Goal: Task Accomplishment & Management: Manage account settings

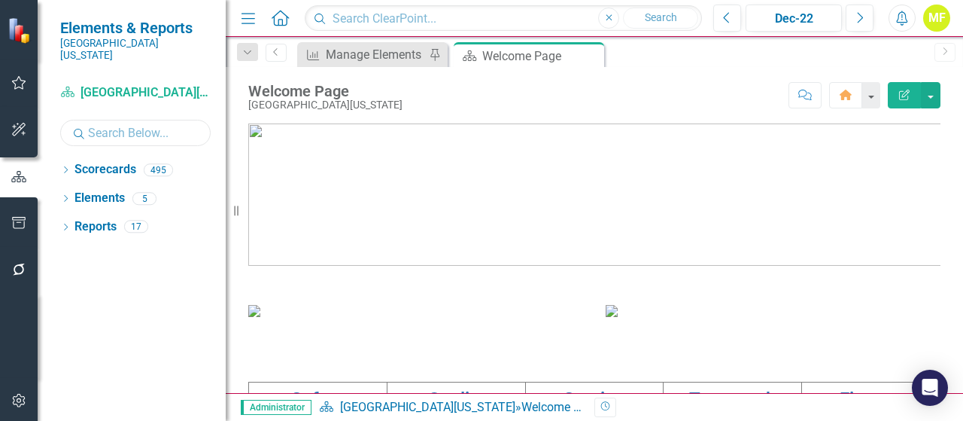
click at [99, 123] on input "text" at bounding box center [135, 133] width 150 height 26
click at [20, 222] on icon "button" at bounding box center [19, 223] width 16 height 12
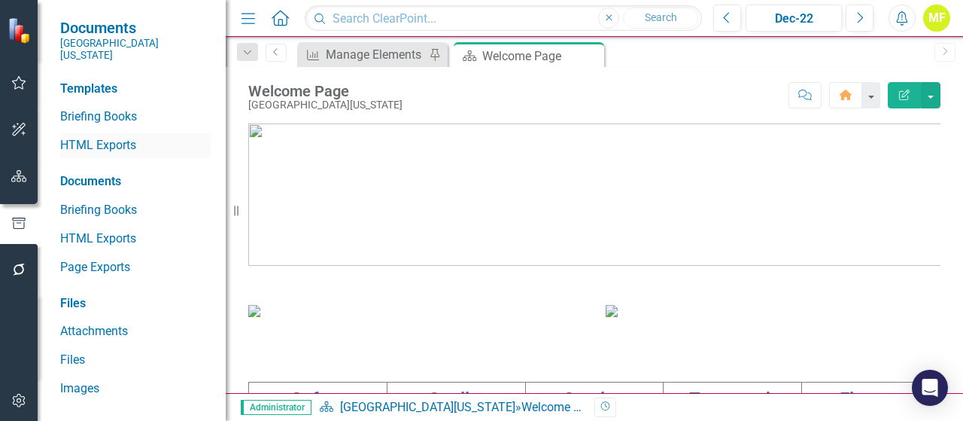
click at [116, 137] on link "HTML Exports" at bounding box center [135, 145] width 150 height 17
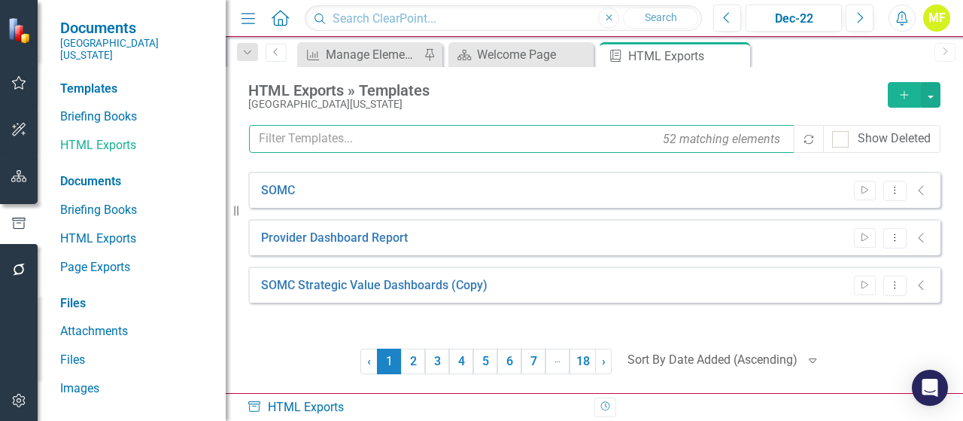
click at [458, 140] on input "text" at bounding box center [522, 139] width 547 height 28
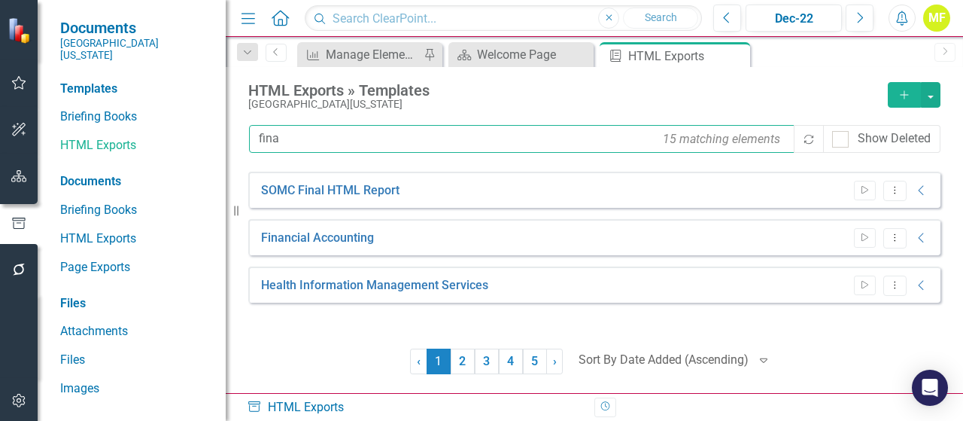
type input "finan"
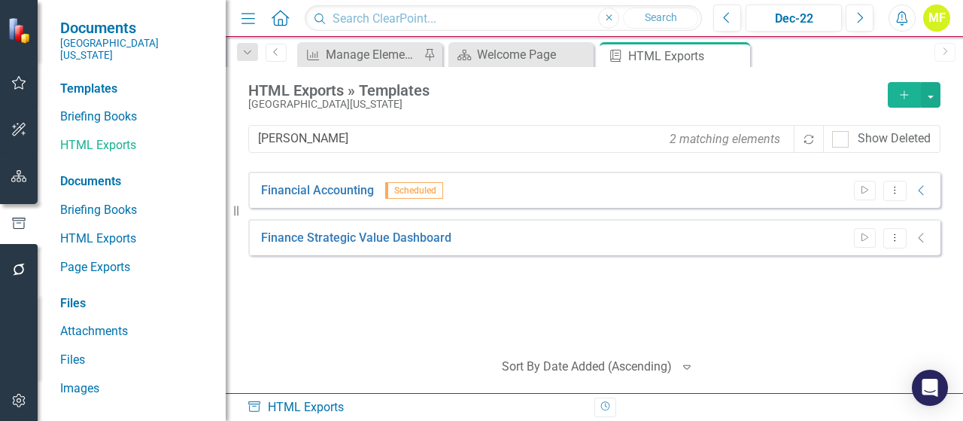
click at [909, 19] on icon "Alerts" at bounding box center [902, 18] width 16 height 15
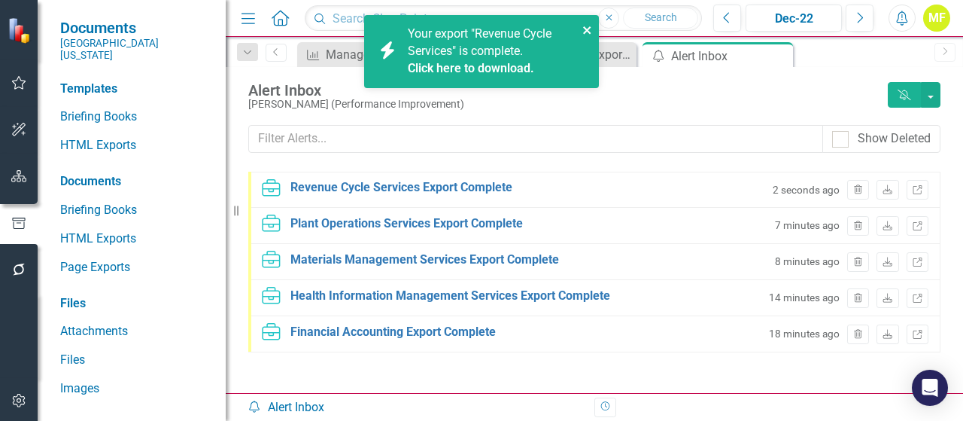
click at [586, 29] on icon "close" at bounding box center [587, 30] width 8 height 8
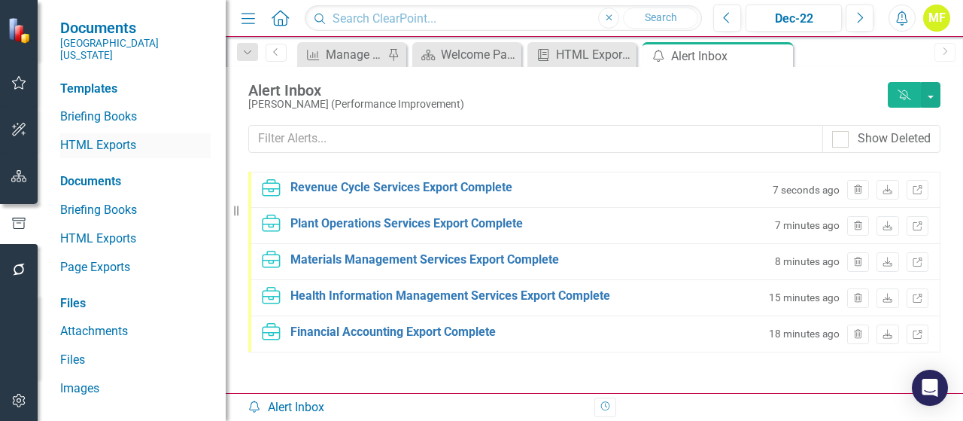
click at [86, 137] on link "HTML Exports" at bounding box center [135, 145] width 150 height 17
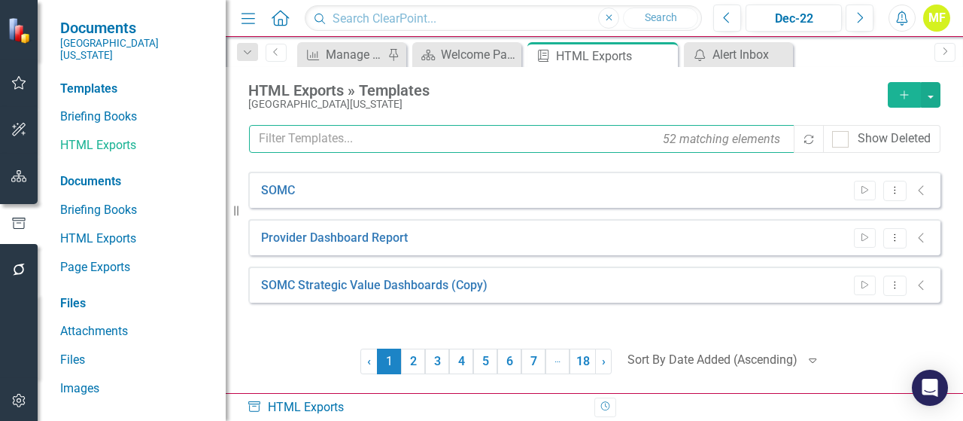
click at [381, 147] on input "text" at bounding box center [522, 139] width 547 height 28
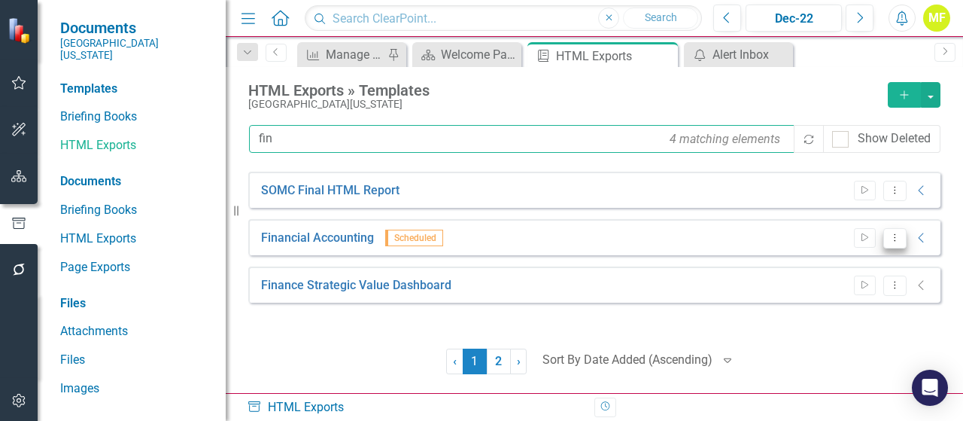
type input "fin"
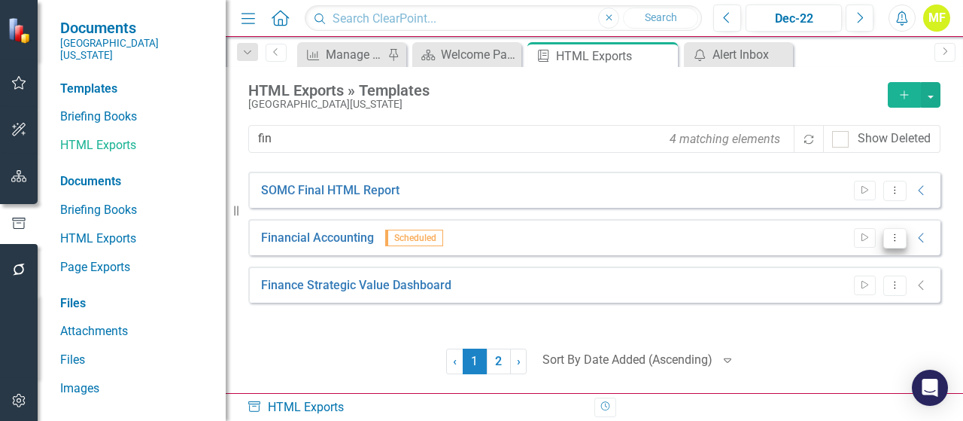
click at [894, 238] on icon "Dropdown Menu" at bounding box center [894, 237] width 13 height 10
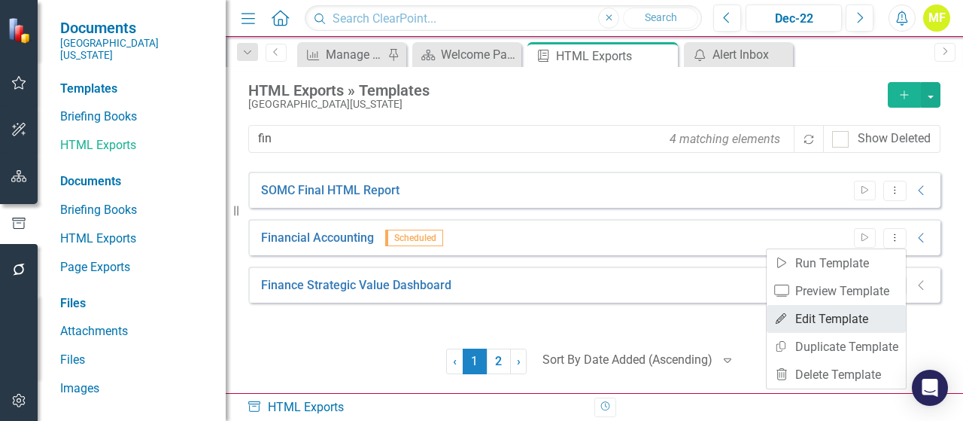
click at [852, 319] on link "Edit Edit Template" at bounding box center [836, 319] width 139 height 28
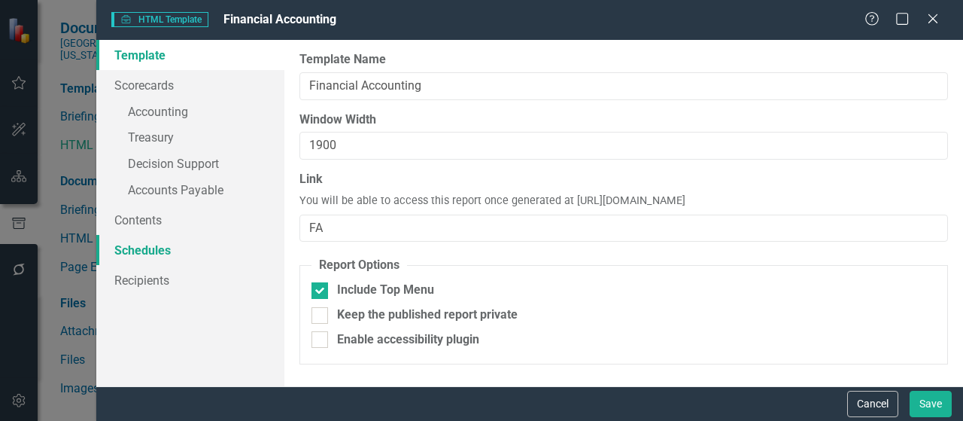
click at [147, 251] on link "Schedules" at bounding box center [190, 250] width 188 height 30
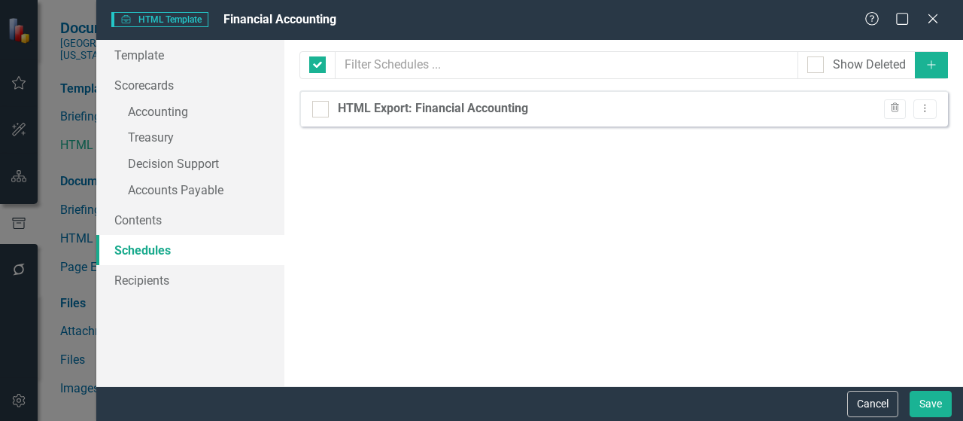
checkbox input "false"
drag, startPoint x: 873, startPoint y: 406, endPoint x: 800, endPoint y: 348, distance: 92.6
click at [874, 407] on button "Cancel" at bounding box center [872, 403] width 51 height 26
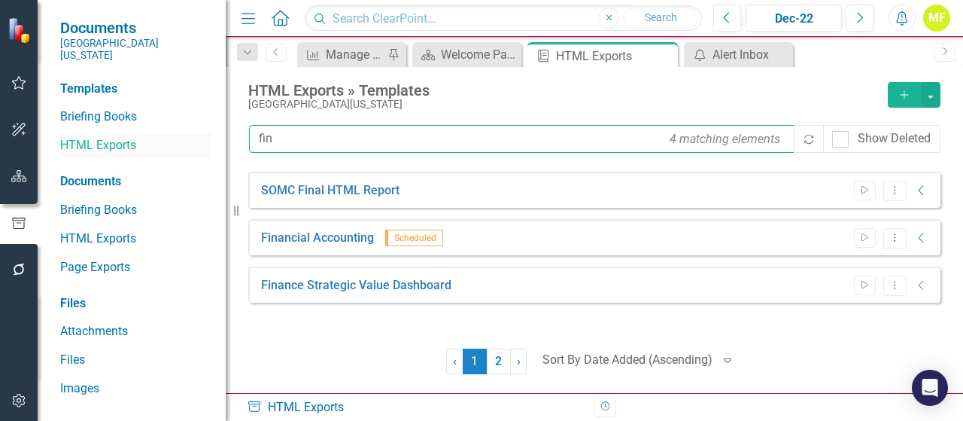
drag, startPoint x: 336, startPoint y: 136, endPoint x: 151, endPoint y: 135, distance: 185.1
click at [151, 135] on div "Documents Southern Ohio Medical Center Templates Briefing Books HTML Exports Do…" at bounding box center [481, 210] width 963 height 421
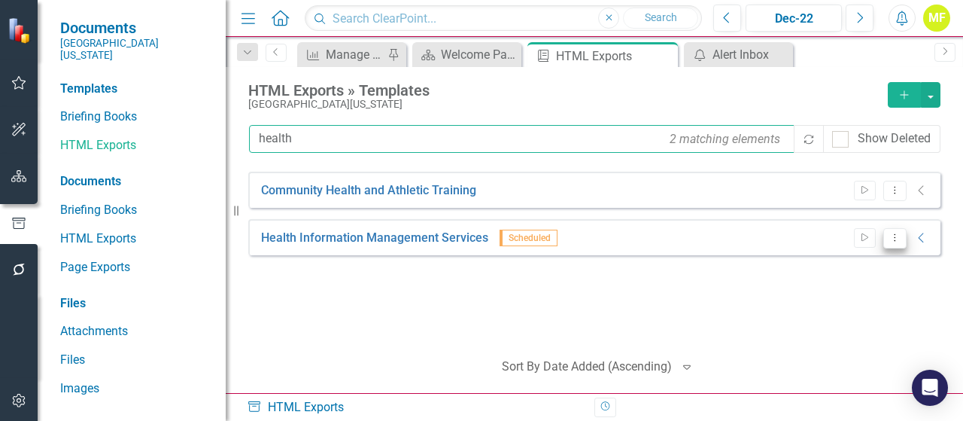
type input "health"
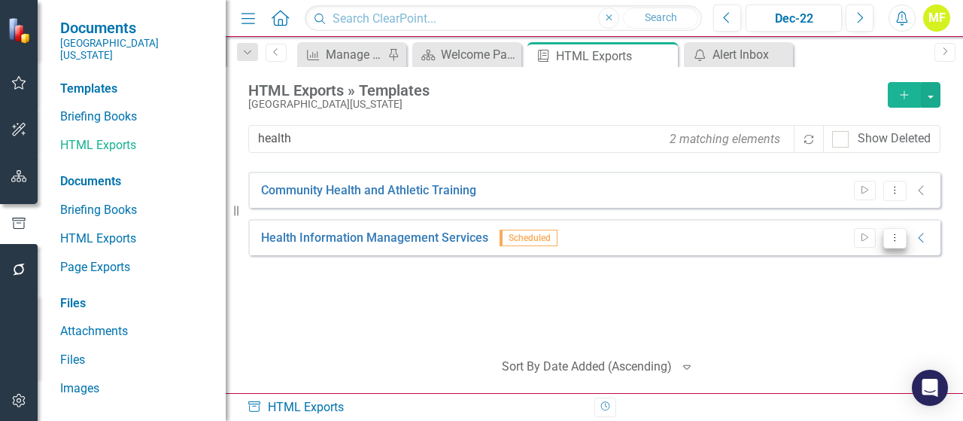
click at [893, 243] on button "Dropdown Menu" at bounding box center [894, 238] width 23 height 20
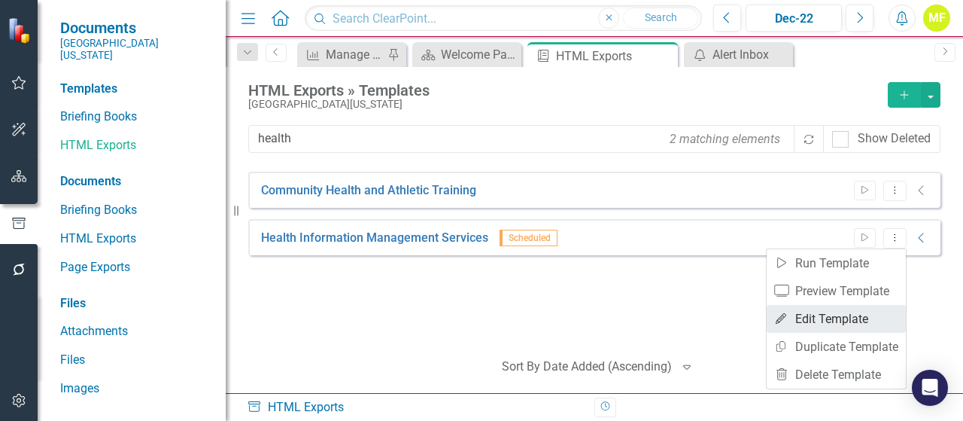
click at [852, 324] on link "Edit Edit Template" at bounding box center [836, 319] width 139 height 28
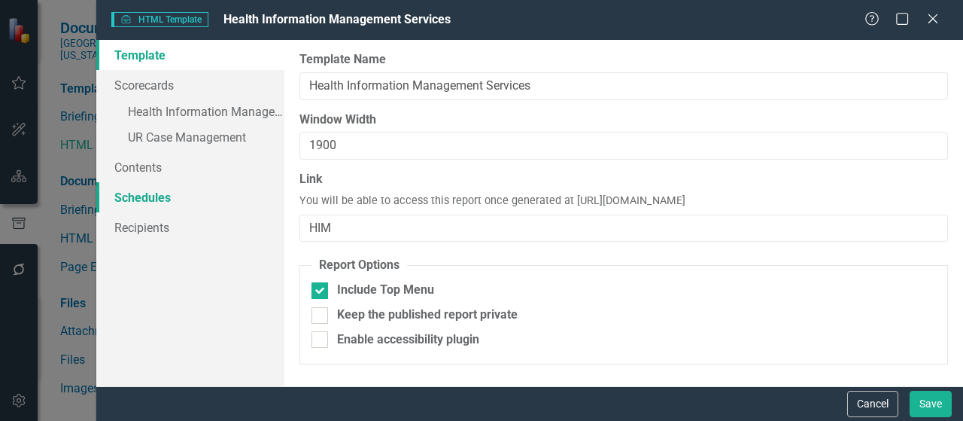
click at [164, 198] on link "Schedules" at bounding box center [190, 197] width 188 height 30
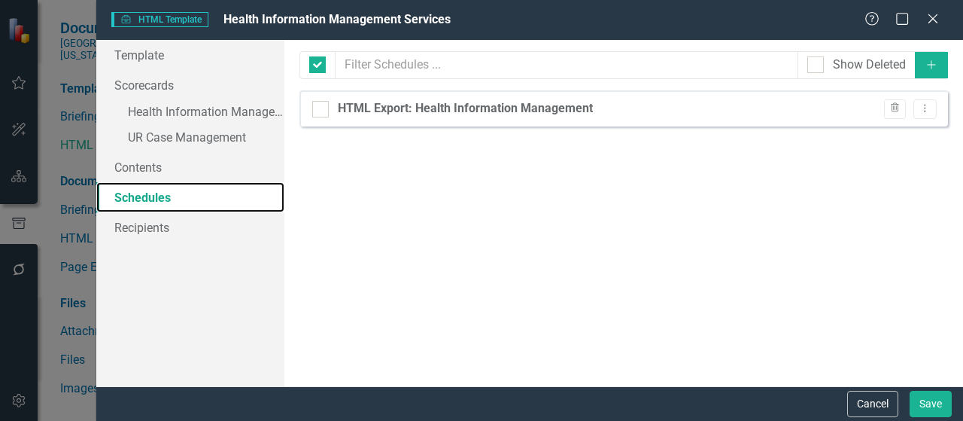
checkbox input "false"
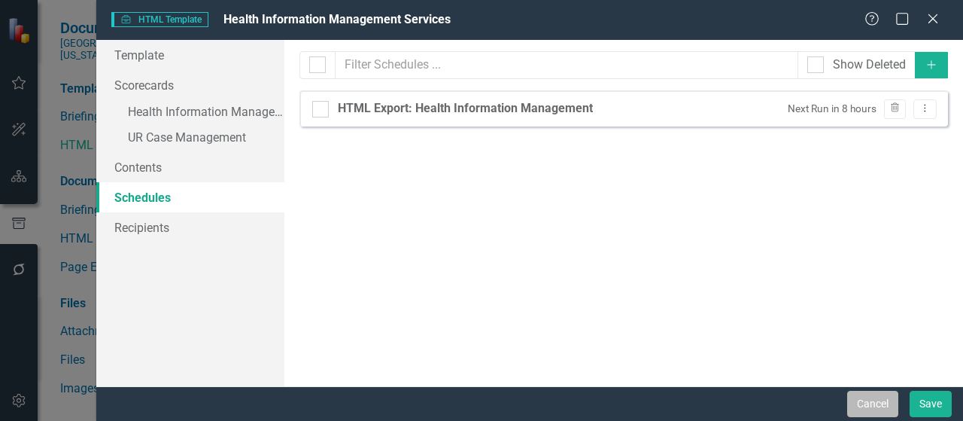
click at [891, 408] on button "Cancel" at bounding box center [872, 403] width 51 height 26
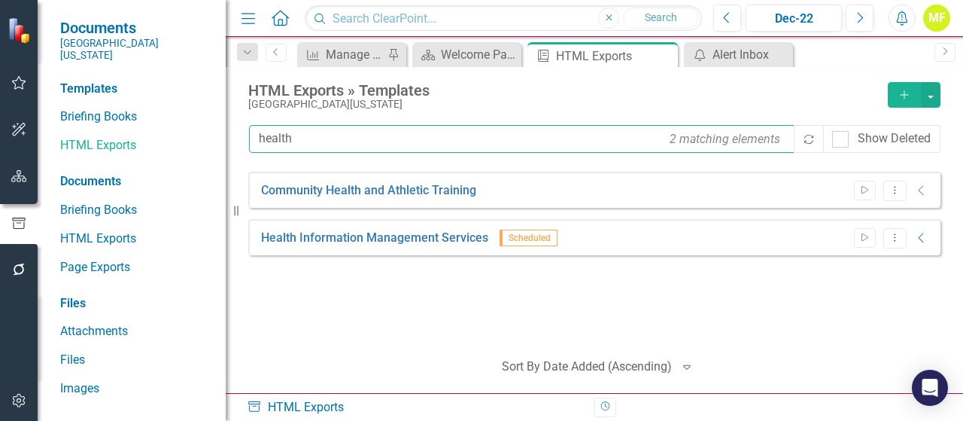
click at [351, 147] on input "health" at bounding box center [522, 139] width 547 height 28
drag, startPoint x: 321, startPoint y: 142, endPoint x: 238, endPoint y: 141, distance: 82.7
click at [238, 141] on div "HTML Exports » Templates Southern Ohio Medical Center Add health 2 matching ele…" at bounding box center [594, 230] width 737 height 326
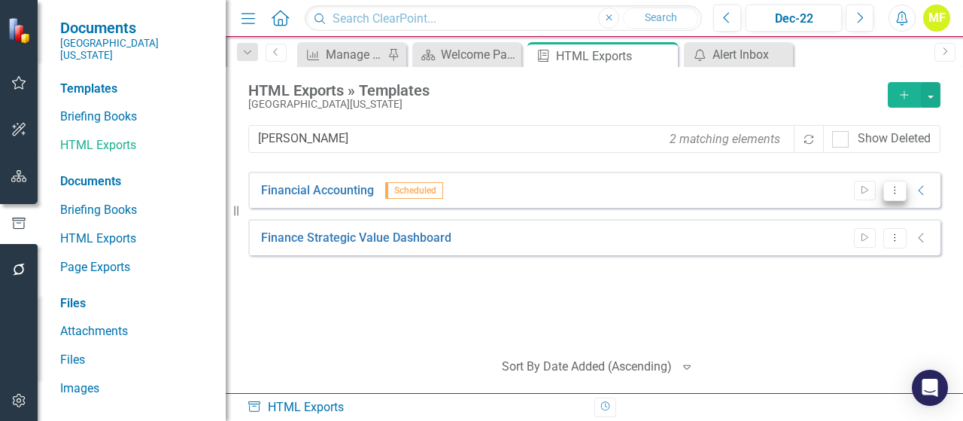
click at [889, 190] on icon "Dropdown Menu" at bounding box center [894, 190] width 13 height 10
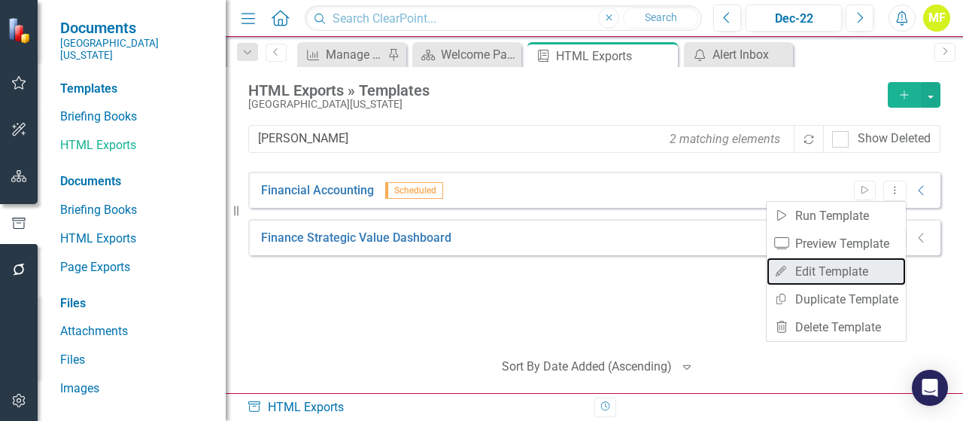
click at [860, 270] on link "Edit Edit Template" at bounding box center [836, 271] width 139 height 28
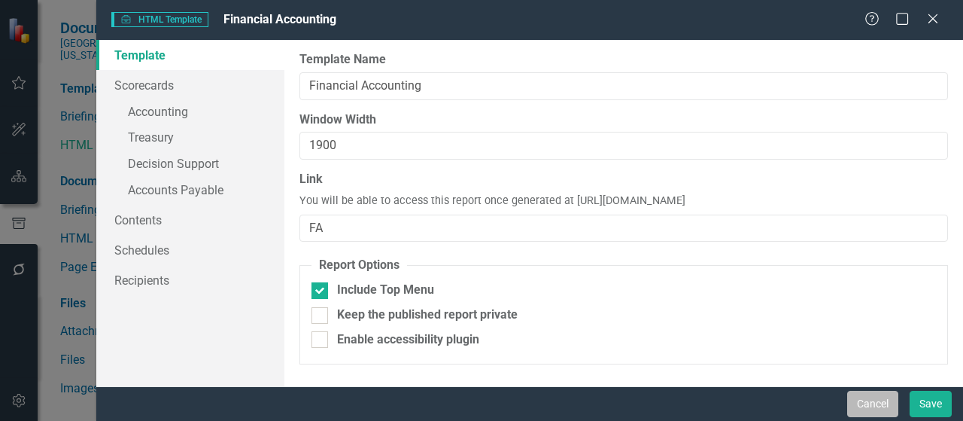
click at [869, 405] on button "Cancel" at bounding box center [872, 403] width 51 height 26
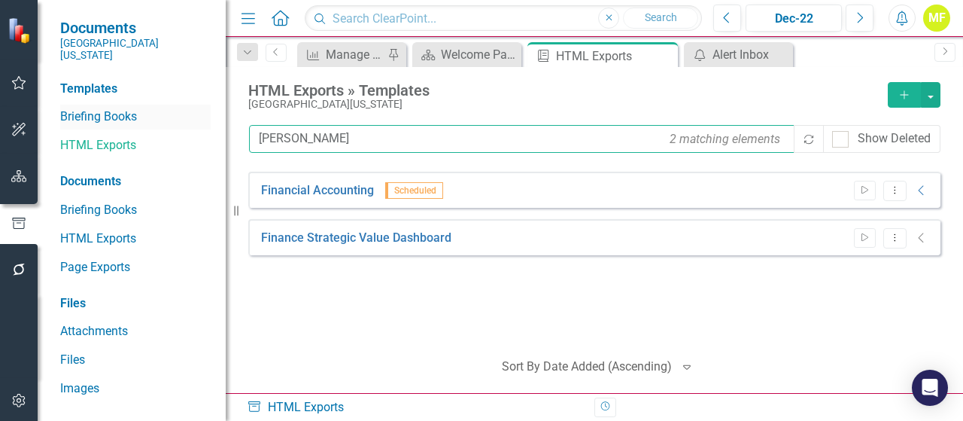
drag, startPoint x: 286, startPoint y: 132, endPoint x: 156, endPoint y: 116, distance: 131.2
click at [155, 117] on div "Documents Southern Ohio Medical Center Templates Briefing Books HTML Exports Do…" at bounding box center [481, 210] width 963 height 421
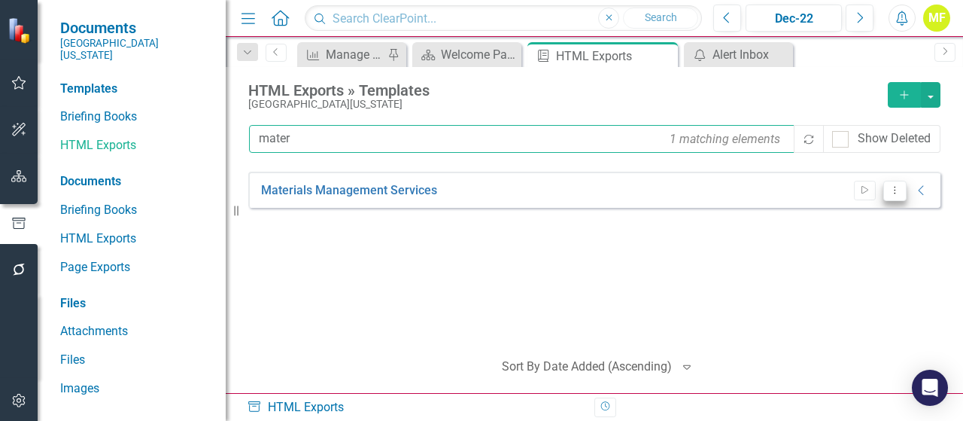
type input "mater"
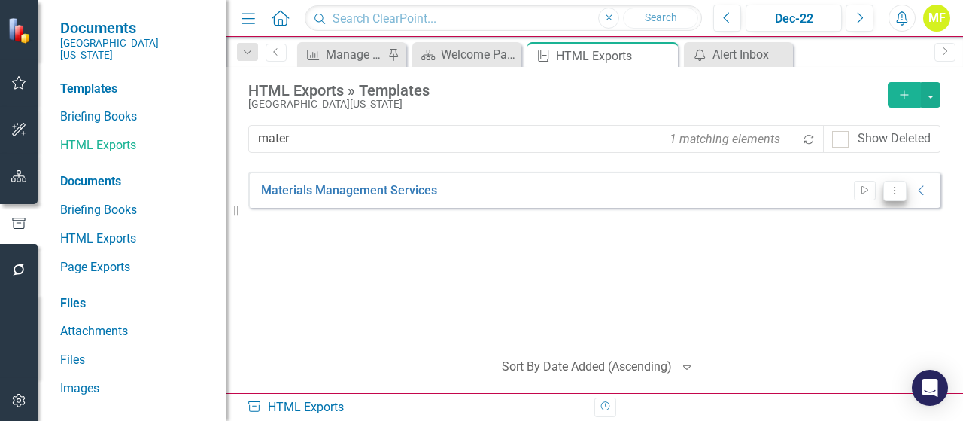
click at [895, 191] on icon "Dropdown Menu" at bounding box center [894, 190] width 13 height 10
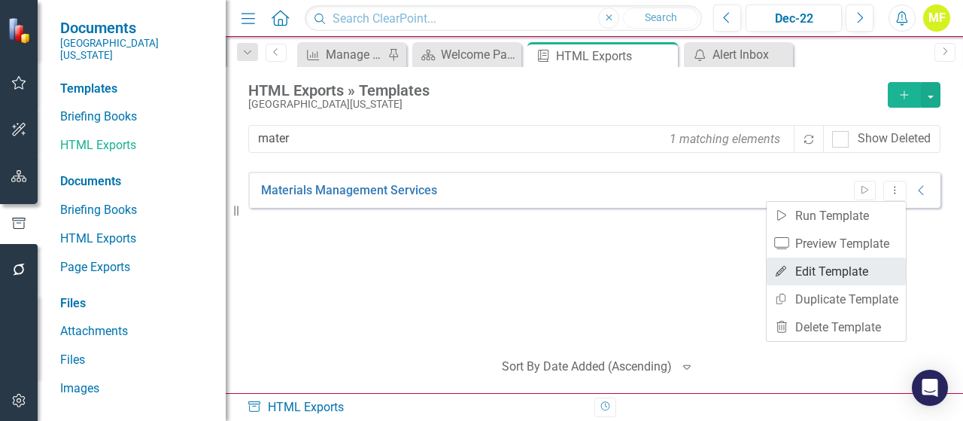
click at [858, 269] on link "Edit Edit Template" at bounding box center [836, 271] width 139 height 28
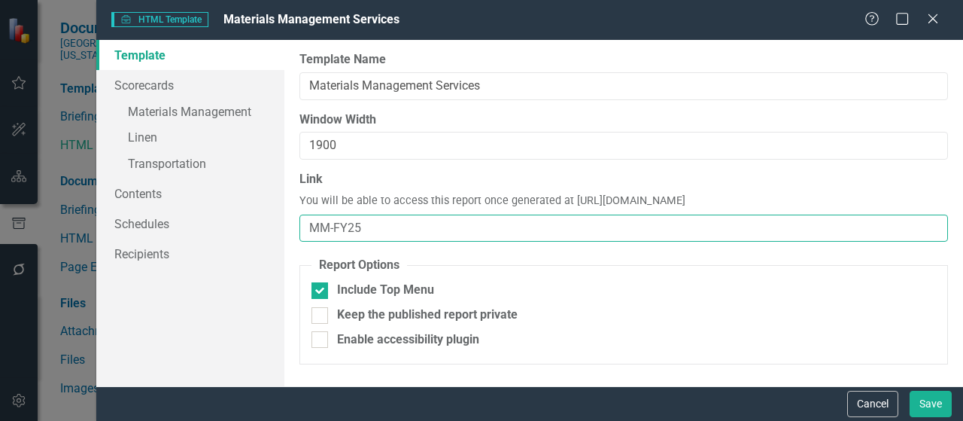
click at [478, 229] on input "MM-FY25" at bounding box center [623, 228] width 648 height 28
type input "MM"
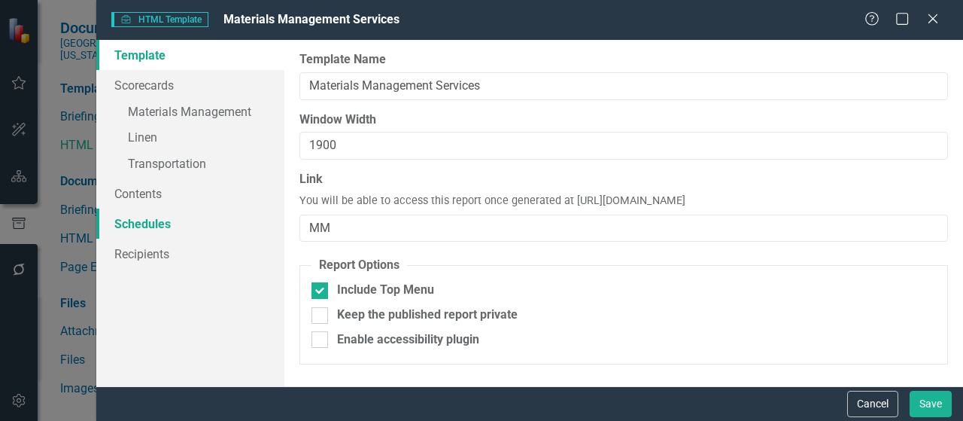
click at [165, 227] on link "Schedules" at bounding box center [190, 223] width 188 height 30
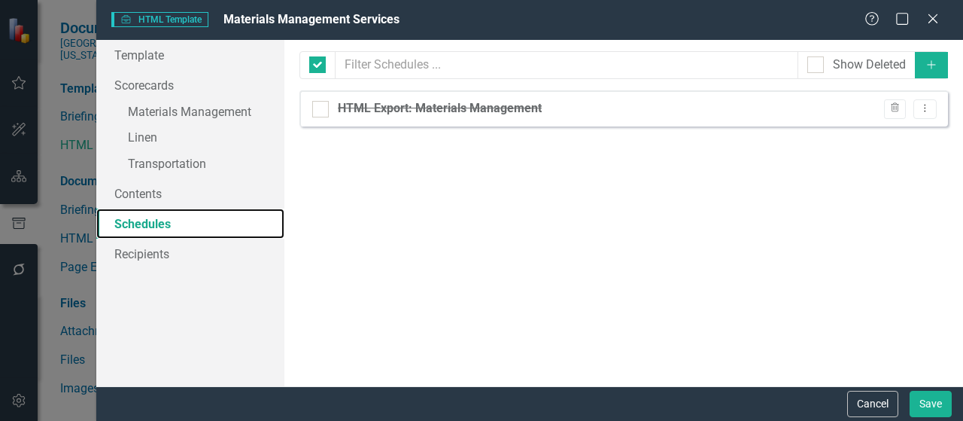
checkbox input "false"
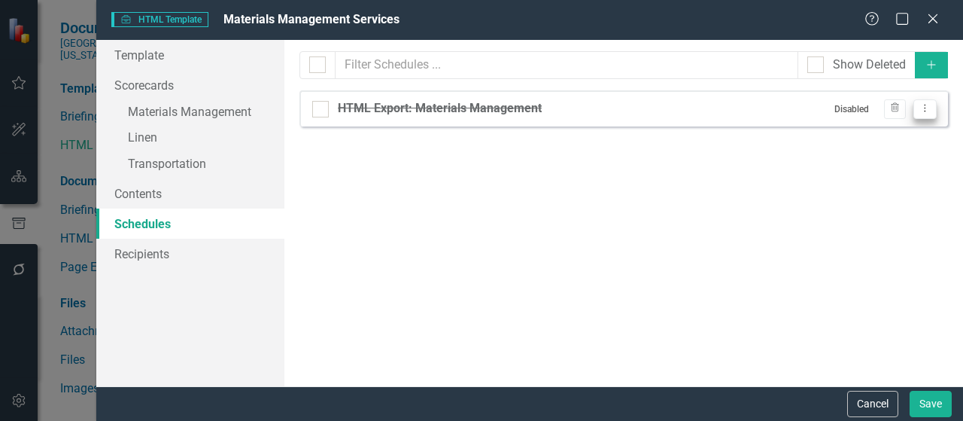
click at [921, 113] on icon "Dropdown Menu" at bounding box center [924, 108] width 13 height 10
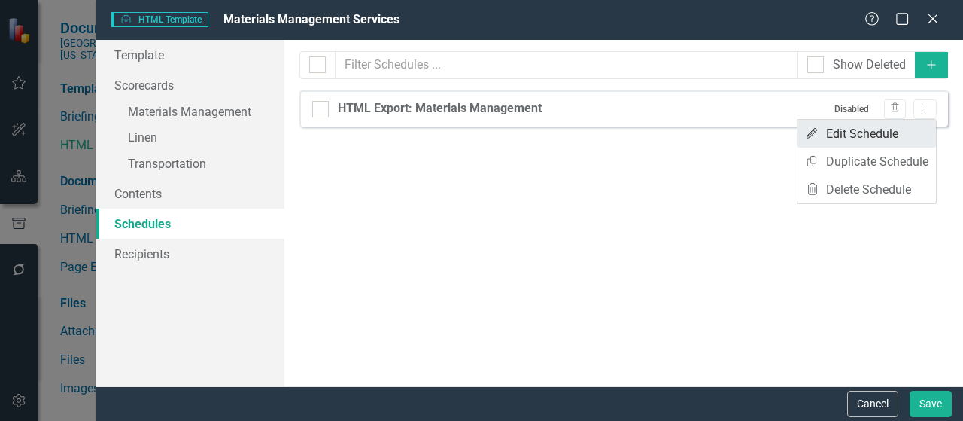
click at [911, 137] on link "Edit Edit Schedule" at bounding box center [866, 134] width 138 height 28
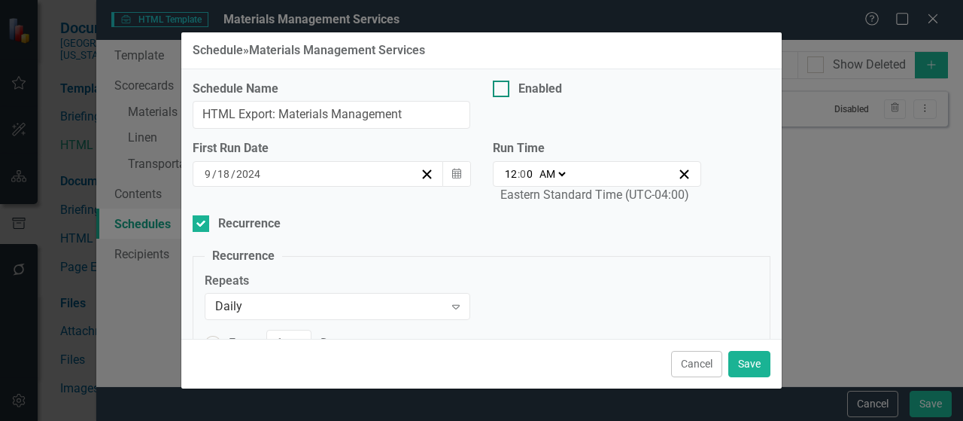
click at [494, 91] on div at bounding box center [501, 88] width 17 height 17
click at [494, 90] on input "Enabled" at bounding box center [498, 85] width 10 height 10
checkbox input "true"
click at [454, 179] on icon "Calendar" at bounding box center [456, 174] width 9 height 11
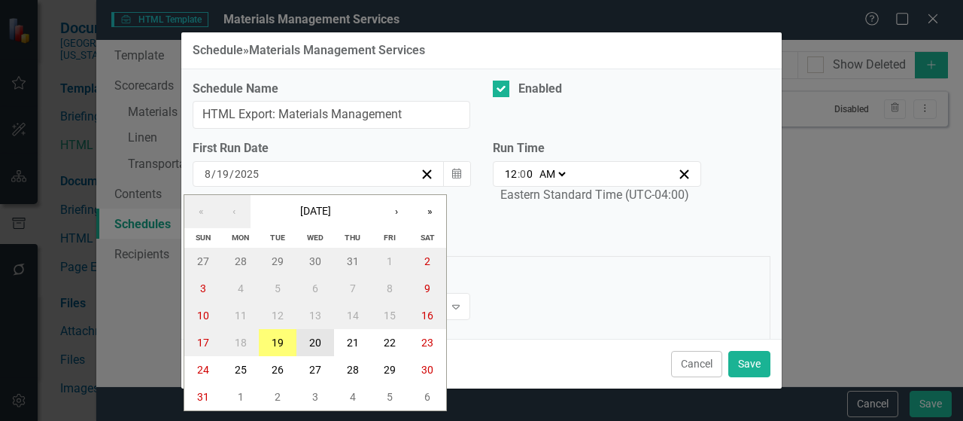
click at [308, 345] on button "20" at bounding box center [315, 342] width 38 height 27
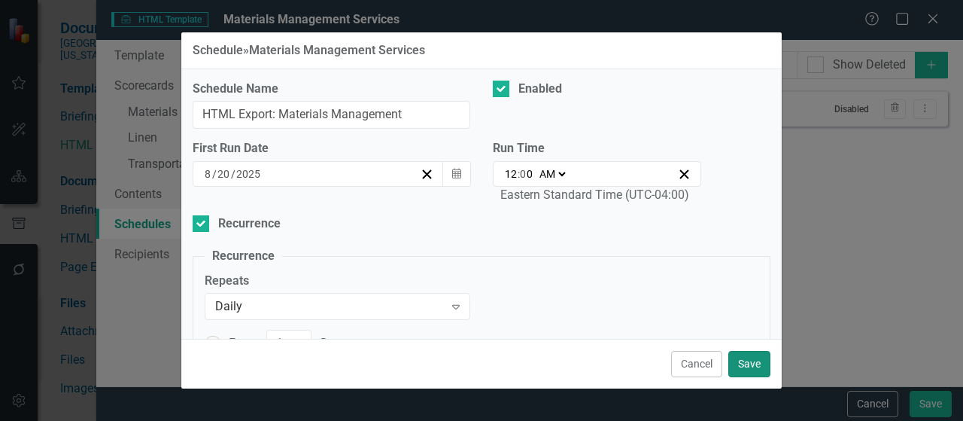
click at [751, 362] on button "Save" at bounding box center [749, 364] width 42 height 26
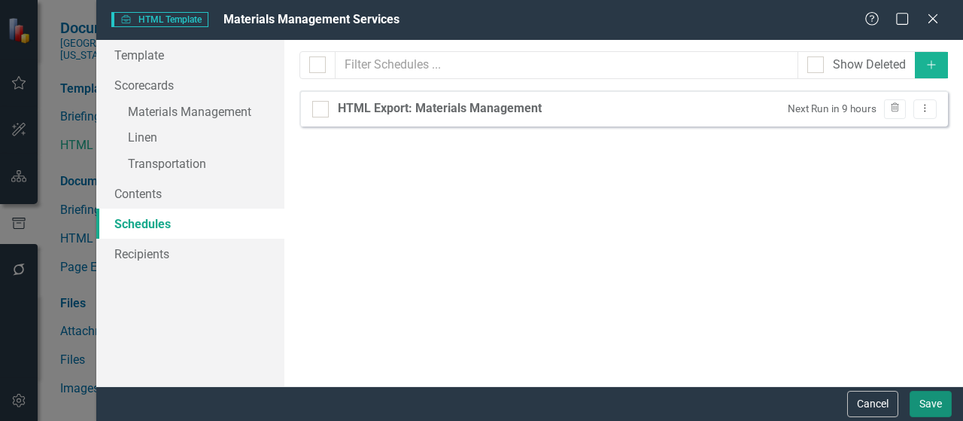
click at [940, 403] on button "Save" at bounding box center [930, 403] width 42 height 26
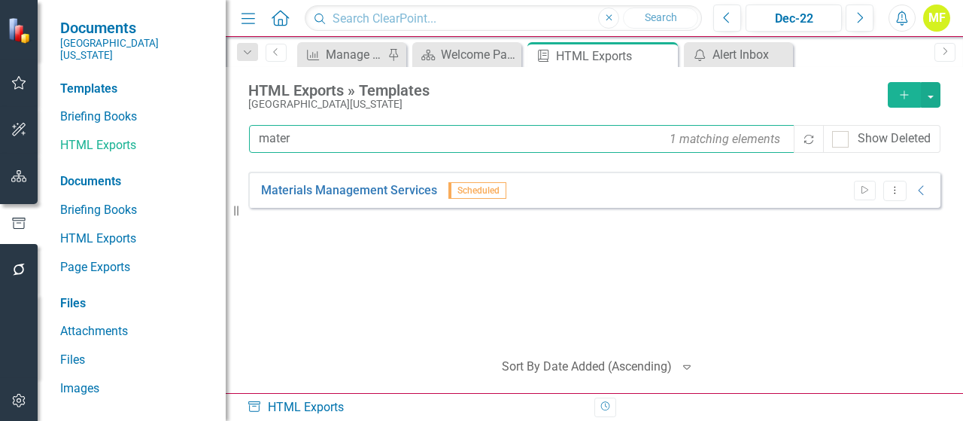
drag, startPoint x: 339, startPoint y: 138, endPoint x: 3, endPoint y: 126, distance: 336.5
click at [8, 125] on div "Documents Southern Ohio Medical Center Templates Briefing Books HTML Exports Do…" at bounding box center [481, 210] width 963 height 421
type input "rev"
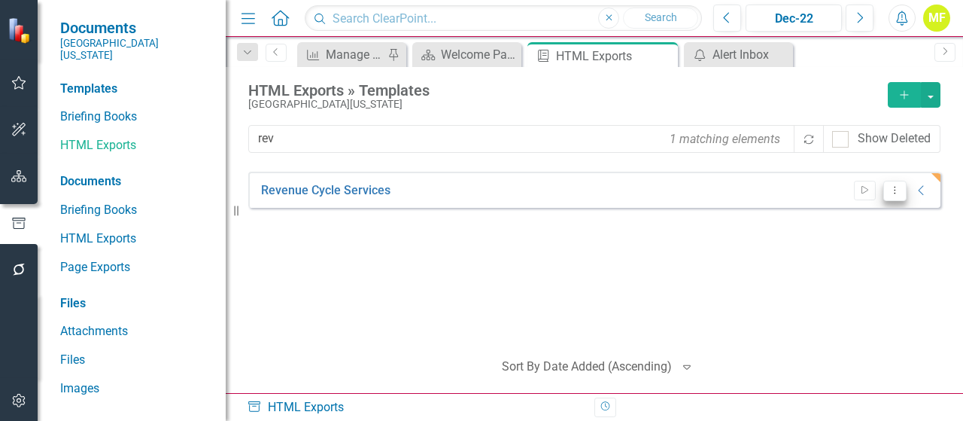
click at [896, 190] on icon "Dropdown Menu" at bounding box center [894, 190] width 13 height 10
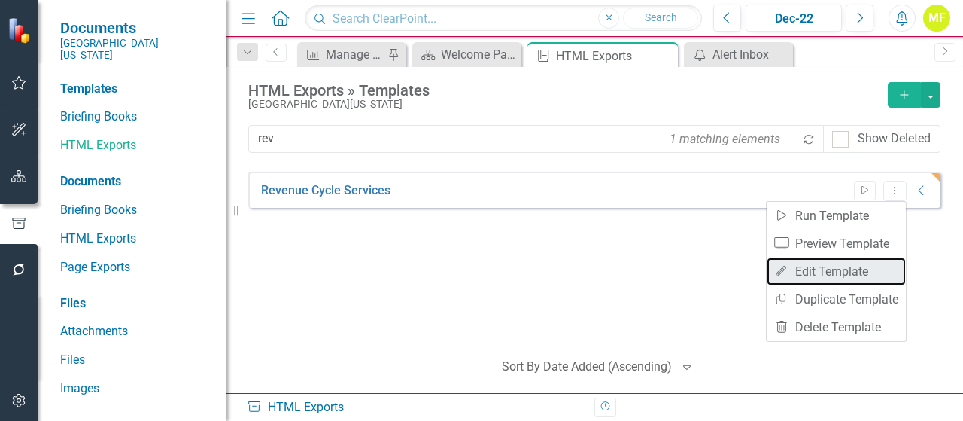
click at [854, 272] on link "Edit Edit Template" at bounding box center [836, 271] width 139 height 28
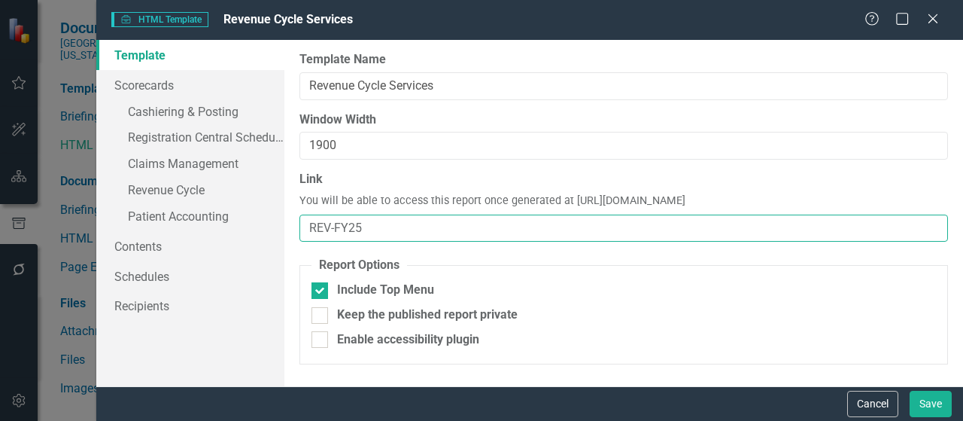
click at [403, 226] on input "REV-FY25" at bounding box center [623, 228] width 648 height 28
type input "REV"
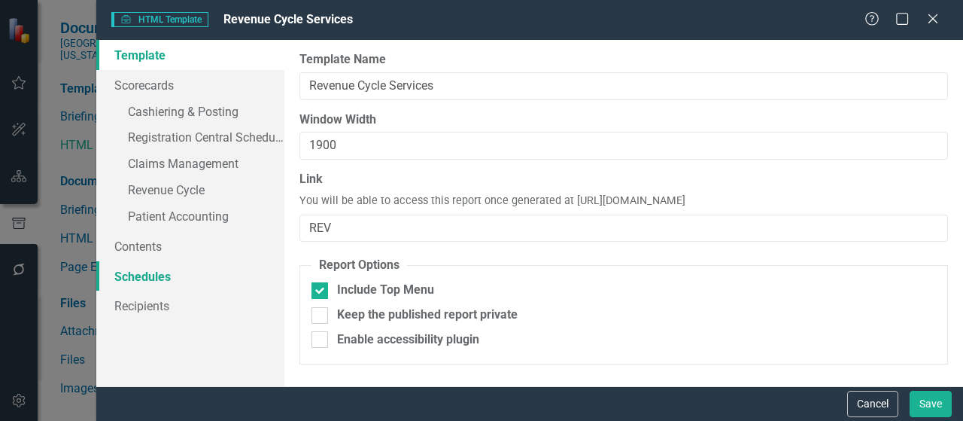
click at [163, 282] on link "Schedules" at bounding box center [190, 276] width 188 height 30
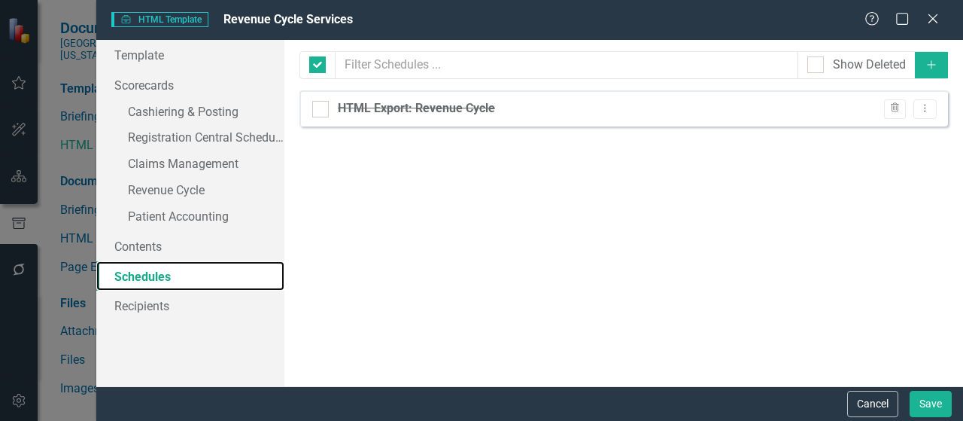
checkbox input "false"
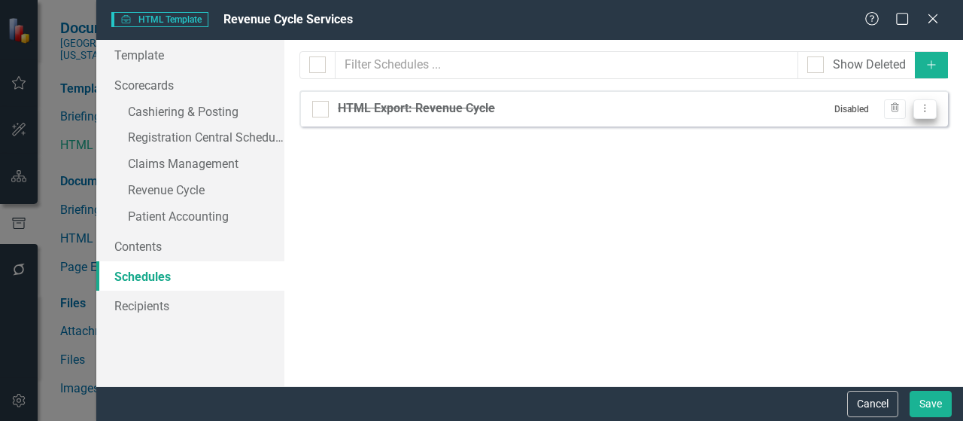
click at [929, 112] on icon "Dropdown Menu" at bounding box center [924, 108] width 13 height 10
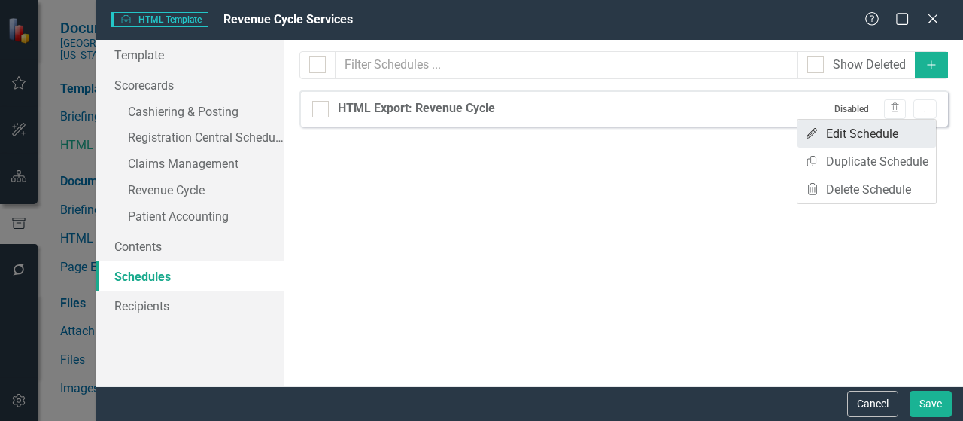
click at [914, 134] on link "Edit Edit Schedule" at bounding box center [866, 134] width 138 height 28
select select "pm"
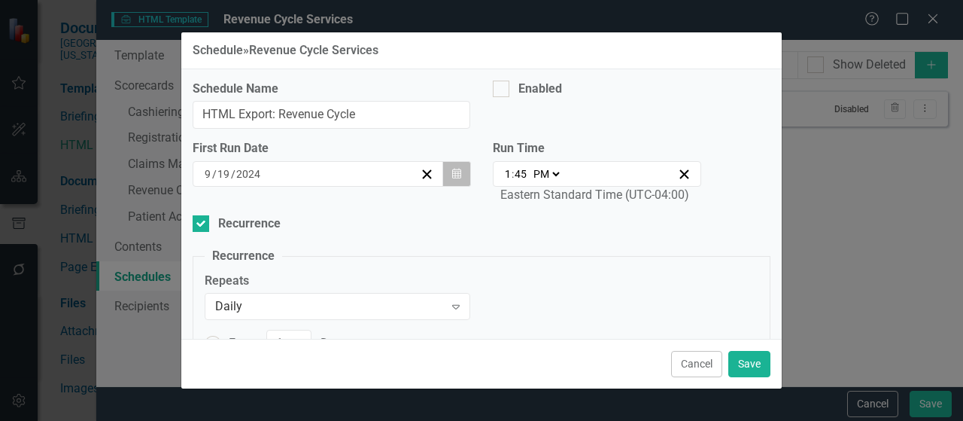
click at [452, 172] on icon "Calendar" at bounding box center [456, 174] width 9 height 11
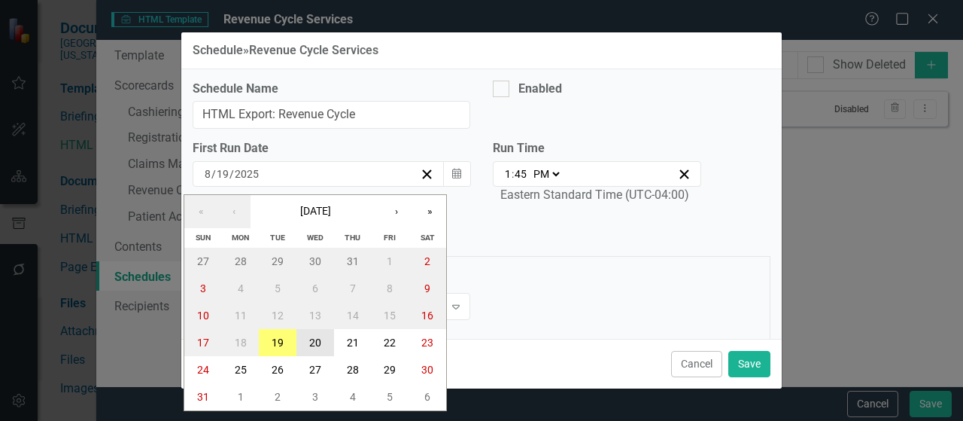
click at [320, 347] on abbr "20" at bounding box center [315, 342] width 12 height 12
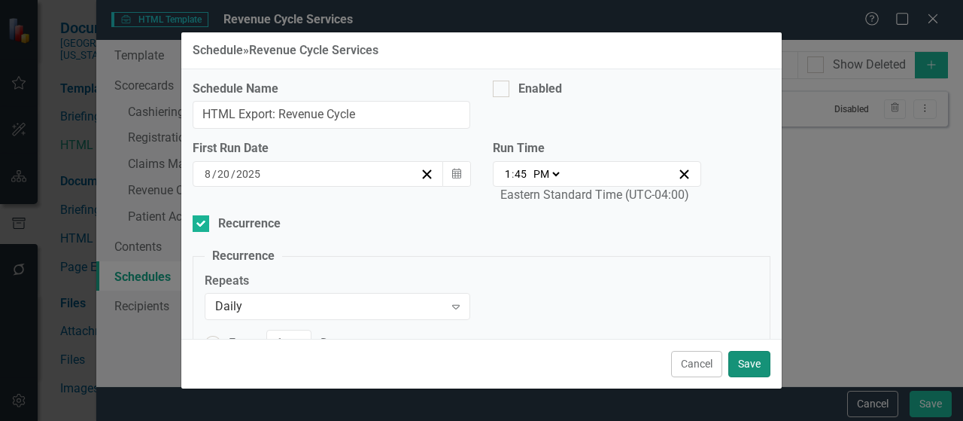
click at [742, 359] on button "Save" at bounding box center [749, 364] width 42 height 26
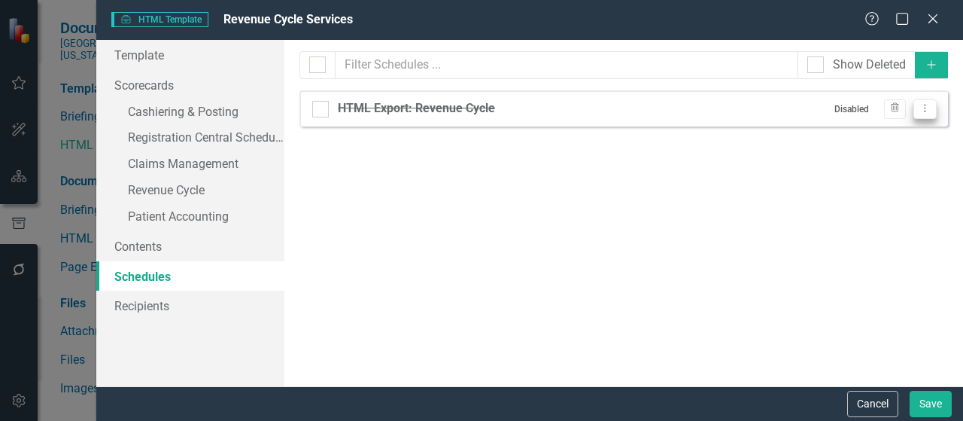
click at [927, 113] on icon "Dropdown Menu" at bounding box center [924, 108] width 13 height 10
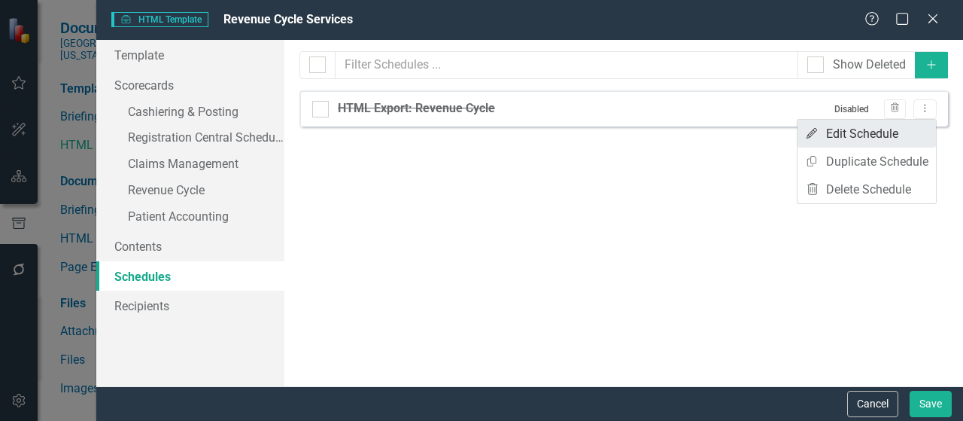
click at [911, 131] on link "Edit Edit Schedule" at bounding box center [866, 134] width 138 height 28
select select "pm"
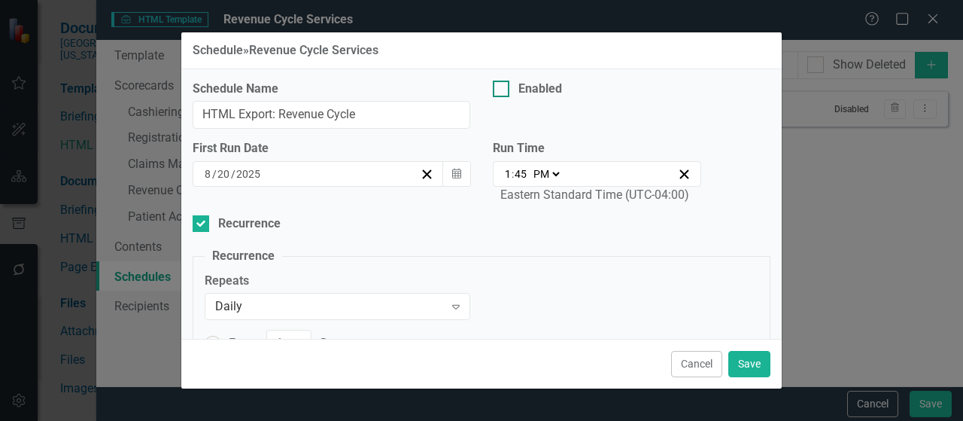
click at [495, 94] on div at bounding box center [501, 88] width 17 height 17
click at [495, 90] on input "Enabled" at bounding box center [498, 85] width 10 height 10
checkbox input "true"
click at [756, 373] on button "Save" at bounding box center [749, 364] width 42 height 26
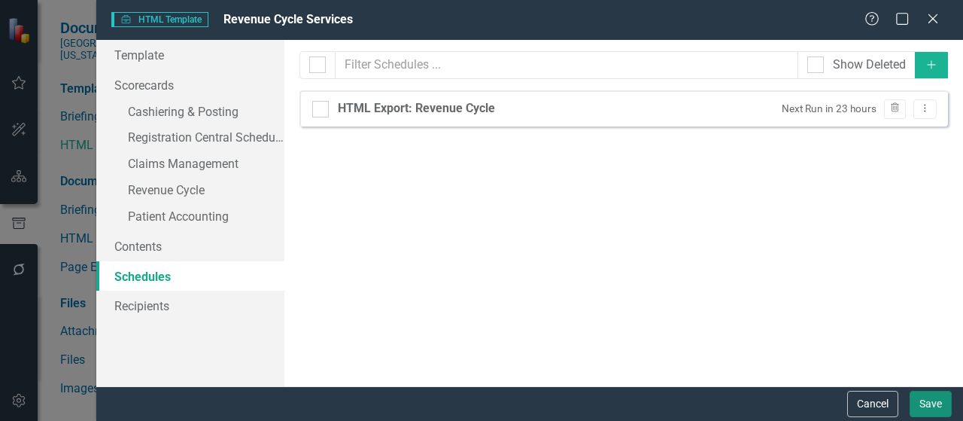
click at [932, 405] on button "Save" at bounding box center [930, 403] width 42 height 26
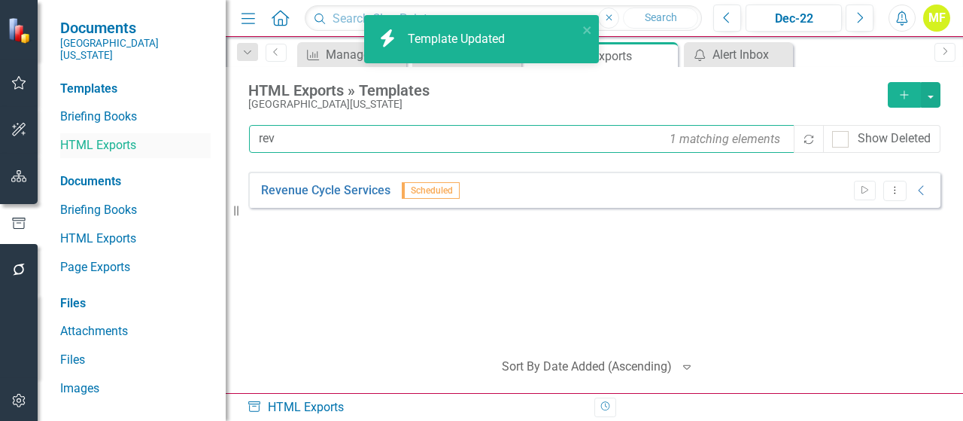
drag, startPoint x: 336, startPoint y: 143, endPoint x: 157, endPoint y: 144, distance: 179.0
click at [157, 144] on div "Documents Southern Ohio Medical Center Templates Briefing Books HTML Exports Do…" at bounding box center [481, 210] width 963 height 421
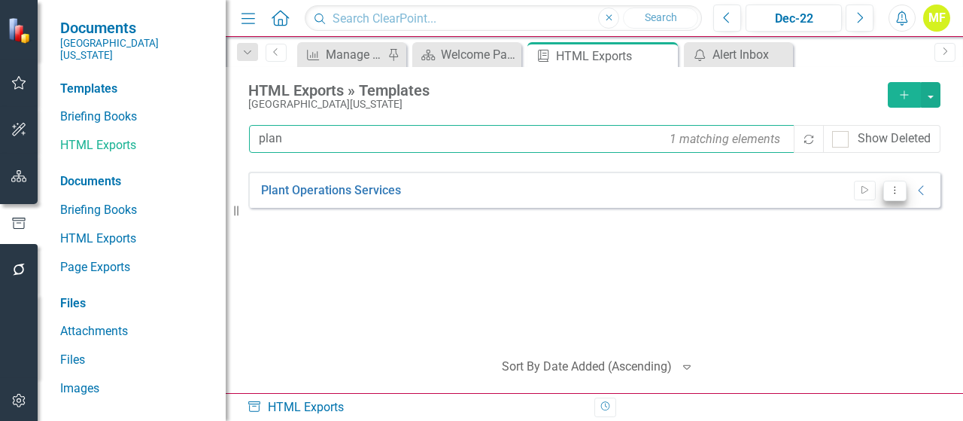
type input "plan"
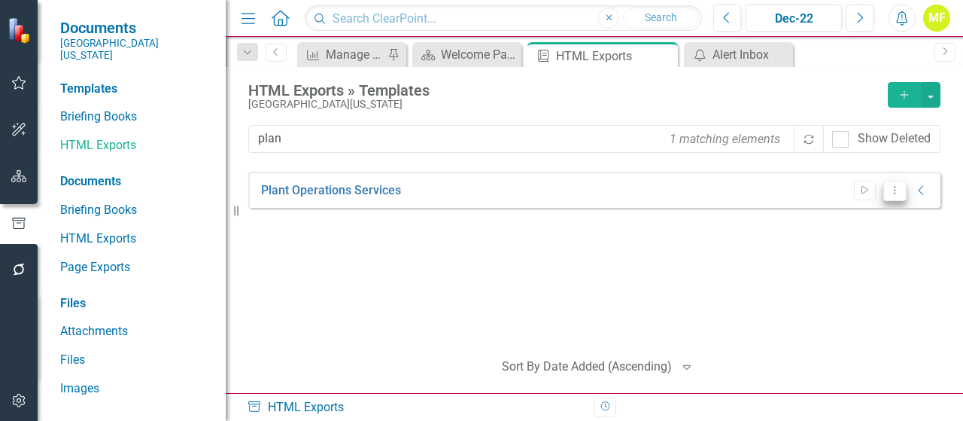
click at [889, 192] on icon "Dropdown Menu" at bounding box center [894, 190] width 13 height 10
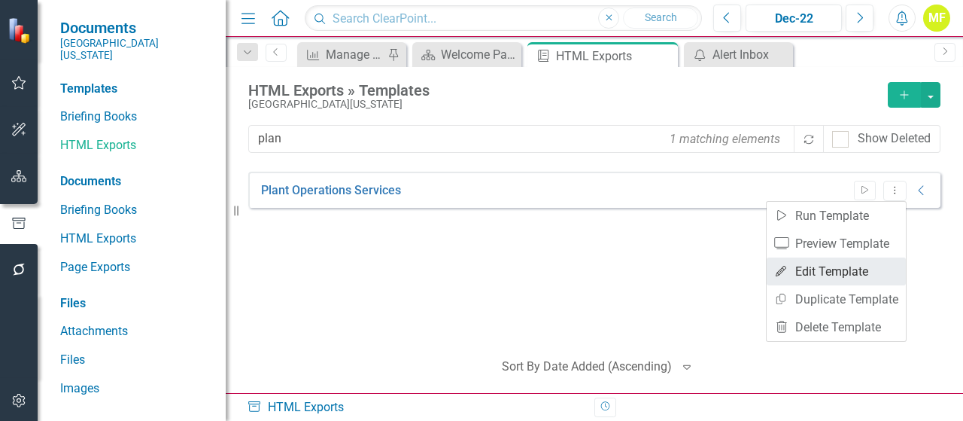
click at [865, 276] on link "Edit Edit Template" at bounding box center [836, 271] width 139 height 28
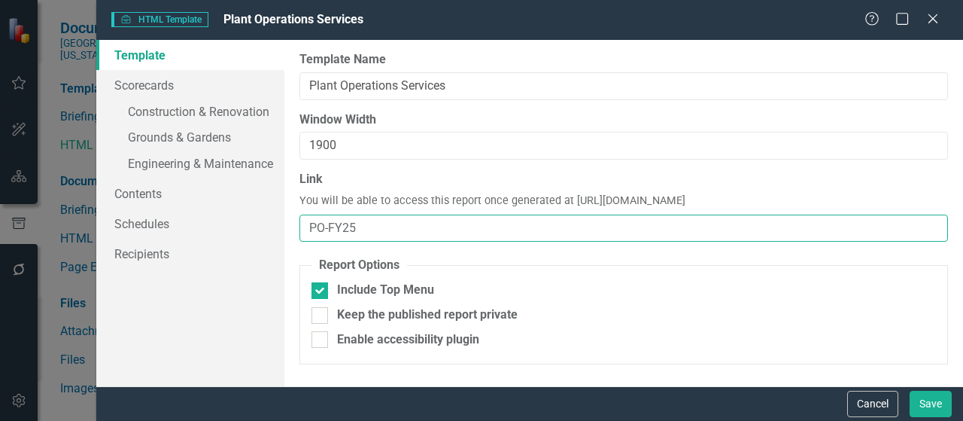
click at [372, 226] on input "PO-FY25" at bounding box center [623, 228] width 648 height 28
type input "PO"
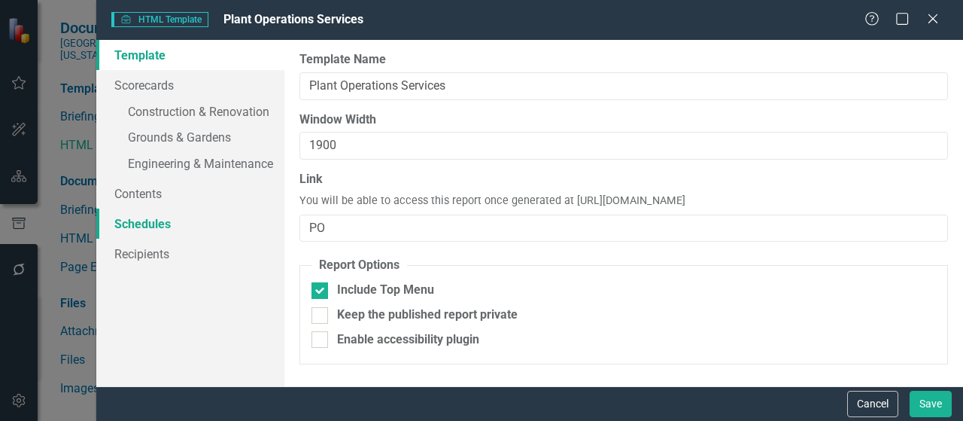
click at [174, 227] on link "Schedules" at bounding box center [190, 223] width 188 height 30
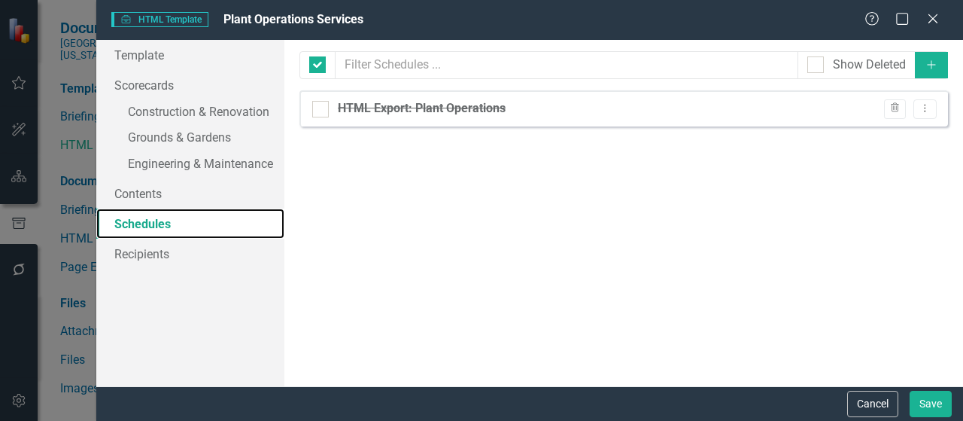
checkbox input "false"
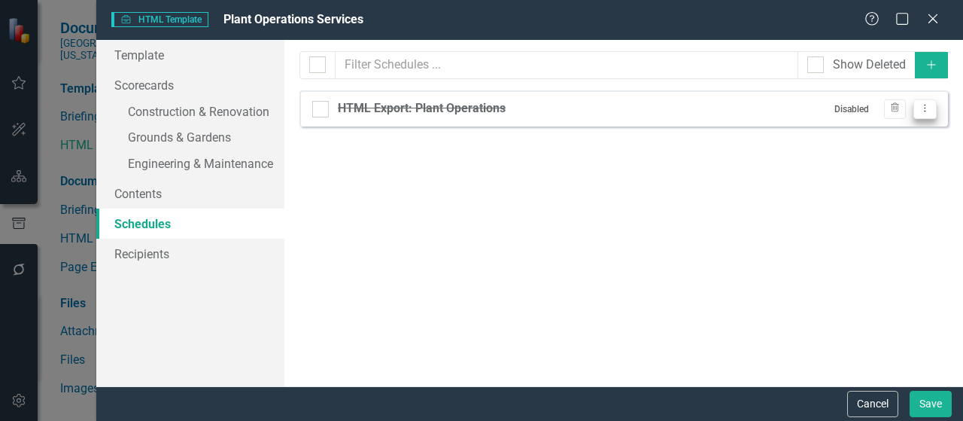
click at [925, 108] on icon "Dropdown Menu" at bounding box center [924, 108] width 13 height 10
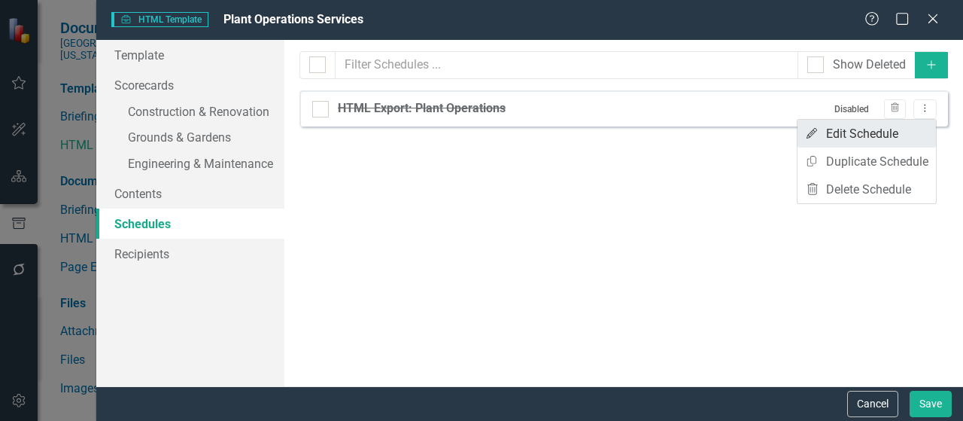
click at [912, 138] on link "Edit Edit Schedule" at bounding box center [866, 134] width 138 height 28
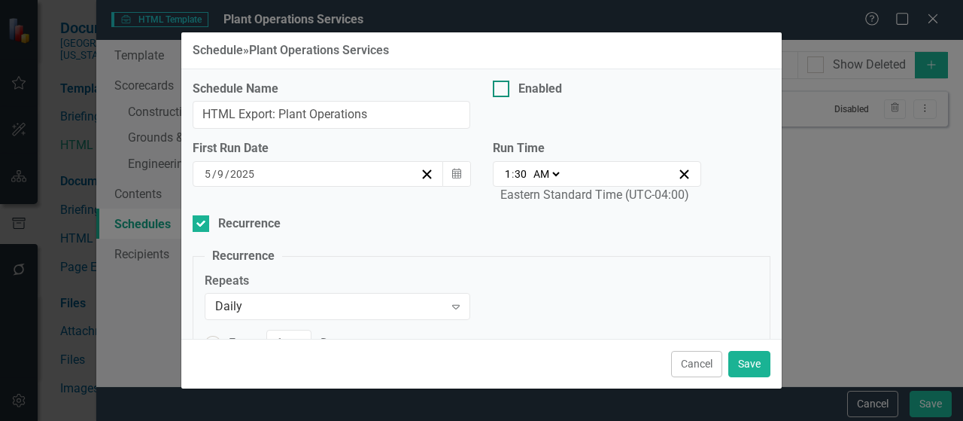
click at [496, 88] on input "Enabled" at bounding box center [498, 85] width 10 height 10
checkbox input "true"
click at [452, 171] on icon "Calendar" at bounding box center [456, 174] width 9 height 11
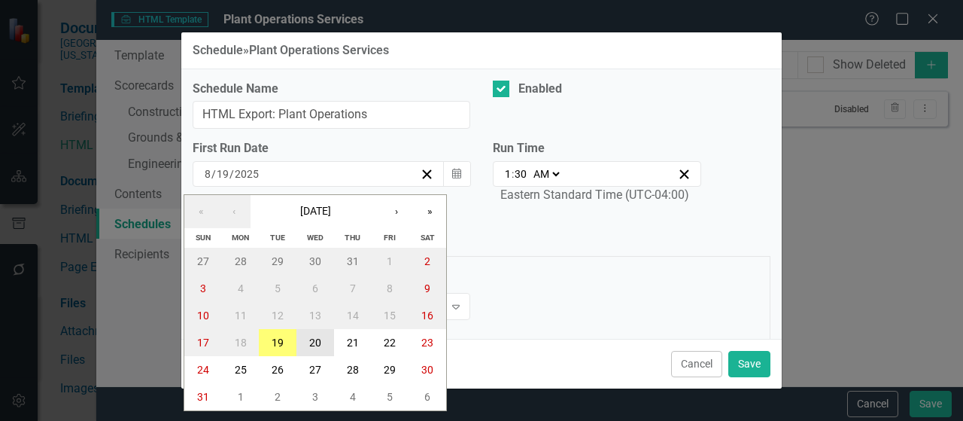
click at [319, 340] on abbr "20" at bounding box center [315, 342] width 12 height 12
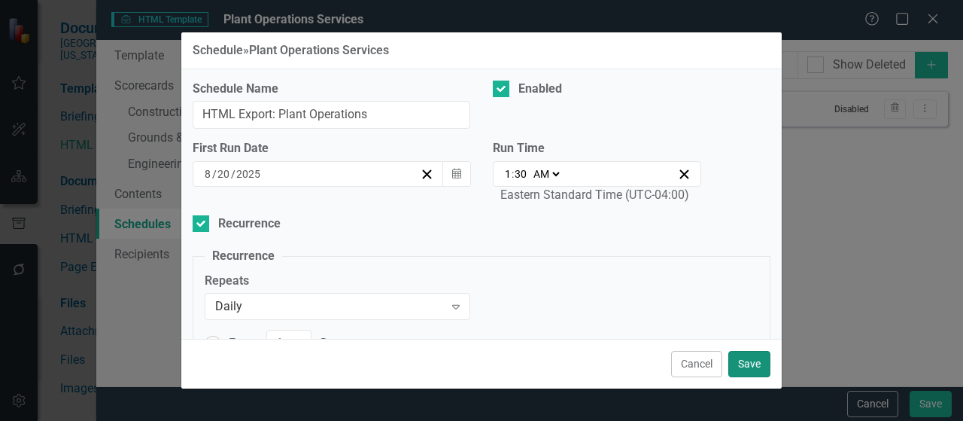
click at [739, 362] on button "Save" at bounding box center [749, 364] width 42 height 26
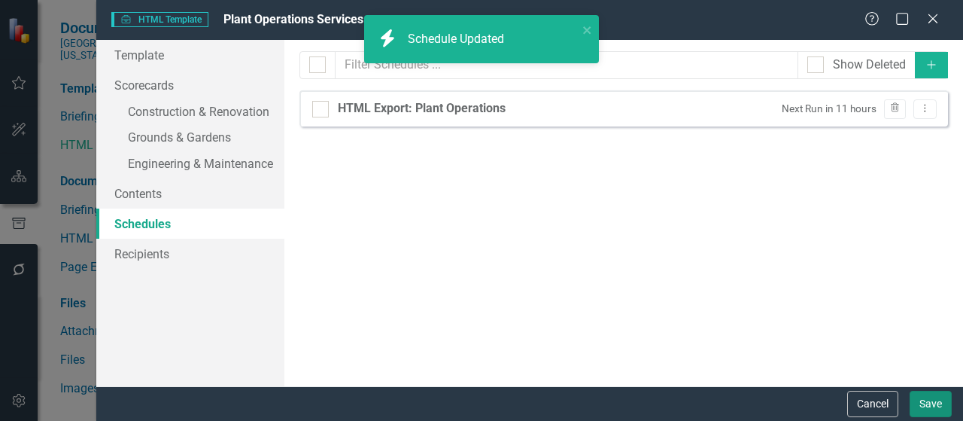
click at [927, 401] on button "Save" at bounding box center [930, 403] width 42 height 26
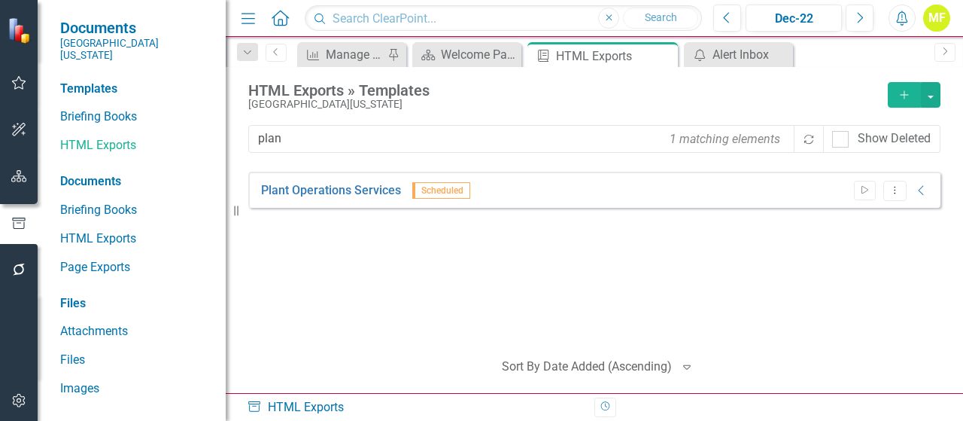
click at [905, 19] on icon "Alerts" at bounding box center [902, 18] width 16 height 15
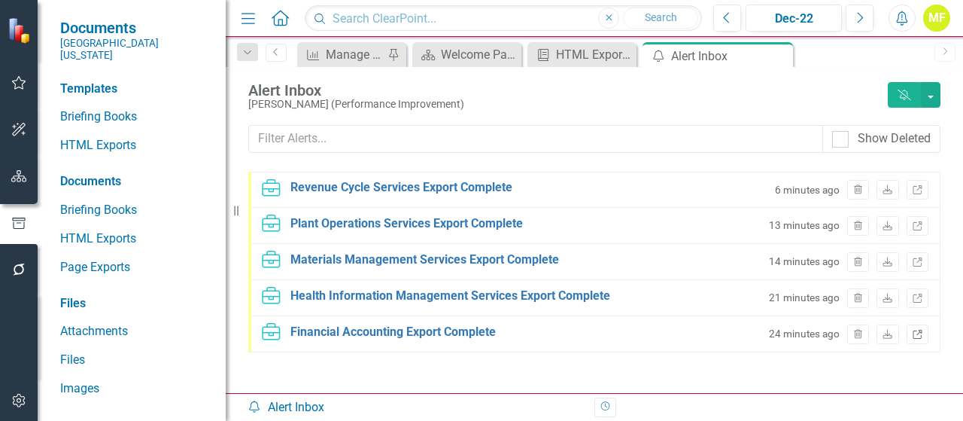
click at [912, 331] on icon at bounding box center [916, 333] width 9 height 9
click at [882, 335] on icon "Download" at bounding box center [887, 334] width 11 height 9
click at [882, 337] on icon "Download" at bounding box center [887, 334] width 11 height 9
click at [448, 332] on div "Financial Accounting Export Complete" at bounding box center [392, 331] width 205 height 17
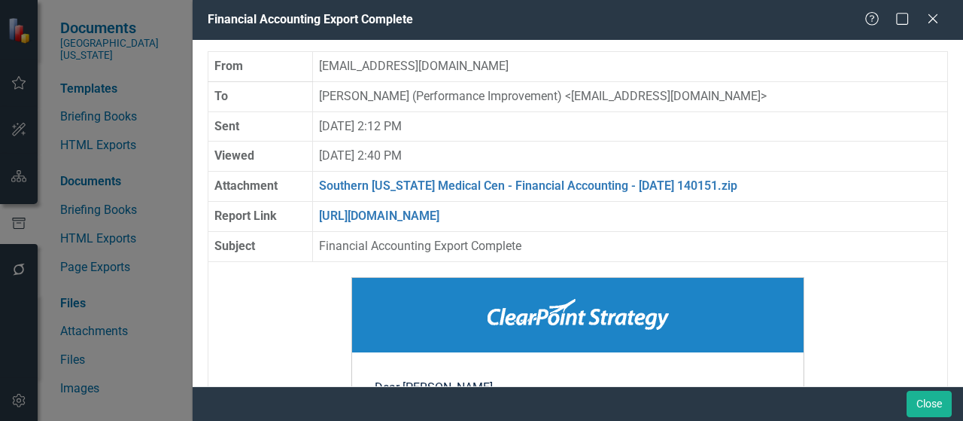
scroll to position [314, 0]
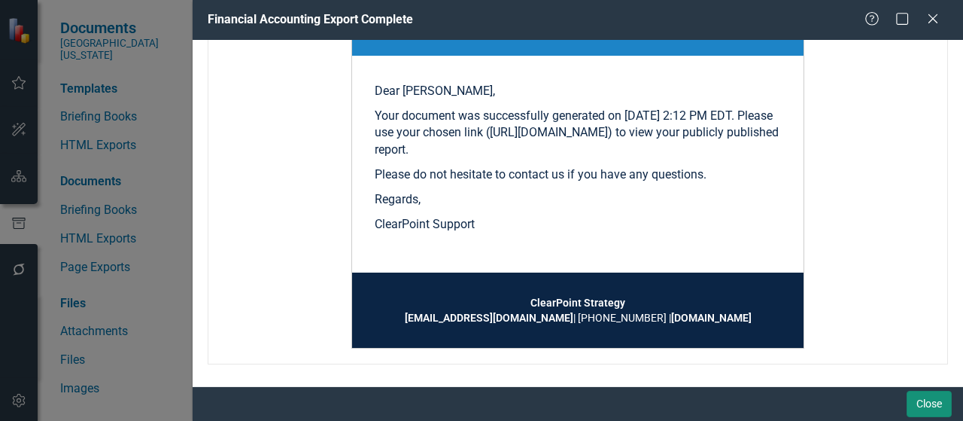
click at [935, 403] on button "Close" at bounding box center [928, 403] width 45 height 26
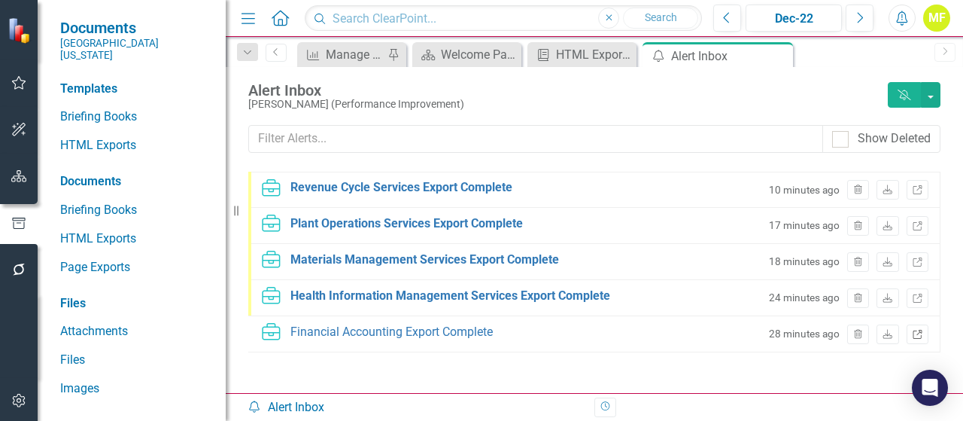
click at [912, 335] on link "Link" at bounding box center [917, 334] width 22 height 20
click at [882, 337] on icon "Download" at bounding box center [887, 334] width 11 height 9
click at [90, 137] on link "HTML Exports" at bounding box center [135, 145] width 150 height 17
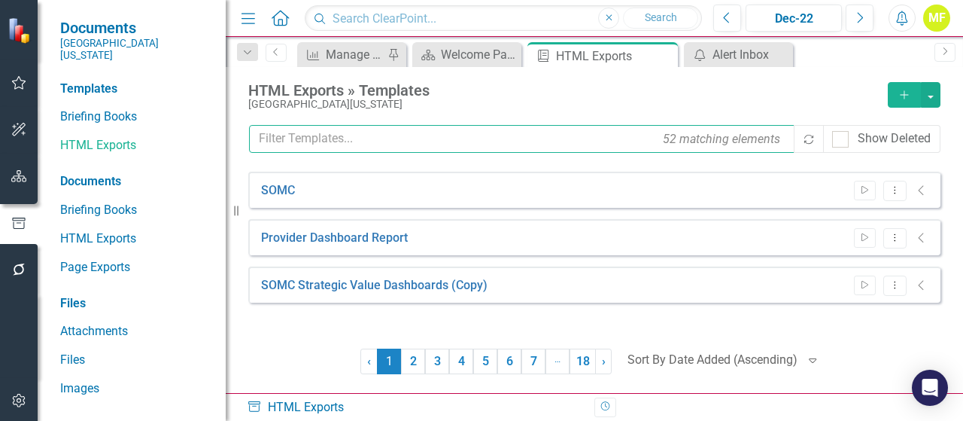
drag, startPoint x: 329, startPoint y: 152, endPoint x: 322, endPoint y: 144, distance: 10.7
click at [329, 151] on input "text" at bounding box center [522, 139] width 547 height 28
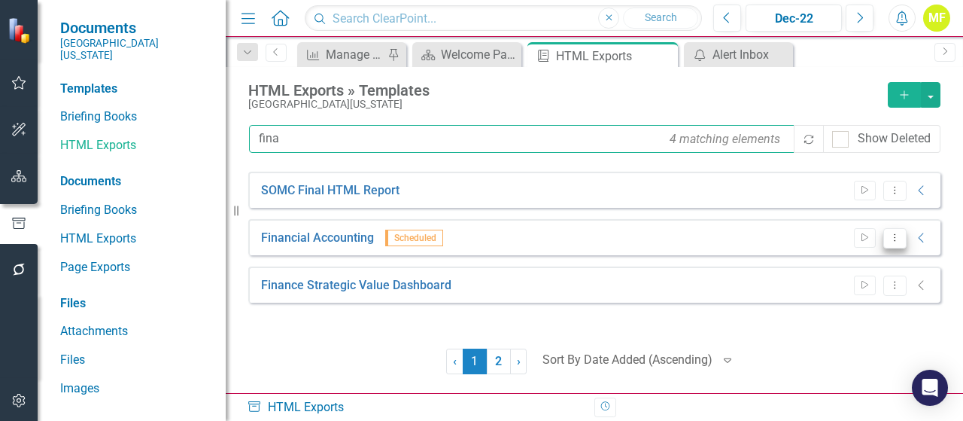
type input "fina"
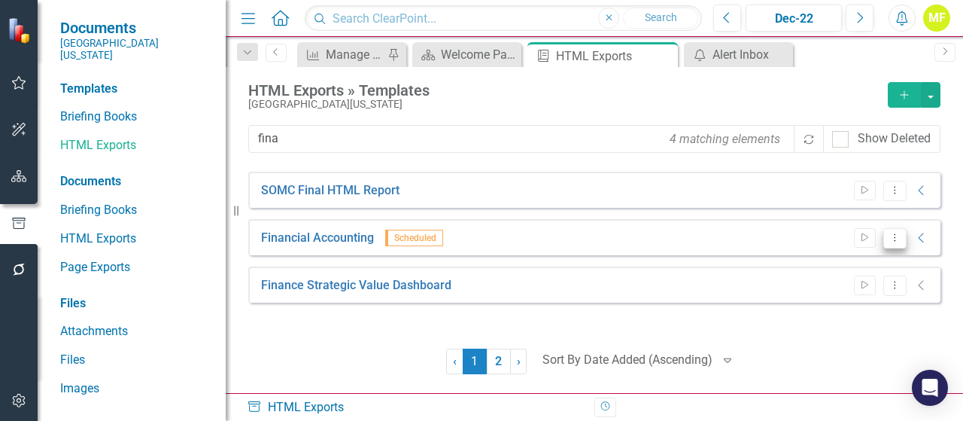
click at [896, 237] on icon "Dropdown Menu" at bounding box center [894, 237] width 13 height 10
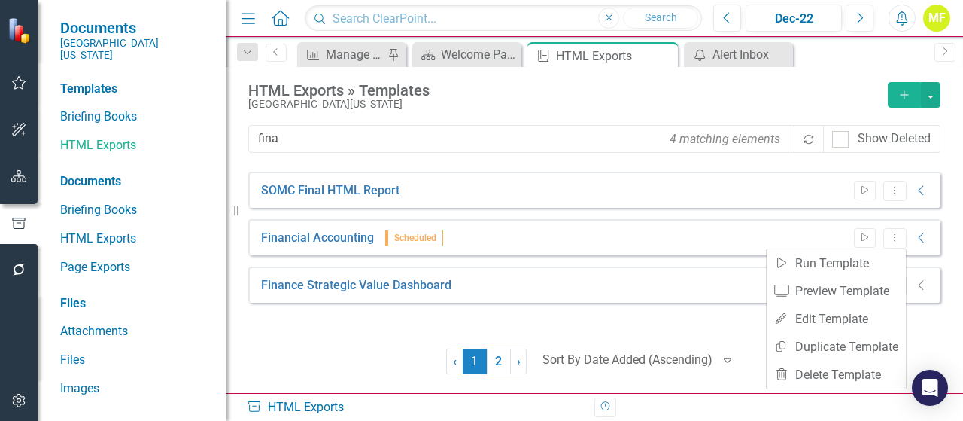
click at [733, 96] on div "HTML Exports » Templates" at bounding box center [564, 90] width 632 height 17
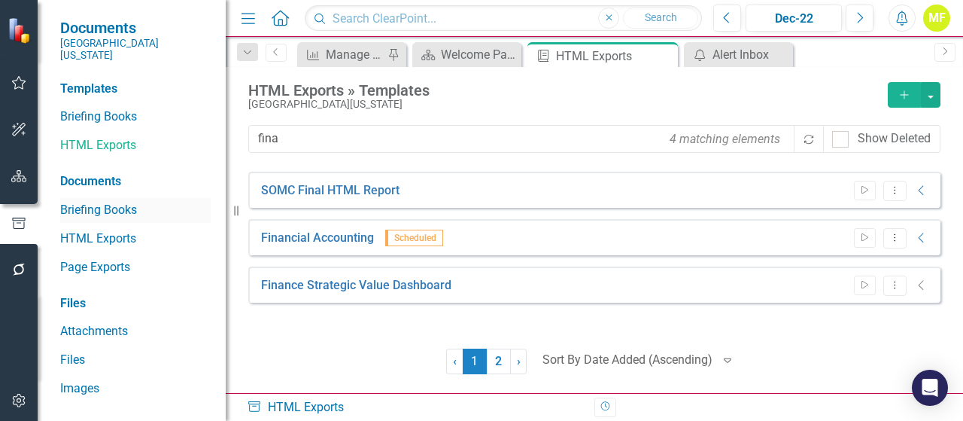
click at [128, 202] on link "Briefing Books" at bounding box center [135, 210] width 150 height 17
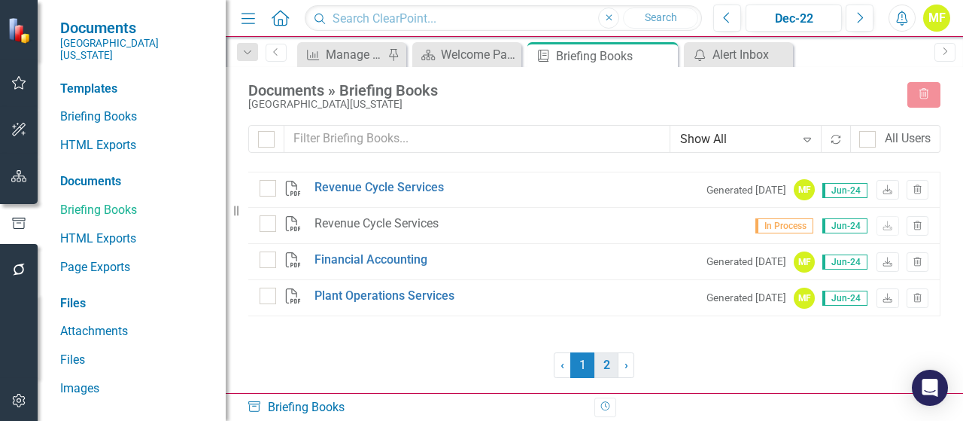
click at [611, 363] on link "2" at bounding box center [606, 365] width 24 height 26
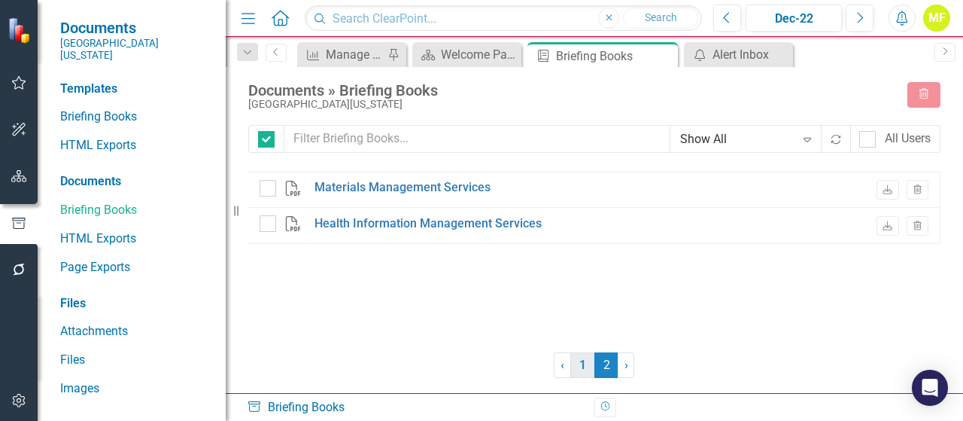
checkbox input "false"
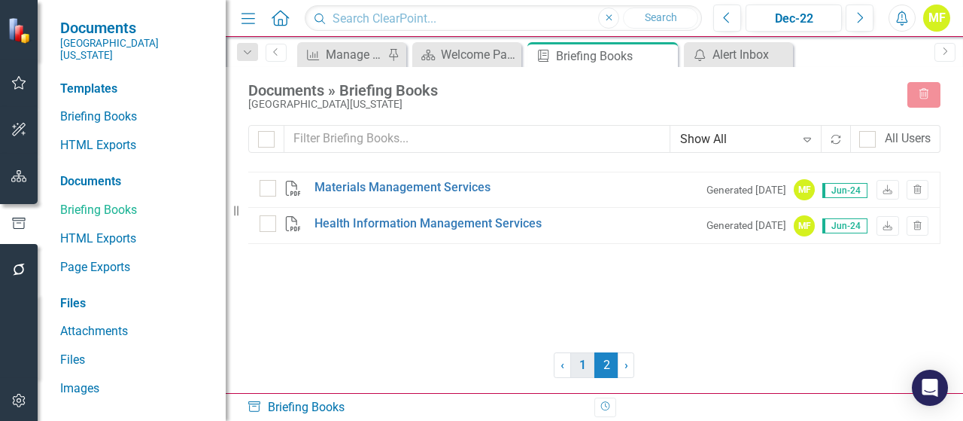
click at [575, 366] on link "1" at bounding box center [582, 365] width 24 height 26
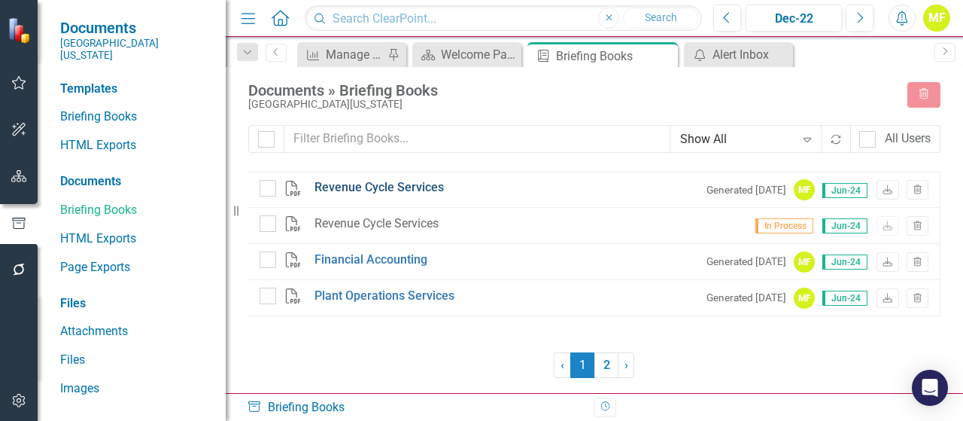
click at [323, 187] on link "Revenue Cycle Services" at bounding box center [378, 187] width 129 height 17
click at [669, 102] on div "[GEOGRAPHIC_DATA][US_STATE]" at bounding box center [570, 104] width 644 height 11
click at [85, 108] on link "Briefing Books" at bounding box center [135, 116] width 150 height 17
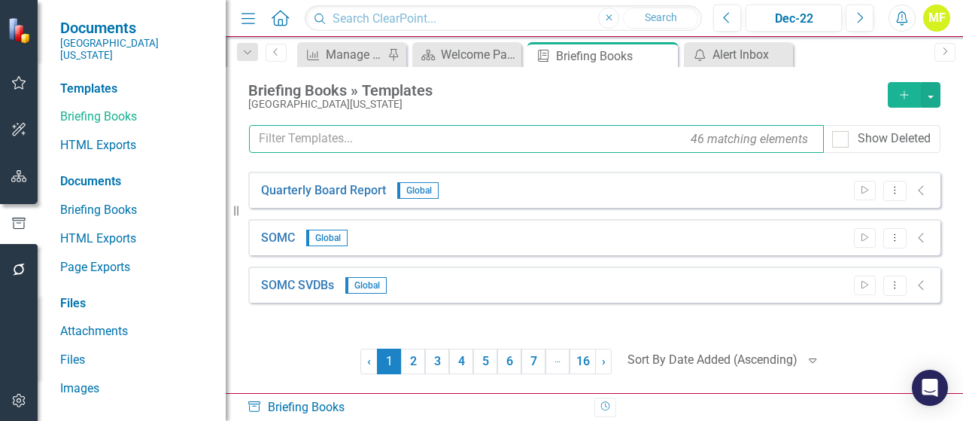
click at [361, 141] on input "text" at bounding box center [536, 139] width 575 height 28
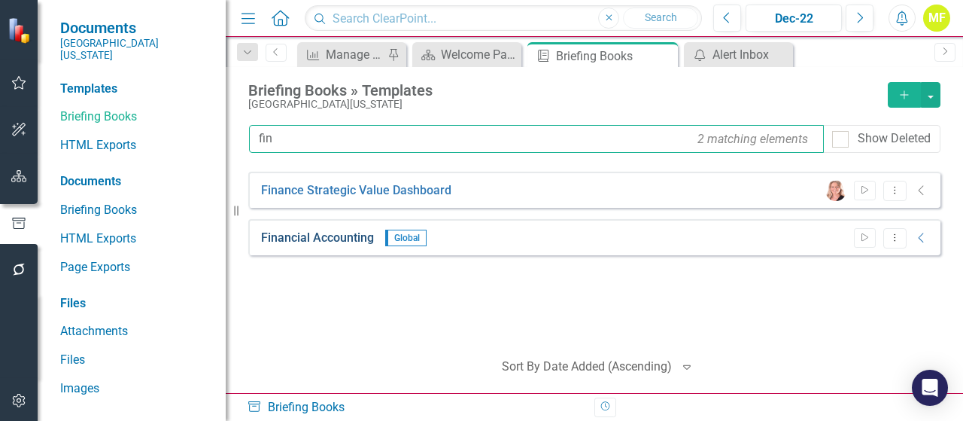
type input "fin"
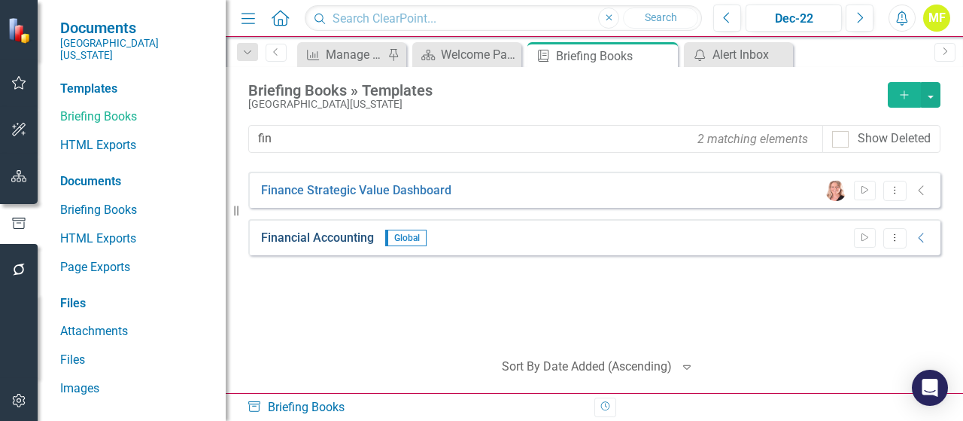
click at [359, 237] on link "Financial Accounting" at bounding box center [317, 237] width 113 height 17
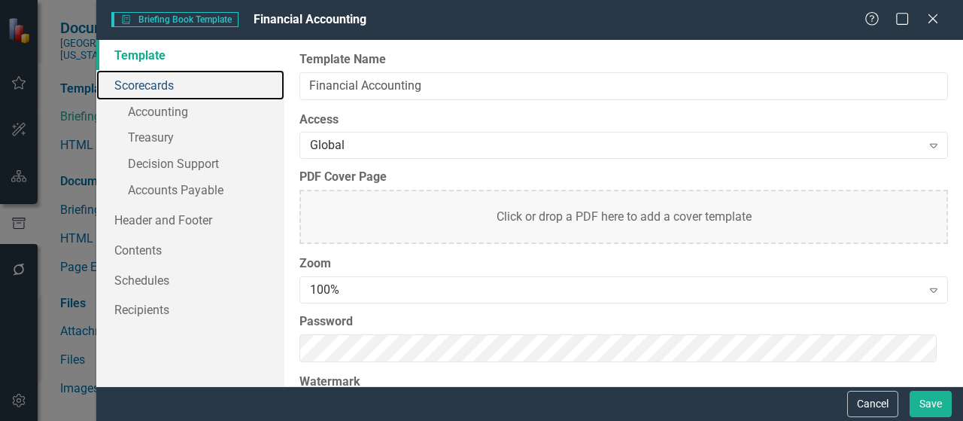
click at [114, 83] on link "Scorecards" at bounding box center [190, 85] width 188 height 30
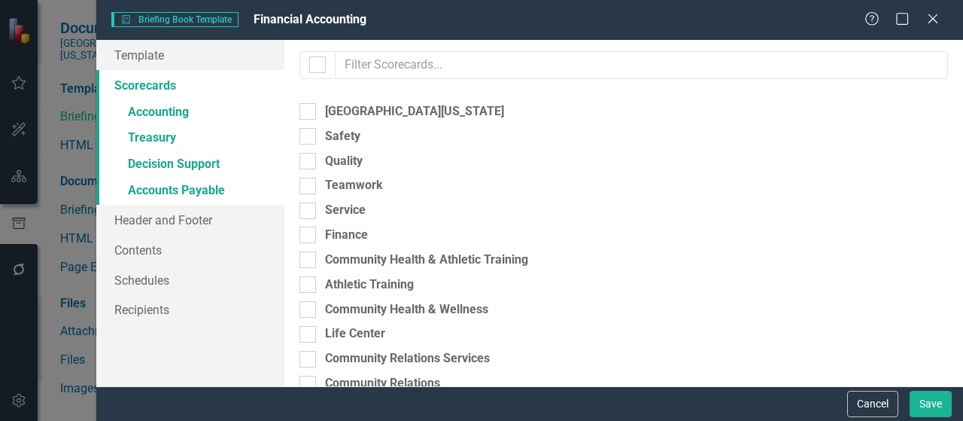
checkbox input "false"
click at [154, 114] on link "» Accounting" at bounding box center [190, 113] width 188 height 26
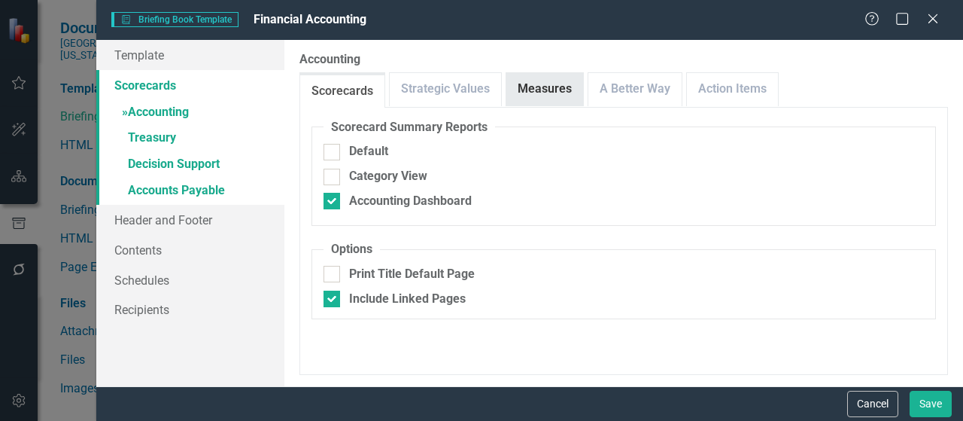
click at [526, 77] on link "Measures" at bounding box center [544, 89] width 77 height 32
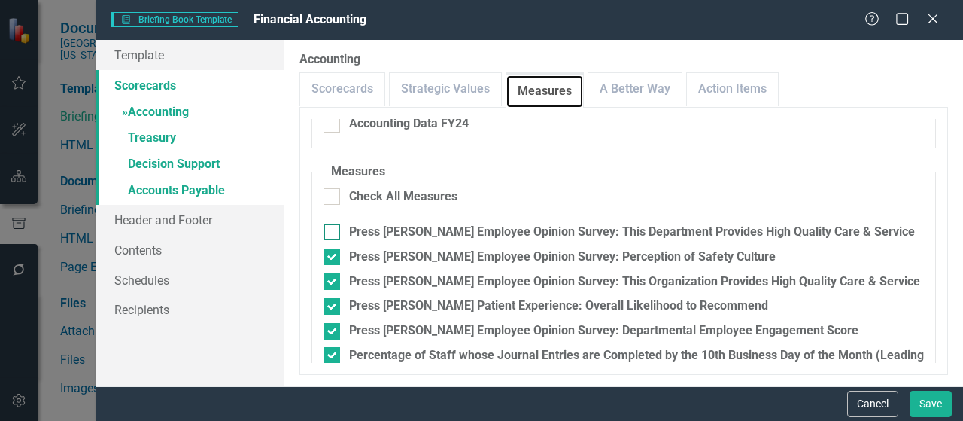
scroll to position [293, 0]
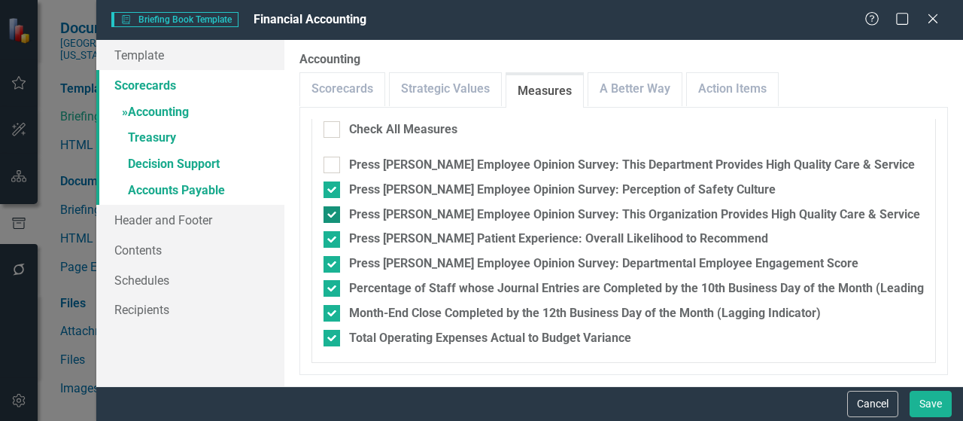
click at [331, 215] on input "Press Ganey Employee Opinion Survey: This Organization Provides High Quality Ca…" at bounding box center [328, 211] width 10 height 10
checkbox input "false"
click at [330, 285] on input "Percentage of Staff whose Journal Entries are Completed by the 10th Business Da…" at bounding box center [328, 285] width 10 height 10
checkbox input "false"
click at [334, 311] on div at bounding box center [331, 313] width 17 height 17
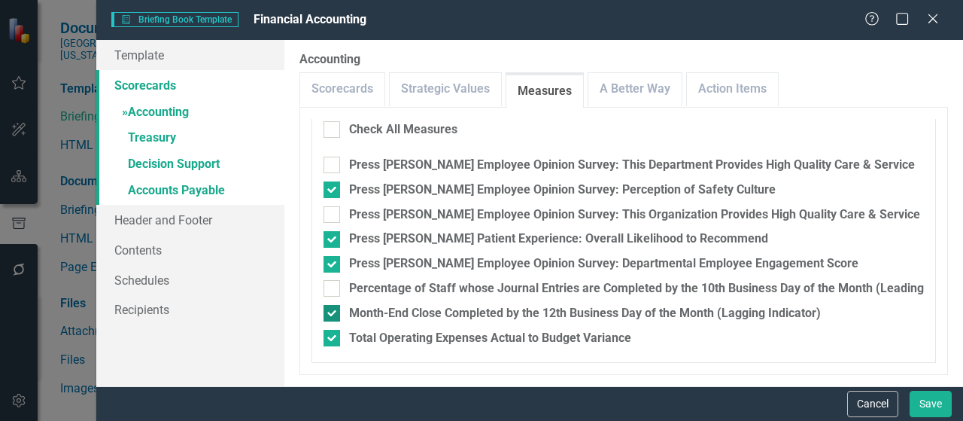
click at [333, 311] on input "Month-End Close Completed by the 12th Business Day of the Month (Lagging Indica…" at bounding box center [328, 310] width 10 height 10
checkbox input "false"
click at [332, 162] on input "Press Ganey Employee Opinion Survey: This Department Provides High Quality Care…" at bounding box center [328, 161] width 10 height 10
checkbox input "true"
click at [622, 87] on link "A Better Way" at bounding box center [634, 89] width 93 height 32
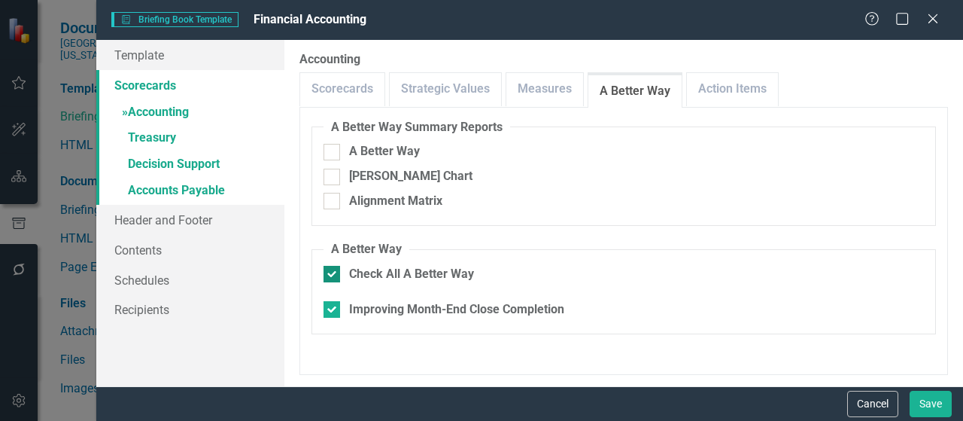
click at [337, 270] on div at bounding box center [331, 274] width 17 height 17
click at [333, 270] on input "Check All A Better Way" at bounding box center [328, 271] width 10 height 10
checkbox input "false"
drag, startPoint x: 706, startPoint y: 88, endPoint x: 535, endPoint y: 235, distance: 225.6
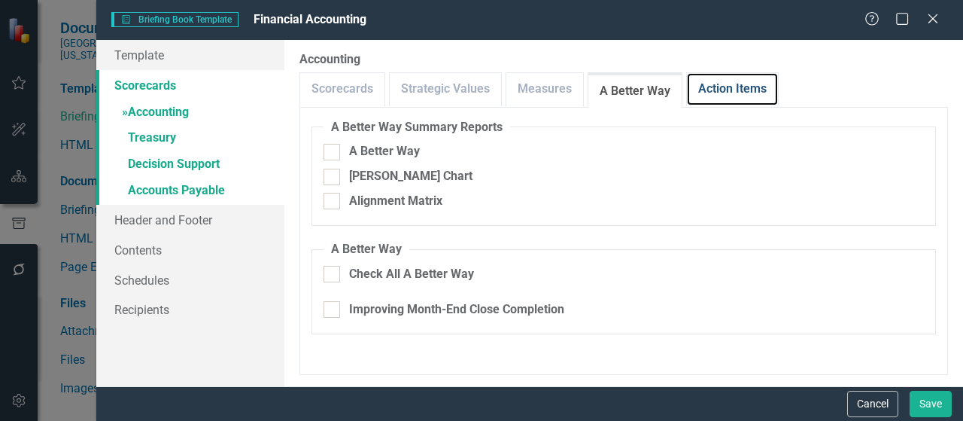
click at [706, 87] on link "Action Items" at bounding box center [732, 89] width 91 height 32
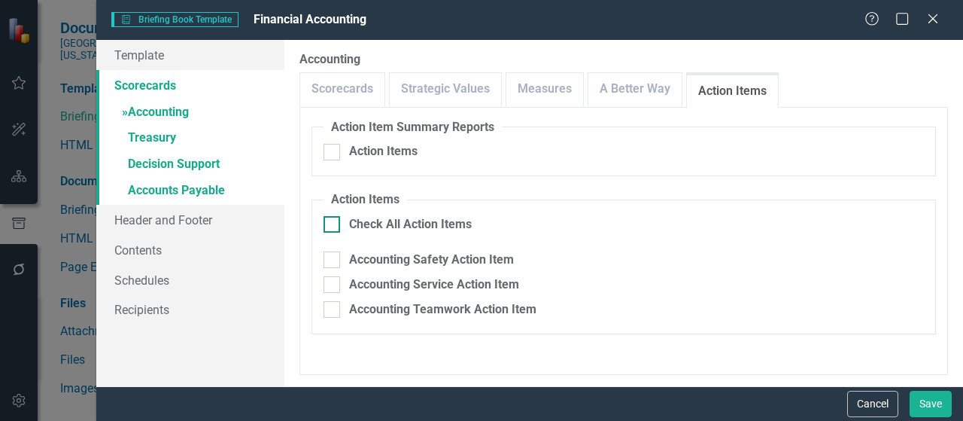
click at [331, 223] on input "Check All Action Items" at bounding box center [328, 221] width 10 height 10
checkbox input "true"
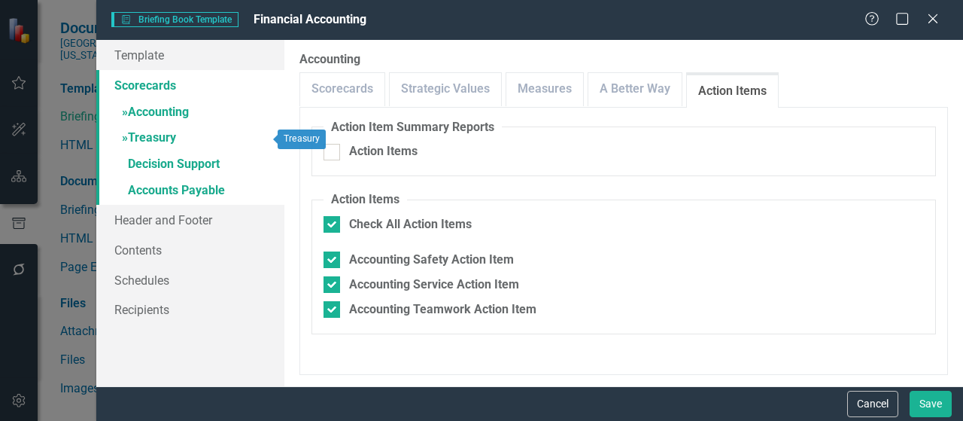
click at [163, 139] on link "» Treasury" at bounding box center [190, 139] width 188 height 26
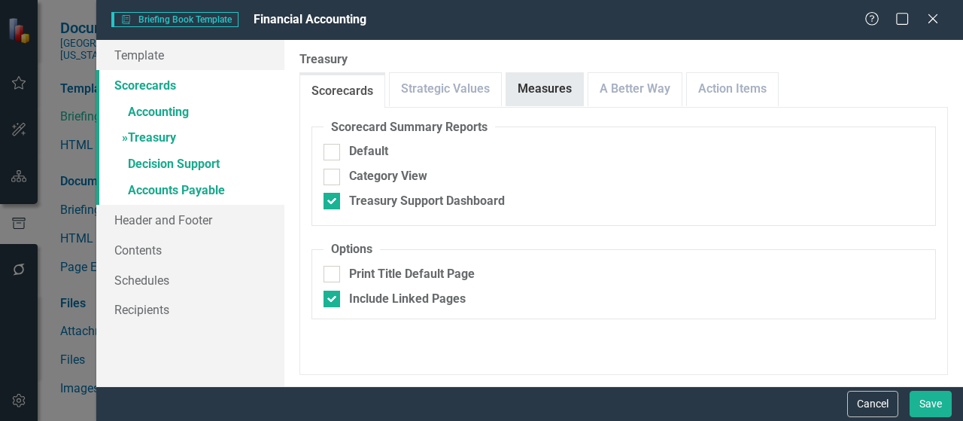
click at [524, 90] on link "Measures" at bounding box center [544, 89] width 77 height 32
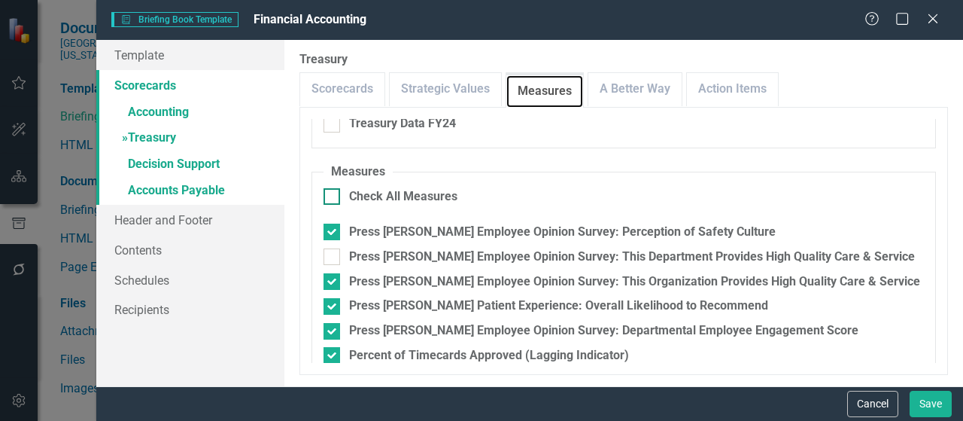
scroll to position [268, 0]
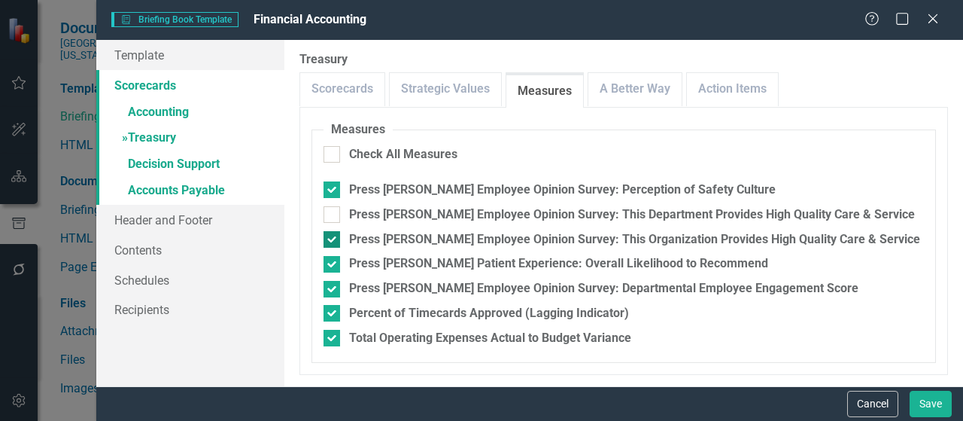
drag, startPoint x: 333, startPoint y: 216, endPoint x: 334, endPoint y: 235, distance: 19.6
click at [333, 217] on div at bounding box center [331, 214] width 17 height 17
click at [333, 216] on input "Press Ganey Employee Opinion Survey: This Department Provides High Quality Care…" at bounding box center [328, 211] width 10 height 10
checkbox input "true"
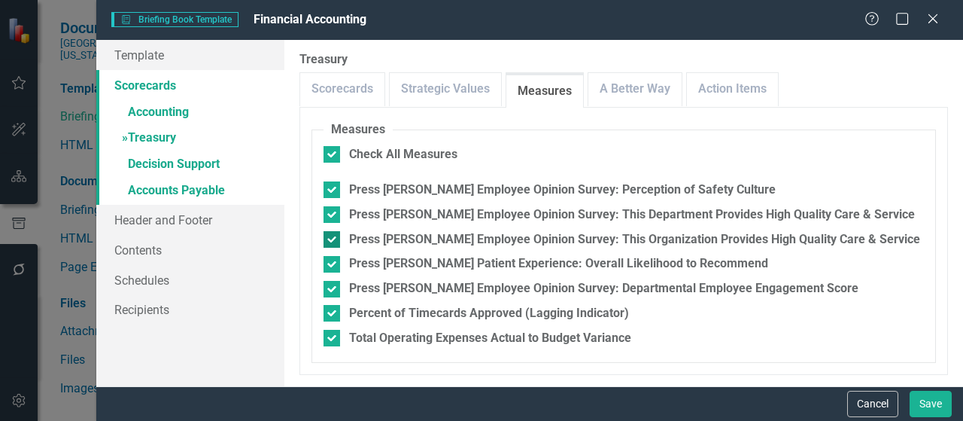
click at [335, 236] on div at bounding box center [331, 239] width 17 height 17
click at [333, 236] on input "Press Ganey Employee Opinion Survey: This Organization Provides High Quality Ca…" at bounding box center [328, 236] width 10 height 10
checkbox input "false"
click at [333, 313] on div at bounding box center [331, 313] width 17 height 17
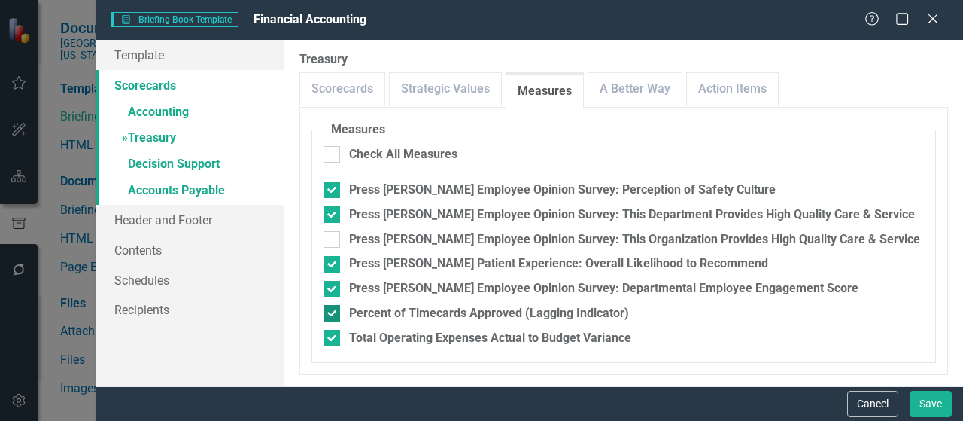
click at [333, 313] on input "Percent of Timecards Approved (Lagging Indicator)" at bounding box center [328, 310] width 10 height 10
checkbox input "false"
click at [628, 85] on link "A Better Way" at bounding box center [634, 89] width 93 height 32
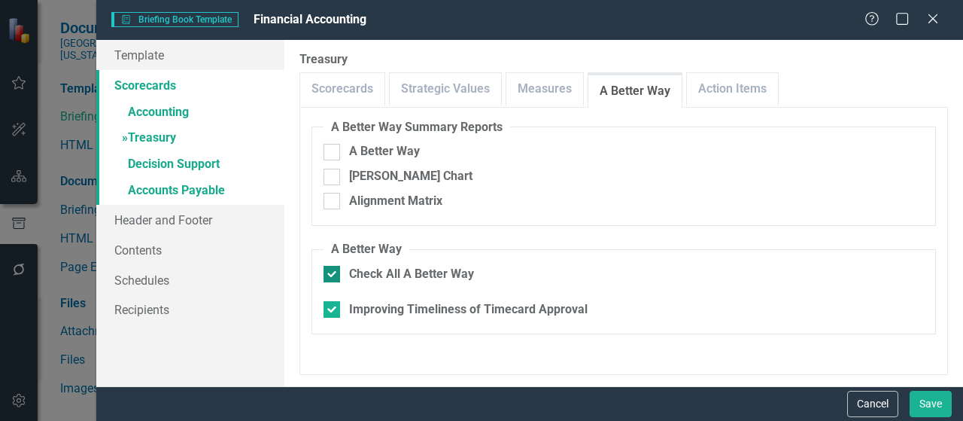
click at [336, 270] on div at bounding box center [331, 274] width 17 height 17
click at [333, 270] on input "Check All A Better Way" at bounding box center [328, 271] width 10 height 10
checkbox input "false"
click at [701, 80] on link "Action Items" at bounding box center [732, 89] width 91 height 32
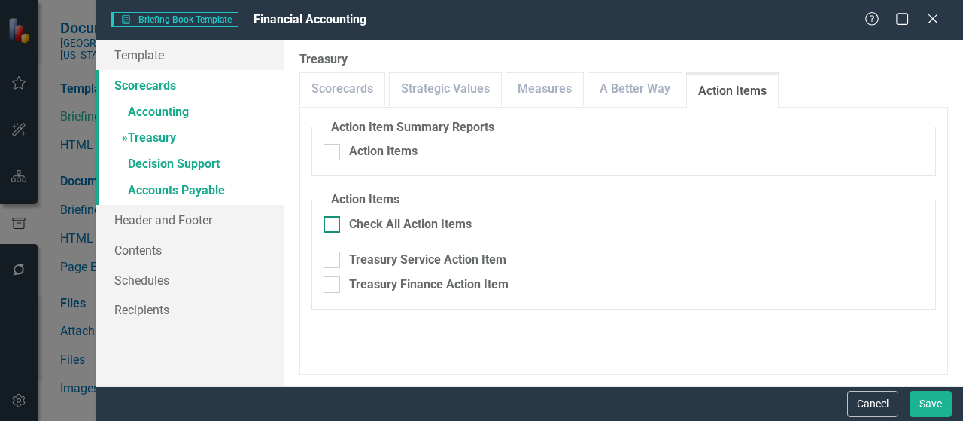
click at [335, 226] on div at bounding box center [331, 224] width 17 height 17
click at [333, 226] on input "Check All Action Items" at bounding box center [328, 221] width 10 height 10
checkbox input "true"
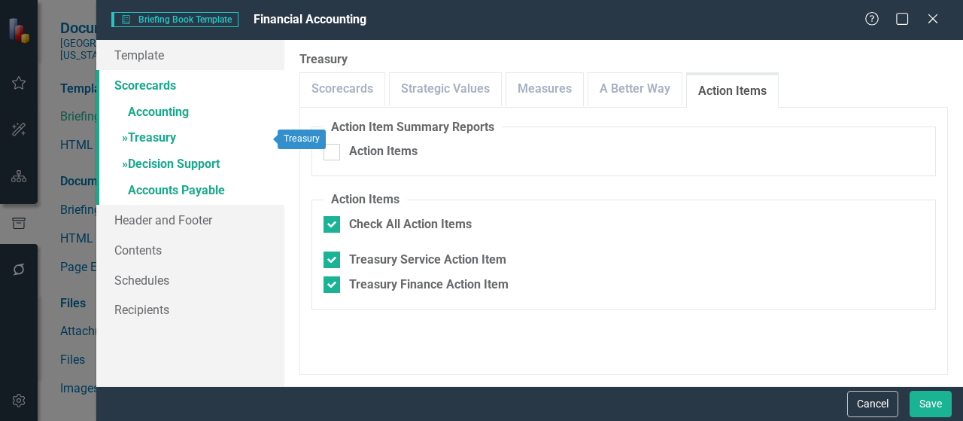
click at [172, 163] on link "» Decision Support" at bounding box center [190, 165] width 188 height 26
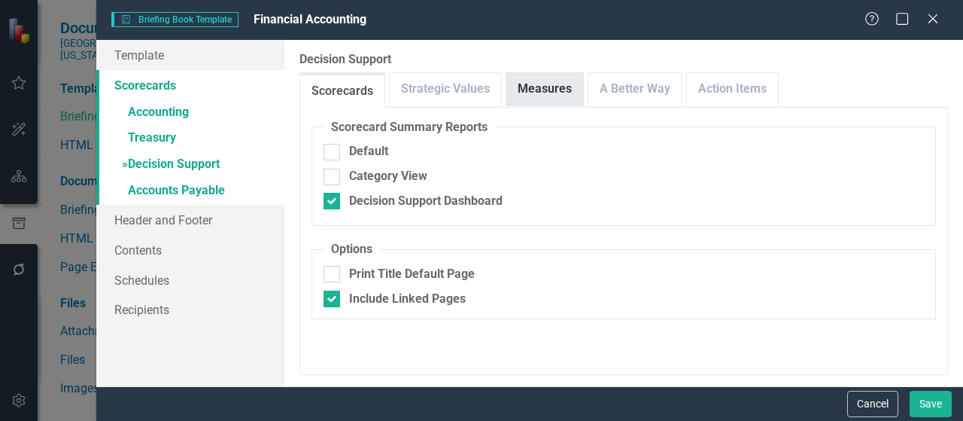
click at [539, 93] on link "Measures" at bounding box center [544, 89] width 77 height 32
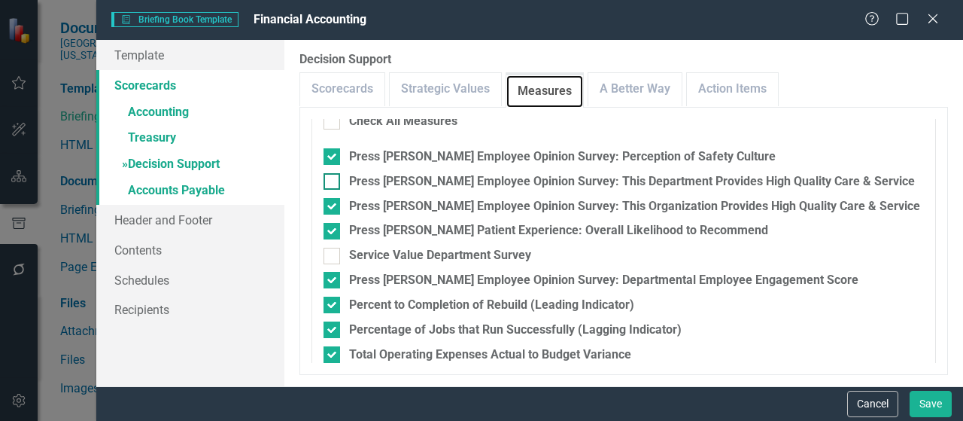
scroll to position [226, 0]
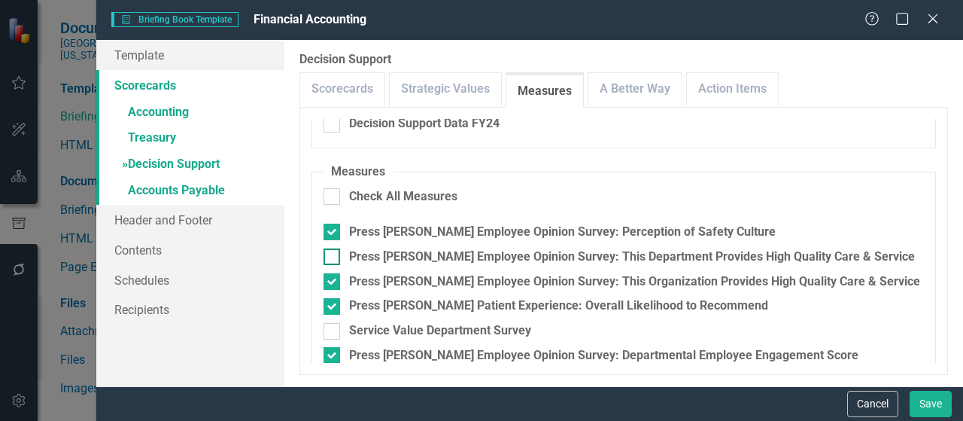
click at [332, 263] on div at bounding box center [331, 256] width 17 height 17
click at [332, 258] on input "Press Ganey Employee Opinion Survey: This Department Provides High Quality Care…" at bounding box center [328, 253] width 10 height 10
checkbox input "true"
click at [333, 279] on div at bounding box center [331, 281] width 17 height 17
click at [333, 279] on input "Press Ganey Employee Opinion Survey: This Organization Provides High Quality Ca…" at bounding box center [328, 278] width 10 height 10
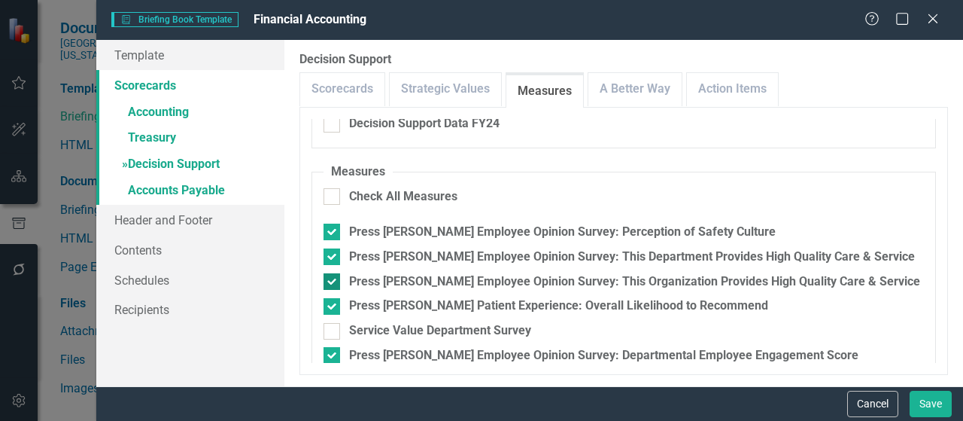
checkbox input "false"
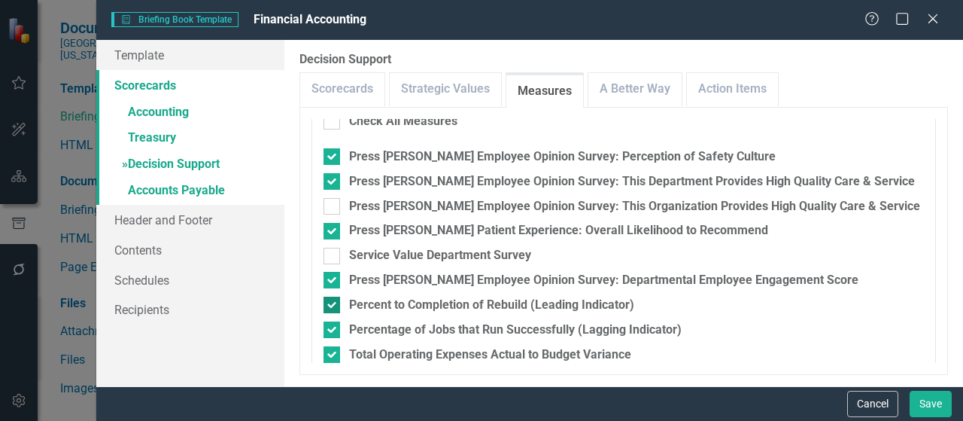
click at [333, 305] on div at bounding box center [331, 304] width 17 height 17
click at [333, 305] on input "Percent to Completion of Rebuild (Leading Indicator)" at bounding box center [328, 301] width 10 height 10
checkbox input "false"
click at [334, 329] on div at bounding box center [331, 329] width 17 height 17
click at [333, 329] on input "Percentage of Jobs that Run Successfully (Lagging Indicator)" at bounding box center [328, 326] width 10 height 10
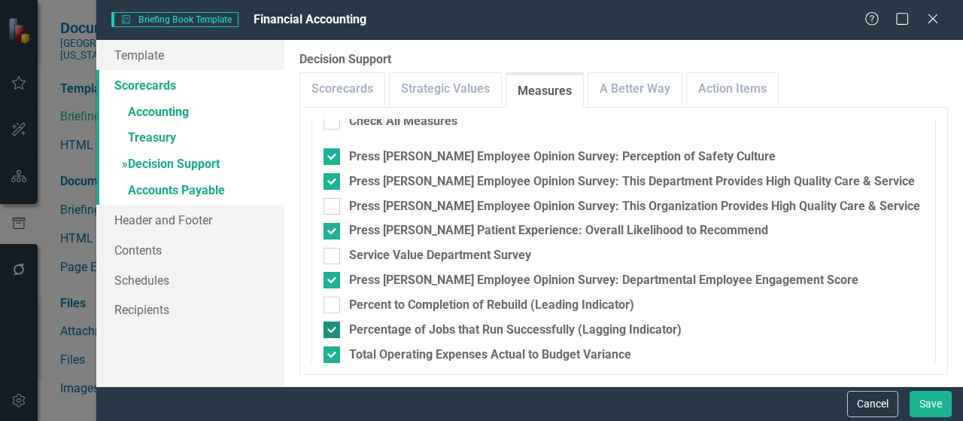
checkbox input "false"
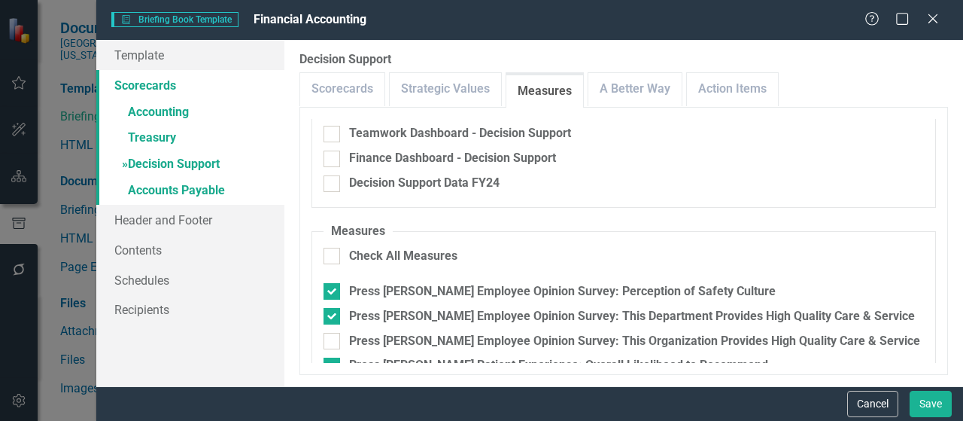
scroll to position [241, 0]
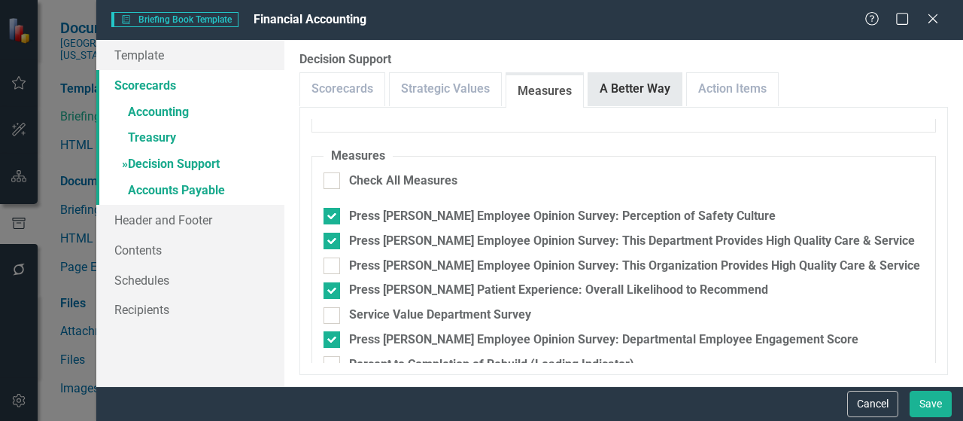
click at [645, 90] on link "A Better Way" at bounding box center [634, 89] width 93 height 32
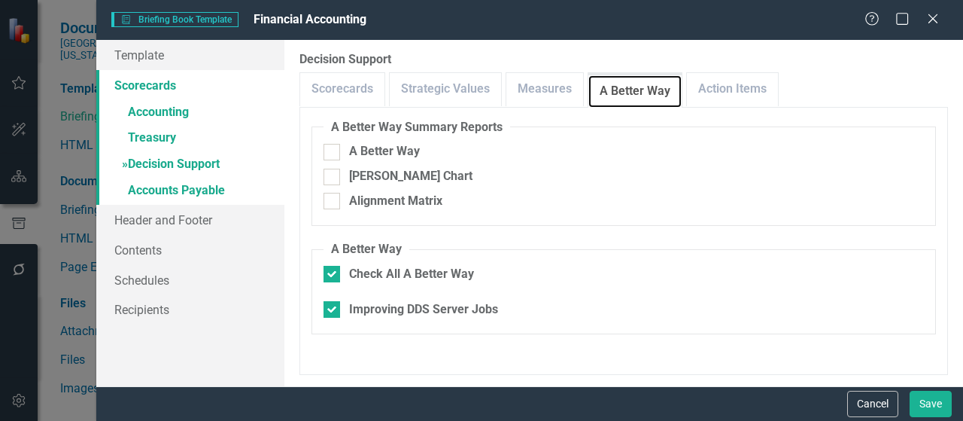
scroll to position [0, 0]
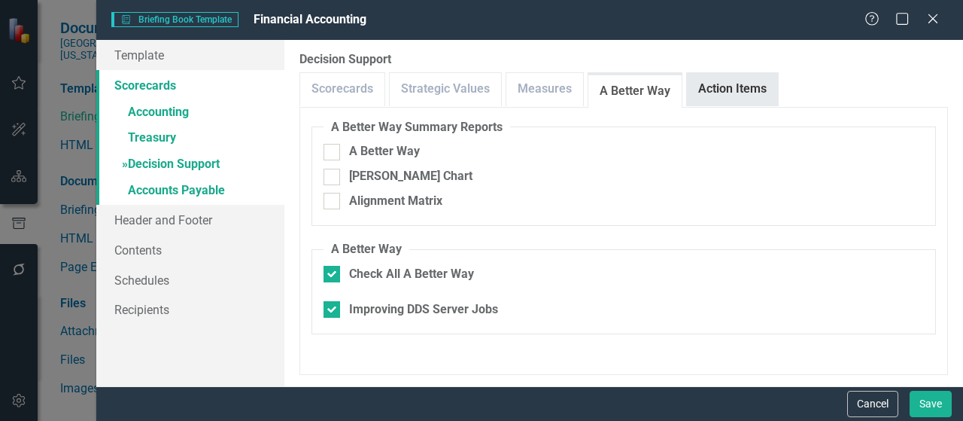
drag, startPoint x: 331, startPoint y: 275, endPoint x: 700, endPoint y: 77, distance: 418.0
click at [332, 275] on input "Check All A Better Way" at bounding box center [328, 271] width 10 height 10
checkbox input "false"
click at [746, 84] on link "Action Items" at bounding box center [732, 89] width 91 height 32
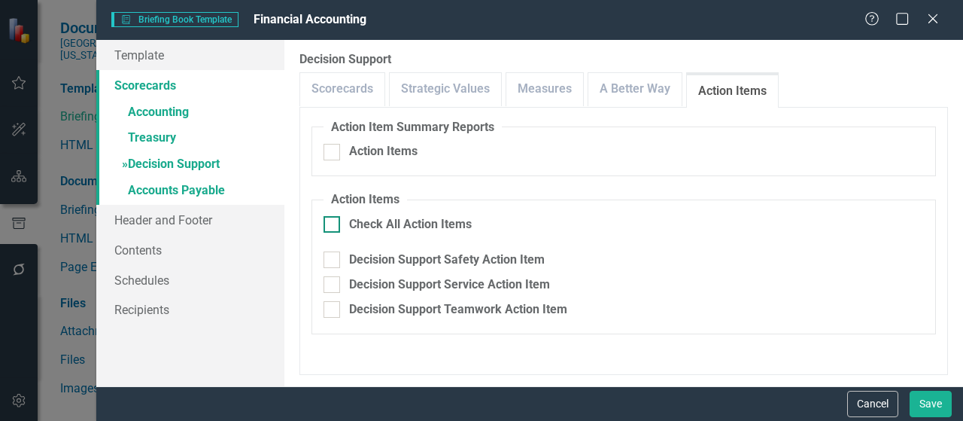
click at [335, 226] on div at bounding box center [331, 224] width 17 height 17
click at [333, 226] on input "Check All Action Items" at bounding box center [328, 221] width 10 height 10
checkbox input "true"
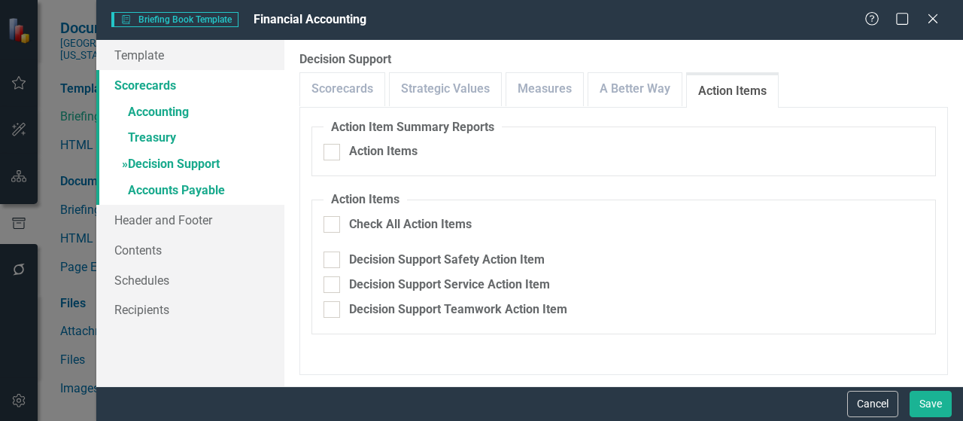
checkbox input "true"
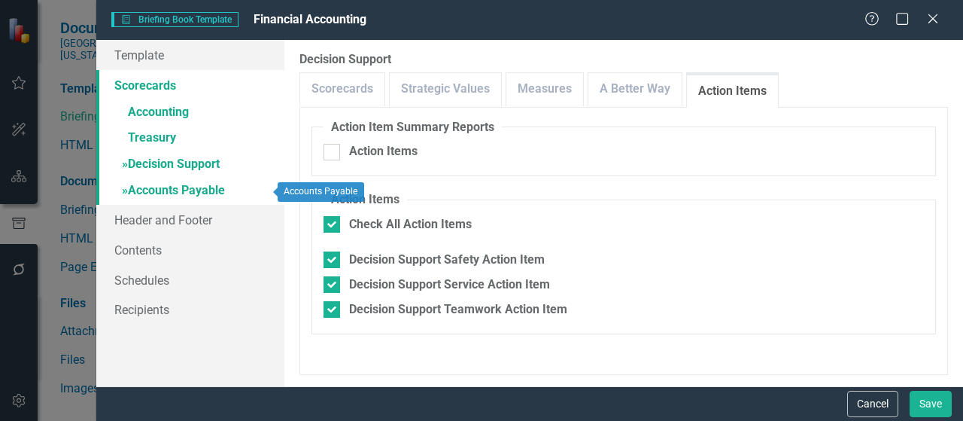
click at [199, 192] on link "» Accounts Payable" at bounding box center [190, 191] width 188 height 26
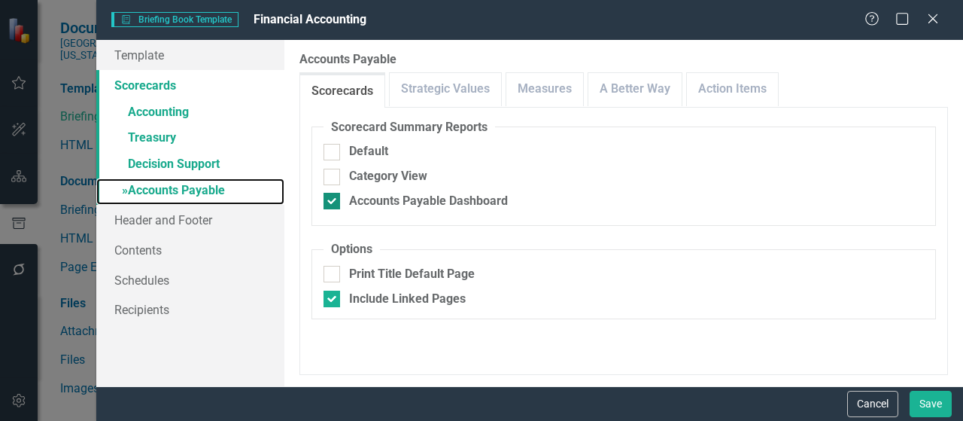
checkbox input "false"
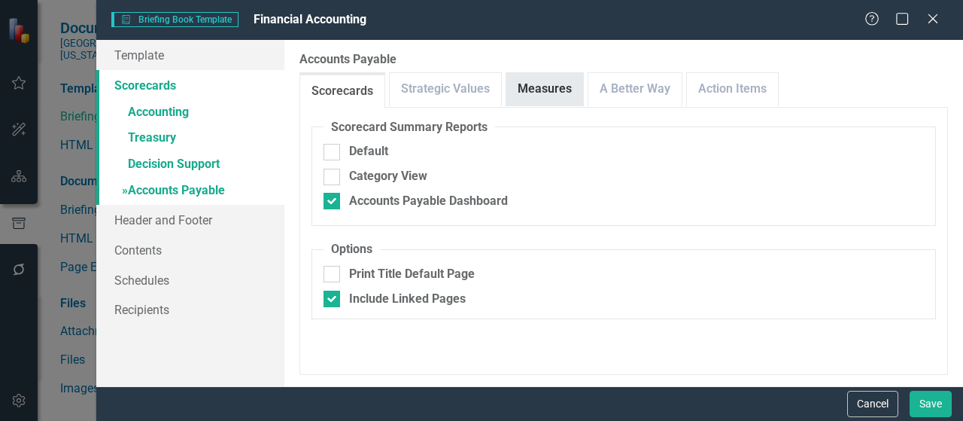
click at [524, 96] on link "Measures" at bounding box center [544, 89] width 77 height 32
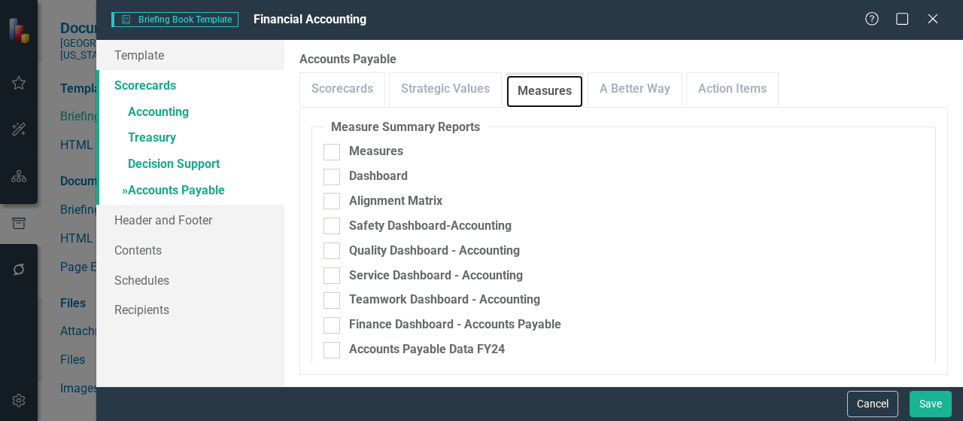
scroll to position [317, 0]
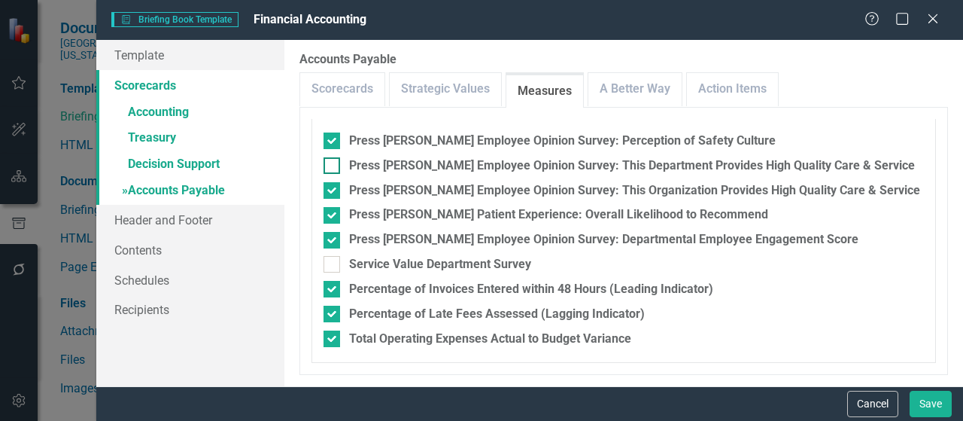
click at [335, 167] on div at bounding box center [331, 165] width 17 height 17
click at [333, 167] on input "Press Ganey Employee Opinion Survey: This Department Provides High Quality Care…" at bounding box center [328, 162] width 10 height 10
checkbox input "true"
click at [334, 193] on div at bounding box center [331, 190] width 17 height 17
click at [333, 192] on input "Press Ganey Employee Opinion Survey: This Organization Provides High Quality Ca…" at bounding box center [328, 187] width 10 height 10
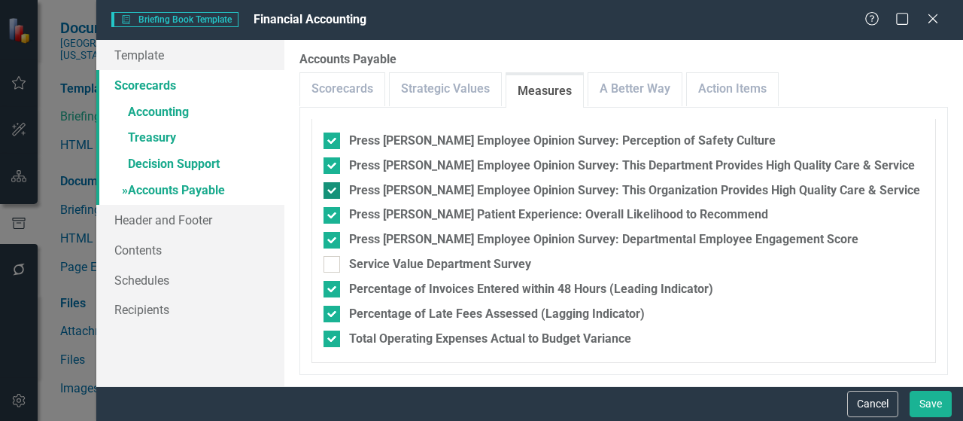
checkbox input "false"
click at [333, 292] on div at bounding box center [331, 289] width 17 height 17
click at [333, 290] on input "Percentage of Invoices Entered within 48 Hours (Leading Indicator)" at bounding box center [328, 286] width 10 height 10
checkbox input "false"
click at [332, 318] on div at bounding box center [331, 313] width 17 height 17
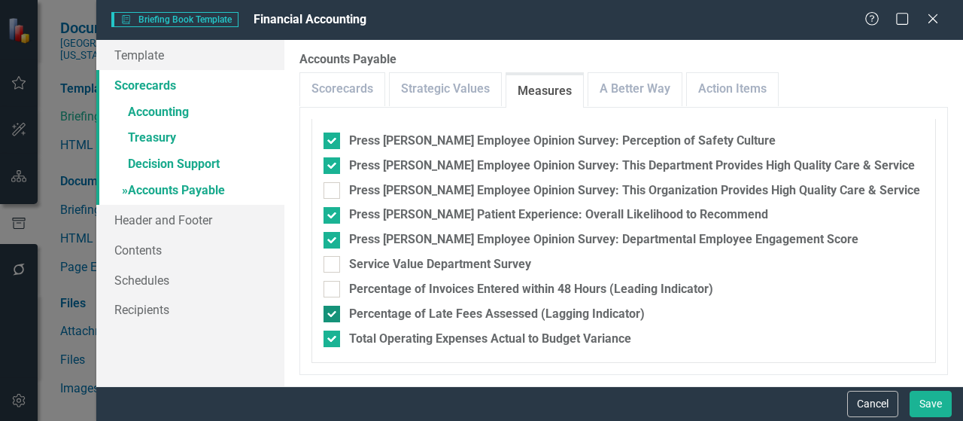
click at [332, 315] on input "Percentage of Late Fees Assessed (Lagging Indicator)" at bounding box center [328, 310] width 10 height 10
checkbox input "false"
click at [929, 406] on button "Save" at bounding box center [930, 403] width 42 height 26
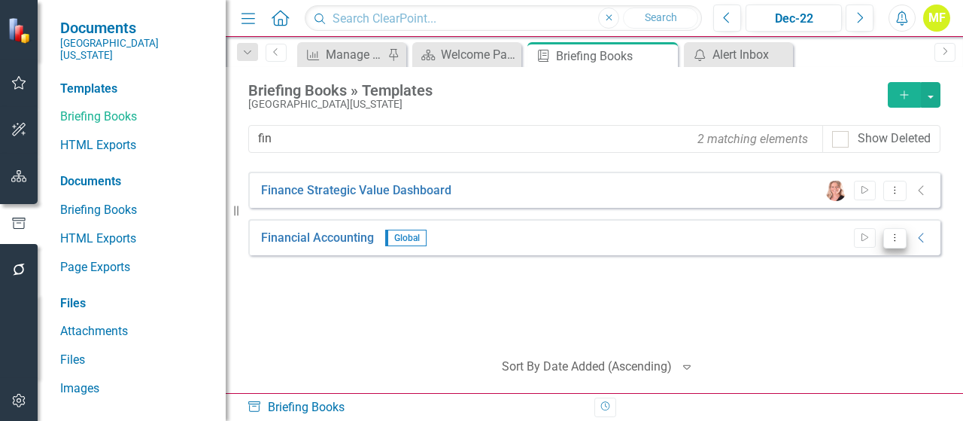
click at [900, 238] on icon "Dropdown Menu" at bounding box center [894, 237] width 13 height 10
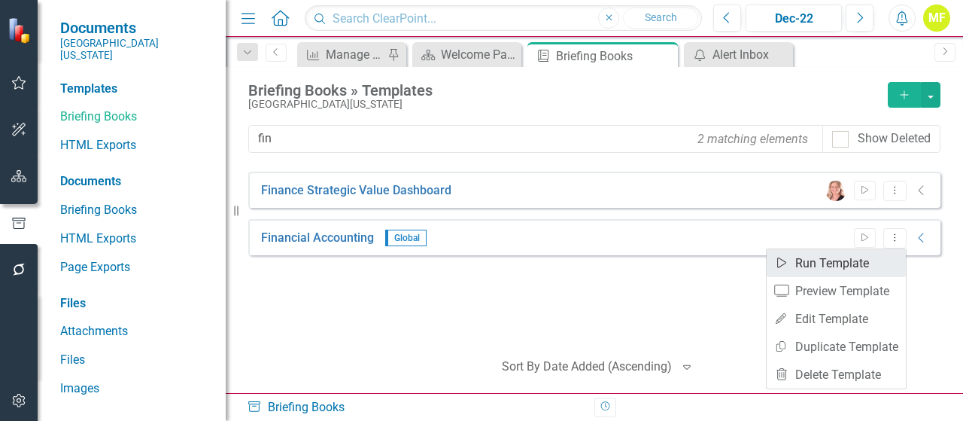
click at [872, 270] on link "Start Run Template" at bounding box center [836, 263] width 139 height 28
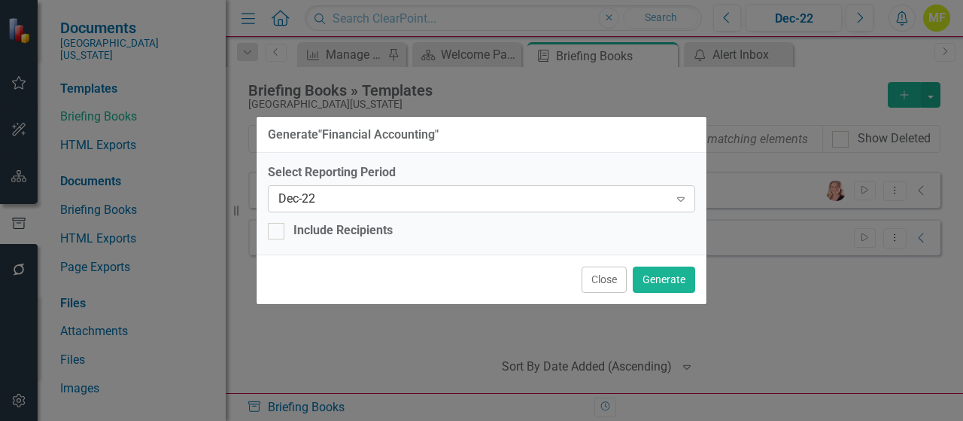
click at [415, 206] on div "Dec-22" at bounding box center [473, 198] width 390 height 17
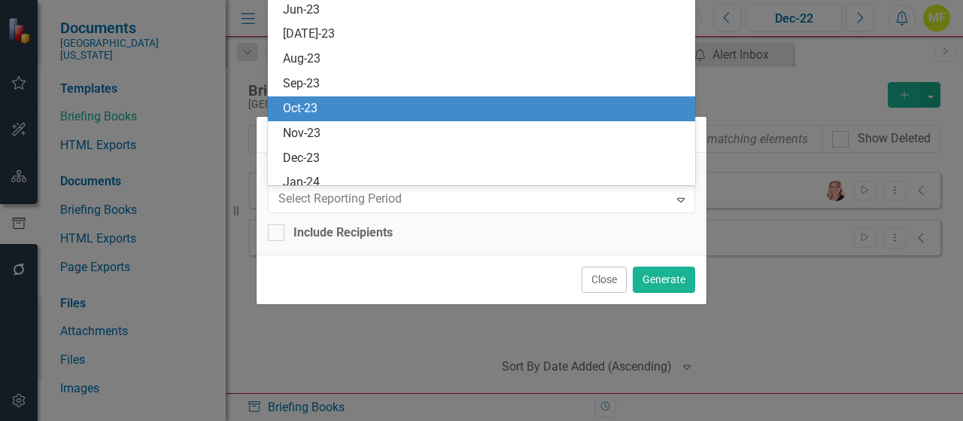
scroll to position [997, 0]
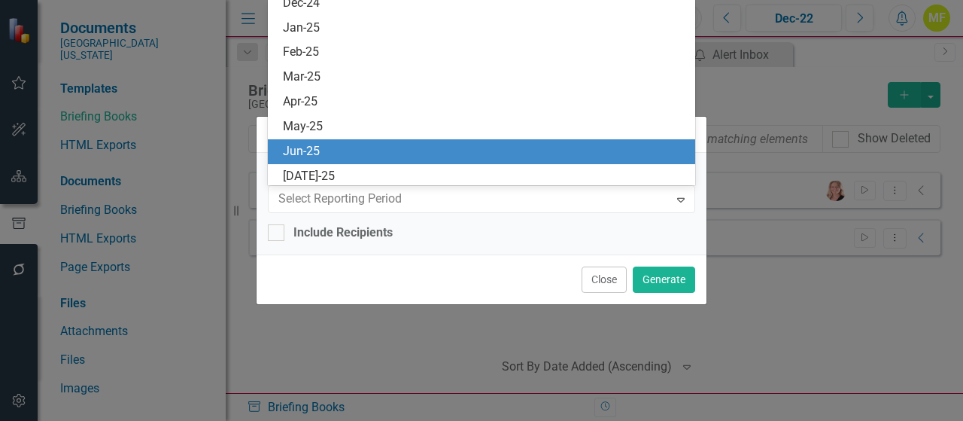
click at [345, 153] on div "Jun-25" at bounding box center [484, 151] width 403 height 17
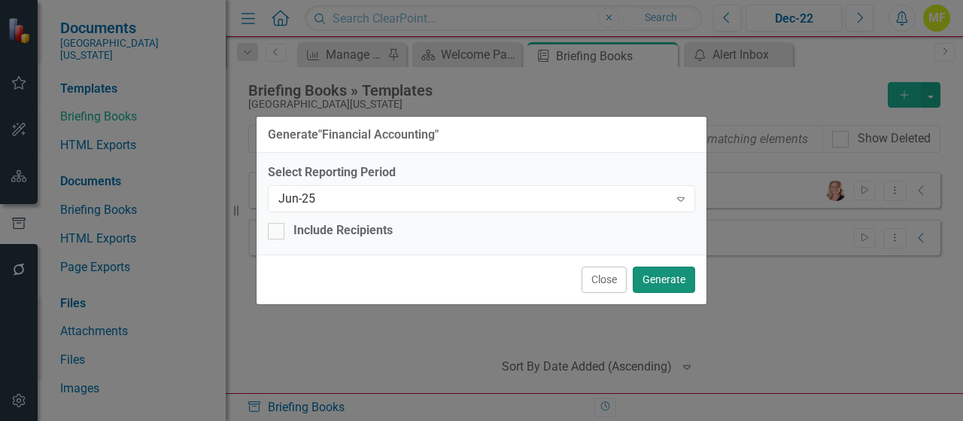
click at [670, 281] on button "Generate" at bounding box center [664, 279] width 62 height 26
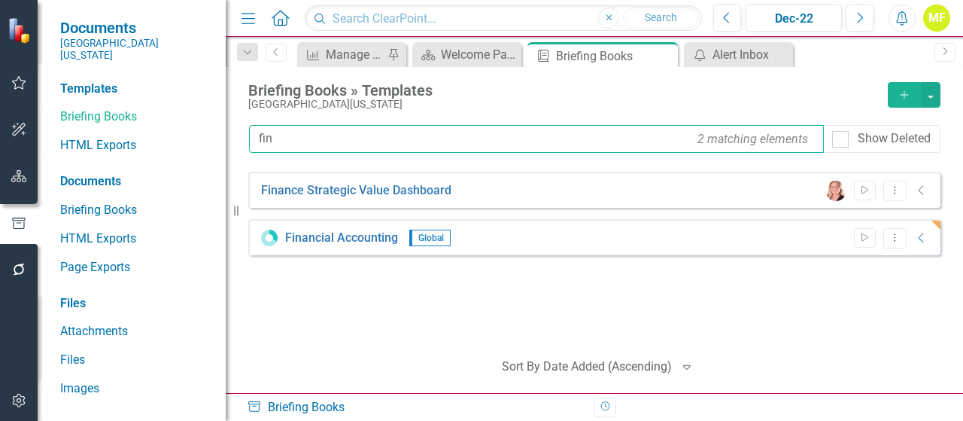
click at [305, 138] on input "fin" at bounding box center [536, 139] width 575 height 28
type input "f"
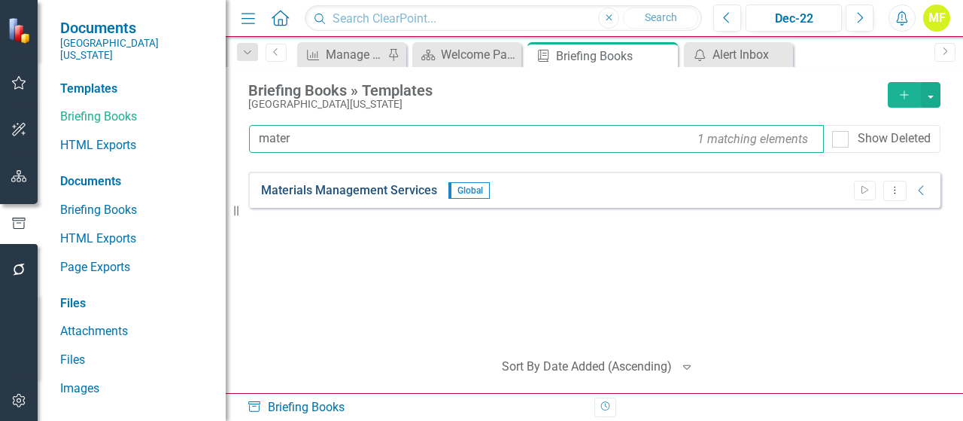
type input "mater"
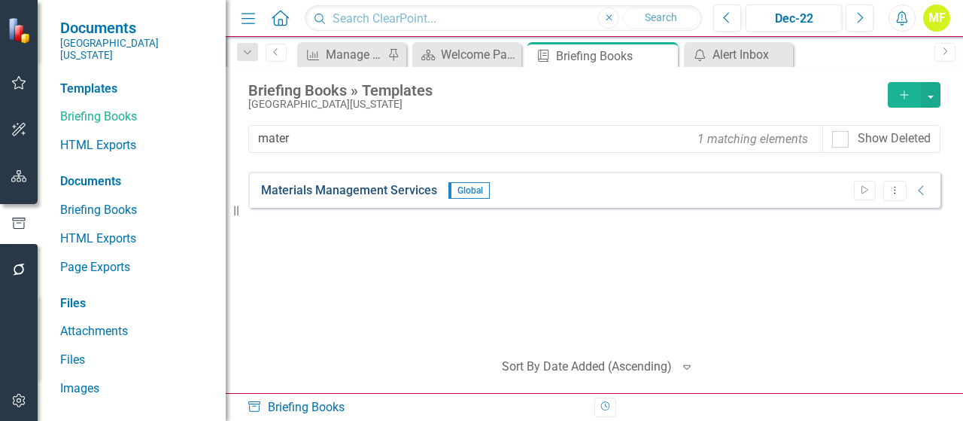
click at [406, 190] on link "Materials Management Services" at bounding box center [349, 190] width 176 height 17
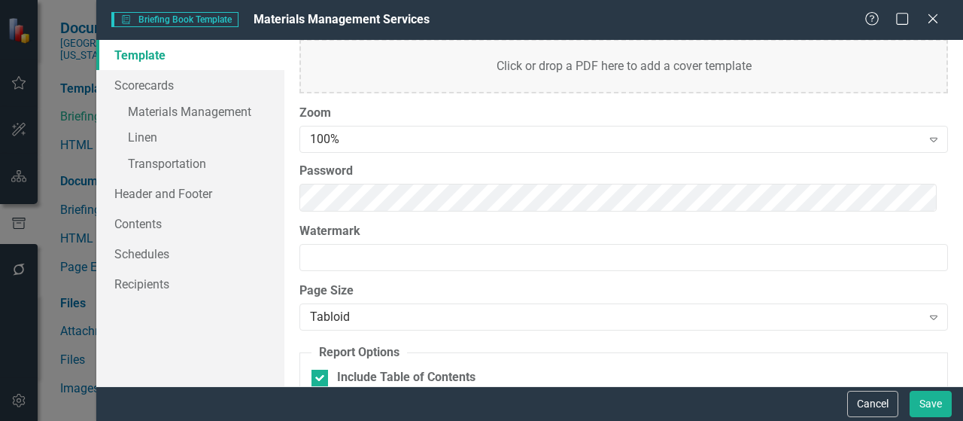
scroll to position [227, 0]
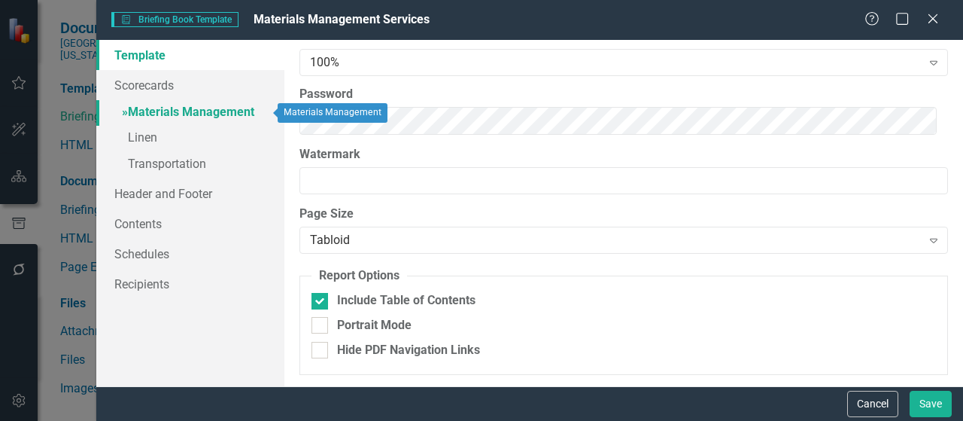
click at [133, 113] on link "» Materials Management" at bounding box center [190, 113] width 188 height 26
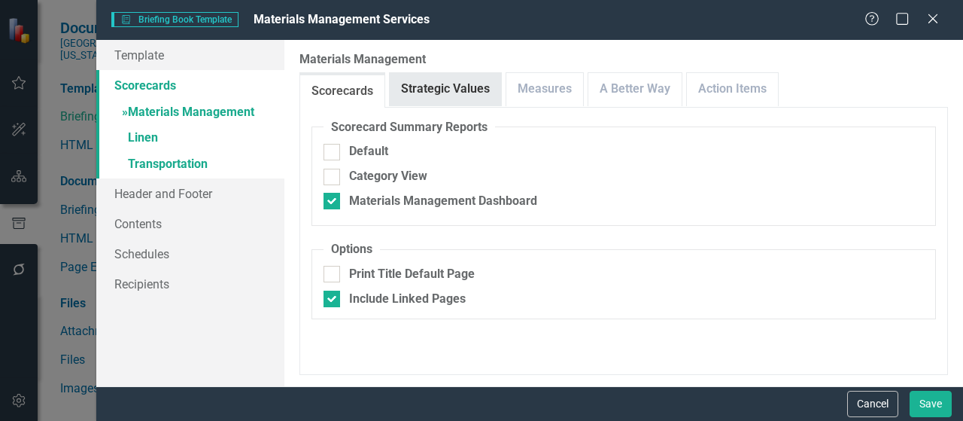
click at [432, 97] on link "Strategic Values" at bounding box center [445, 89] width 111 height 32
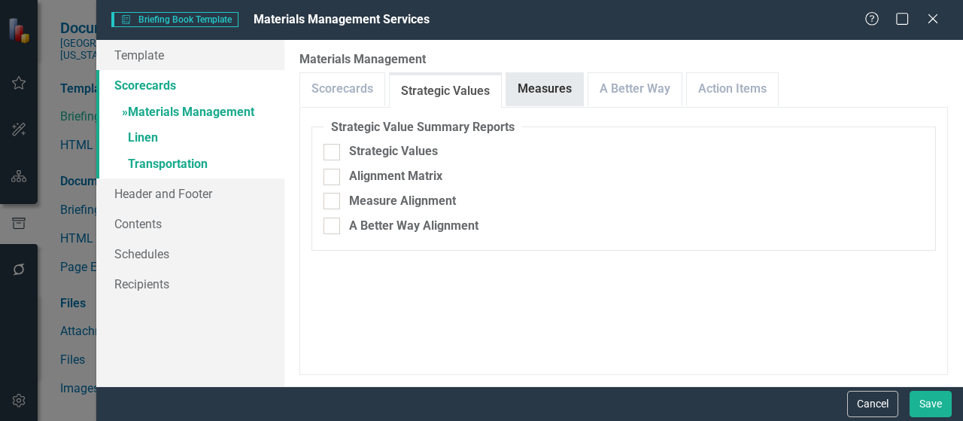
click at [526, 98] on link "Measures" at bounding box center [544, 89] width 77 height 32
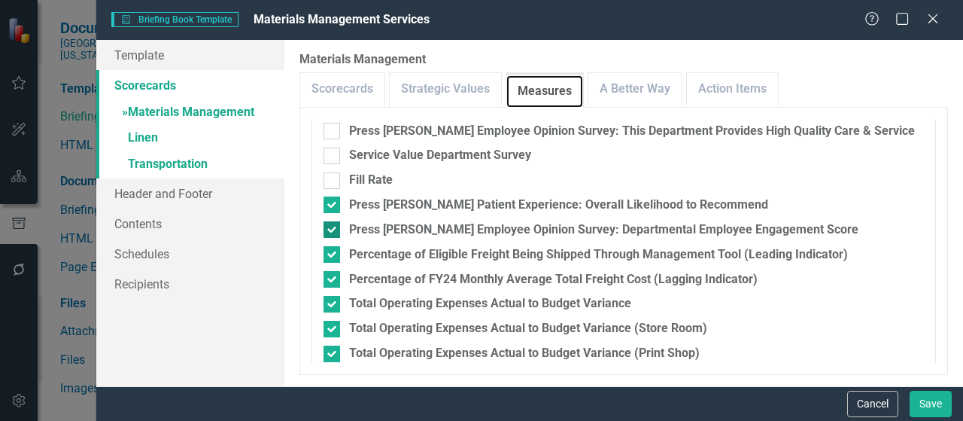
scroll to position [301, 0]
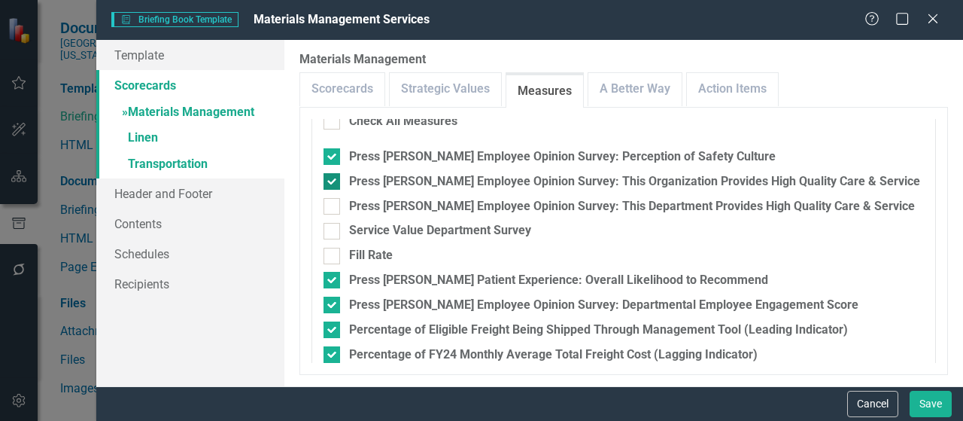
click at [334, 184] on div at bounding box center [331, 181] width 17 height 17
click at [333, 183] on input "Press Ganey Employee Opinion Survey: This Organization Provides High Quality Ca…" at bounding box center [328, 178] width 10 height 10
checkbox input "false"
click at [337, 206] on div at bounding box center [331, 206] width 17 height 17
click at [333, 206] on input "Press Ganey Employee Opinion Survey: This Department Provides High Quality Care…" at bounding box center [328, 203] width 10 height 10
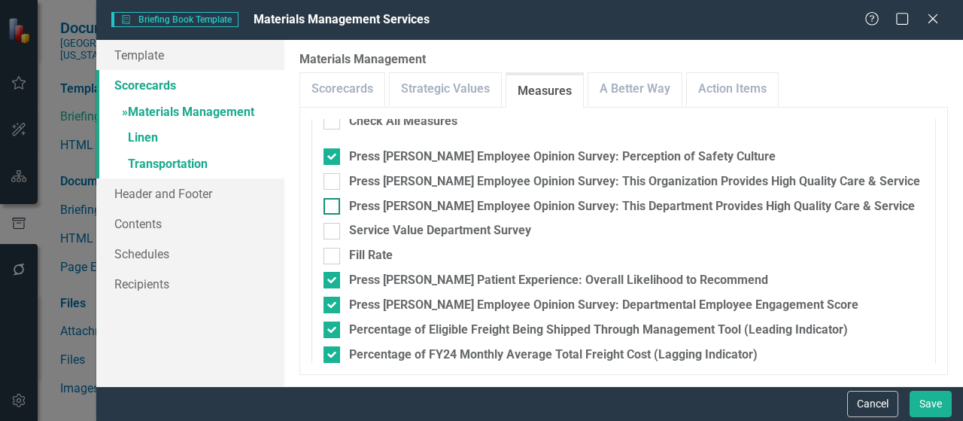
checkbox input "true"
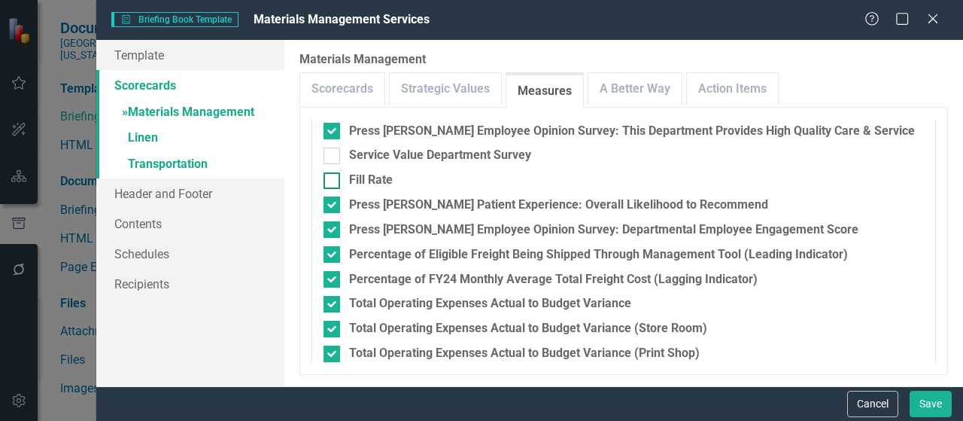
click at [331, 180] on input "Fill Rate" at bounding box center [328, 177] width 10 height 10
checkbox input "true"
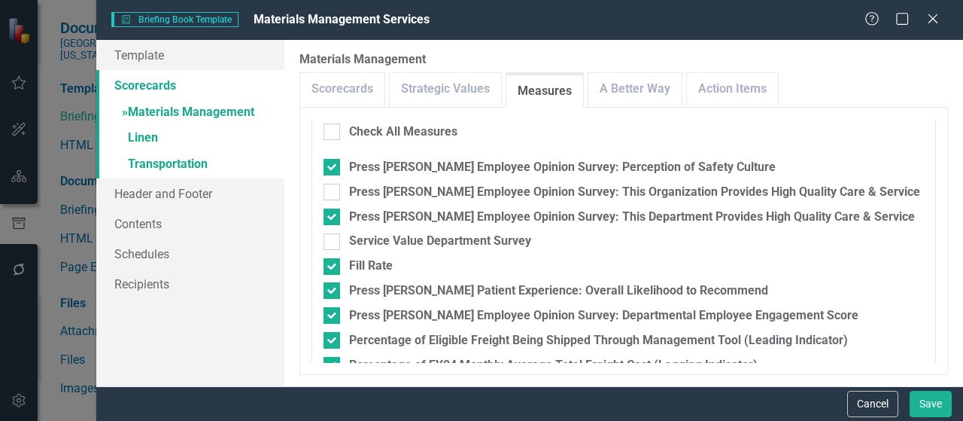
scroll to position [0, 0]
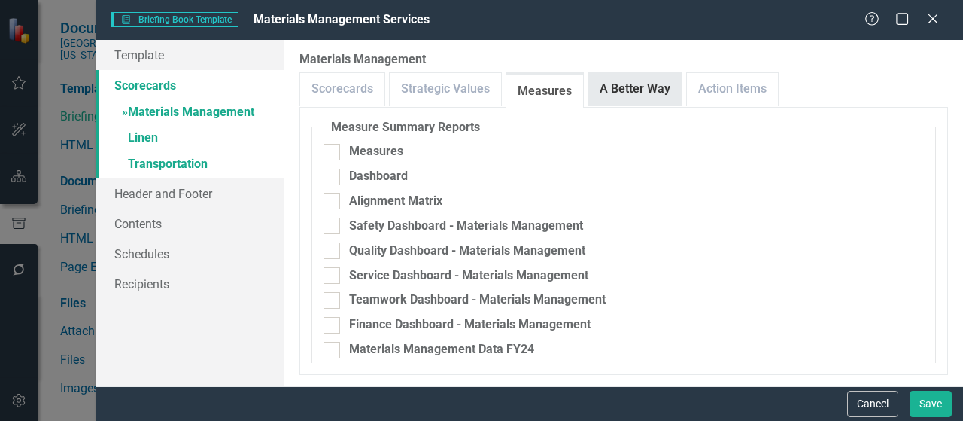
click at [618, 93] on link "A Better Way" at bounding box center [634, 89] width 93 height 32
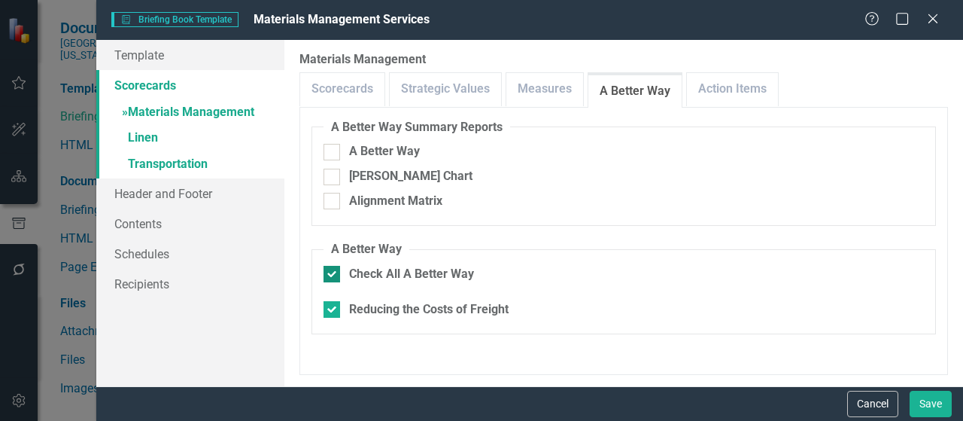
click at [336, 275] on div at bounding box center [331, 274] width 17 height 17
click at [333, 275] on input "Check All A Better Way" at bounding box center [328, 271] width 10 height 10
checkbox input "false"
click at [331, 273] on input "Check All A Better Way" at bounding box center [328, 271] width 10 height 10
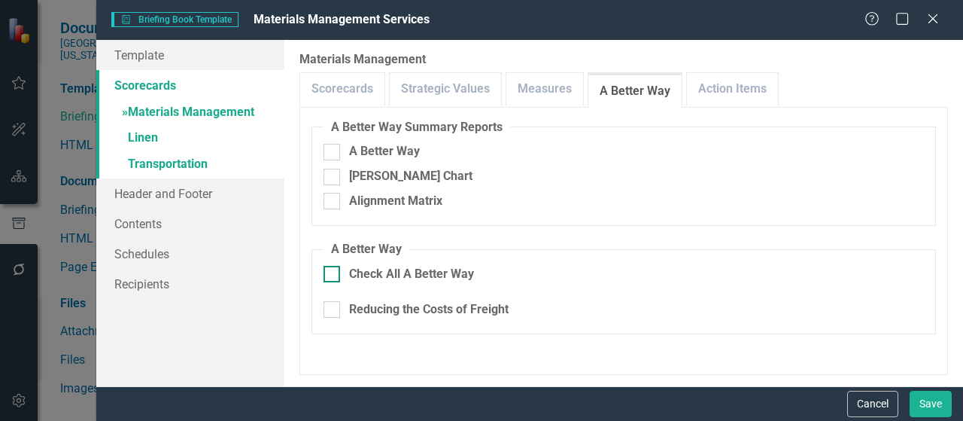
checkbox input "true"
click at [721, 90] on link "Action Items" at bounding box center [732, 89] width 91 height 32
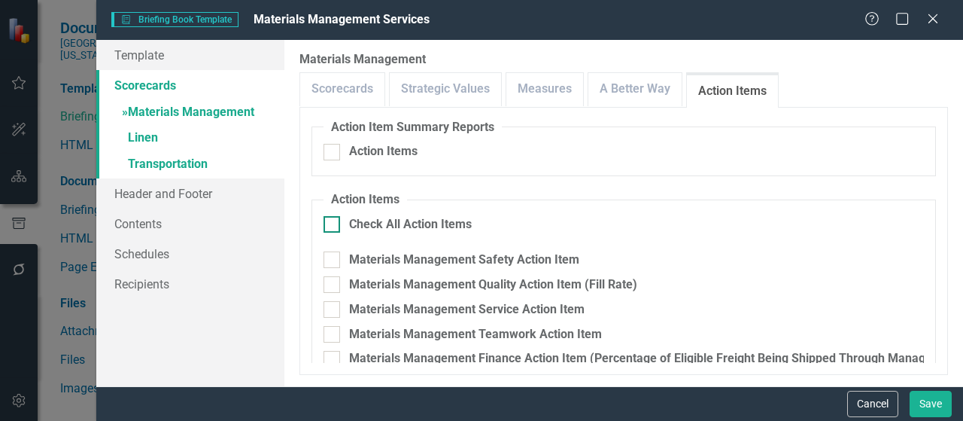
click at [339, 216] on fieldset "Action Items Check All Action Items Materials Management Safety Action Item Mat…" at bounding box center [623, 324] width 624 height 266
click at [335, 225] on div at bounding box center [331, 224] width 17 height 17
click at [333, 225] on input "Check All Action Items" at bounding box center [328, 221] width 10 height 10
checkbox input "true"
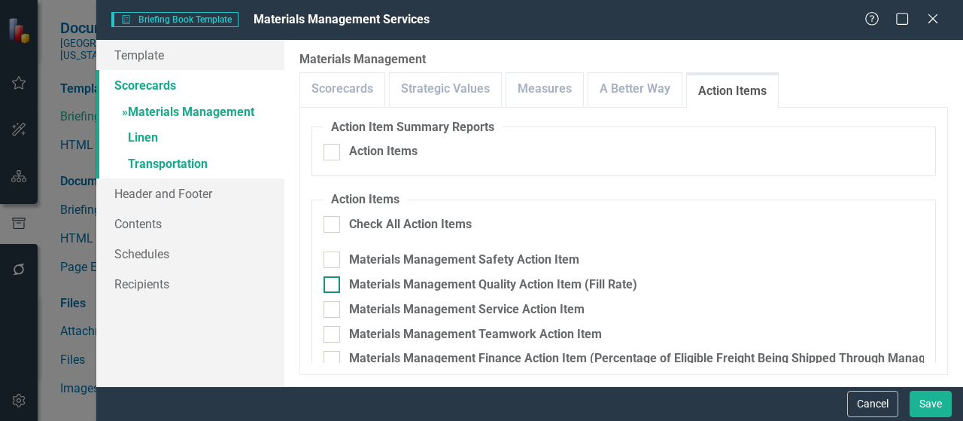
checkbox input "true"
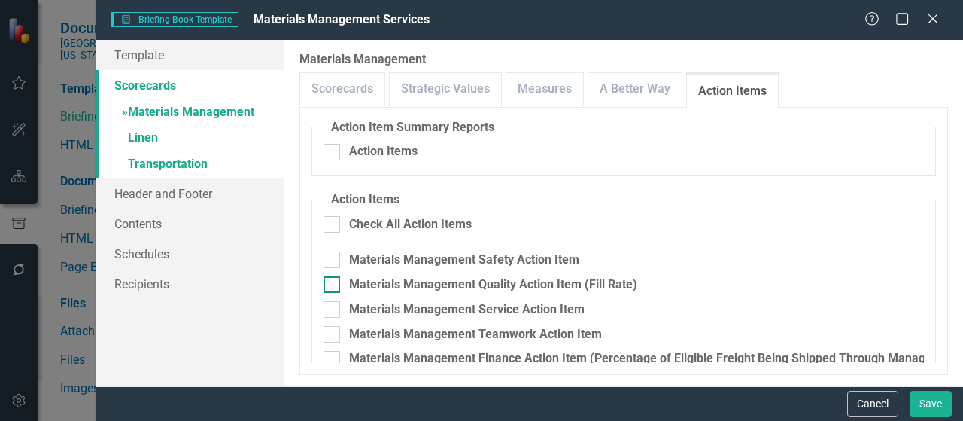
checkbox input "true"
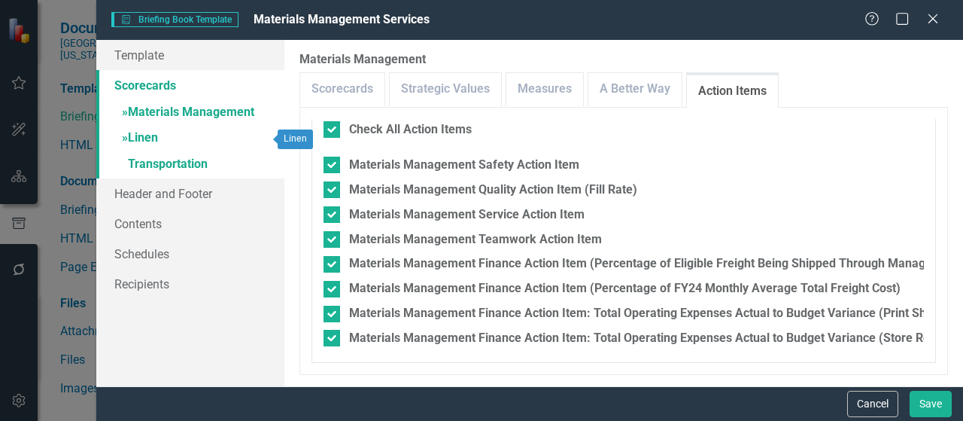
click at [138, 132] on link "» Linen" at bounding box center [190, 139] width 188 height 26
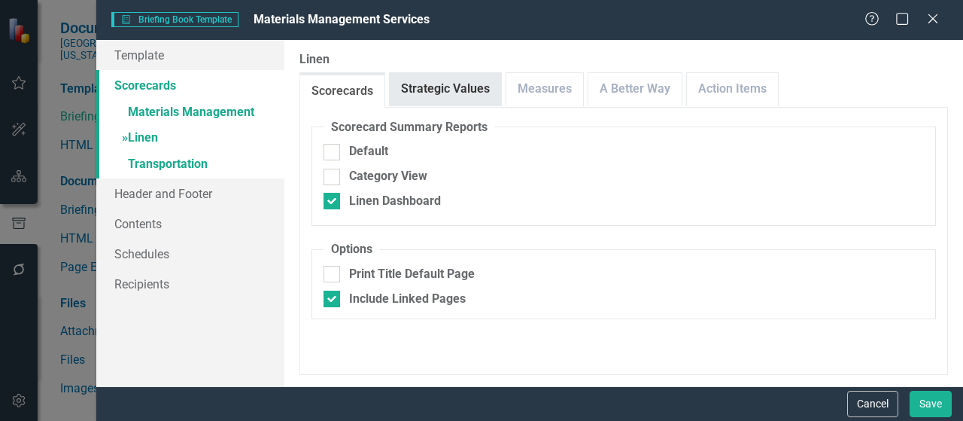
click at [482, 85] on link "Strategic Values" at bounding box center [445, 89] width 111 height 32
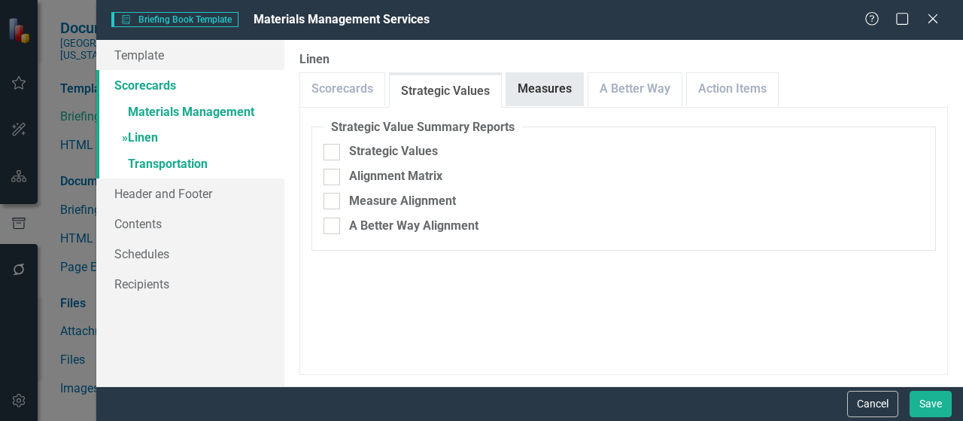
click at [527, 92] on link "Measures" at bounding box center [544, 89] width 77 height 32
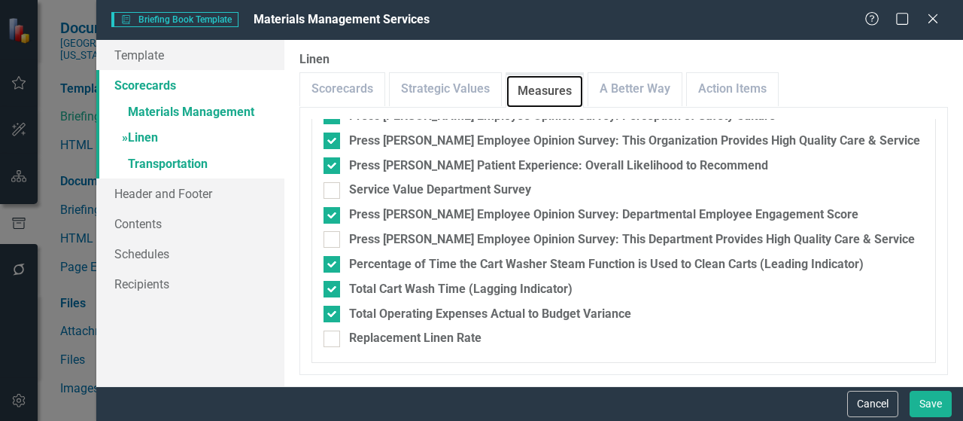
scroll to position [266, 0]
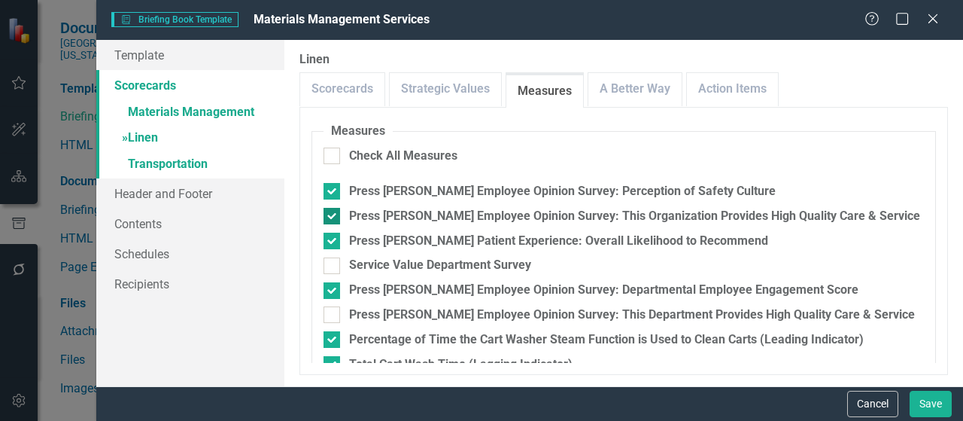
click at [331, 214] on input "Press Ganey Employee Opinion Survey: This Organization Provides High Quality Ca…" at bounding box center [328, 213] width 10 height 10
checkbox input "false"
click at [332, 314] on input "Press Ganey Employee Opinion Survey: This Department Provides High Quality Care…" at bounding box center [328, 311] width 10 height 10
checkbox input "true"
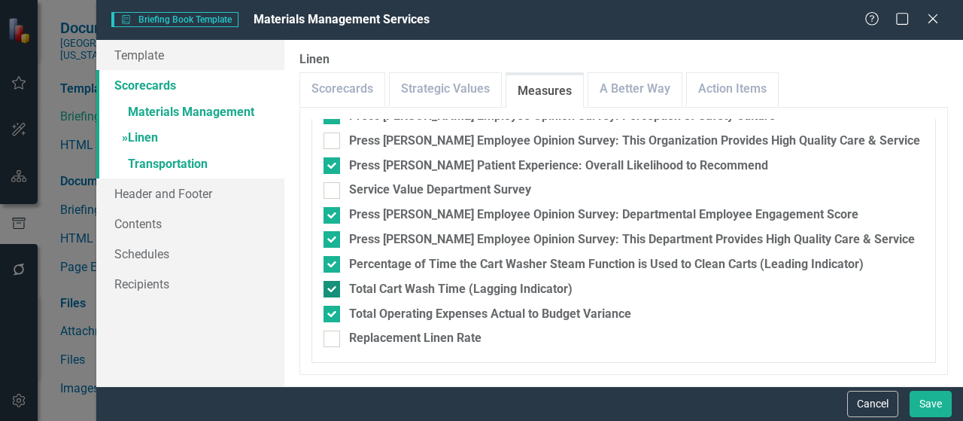
click at [335, 283] on div at bounding box center [331, 289] width 17 height 17
click at [333, 283] on input "Total Cart Wash Time (Lagging Indicator)" at bounding box center [328, 286] width 10 height 10
checkbox input "false"
click at [335, 264] on div at bounding box center [331, 264] width 17 height 17
click at [333, 264] on input "Percentage of Time the Cart Washer Steam Function is Used to Clean Carts (Leadi…" at bounding box center [328, 261] width 10 height 10
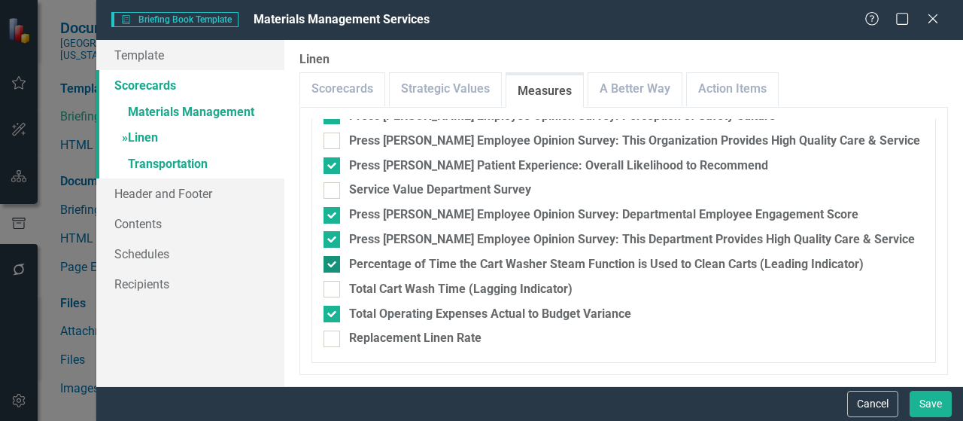
checkbox input "false"
click at [648, 86] on link "A Better Way" at bounding box center [634, 89] width 93 height 32
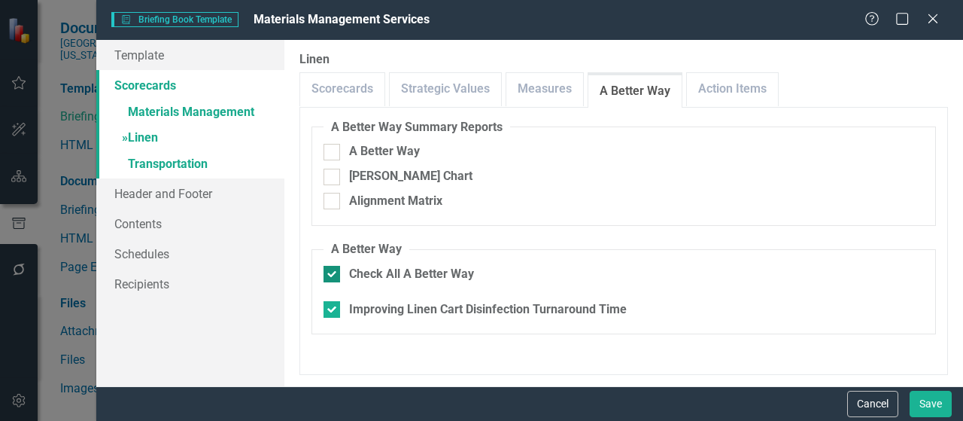
click at [333, 281] on div at bounding box center [331, 274] width 17 height 17
click at [333, 275] on input "Check All A Better Way" at bounding box center [328, 271] width 10 height 10
checkbox input "false"
click at [739, 83] on link "Action Items" at bounding box center [732, 89] width 91 height 32
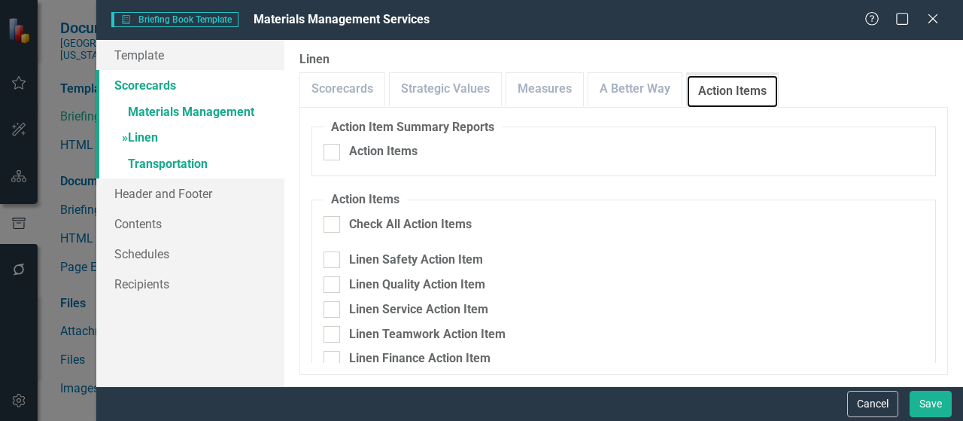
scroll to position [20, 0]
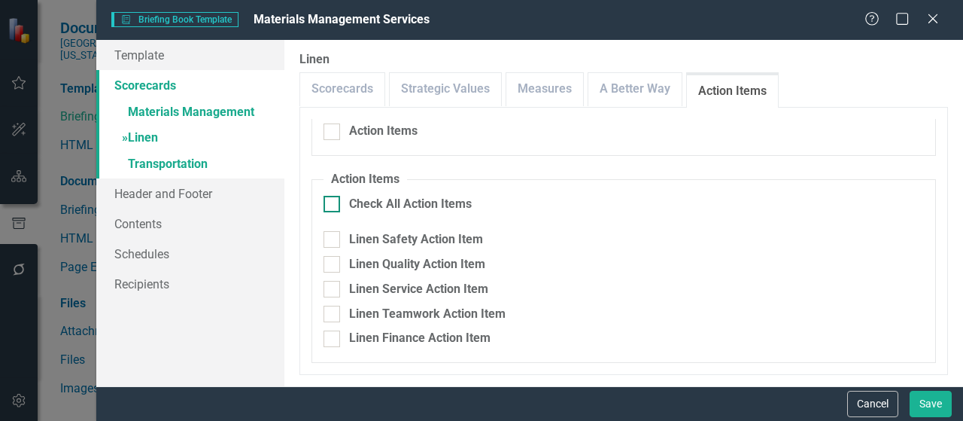
click at [340, 204] on div "Check All Action Items" at bounding box center [623, 204] width 600 height 17
click at [333, 204] on input "Check All Action Items" at bounding box center [328, 201] width 10 height 10
checkbox input "true"
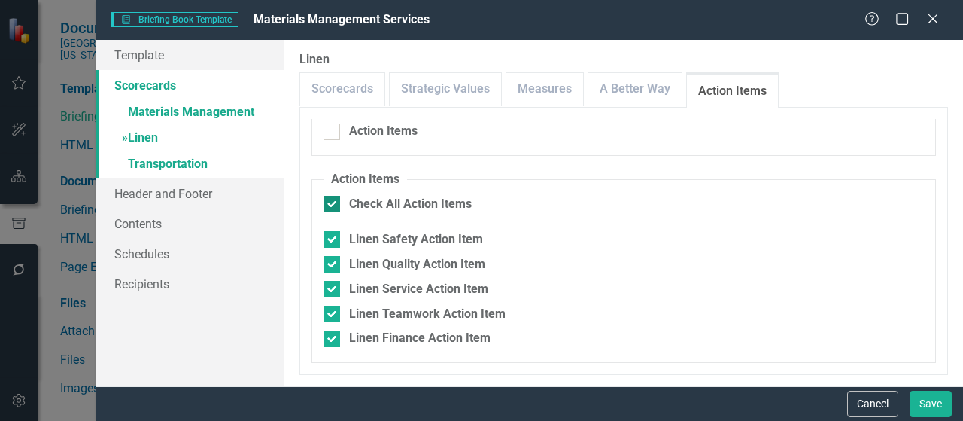
checkbox input "true"
click at [193, 161] on link "» Transportation" at bounding box center [190, 165] width 188 height 26
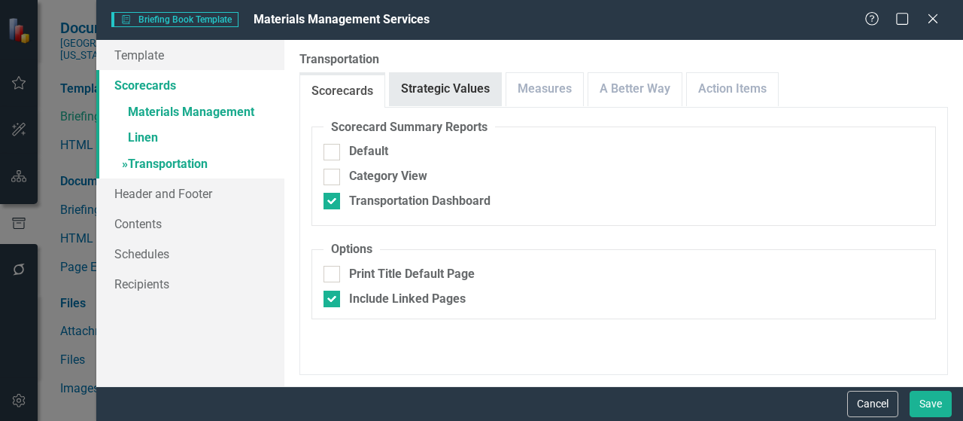
drag, startPoint x: 449, startPoint y: 85, endPoint x: 459, endPoint y: 92, distance: 11.9
click at [451, 85] on link "Strategic Values" at bounding box center [445, 89] width 111 height 32
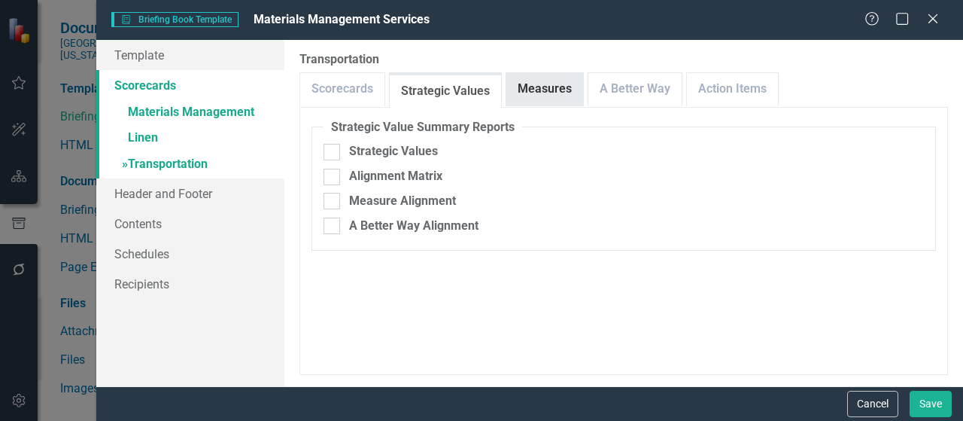
click at [542, 96] on link "Measures" at bounding box center [544, 89] width 77 height 32
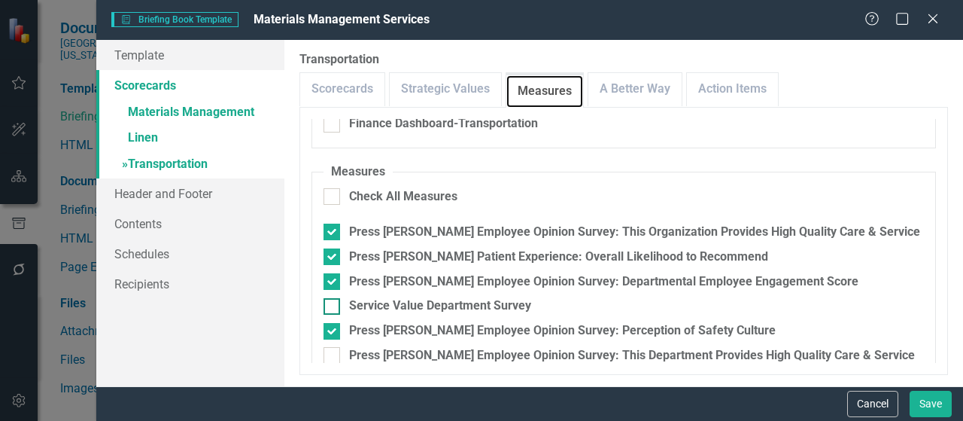
scroll to position [301, 0]
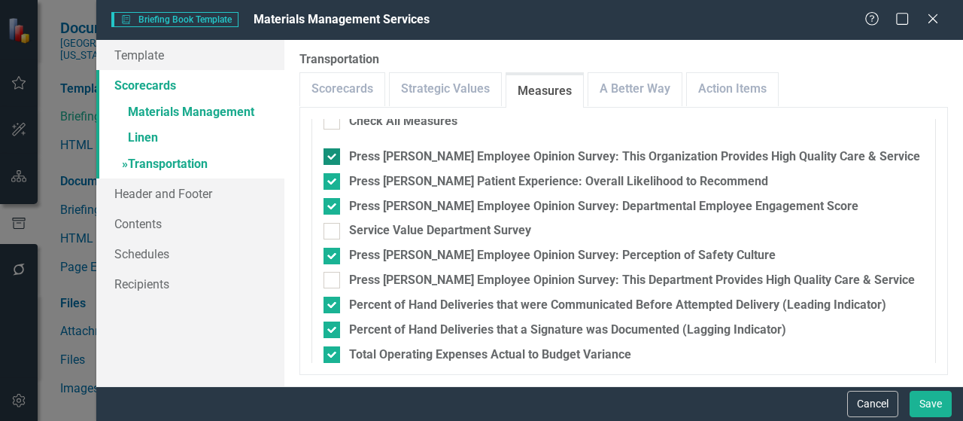
click at [331, 153] on input "Press Ganey Employee Opinion Survey: This Organization Provides High Quality Ca…" at bounding box center [328, 153] width 10 height 10
checkbox input "false"
click at [337, 278] on div at bounding box center [331, 280] width 17 height 17
click at [333, 278] on input "Press Ganey Employee Opinion Survey: This Department Provides High Quality Care…" at bounding box center [328, 277] width 10 height 10
checkbox input "true"
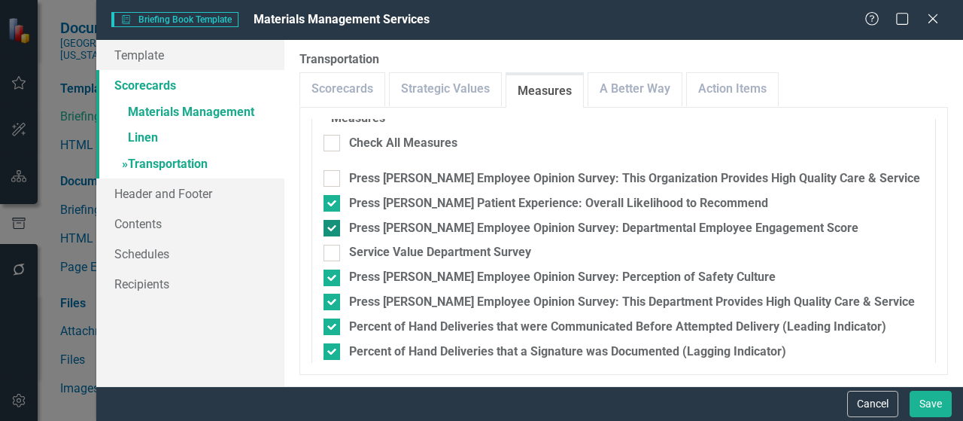
scroll to position [277, 0]
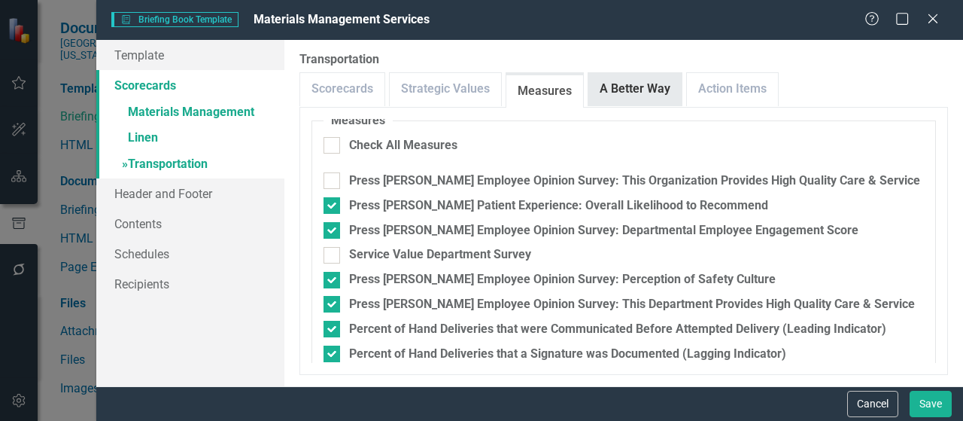
click at [613, 99] on link "A Better Way" at bounding box center [634, 89] width 93 height 32
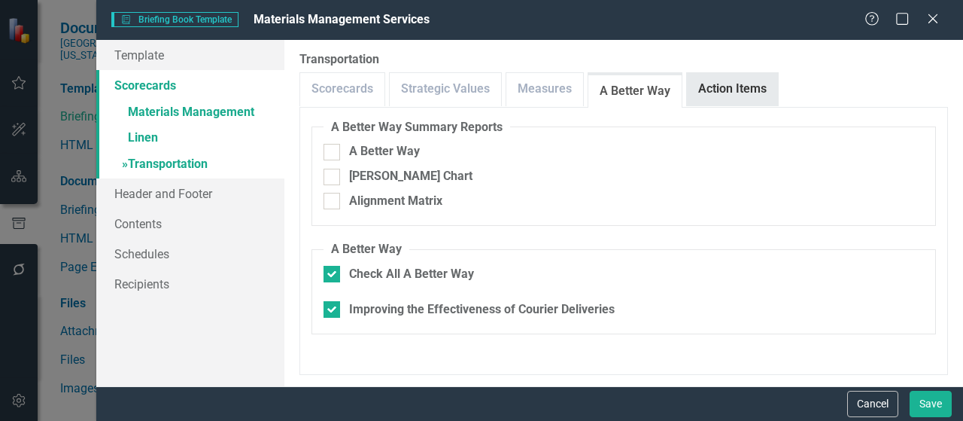
click at [710, 86] on link "Action Items" at bounding box center [732, 89] width 91 height 32
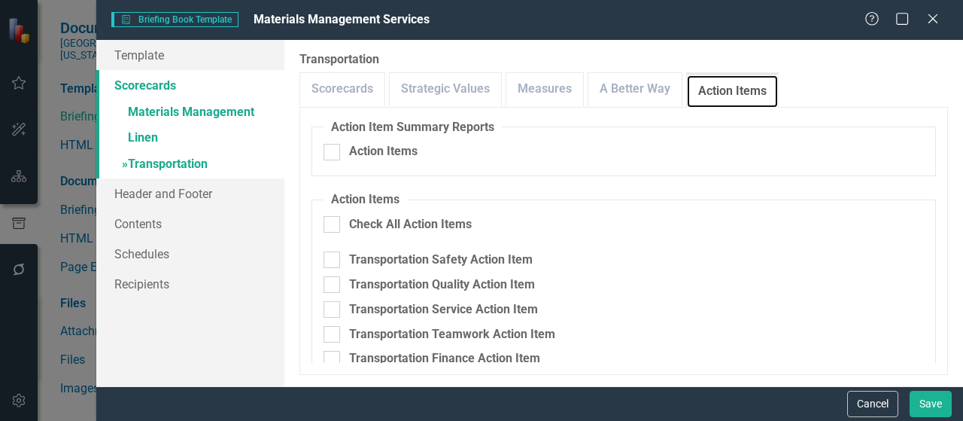
scroll to position [20, 0]
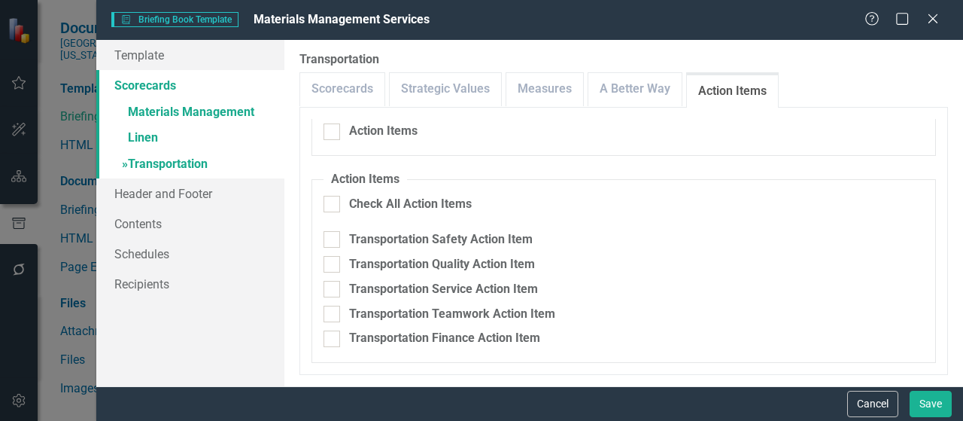
drag, startPoint x: 334, startPoint y: 202, endPoint x: 348, endPoint y: 214, distance: 17.6
click at [335, 202] on div at bounding box center [331, 204] width 17 height 17
click at [333, 202] on input "Check All Action Items" at bounding box center [328, 201] width 10 height 10
checkbox input "true"
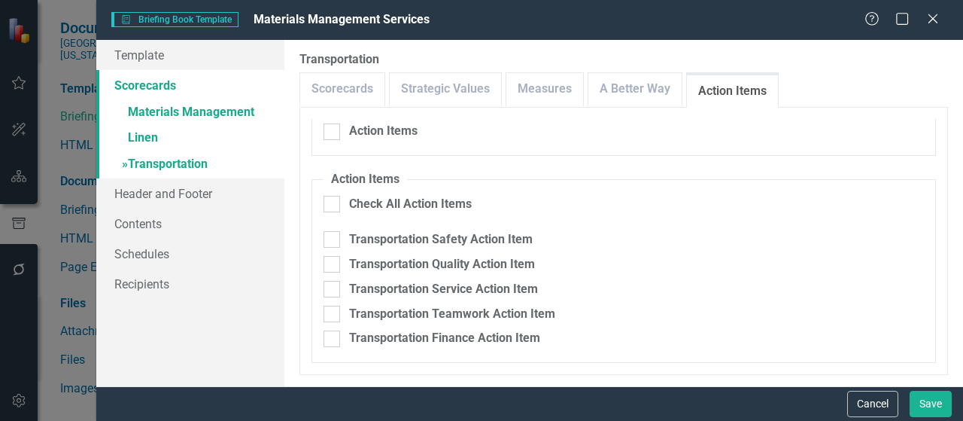
checkbox input "true"
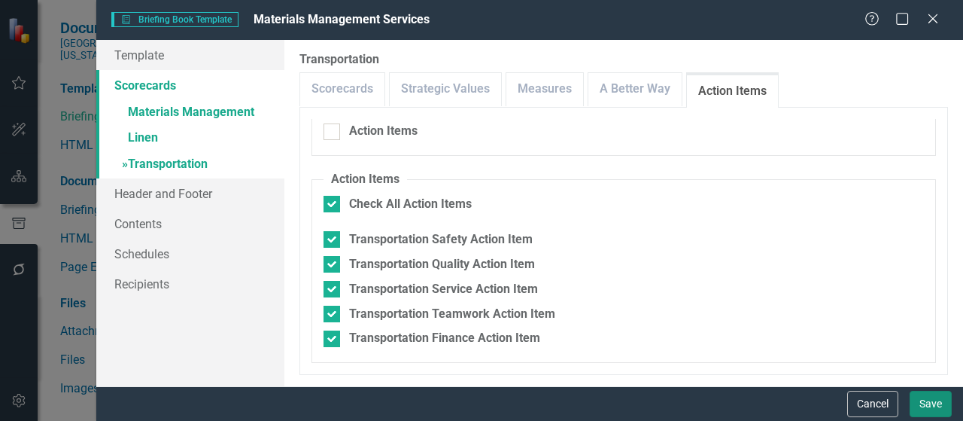
click at [920, 404] on button "Save" at bounding box center [930, 403] width 42 height 26
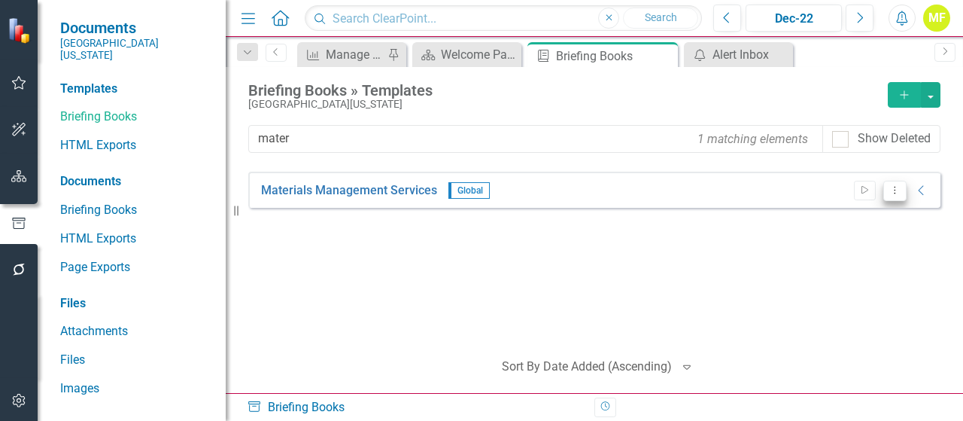
click at [890, 187] on icon "Dropdown Menu" at bounding box center [894, 190] width 13 height 10
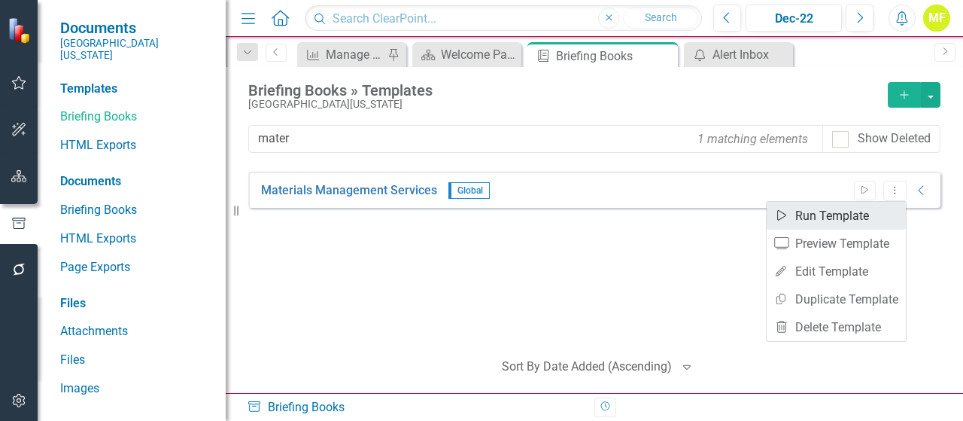
click at [800, 217] on link "Start Run Template" at bounding box center [836, 216] width 139 height 28
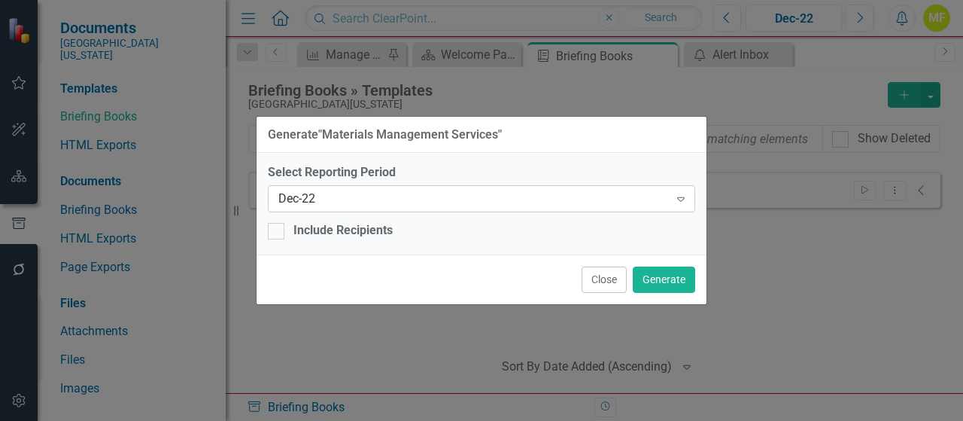
click at [463, 202] on div "Dec-22" at bounding box center [473, 198] width 390 height 17
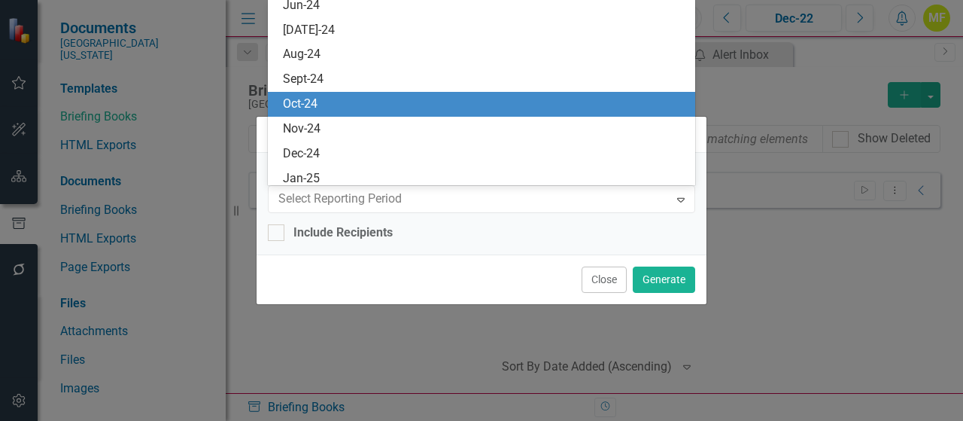
scroll to position [1073, 0]
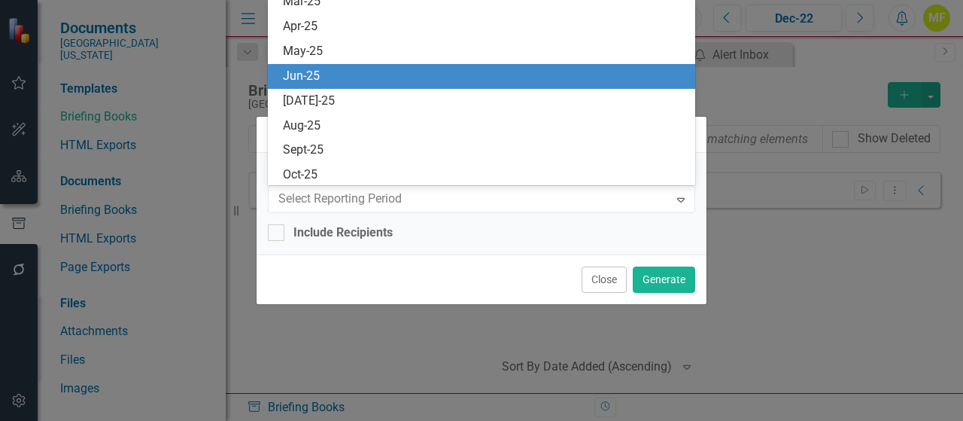
click at [314, 75] on div "Jun-25" at bounding box center [484, 76] width 403 height 17
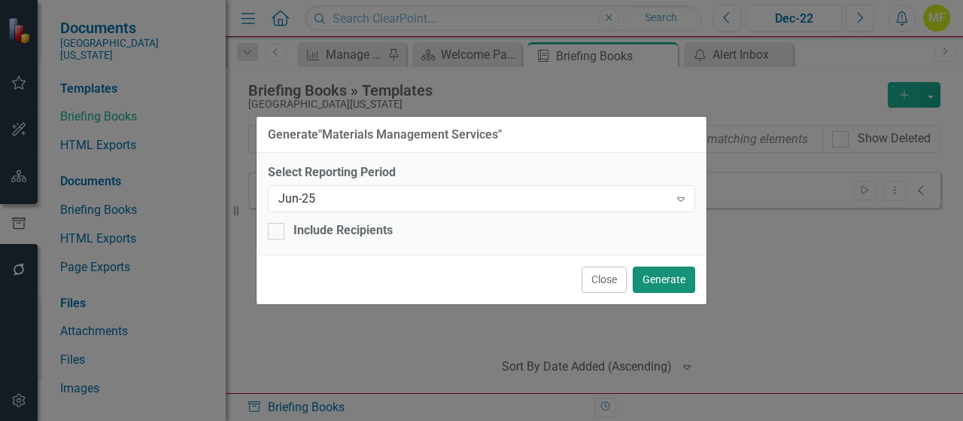
click at [676, 277] on button "Generate" at bounding box center [664, 279] width 62 height 26
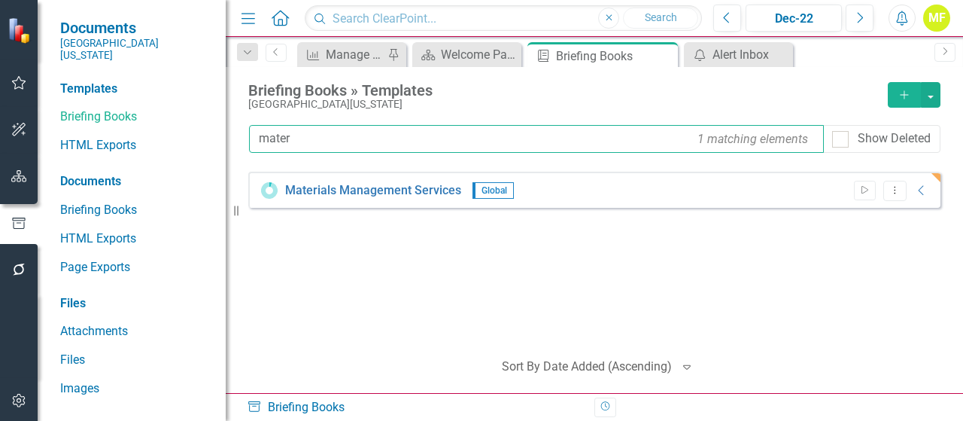
click at [311, 138] on input "mater" at bounding box center [536, 139] width 575 height 28
type input "m"
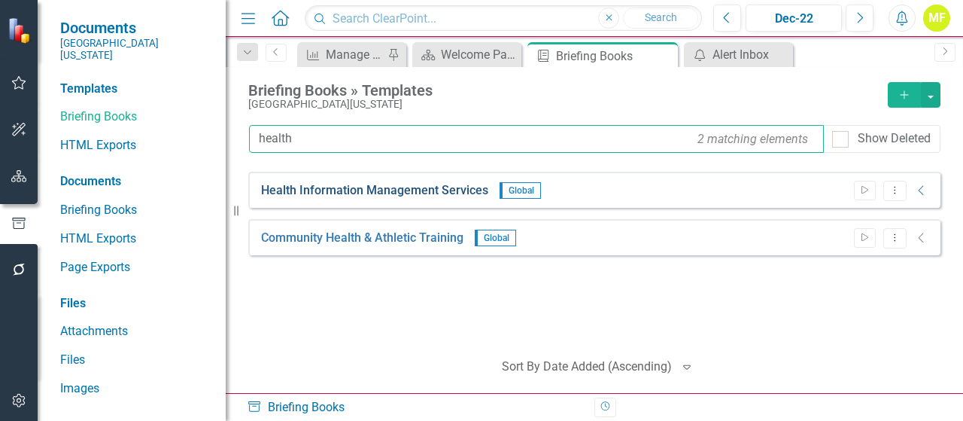
type input "health"
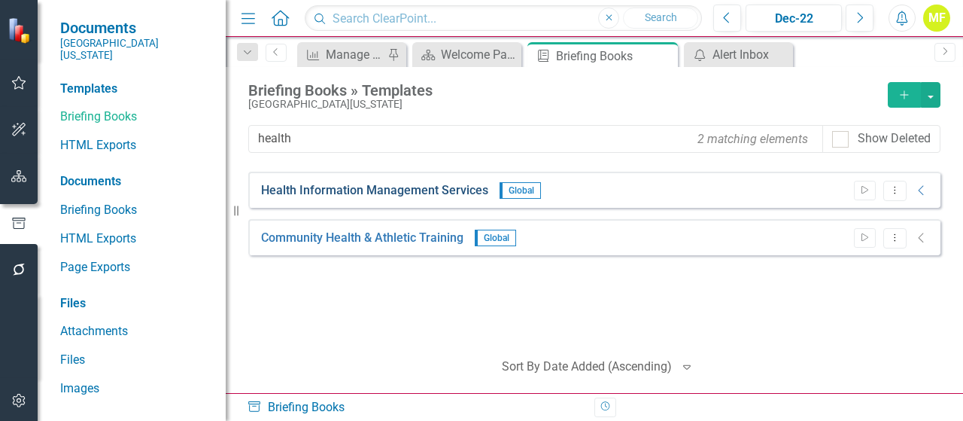
click at [329, 189] on link "Health Information Management Services" at bounding box center [374, 190] width 227 height 17
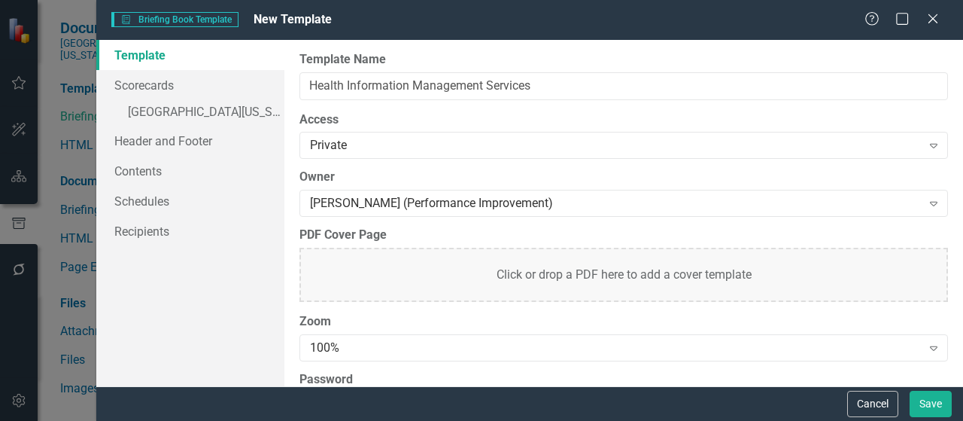
type input "Health Information Management Services"
checkbox input "true"
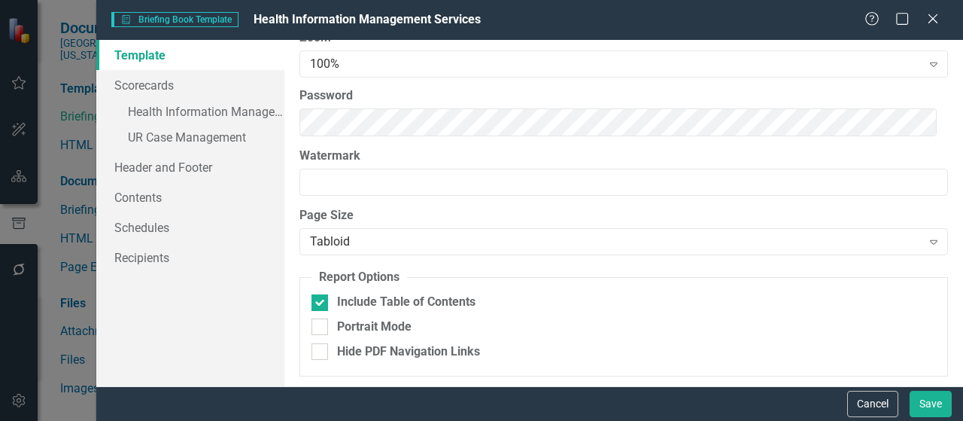
scroll to position [0, 0]
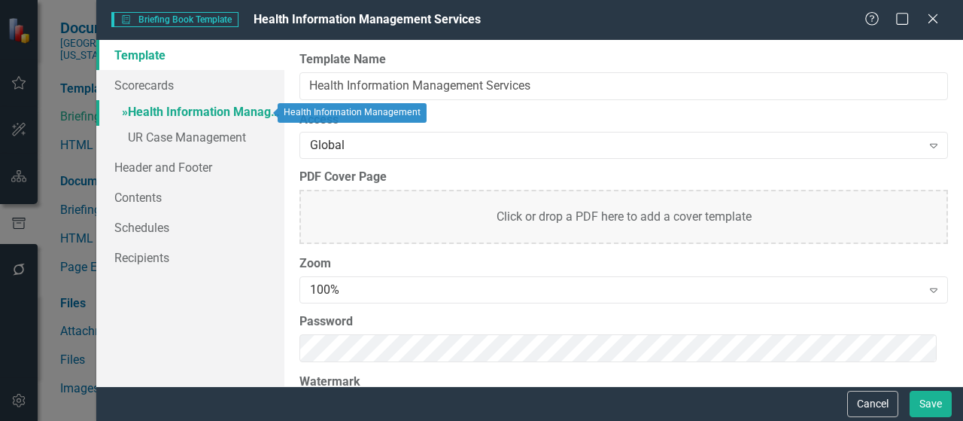
click at [196, 114] on link "» Health Information Management" at bounding box center [190, 113] width 188 height 26
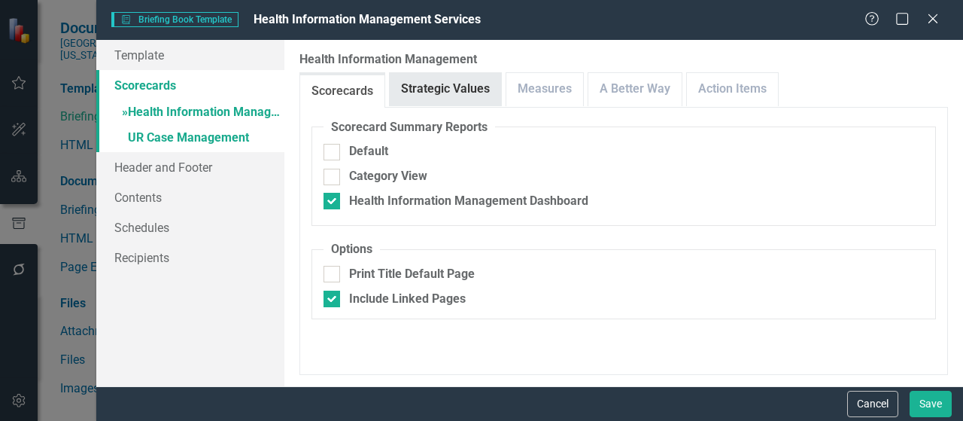
click at [449, 96] on link "Strategic Values" at bounding box center [445, 89] width 111 height 32
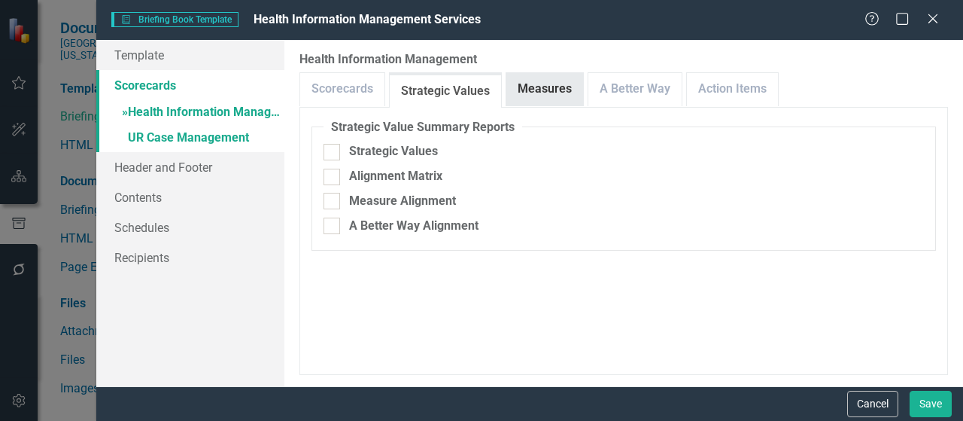
click at [520, 93] on link "Measures" at bounding box center [544, 89] width 77 height 32
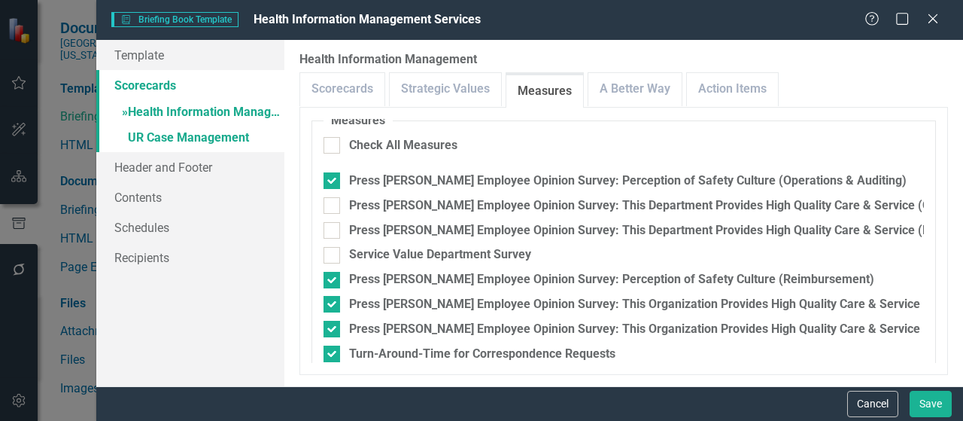
scroll to position [274, 0]
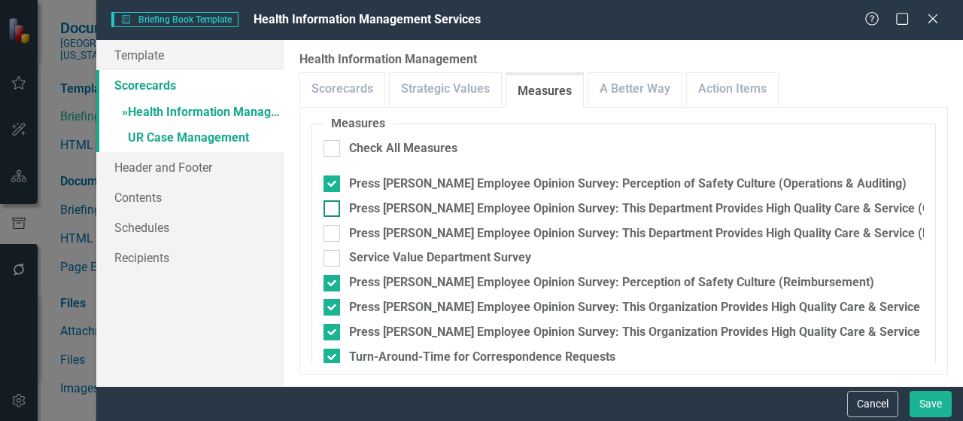
click at [335, 202] on div at bounding box center [331, 208] width 17 height 17
click at [333, 202] on input "Press Ganey Employee Opinion Survey: This Department Provides High Quality Care…" at bounding box center [328, 205] width 10 height 10
checkbox input "true"
click at [334, 231] on div at bounding box center [331, 233] width 17 height 17
click at [333, 231] on input "Press Ganey Employee Opinion Survey: This Department Provides High Quality Care…" at bounding box center [328, 230] width 10 height 10
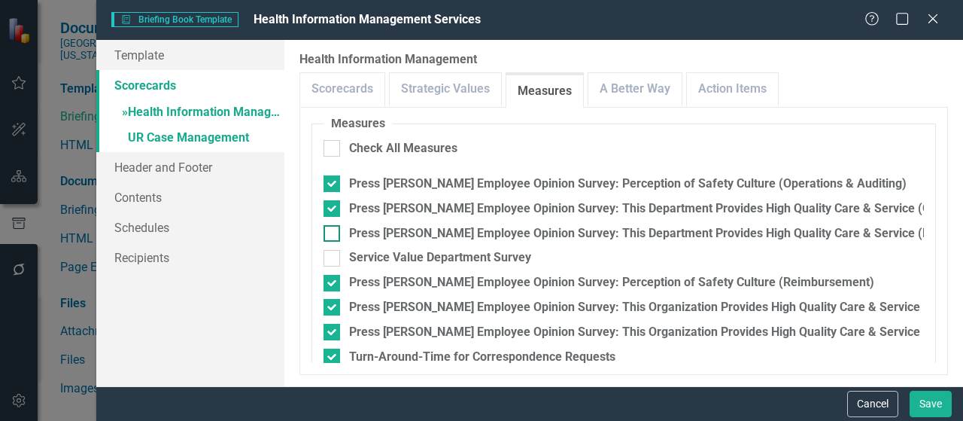
checkbox input "true"
click at [332, 308] on input "Press Ganey Employee Opinion Survey: This Organization Provides High Quality Ca…" at bounding box center [328, 304] width 10 height 10
checkbox input "false"
click at [335, 332] on div at bounding box center [331, 331] width 17 height 17
click at [333, 332] on input "Press Ganey Employee Opinion Survey: This Organization Provides High Quality Ca…" at bounding box center [328, 328] width 10 height 10
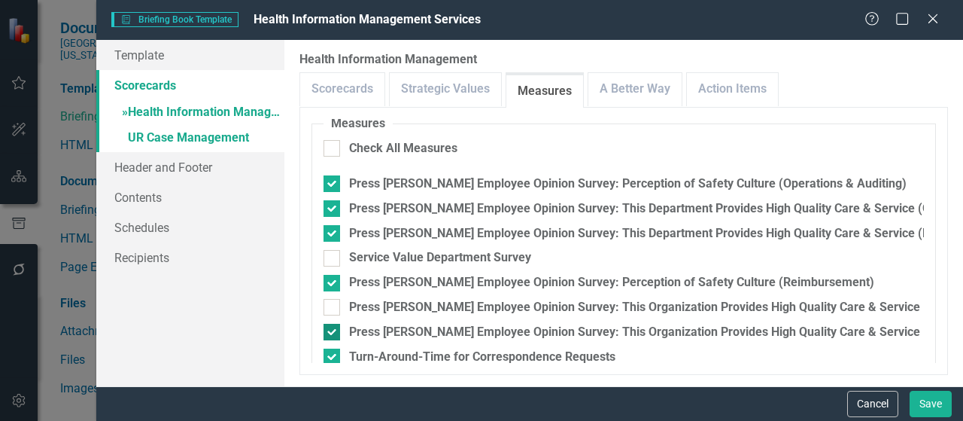
checkbox input "false"
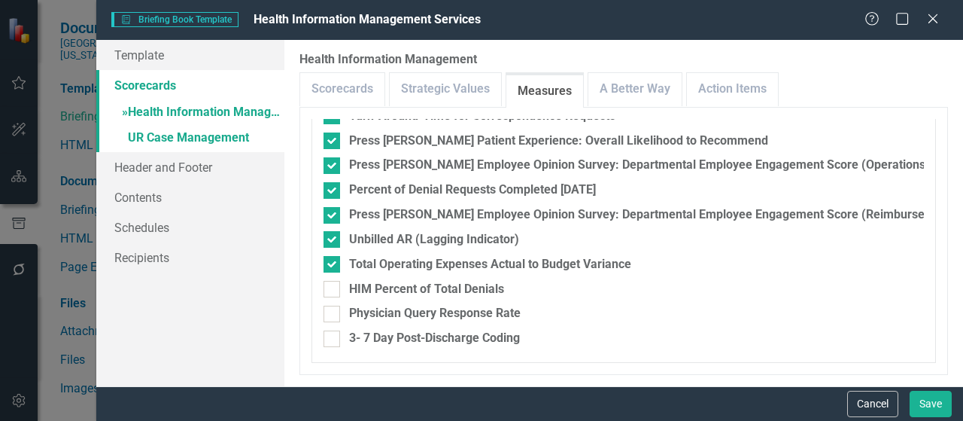
scroll to position [439, 0]
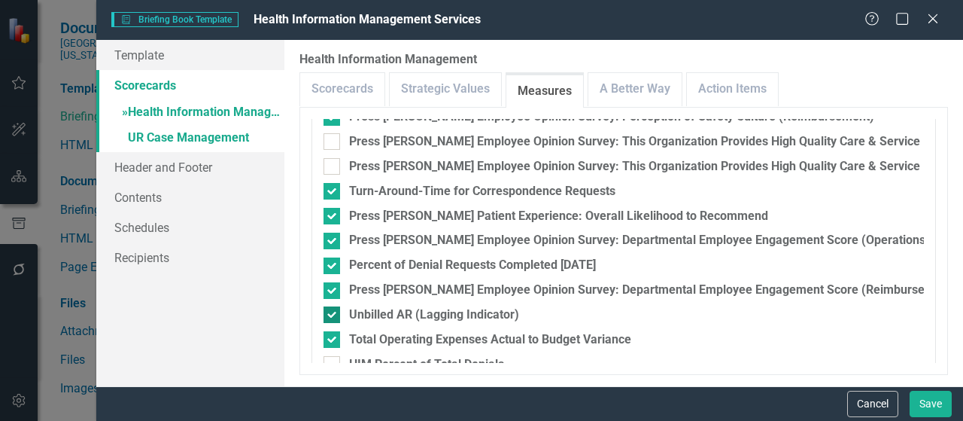
drag, startPoint x: 721, startPoint y: 353, endPoint x: 822, endPoint y: 323, distance: 105.2
click at [720, 351] on fieldset "Measures Check All Measures Press Ganey Employee Opinion Survey: Perception of …" at bounding box center [623, 194] width 624 height 488
click at [336, 315] on div at bounding box center [331, 314] width 17 height 17
click at [333, 315] on input "Unbilled AR (Lagging Indicator)" at bounding box center [328, 311] width 10 height 10
checkbox input "false"
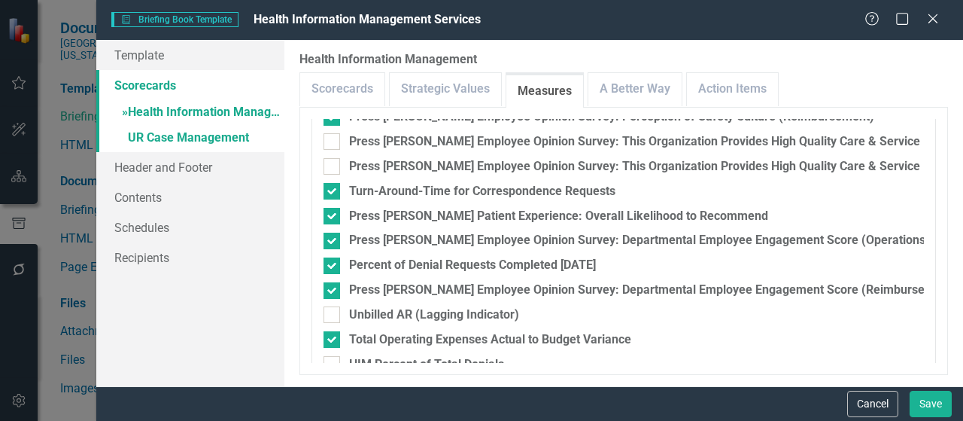
scroll to position [515, 0]
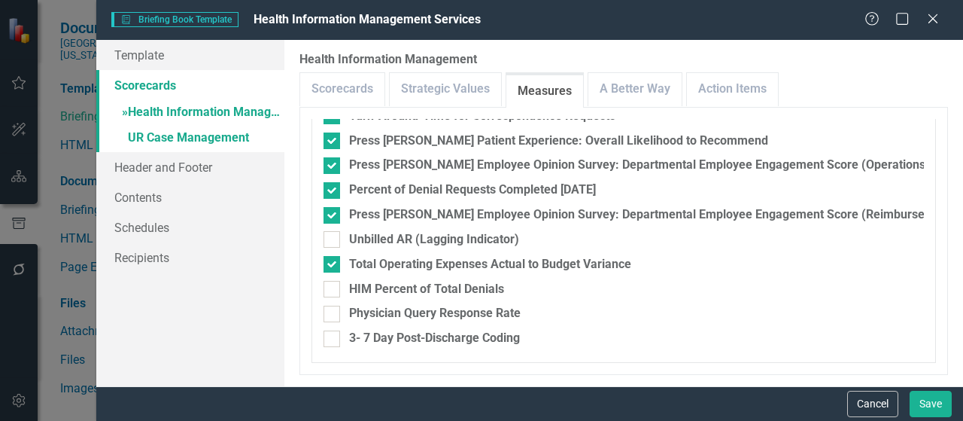
click at [722, 302] on fieldset "Measures Check All Measures Press Ganey Employee Opinion Survey: Perception of …" at bounding box center [623, 118] width 624 height 488
click at [638, 87] on link "A Better Way" at bounding box center [634, 89] width 93 height 32
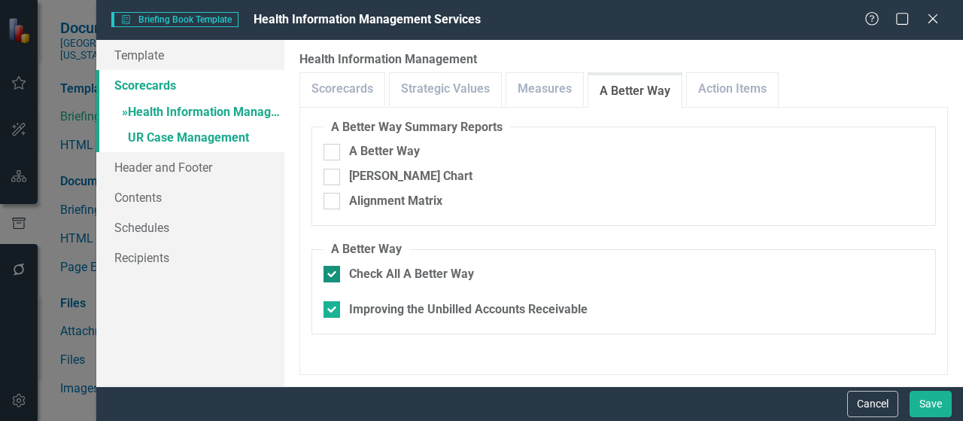
click at [332, 276] on div at bounding box center [331, 274] width 17 height 17
click at [332, 275] on input "Check All A Better Way" at bounding box center [328, 271] width 10 height 10
checkbox input "false"
click at [524, 96] on link "Measures" at bounding box center [544, 89] width 77 height 32
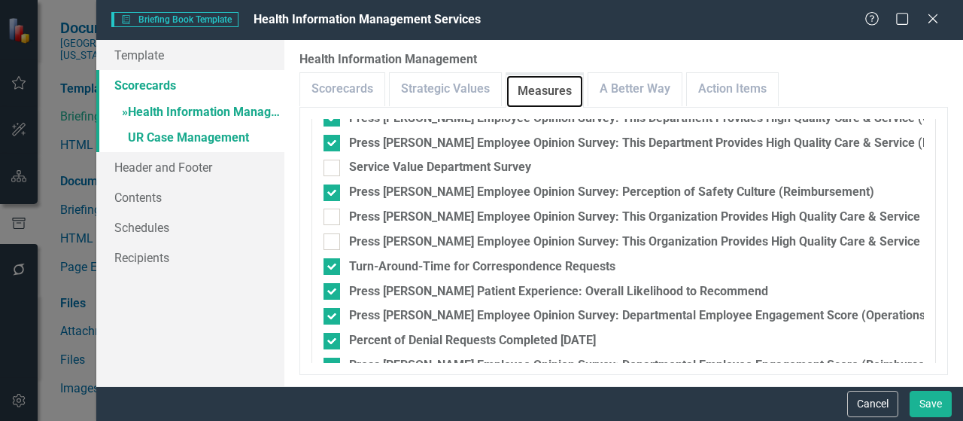
scroll to position [289, 0]
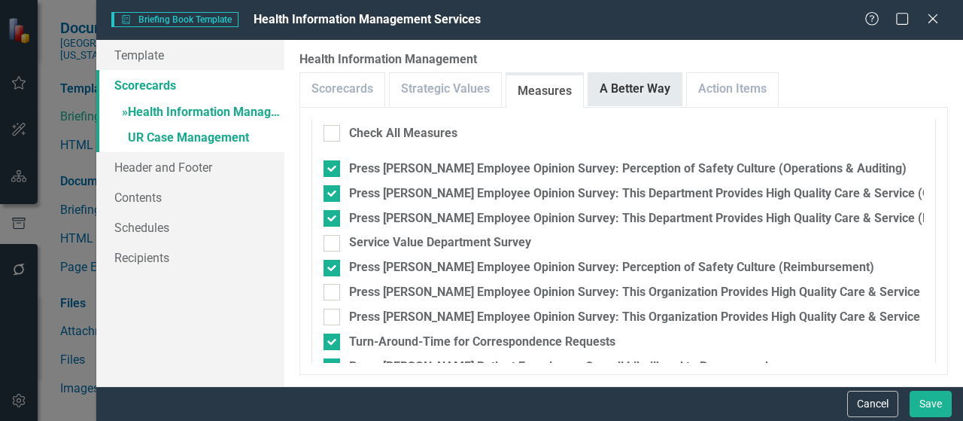
click at [619, 83] on link "A Better Way" at bounding box center [634, 89] width 93 height 32
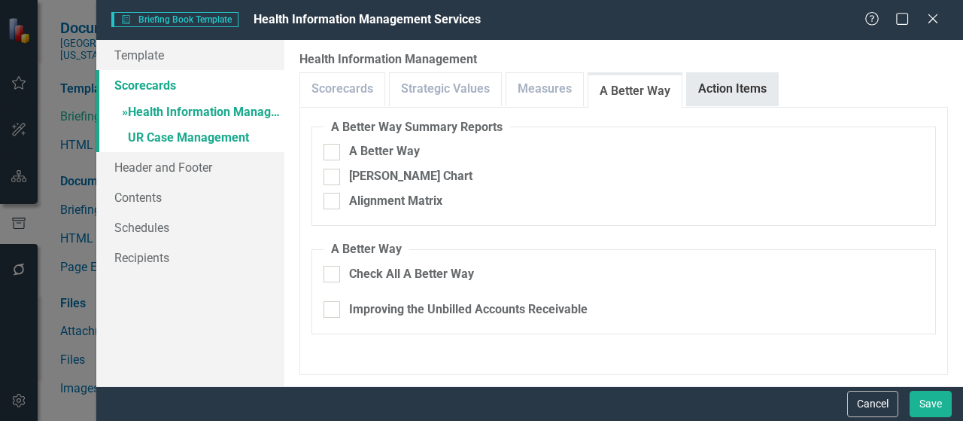
click at [728, 83] on link "Action Items" at bounding box center [732, 89] width 91 height 32
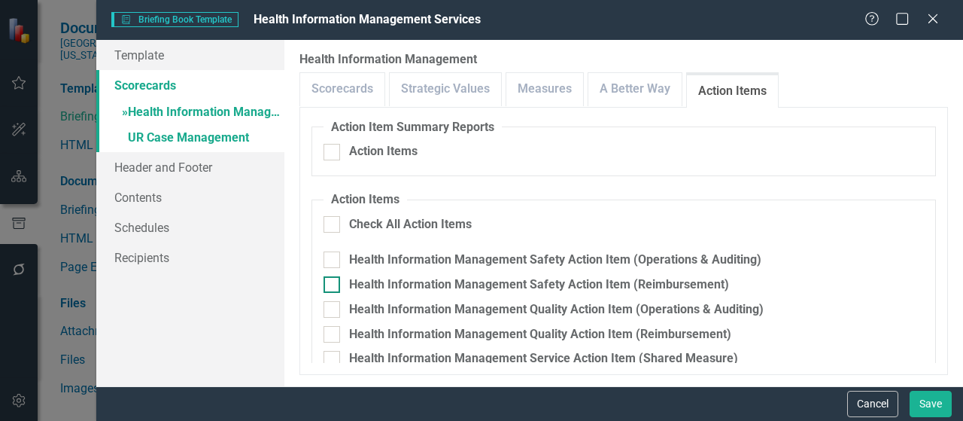
click at [337, 224] on div at bounding box center [331, 224] width 17 height 17
click at [333, 224] on input "Check All Action Items" at bounding box center [328, 221] width 10 height 10
checkbox input "true"
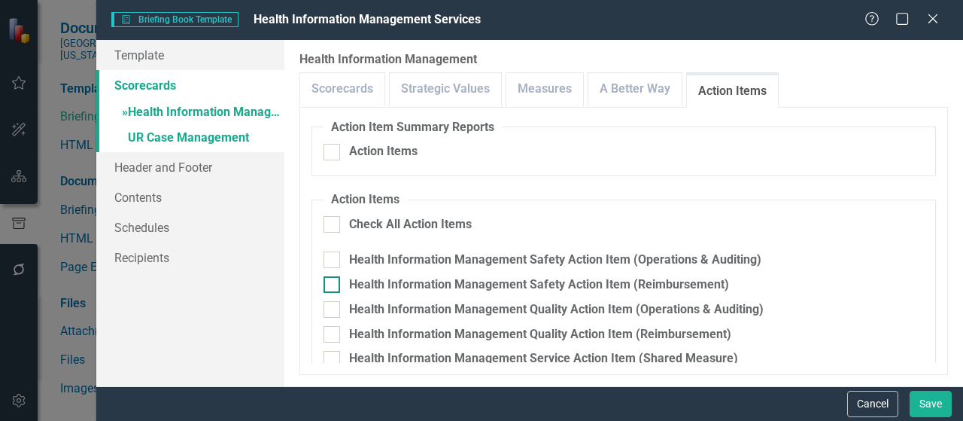
checkbox input "true"
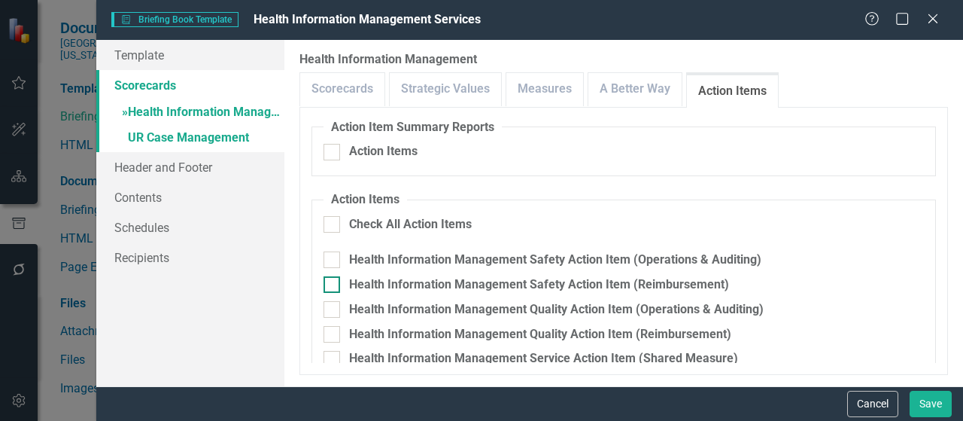
checkbox input "true"
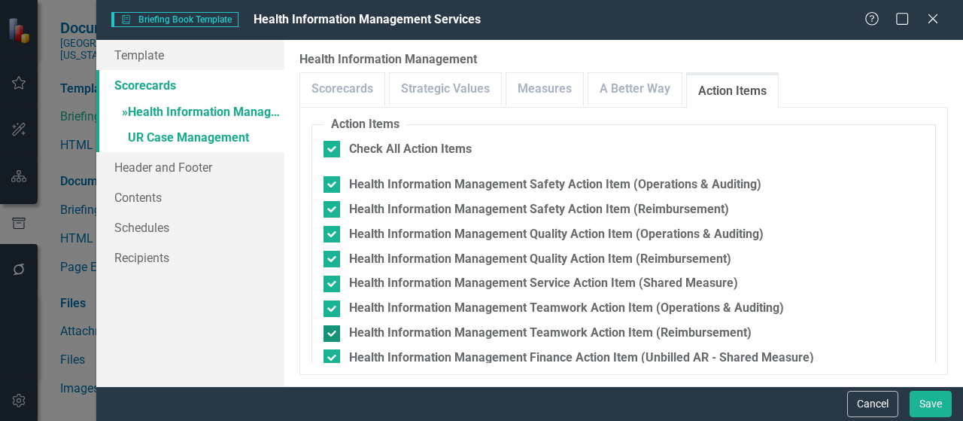
scroll to position [95, 0]
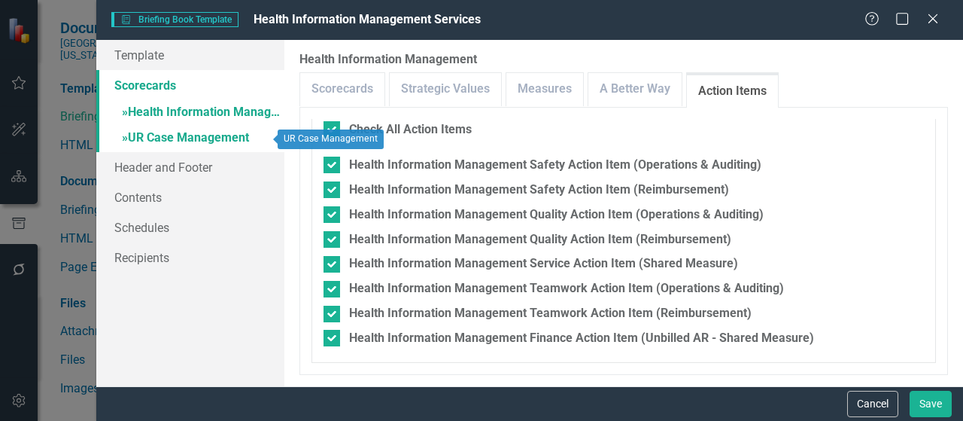
click at [169, 140] on link "» UR Case Management" at bounding box center [190, 139] width 188 height 26
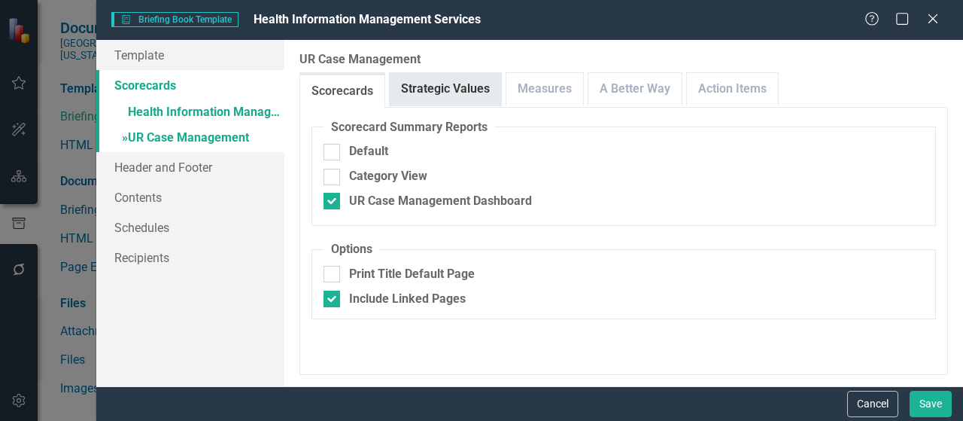
click at [421, 99] on link "Strategic Values" at bounding box center [445, 89] width 111 height 32
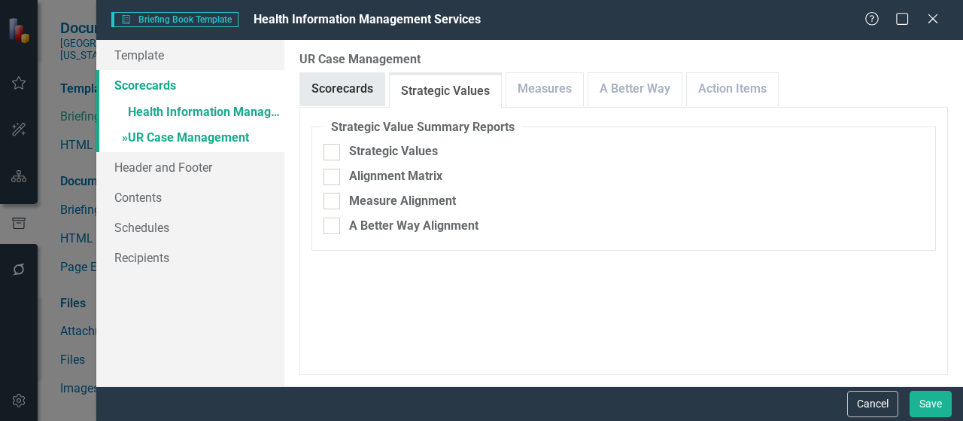
click at [353, 91] on link "Scorecards" at bounding box center [342, 89] width 84 height 32
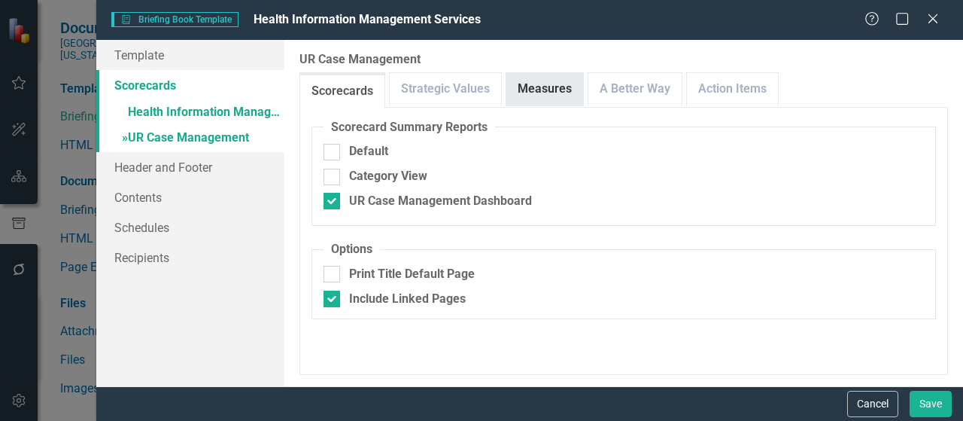
click at [522, 93] on link "Measures" at bounding box center [544, 89] width 77 height 32
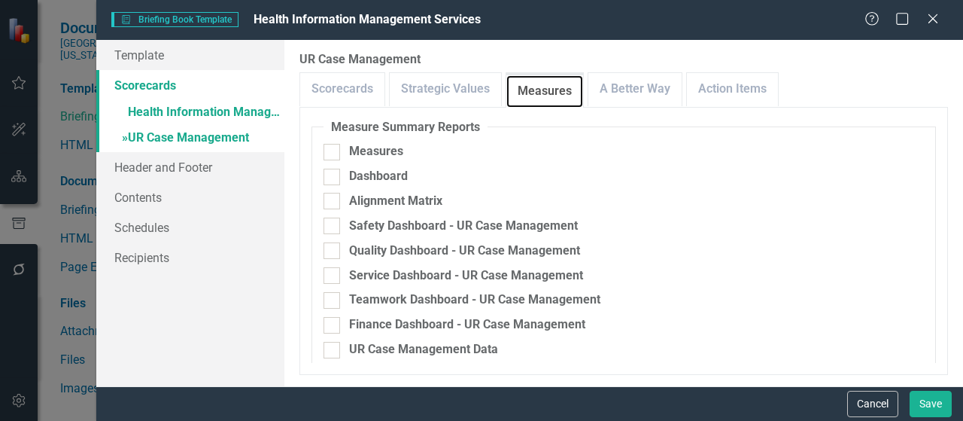
scroll to position [226, 0]
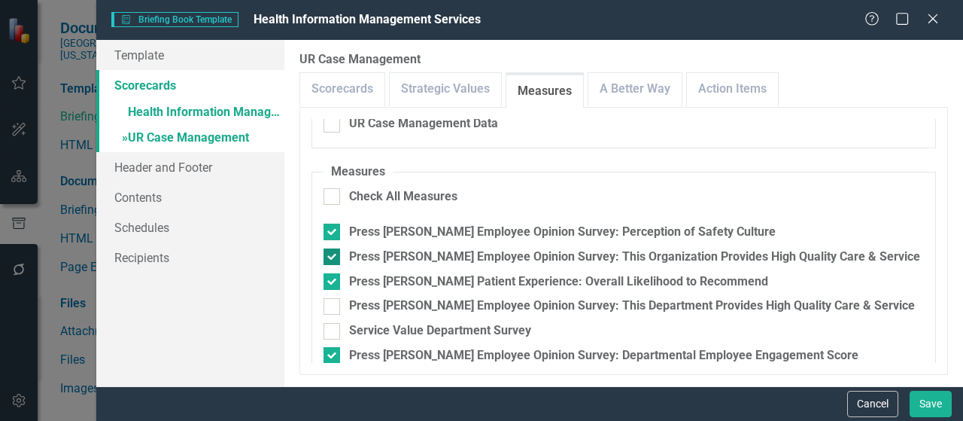
click at [334, 258] on div at bounding box center [331, 256] width 17 height 17
click at [333, 258] on input "Press Ganey Employee Opinion Survey: This Organization Provides High Quality Ca…" at bounding box center [328, 253] width 10 height 10
checkbox input "false"
click at [334, 306] on div at bounding box center [331, 306] width 17 height 17
click at [333, 306] on input "Press Ganey Employee Opinion Survey: This Department Provides High Quality Care…" at bounding box center [328, 303] width 10 height 10
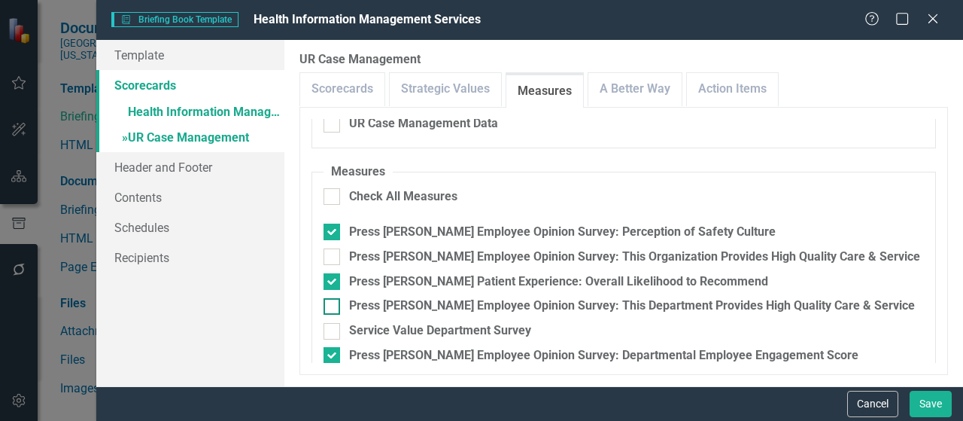
checkbox input "true"
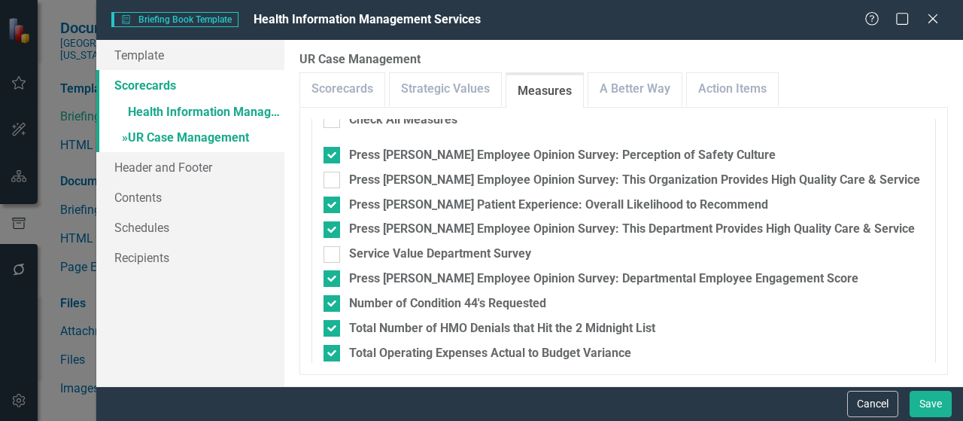
scroll to position [293, 0]
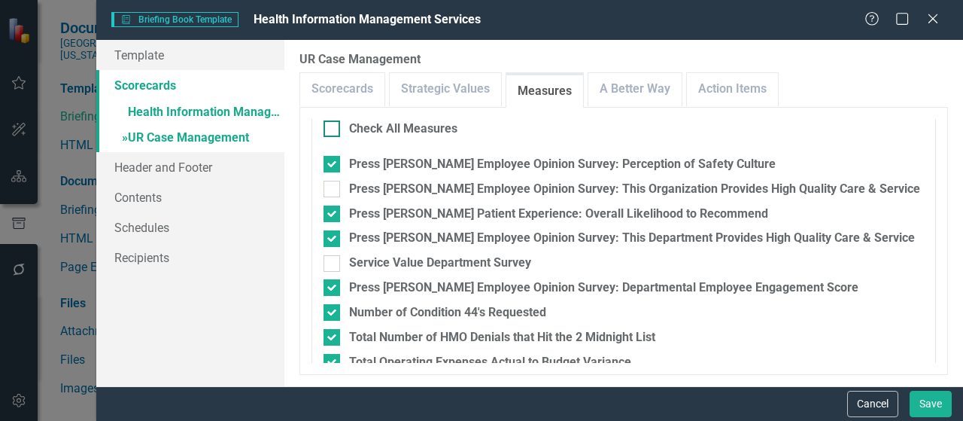
drag, startPoint x: 930, startPoint y: 319, endPoint x: 527, endPoint y: 132, distance: 444.6
click at [527, 131] on div "Check All Measures" at bounding box center [623, 128] width 600 height 17
click at [333, 130] on input "Check All Measures" at bounding box center [328, 125] width 10 height 10
checkbox input "true"
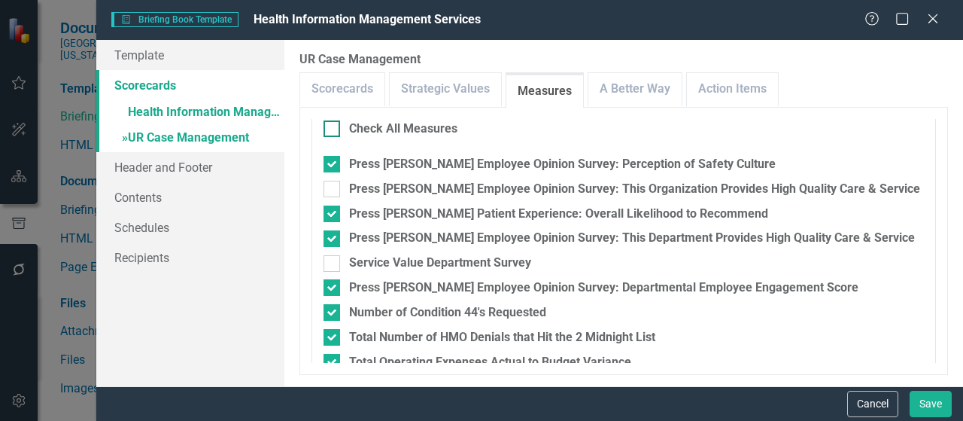
checkbox input "true"
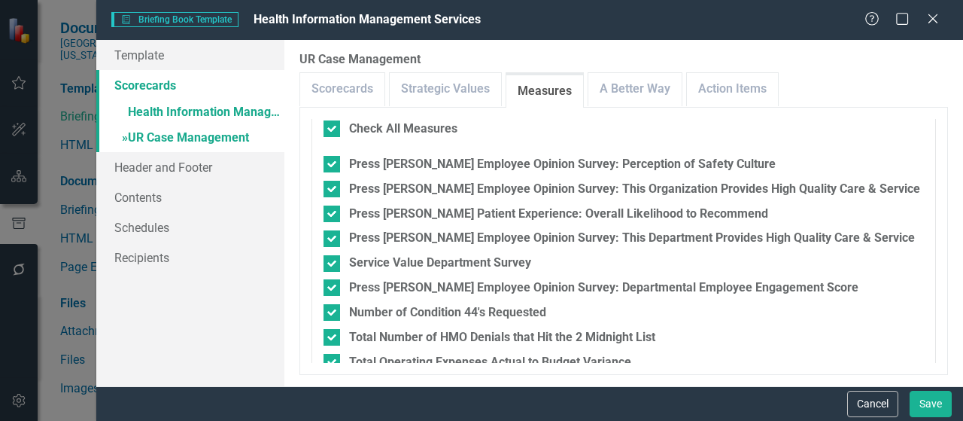
click at [346, 126] on fieldset "Measures Check All Measures Press Ganey Employee Opinion Survey: Perception of …" at bounding box center [623, 291] width 624 height 390
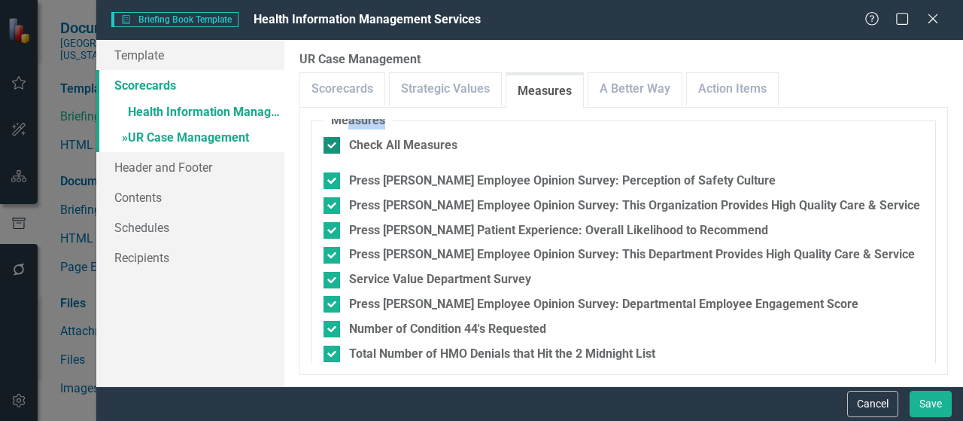
click at [358, 138] on div "Check All Measures" at bounding box center [403, 145] width 108 height 17
click at [333, 138] on input "Check All Measures" at bounding box center [328, 142] width 10 height 10
checkbox input "false"
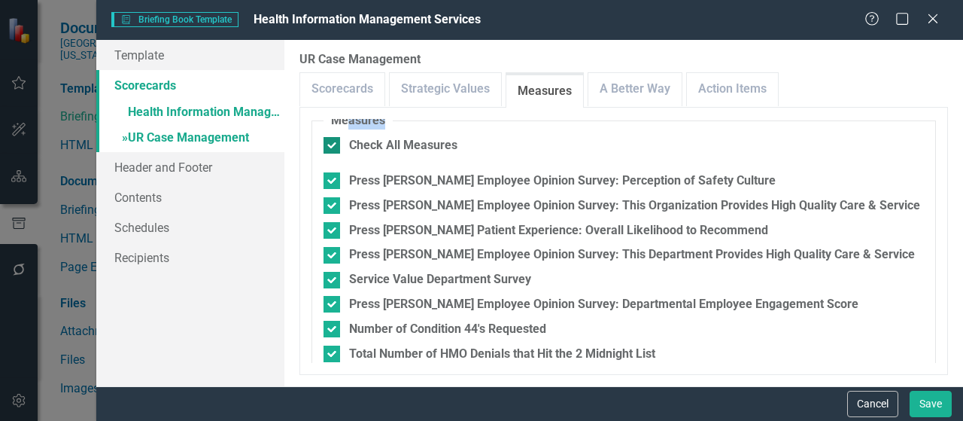
checkbox input "false"
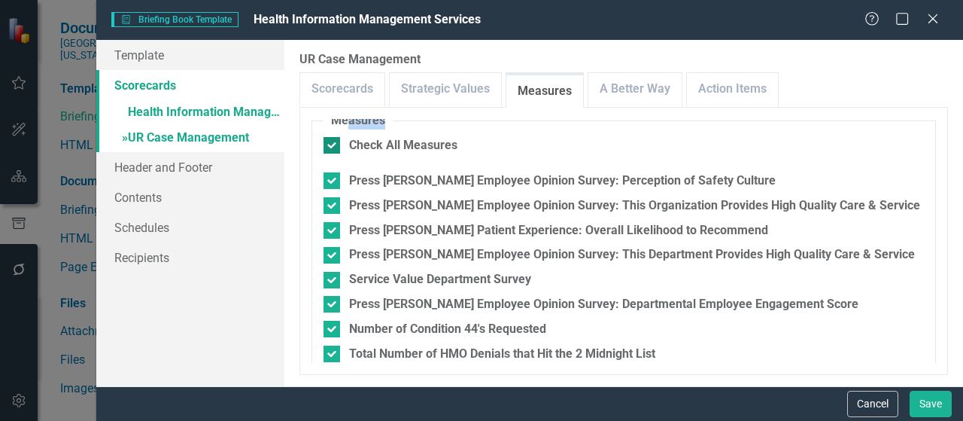
checkbox input "false"
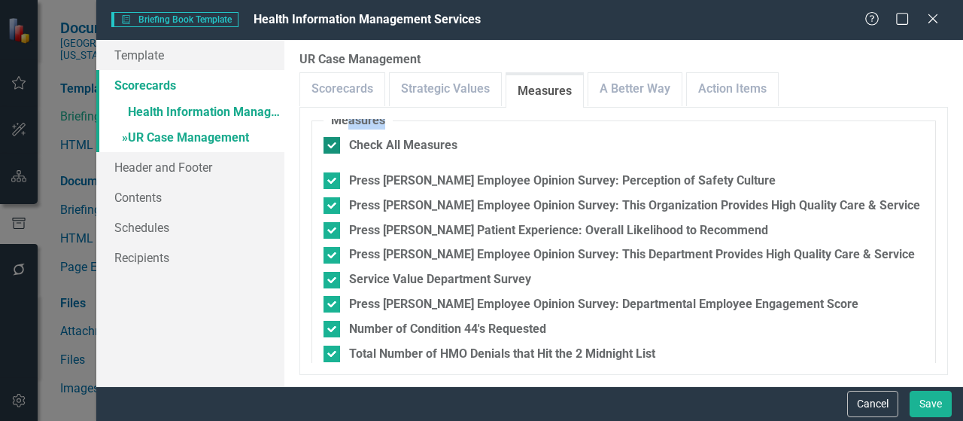
checkbox input "false"
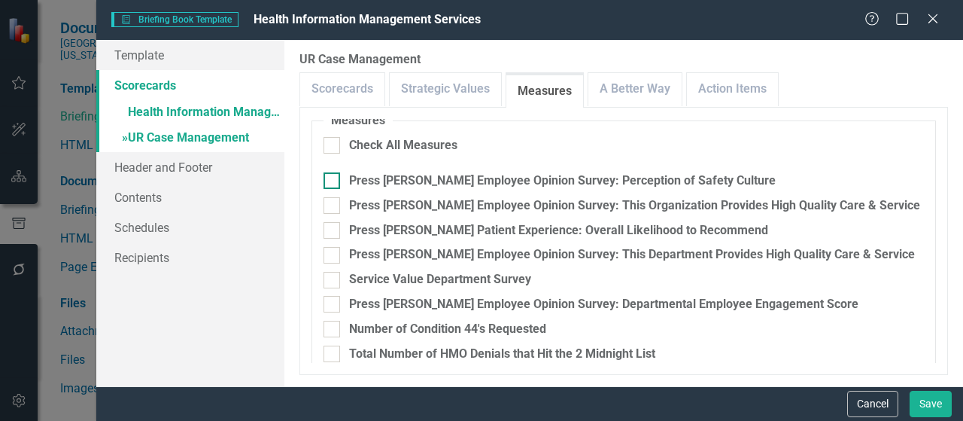
click at [331, 180] on input "Press Ganey Employee Opinion Survey: Perception of Safety Culture" at bounding box center [328, 177] width 10 height 10
checkbox input "true"
click at [335, 257] on div at bounding box center [331, 255] width 17 height 17
click at [333, 257] on input "Press Ganey Employee Opinion Survey: This Department Provides High Quality Care…" at bounding box center [328, 252] width 10 height 10
checkbox input "true"
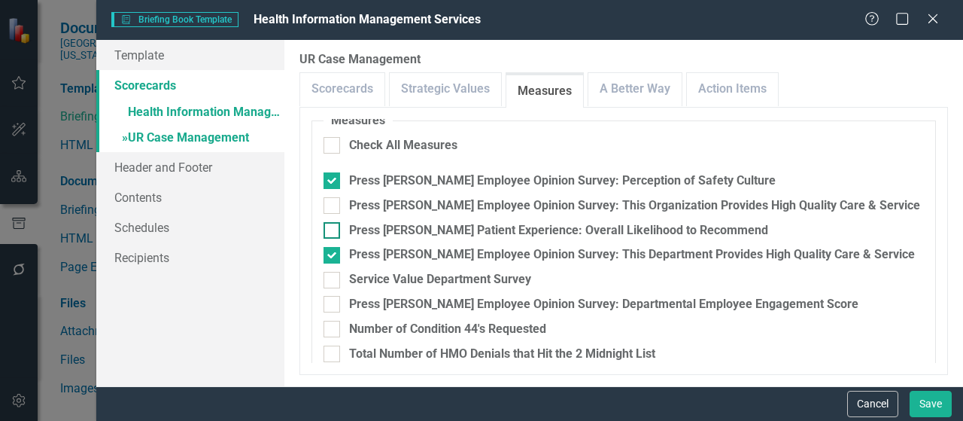
click at [332, 228] on input "Press Ganey Patient Experience: Overall Likelihood to Recommend" at bounding box center [328, 227] width 10 height 10
checkbox input "true"
click at [335, 300] on div at bounding box center [331, 304] width 17 height 17
click at [333, 300] on input "Press Ganey Employee Opinion Survey: Departmental Employee Engagement Score" at bounding box center [328, 301] width 10 height 10
checkbox input "true"
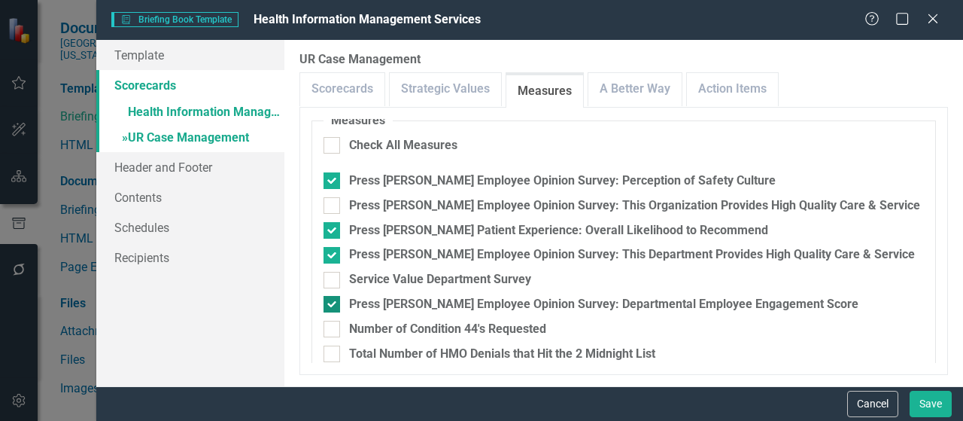
scroll to position [352, 0]
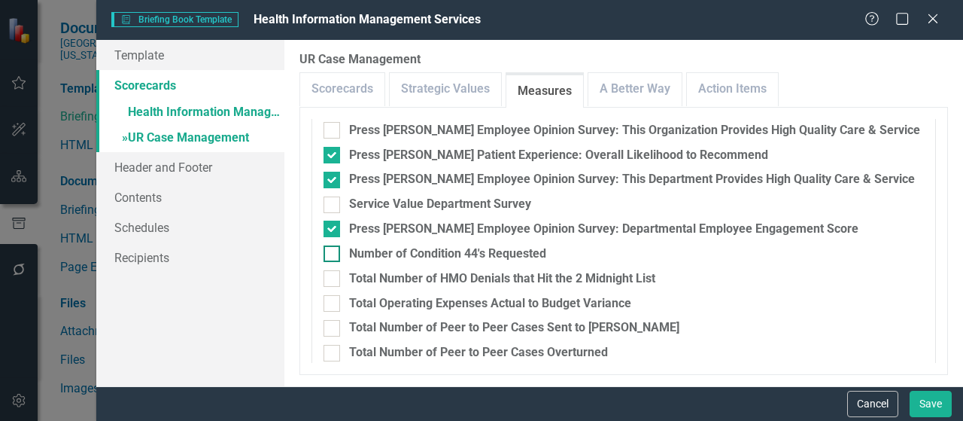
click at [333, 253] on div at bounding box center [331, 253] width 17 height 17
click at [333, 253] on input "Number of Condition 44's Requested" at bounding box center [328, 250] width 10 height 10
checkbox input "true"
click at [333, 275] on div at bounding box center [331, 278] width 17 height 17
click at [333, 275] on input "Total Number of HMO Denials that Hit the 2 Midnight List" at bounding box center [328, 275] width 10 height 10
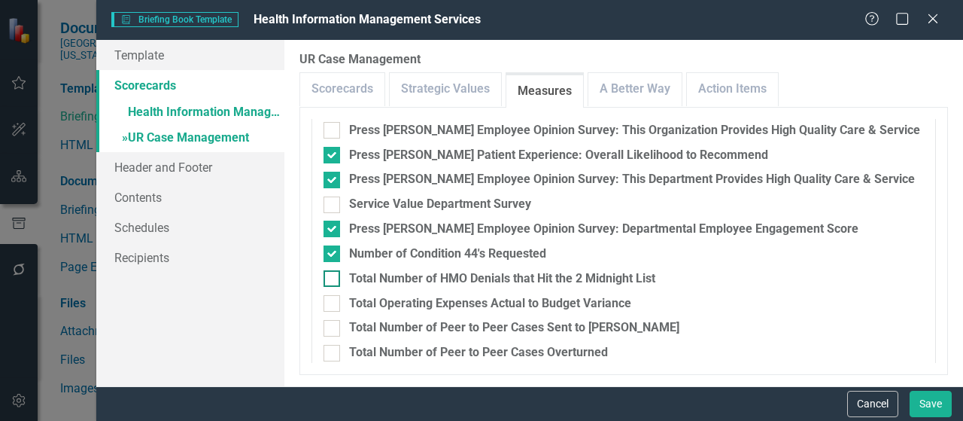
checkbox input "true"
click at [331, 305] on div at bounding box center [331, 303] width 17 height 17
click at [331, 305] on input "Total Operating Expenses Actual to Budget Variance" at bounding box center [328, 300] width 10 height 10
checkbox input "true"
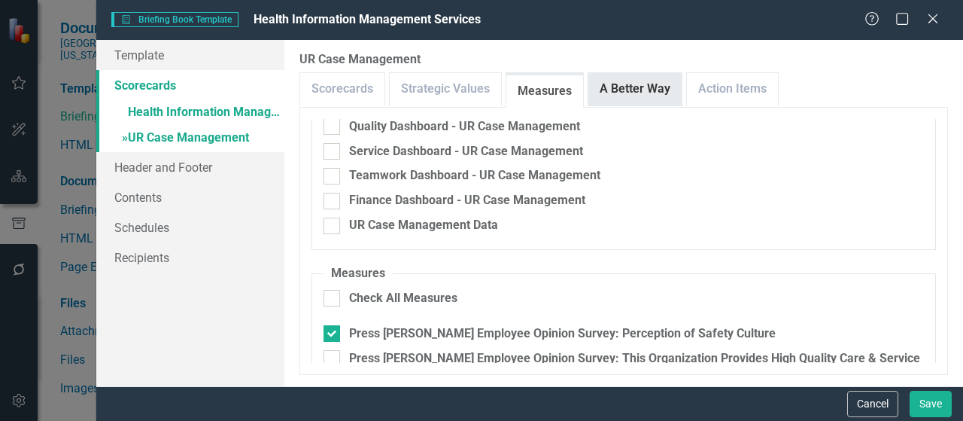
scroll to position [102, 0]
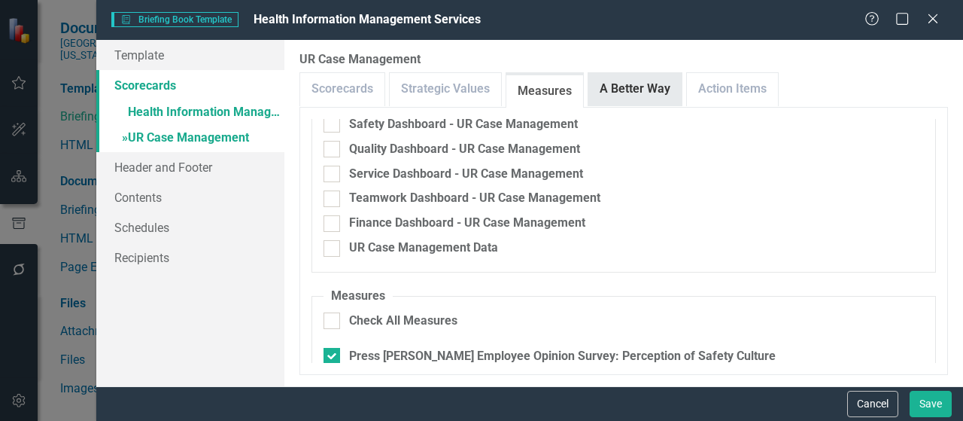
click at [645, 90] on link "A Better Way" at bounding box center [634, 89] width 93 height 32
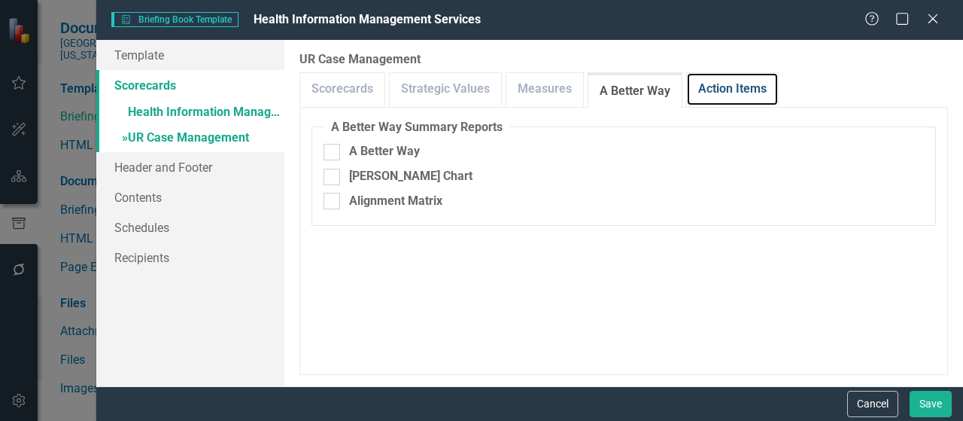
drag, startPoint x: 697, startPoint y: 83, endPoint x: 627, endPoint y: 119, distance: 79.1
click at [697, 83] on link "Action Items" at bounding box center [732, 89] width 91 height 32
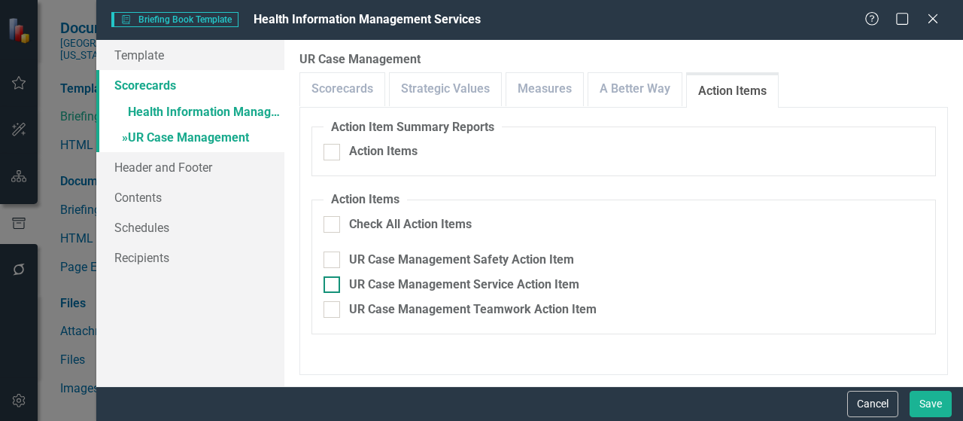
click at [337, 221] on div at bounding box center [331, 224] width 17 height 17
click at [333, 221] on input "Check All Action Items" at bounding box center [328, 221] width 10 height 10
checkbox input "true"
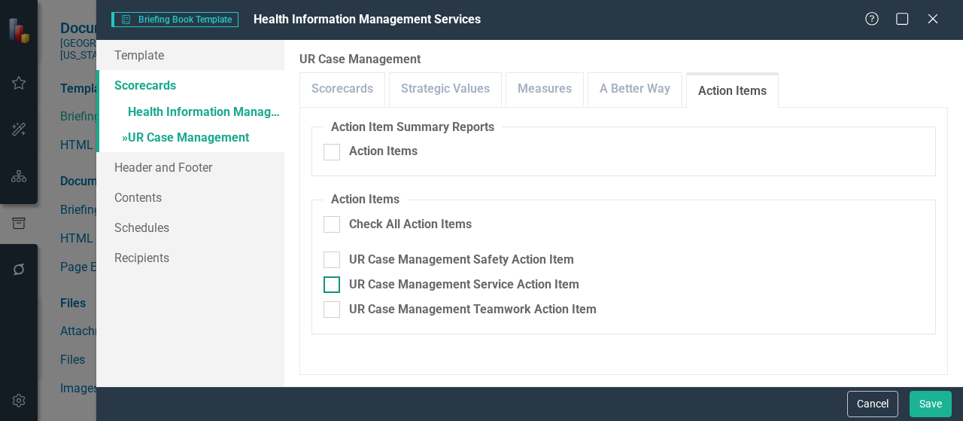
checkbox input "true"
click at [928, 404] on button "Save" at bounding box center [930, 403] width 42 height 26
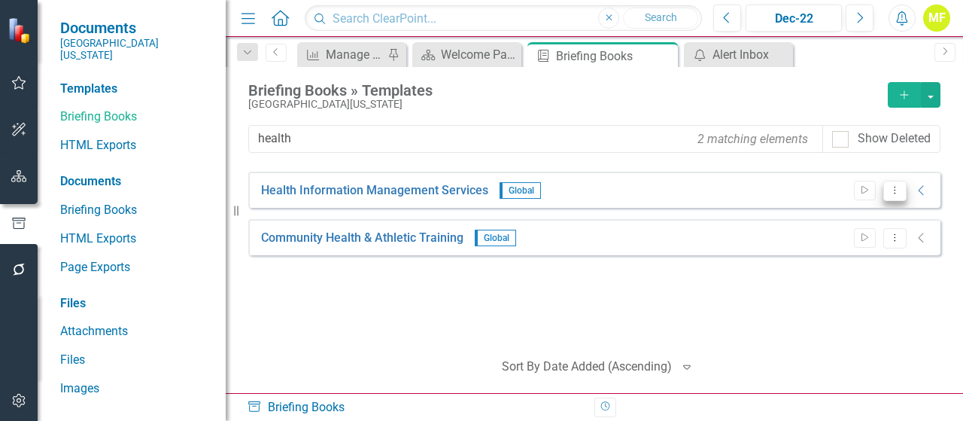
click at [897, 191] on icon "Dropdown Menu" at bounding box center [894, 190] width 13 height 10
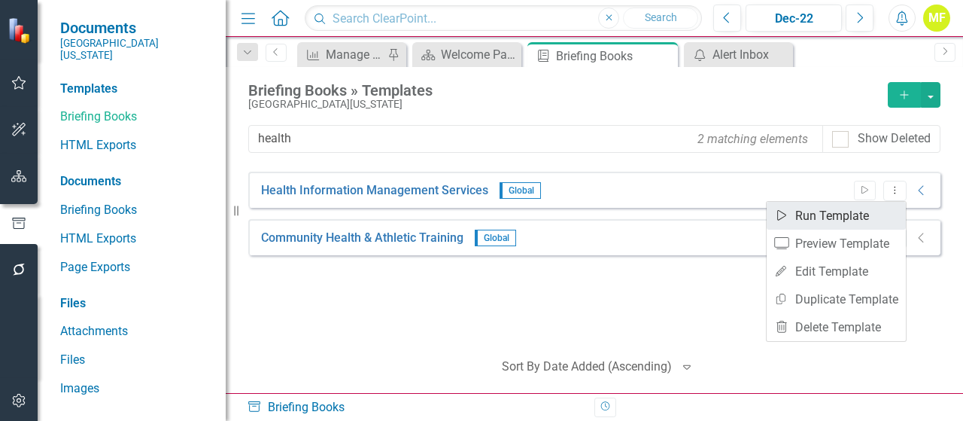
click at [855, 225] on link "Start Run Template" at bounding box center [836, 216] width 139 height 28
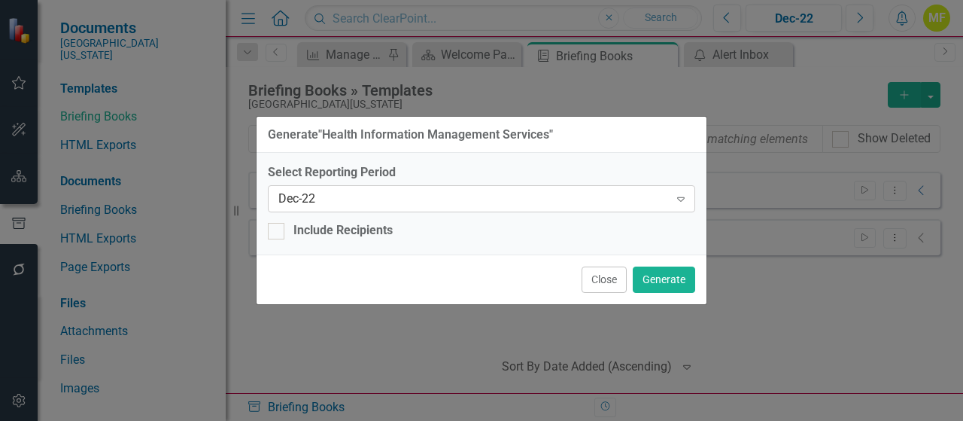
click at [342, 203] on div "Dec-22" at bounding box center [473, 198] width 390 height 17
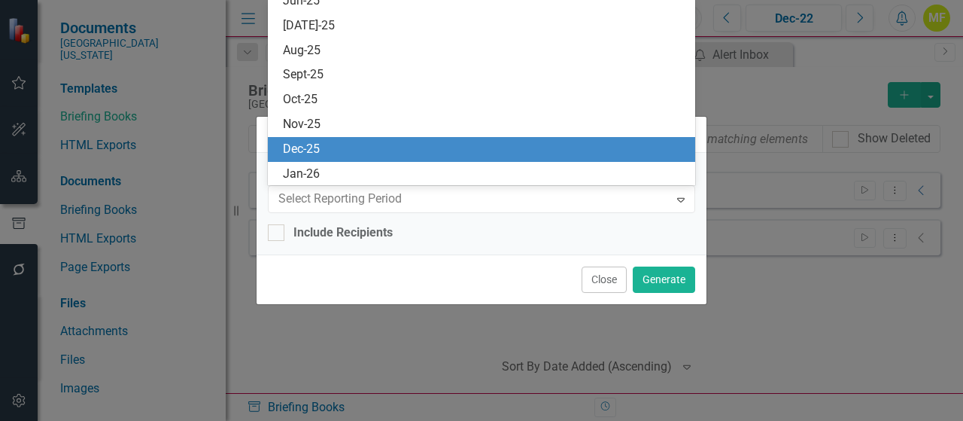
scroll to position [1073, 0]
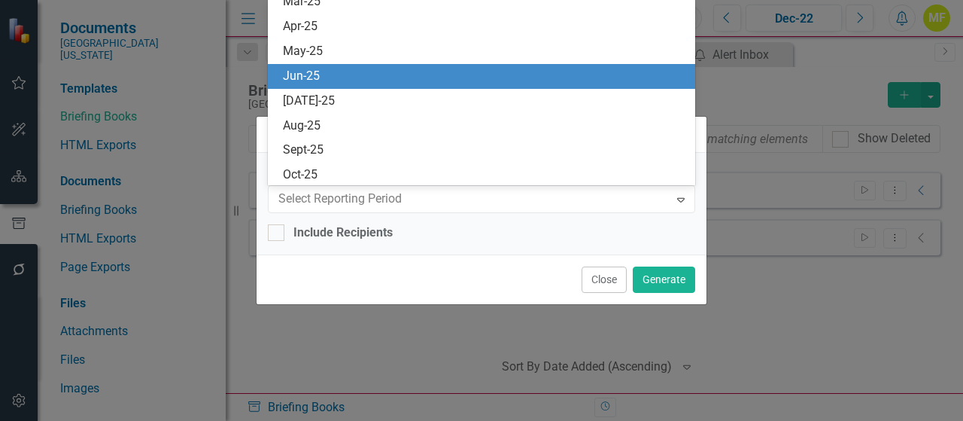
click at [335, 80] on div "Jun-25" at bounding box center [484, 76] width 403 height 17
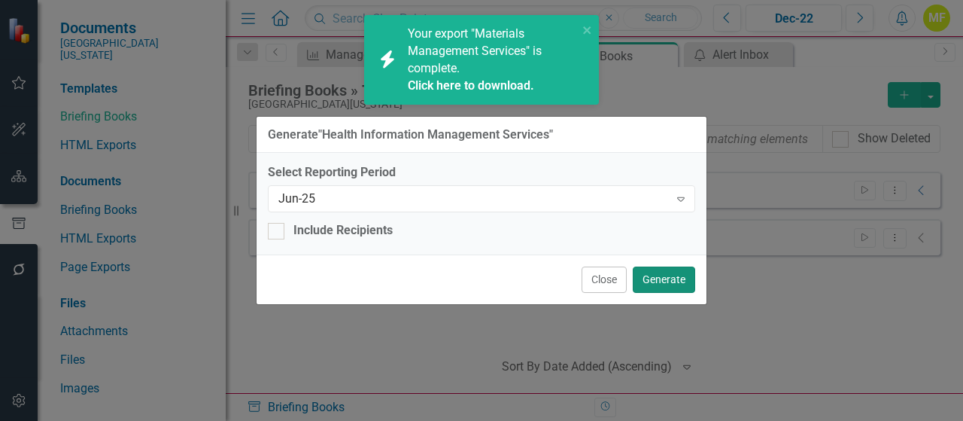
click at [663, 278] on button "Generate" at bounding box center [664, 279] width 62 height 26
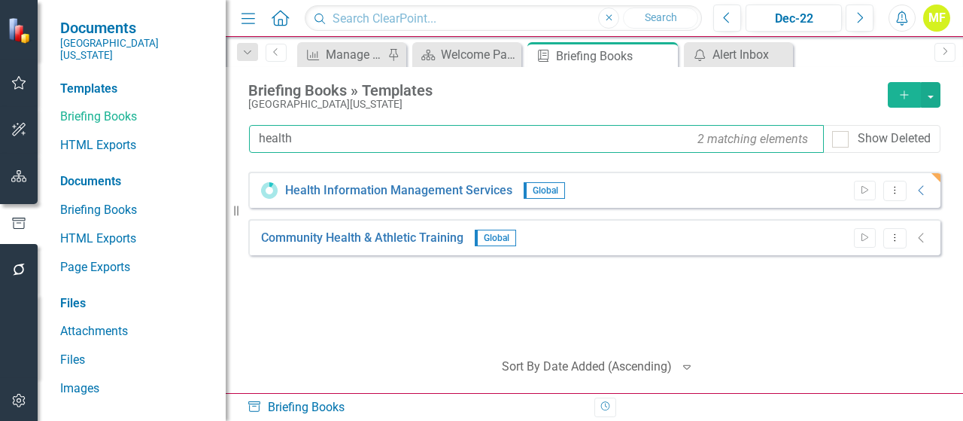
drag, startPoint x: 309, startPoint y: 132, endPoint x: 56, endPoint y: 123, distance: 253.7
click at [59, 123] on div "Documents Southern Ohio Medical Center Templates Briefing Books HTML Exports Do…" at bounding box center [481, 210] width 963 height 421
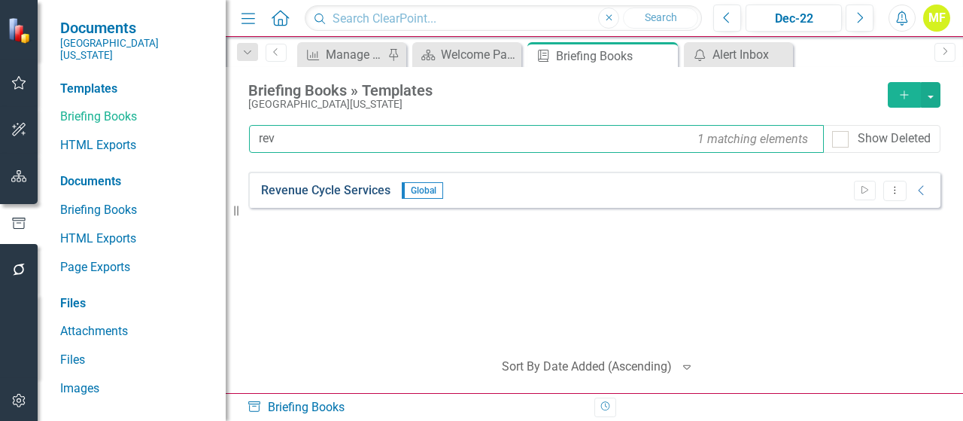
type input "rev"
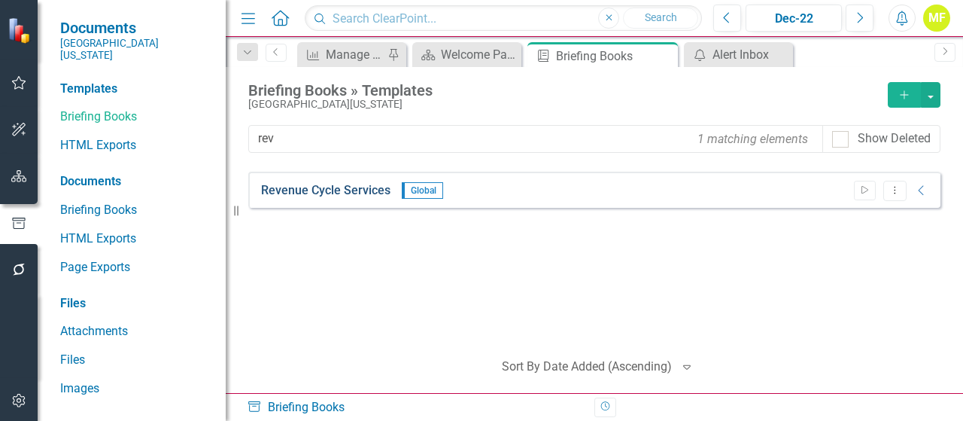
click at [363, 195] on link "Revenue Cycle Services" at bounding box center [325, 190] width 129 height 17
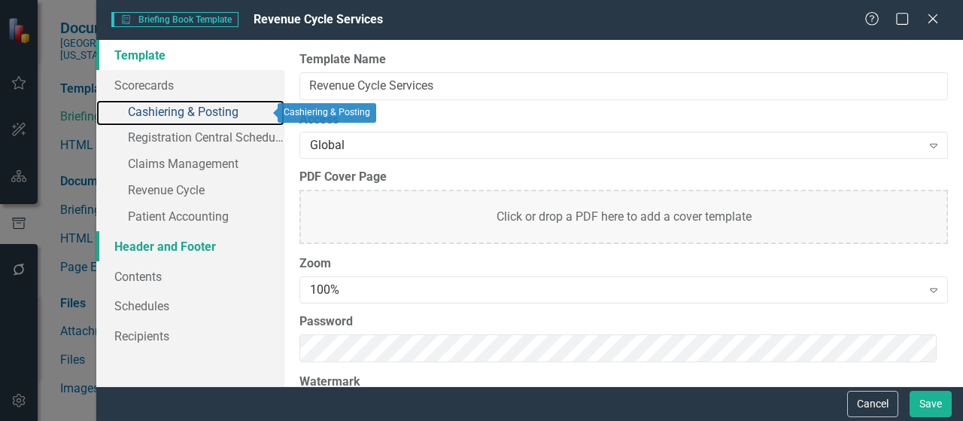
click at [169, 113] on link "» Cashiering & Posting" at bounding box center [190, 113] width 188 height 26
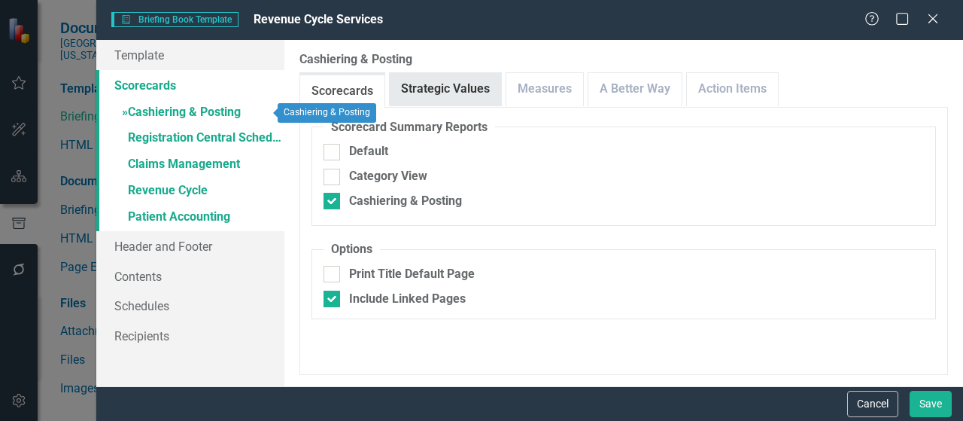
click at [437, 87] on link "Strategic Values" at bounding box center [445, 89] width 111 height 32
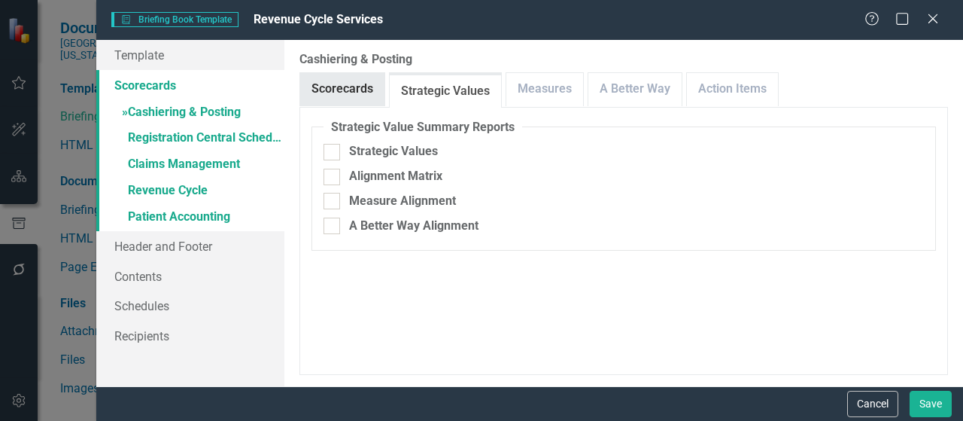
click at [363, 94] on link "Scorecards" at bounding box center [342, 89] width 84 height 32
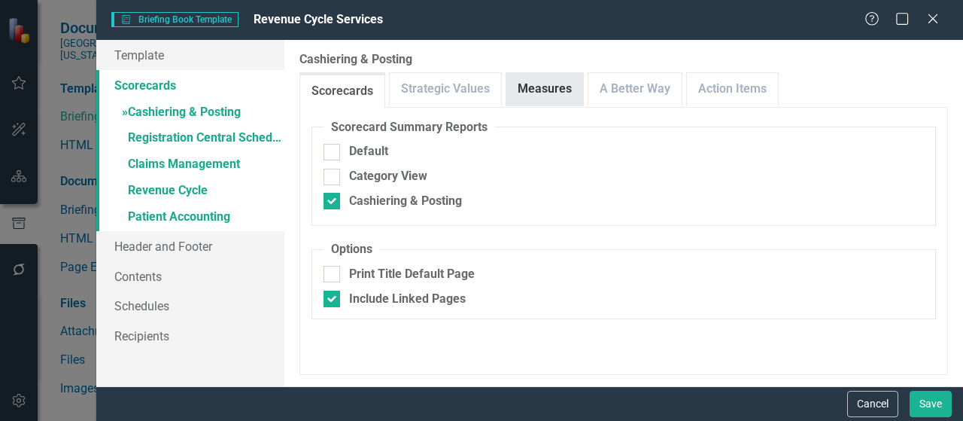
click at [533, 91] on link "Measures" at bounding box center [544, 89] width 77 height 32
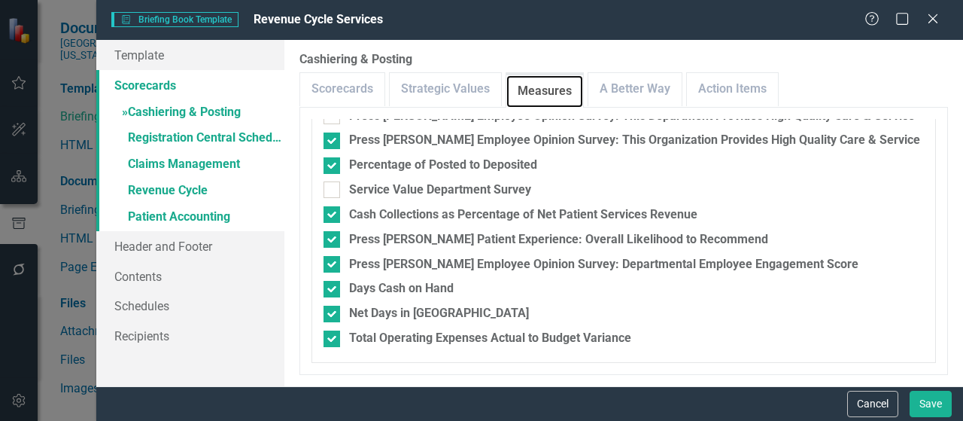
scroll to position [316, 0]
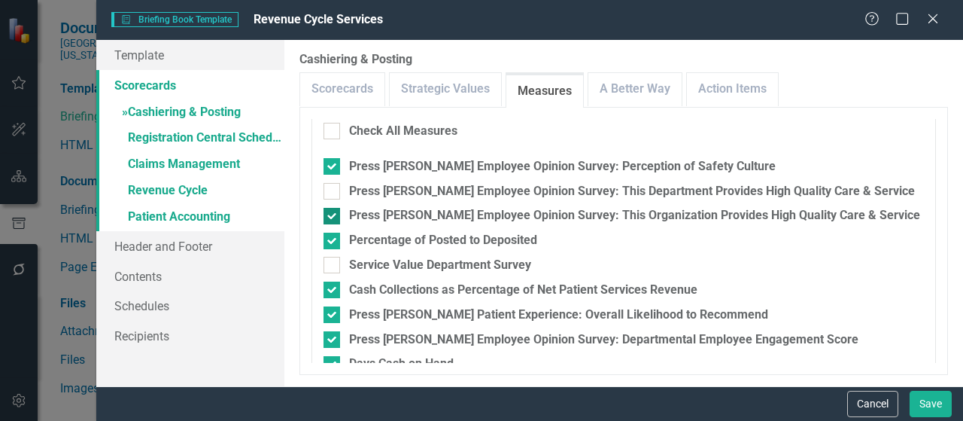
click at [334, 215] on div at bounding box center [331, 216] width 17 height 17
click at [333, 215] on input "Press Ganey Employee Opinion Survey: This Organization Provides High Quality Ca…" at bounding box center [328, 213] width 10 height 10
checkbox input "false"
click at [331, 193] on div at bounding box center [331, 191] width 17 height 17
click at [331, 193] on input "Press Ganey Employee Opinion Survey: This Department Provides High Quality Care…" at bounding box center [328, 188] width 10 height 10
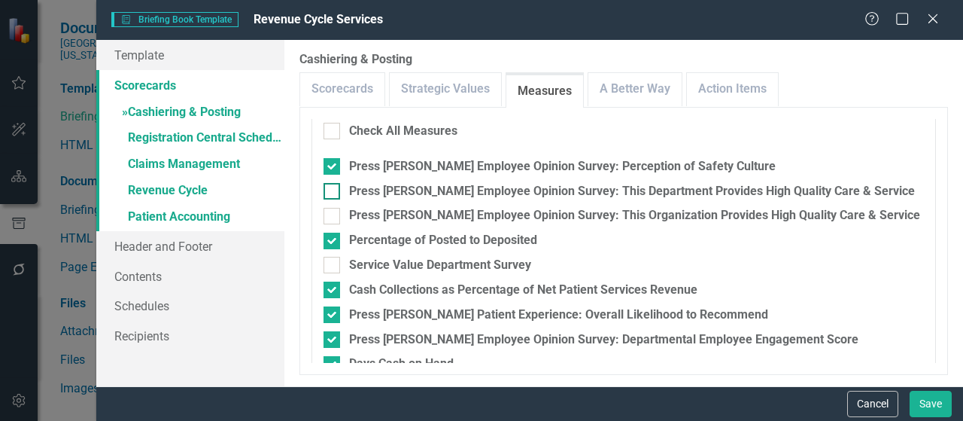
checkbox input "true"
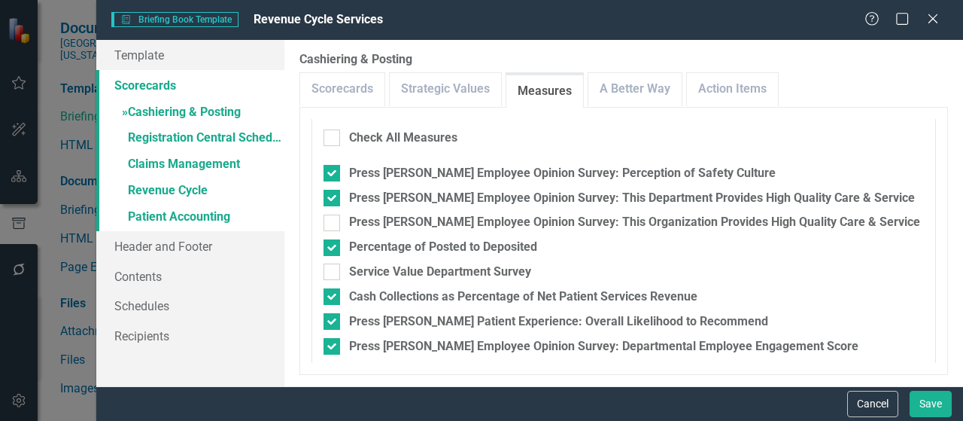
scroll to position [247, 0]
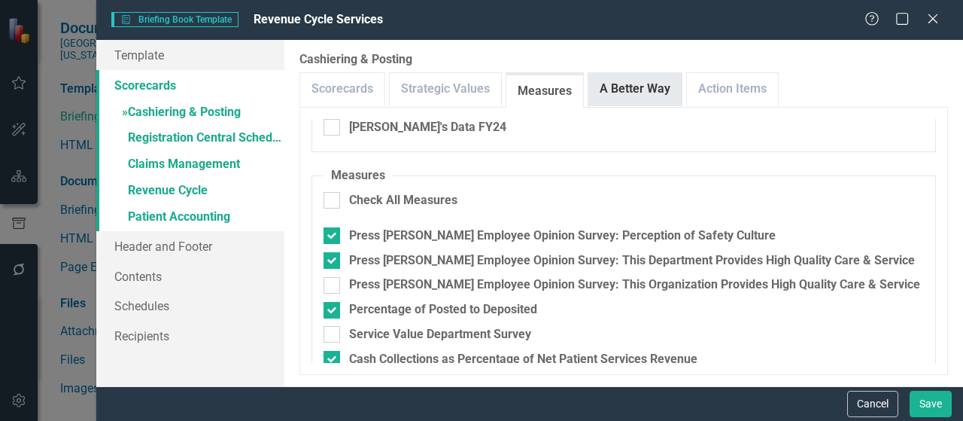
click at [645, 92] on link "A Better Way" at bounding box center [634, 89] width 93 height 32
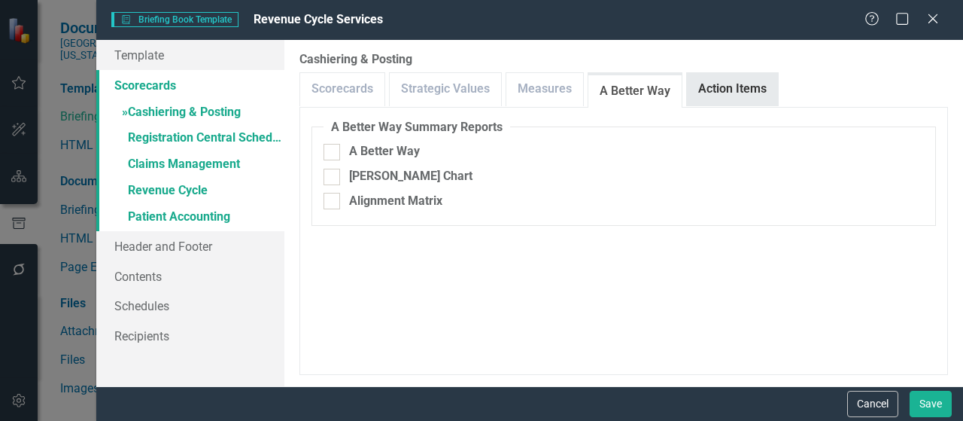
click at [712, 99] on link "Action Items" at bounding box center [732, 89] width 91 height 32
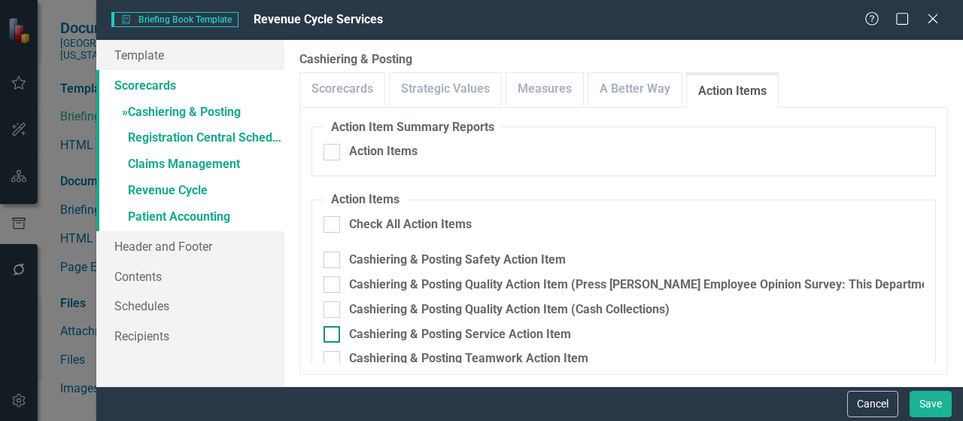
click at [332, 223] on input "Check All Action Items" at bounding box center [328, 221] width 10 height 10
checkbox input "true"
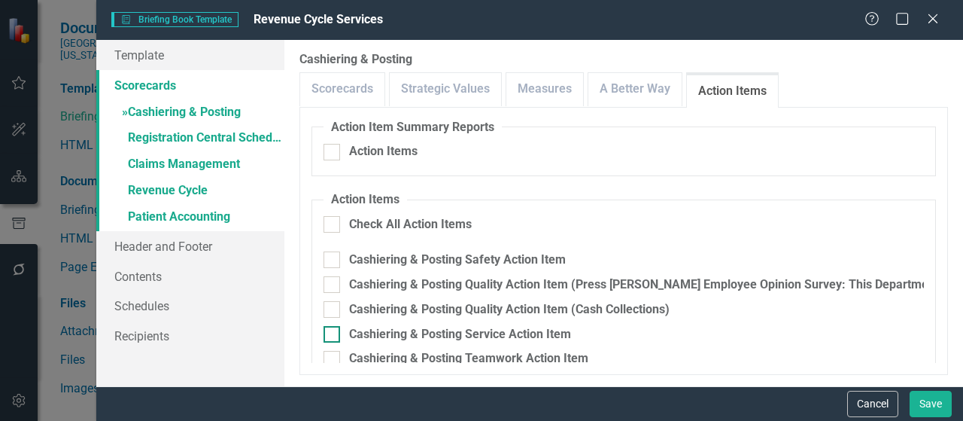
checkbox input "true"
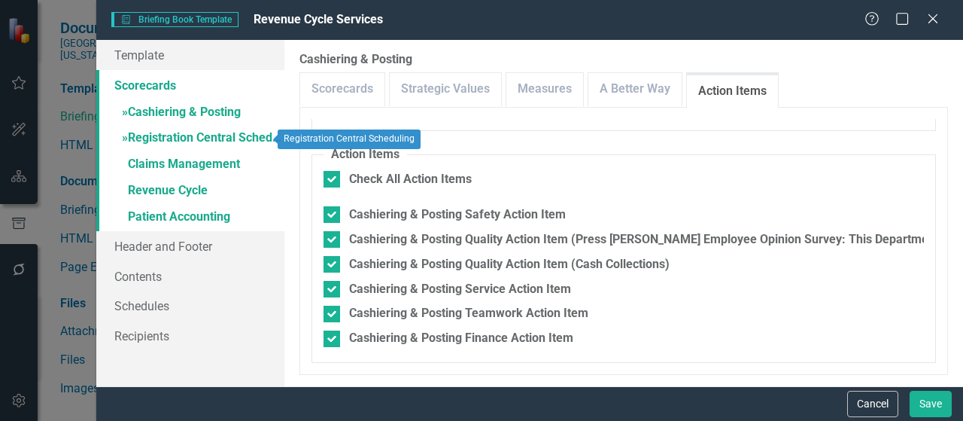
click at [158, 144] on link "» Registration Central Scheduling" at bounding box center [190, 139] width 188 height 26
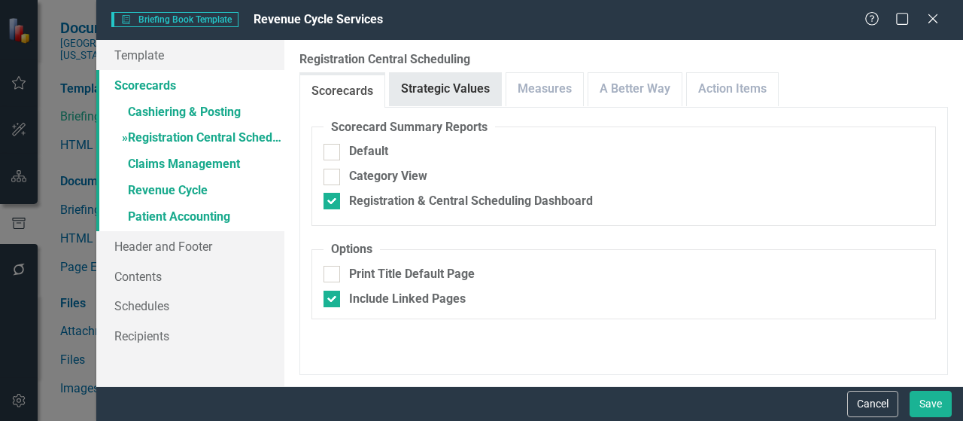
click at [457, 98] on link "Strategic Values" at bounding box center [445, 89] width 111 height 32
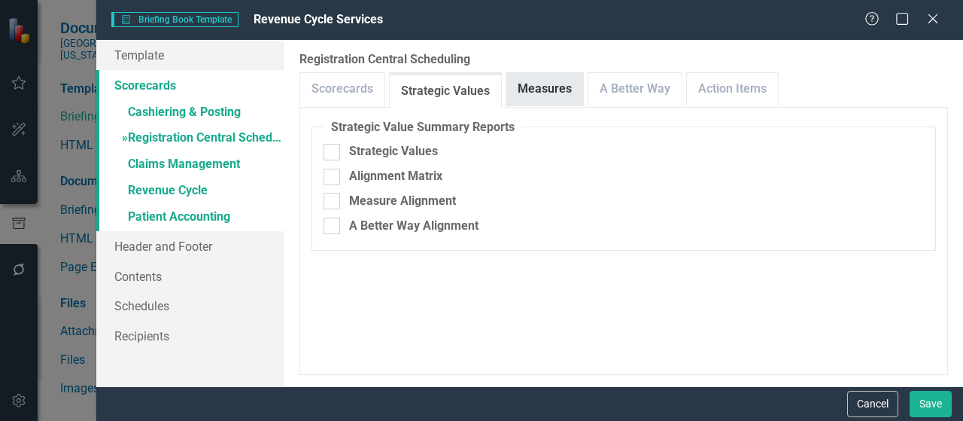
click at [536, 92] on link "Measures" at bounding box center [544, 89] width 77 height 32
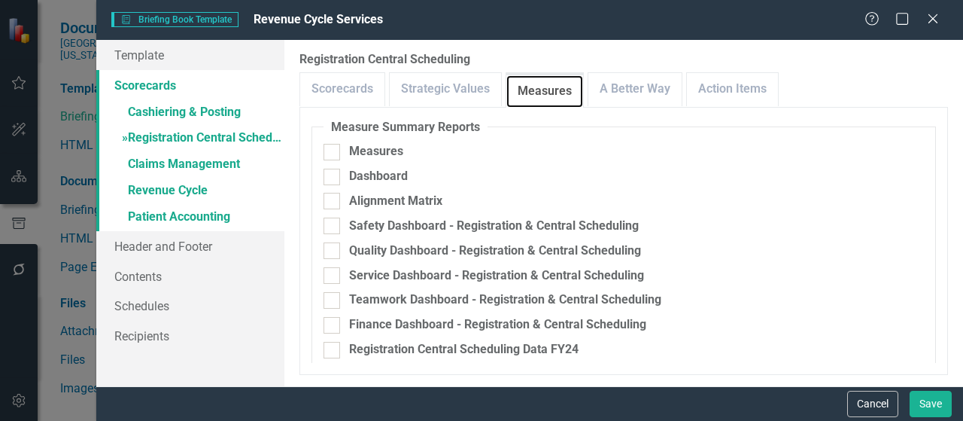
scroll to position [226, 0]
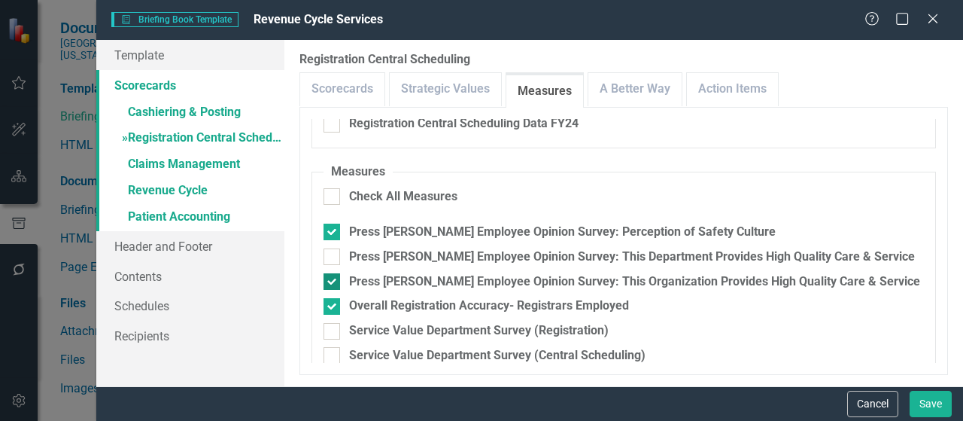
click at [332, 254] on input "Press Ganey Employee Opinion Survey: This Department Provides High Quality Care…" at bounding box center [328, 253] width 10 height 10
checkbox input "true"
click at [334, 280] on div at bounding box center [331, 281] width 17 height 17
click at [333, 280] on input "Press Ganey Employee Opinion Survey: This Organization Provides High Quality Ca…" at bounding box center [328, 278] width 10 height 10
checkbox input "false"
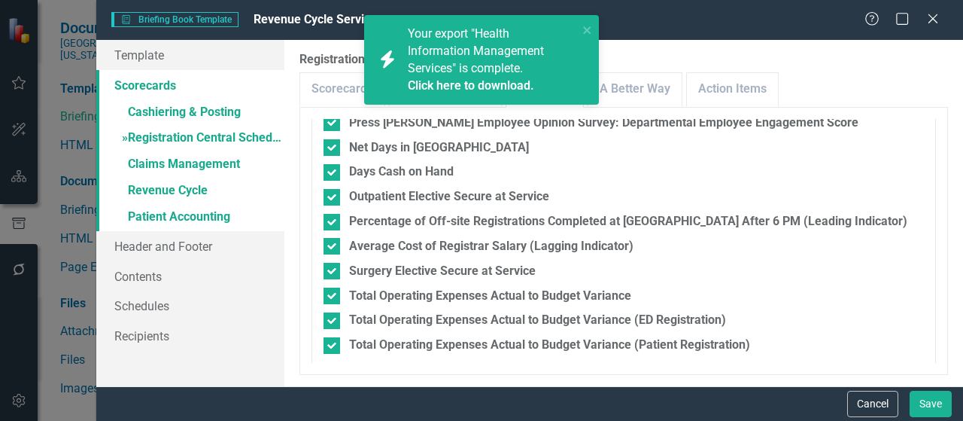
scroll to position [515, 0]
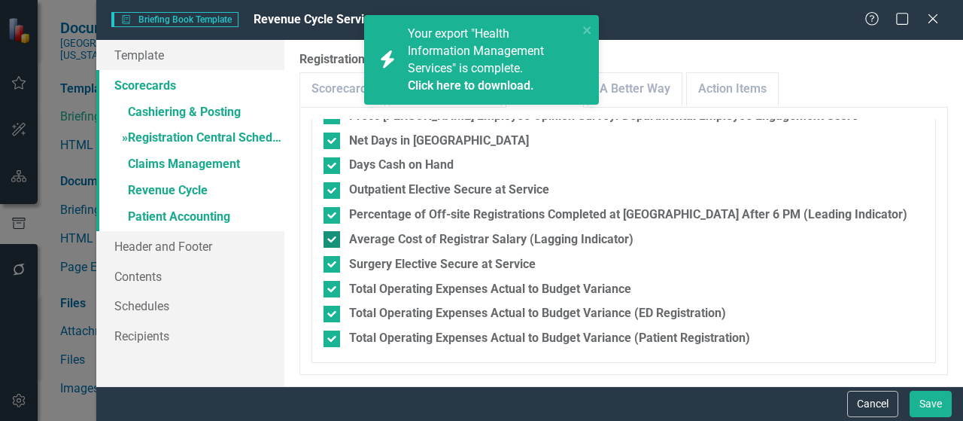
click at [448, 235] on div "Average Cost of Registrar Salary (Lagging Indicator)" at bounding box center [491, 239] width 284 height 17
click at [333, 235] on input "Average Cost of Registrar Salary (Lagging Indicator)" at bounding box center [328, 236] width 10 height 10
checkbox input "false"
click at [336, 212] on div at bounding box center [331, 215] width 17 height 17
click at [333, 212] on input "Percentage of Off-site Registrations Completed at Main Campus After 6 PM (Leadi…" at bounding box center [328, 212] width 10 height 10
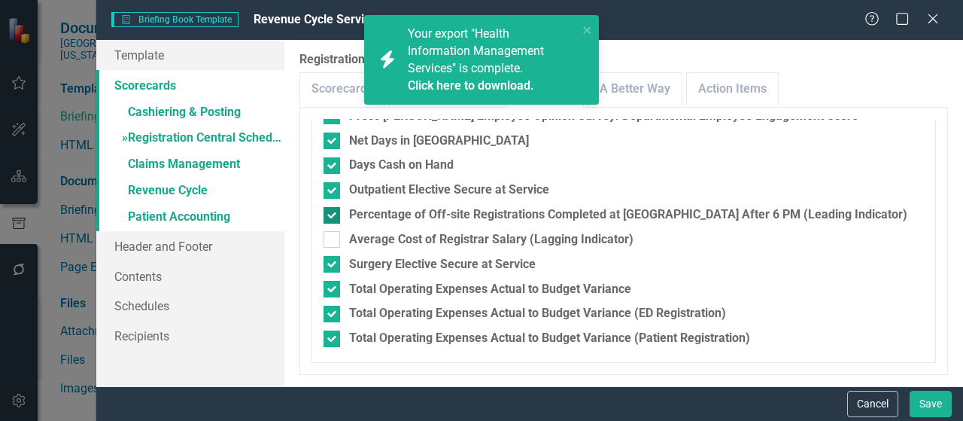
checkbox input "false"
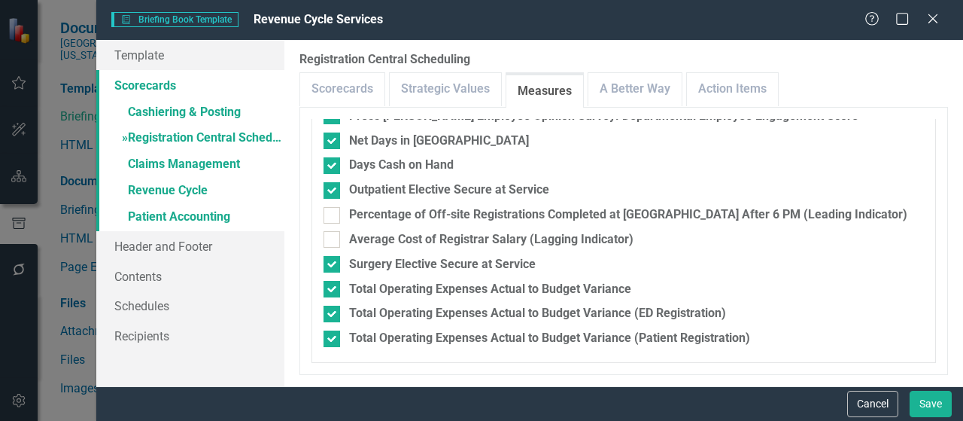
scroll to position [214, 0]
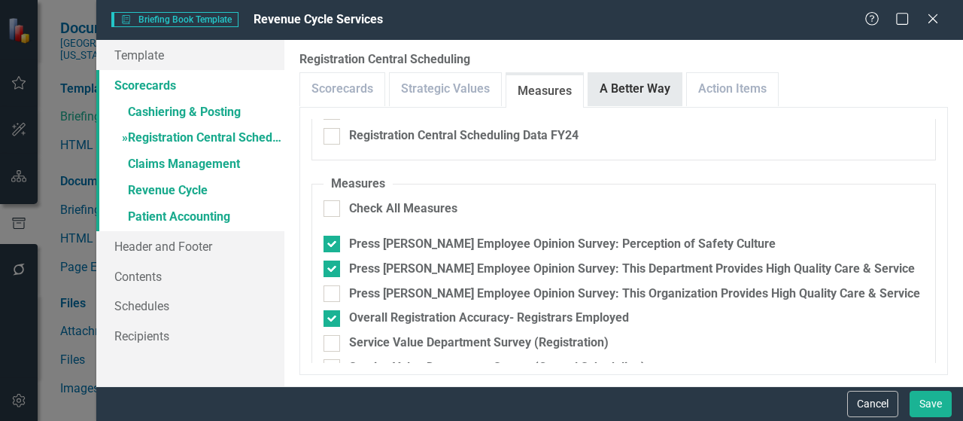
click at [598, 102] on link "A Better Way" at bounding box center [634, 89] width 93 height 32
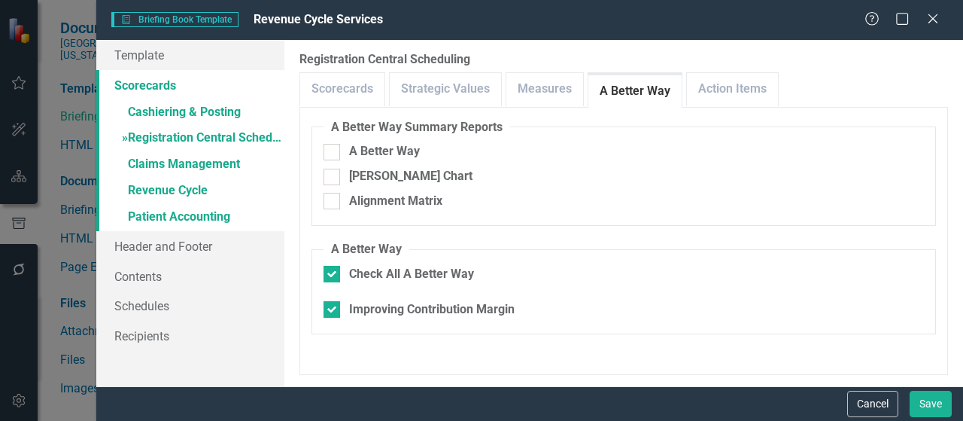
drag, startPoint x: 332, startPoint y: 274, endPoint x: 615, endPoint y: 102, distance: 331.2
click at [333, 275] on div at bounding box center [331, 274] width 17 height 17
click at [333, 275] on input "Check All A Better Way" at bounding box center [328, 271] width 10 height 10
checkbox input "false"
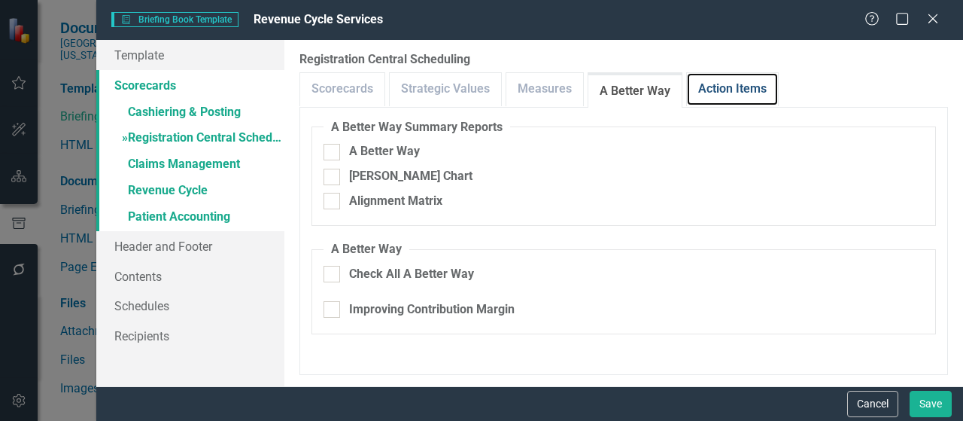
click at [730, 97] on link "Action Items" at bounding box center [732, 89] width 91 height 32
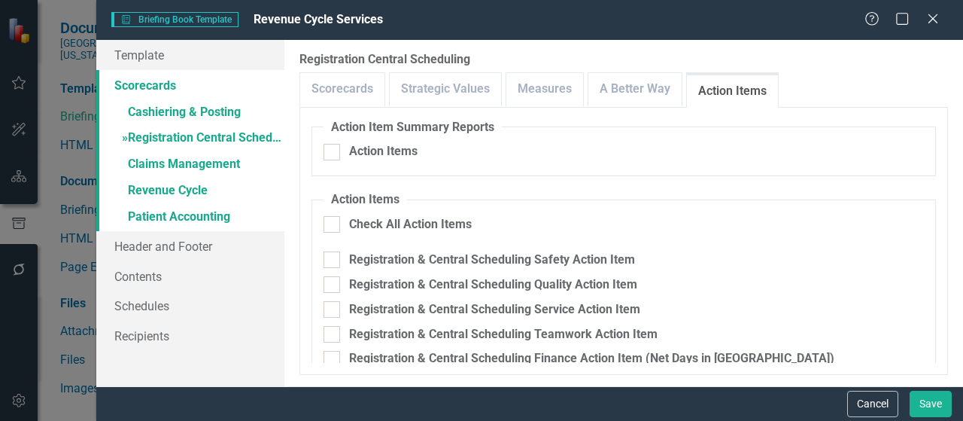
click at [335, 226] on div at bounding box center [331, 224] width 17 height 17
click at [333, 226] on input "Check All Action Items" at bounding box center [328, 221] width 10 height 10
checkbox input "true"
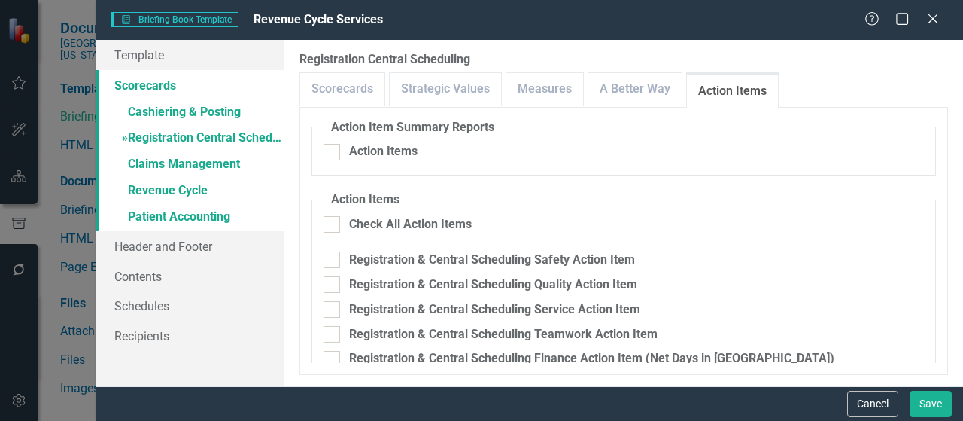
checkbox input "true"
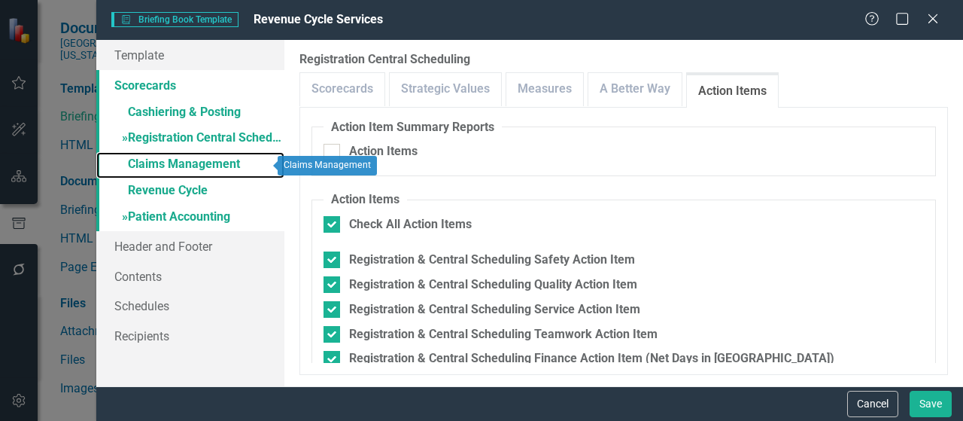
drag, startPoint x: 179, startPoint y: 161, endPoint x: 250, endPoint y: 227, distance: 96.9
click at [181, 162] on link "» Claims Management" at bounding box center [190, 165] width 188 height 26
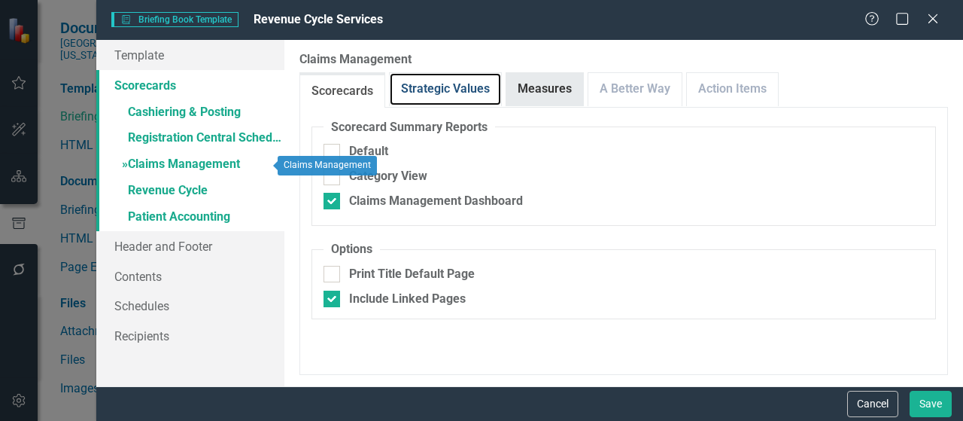
drag, startPoint x: 452, startPoint y: 80, endPoint x: 521, endPoint y: 84, distance: 68.6
click at [454, 80] on link "Strategic Values" at bounding box center [445, 89] width 111 height 32
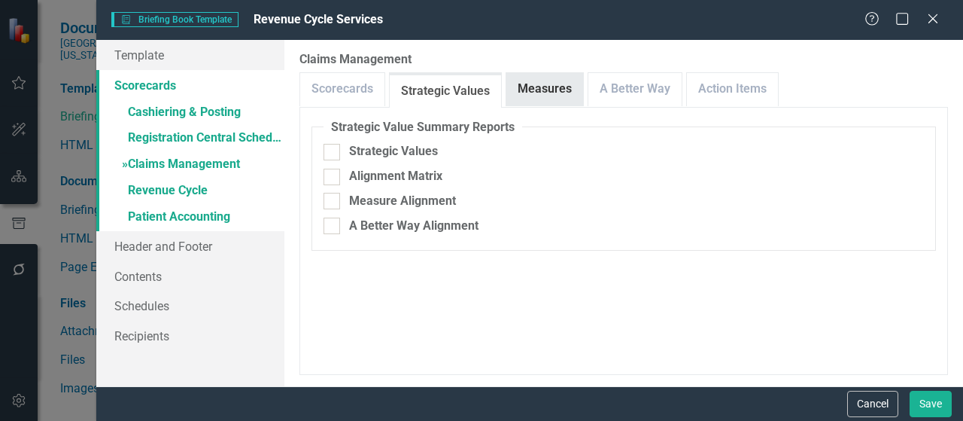
click at [529, 89] on link "Measures" at bounding box center [544, 89] width 77 height 32
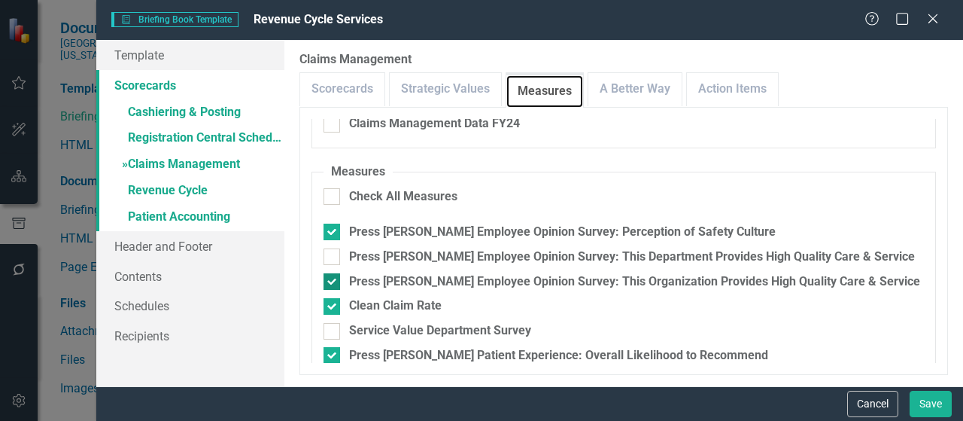
scroll to position [301, 0]
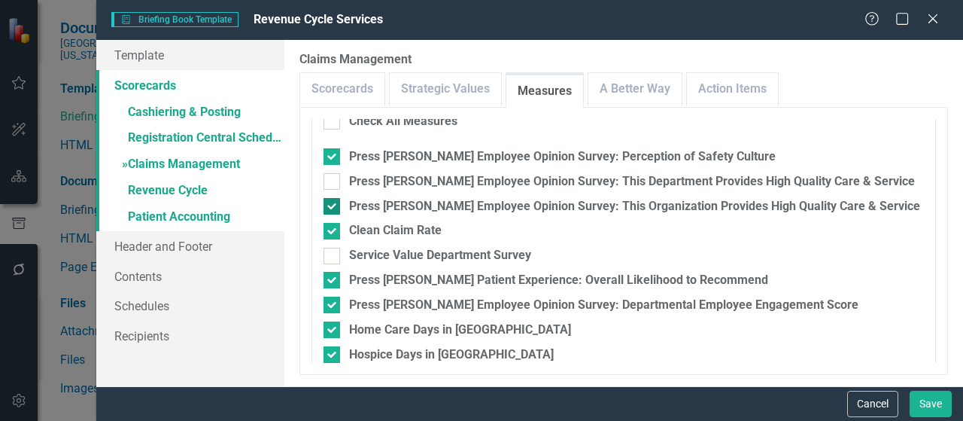
click at [332, 180] on input "Press Ganey Employee Opinion Survey: This Department Provides High Quality Care…" at bounding box center [328, 178] width 10 height 10
checkbox input "true"
click at [332, 202] on input "Press Ganey Employee Opinion Survey: This Organization Provides High Quality Ca…" at bounding box center [328, 203] width 10 height 10
checkbox input "false"
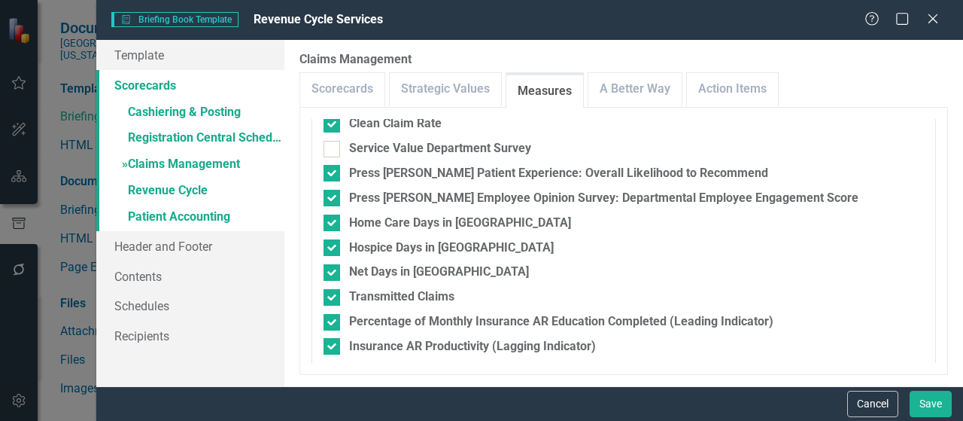
scroll to position [441, 0]
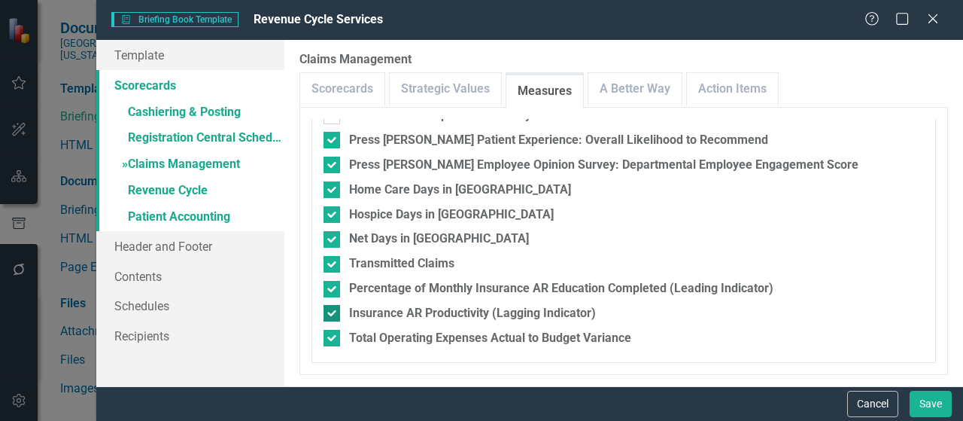
click at [337, 314] on div at bounding box center [331, 313] width 17 height 17
click at [333, 314] on input "Insurance AR Productivity (Lagging Indicator)" at bounding box center [328, 310] width 10 height 10
checkbox input "false"
click at [339, 289] on div at bounding box center [331, 289] width 17 height 17
click at [333, 289] on input "Percentage of Monthly Insurance AR Education Completed (Leading Indicator)" at bounding box center [328, 286] width 10 height 10
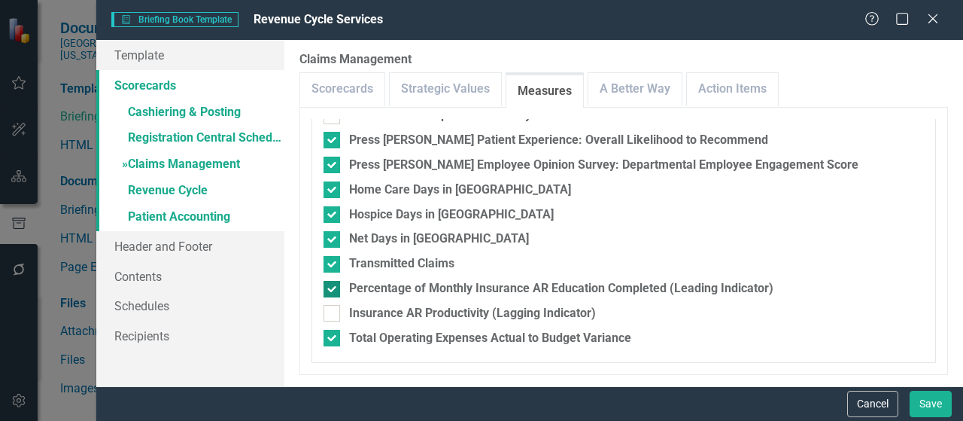
checkbox input "false"
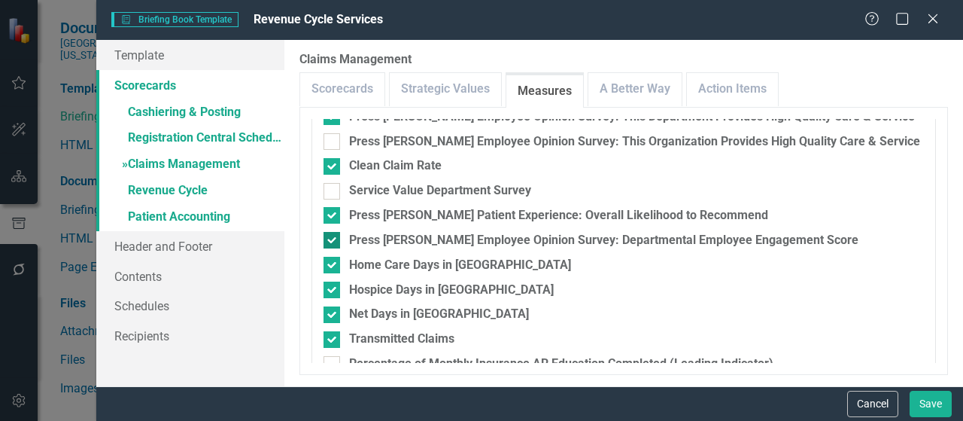
scroll to position [290, 0]
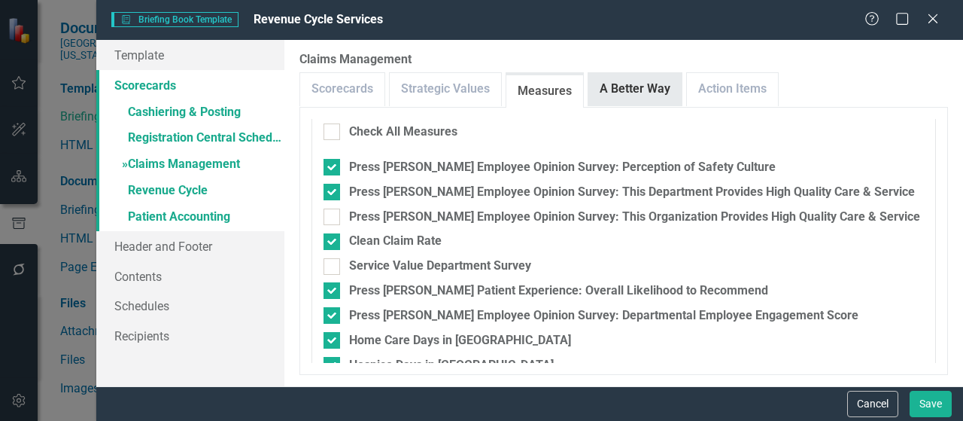
click at [611, 87] on link "A Better Way" at bounding box center [634, 89] width 93 height 32
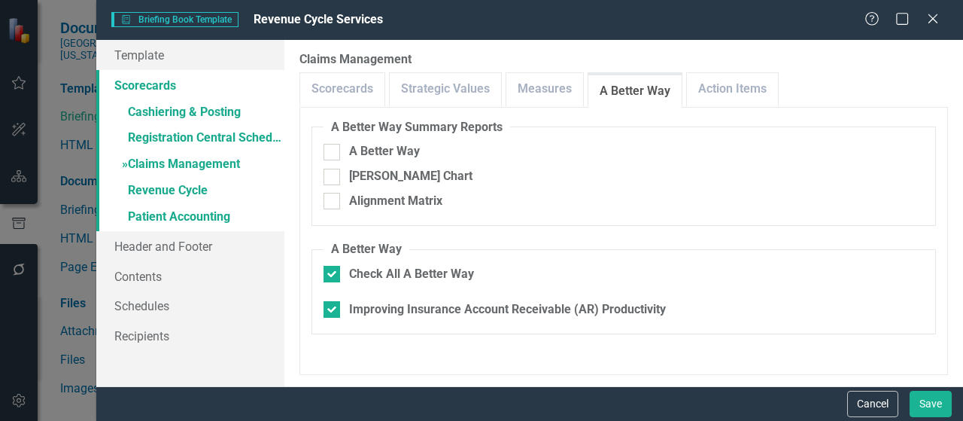
drag, startPoint x: 336, startPoint y: 281, endPoint x: 496, endPoint y: 190, distance: 184.3
click at [338, 281] on div at bounding box center [331, 274] width 17 height 17
click at [333, 275] on input "Check All A Better Way" at bounding box center [328, 271] width 10 height 10
checkbox input "false"
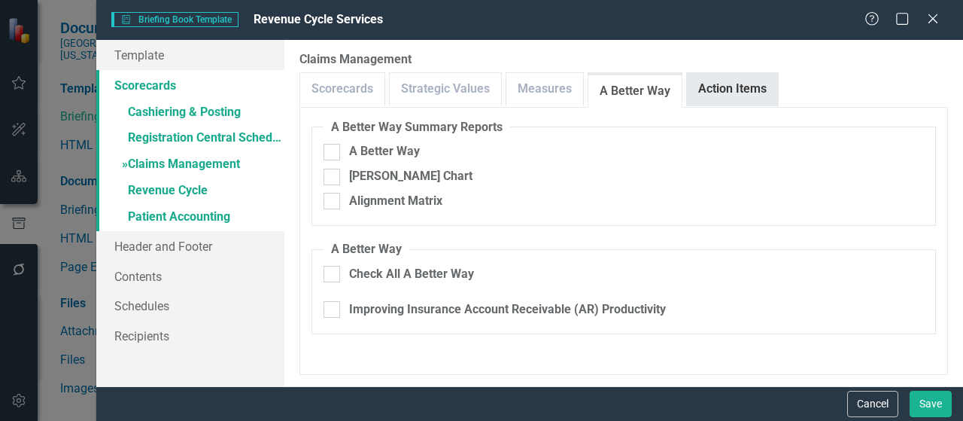
click at [700, 89] on link "Action Items" at bounding box center [732, 89] width 91 height 32
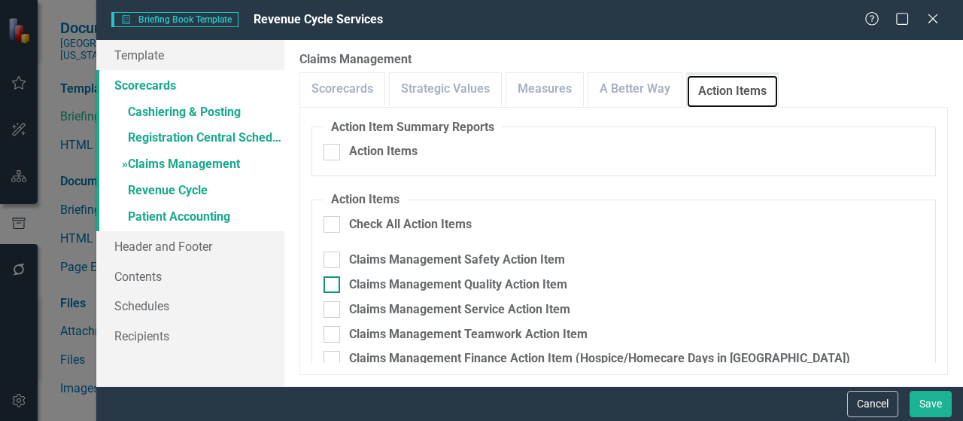
scroll to position [45, 0]
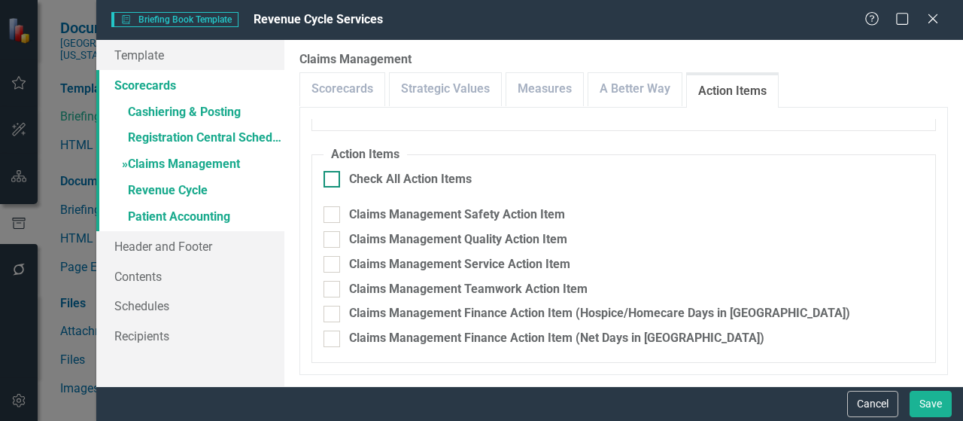
click at [332, 180] on input "Check All Action Items" at bounding box center [328, 176] width 10 height 10
checkbox input "true"
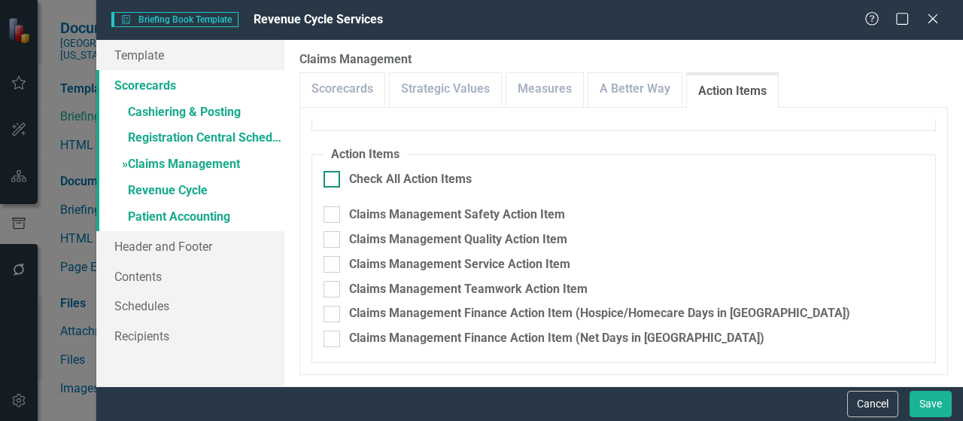
checkbox input "true"
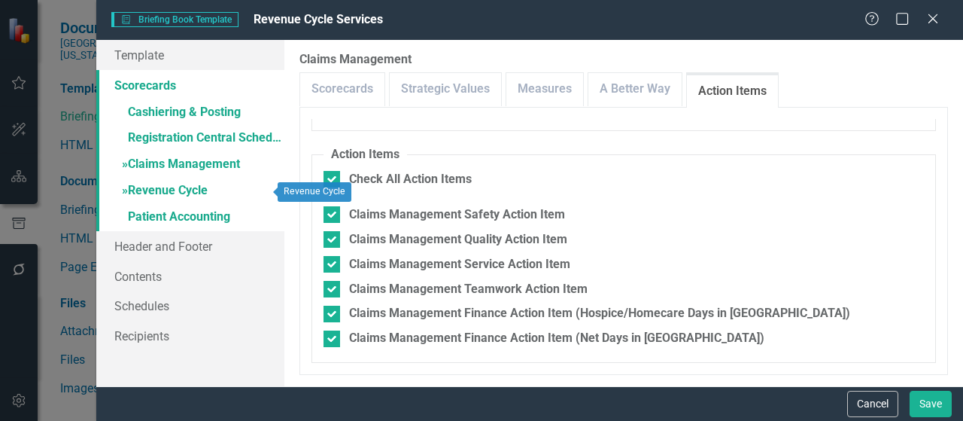
click at [154, 193] on link "» Revenue Cycle" at bounding box center [190, 191] width 188 height 26
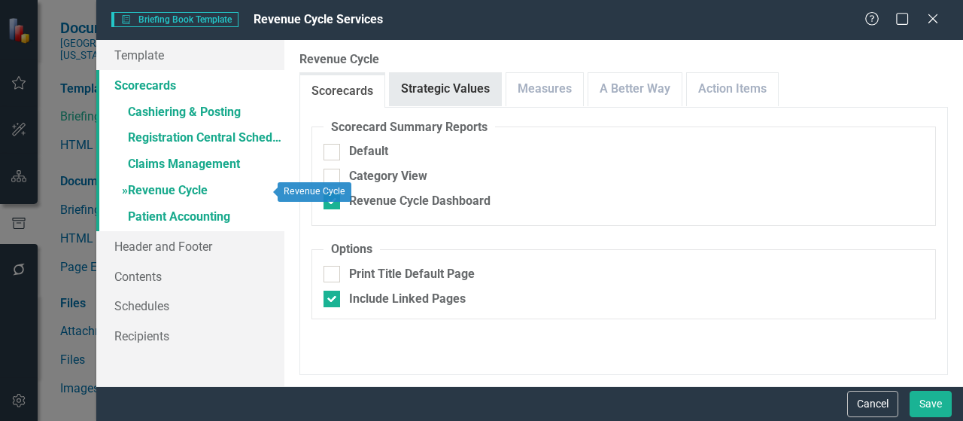
click at [479, 87] on link "Strategic Values" at bounding box center [445, 89] width 111 height 32
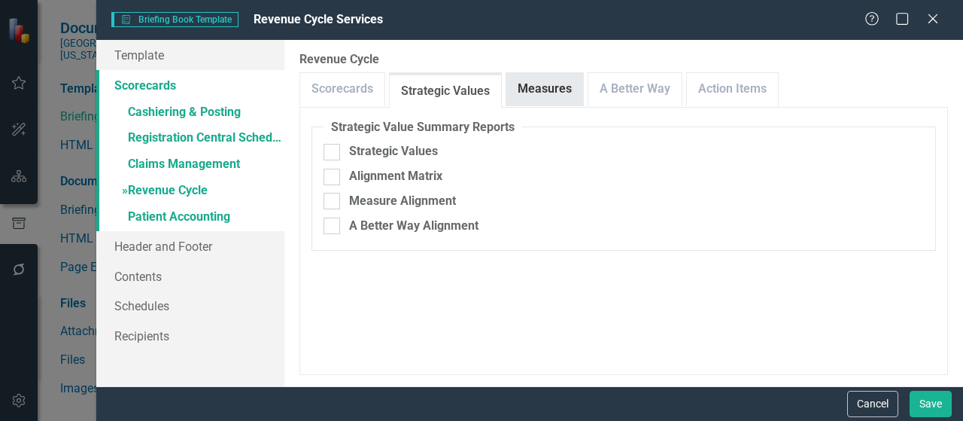
click at [532, 93] on link "Measures" at bounding box center [544, 89] width 77 height 32
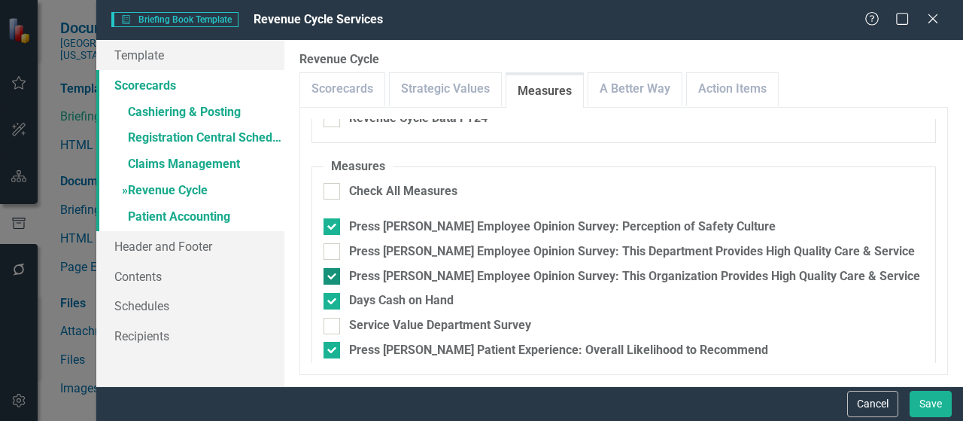
scroll to position [232, 0]
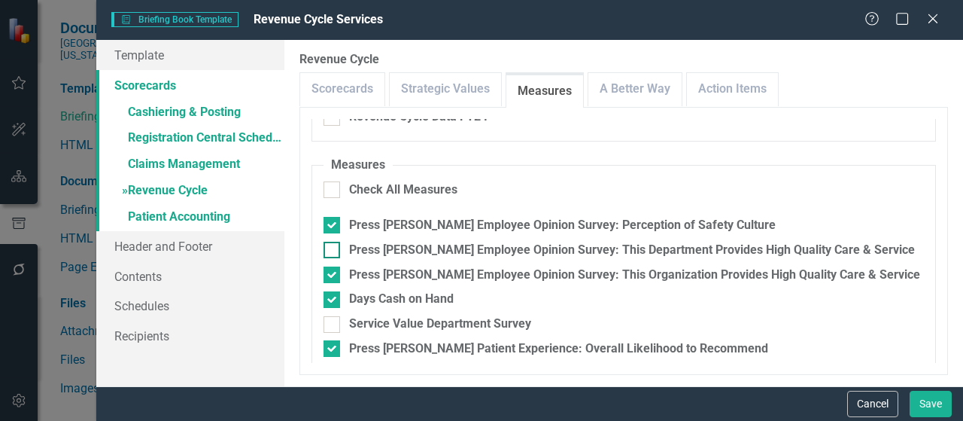
click at [332, 250] on input "Press Ganey Employee Opinion Survey: This Department Provides High Quality Care…" at bounding box center [328, 246] width 10 height 10
checkbox input "true"
click at [333, 272] on div at bounding box center [331, 274] width 17 height 17
click at [333, 272] on input "Press Ganey Employee Opinion Survey: This Organization Provides High Quality Ca…" at bounding box center [328, 271] width 10 height 10
checkbox input "false"
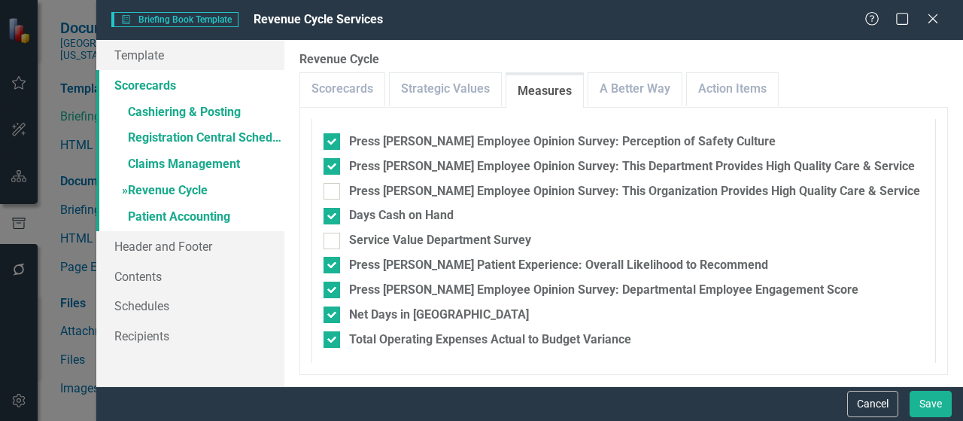
scroll to position [317, 0]
click at [603, 96] on link "A Better Way" at bounding box center [634, 89] width 93 height 32
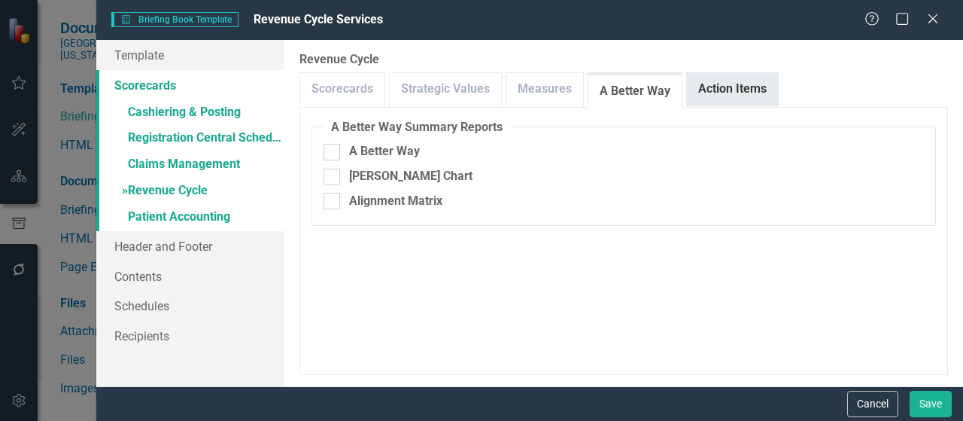
click at [694, 90] on link "Action Items" at bounding box center [732, 89] width 91 height 32
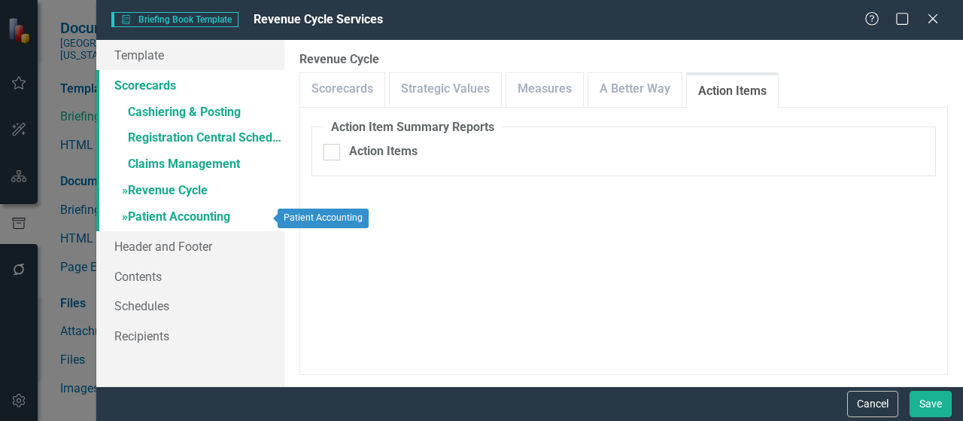
click at [193, 217] on link "» Patient Accounting" at bounding box center [190, 218] width 188 height 26
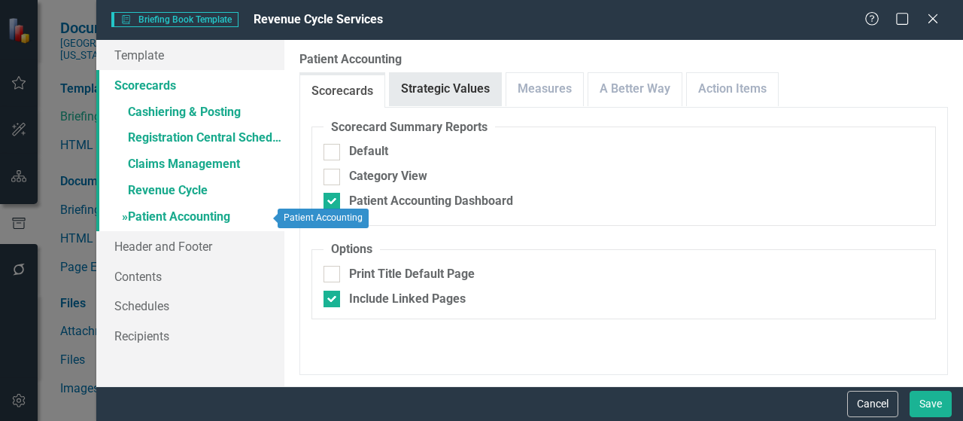
click at [461, 87] on link "Strategic Values" at bounding box center [445, 89] width 111 height 32
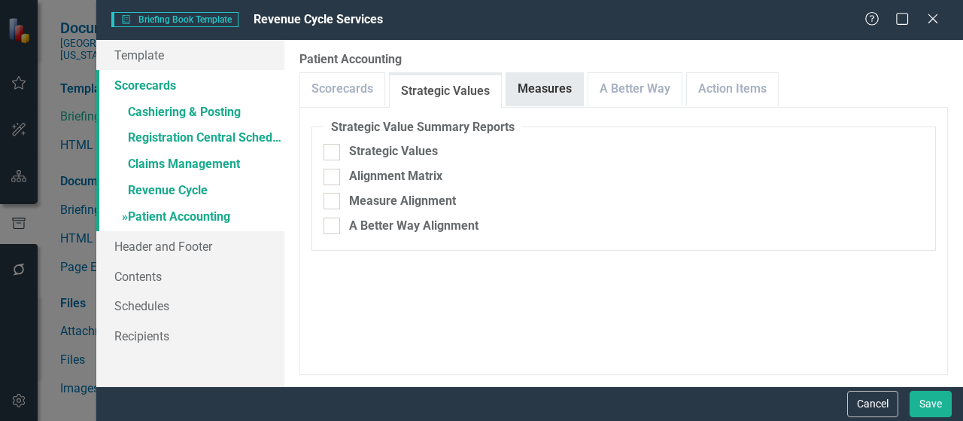
click at [533, 90] on link "Measures" at bounding box center [544, 89] width 77 height 32
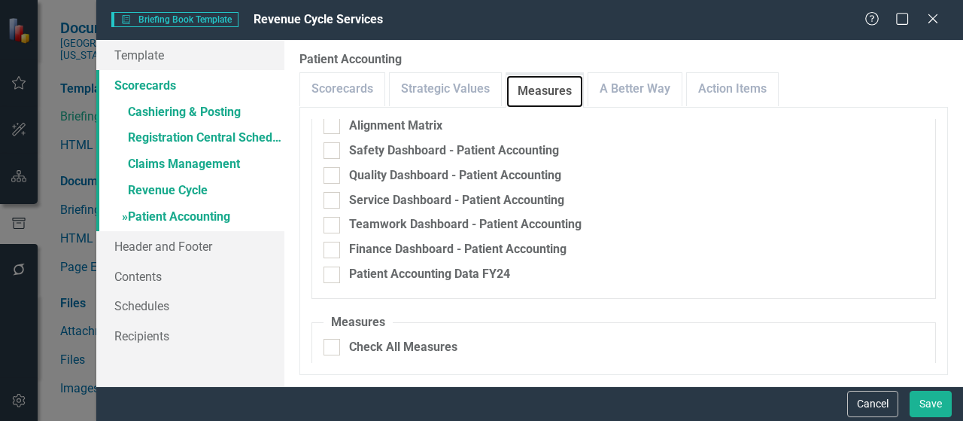
scroll to position [301, 0]
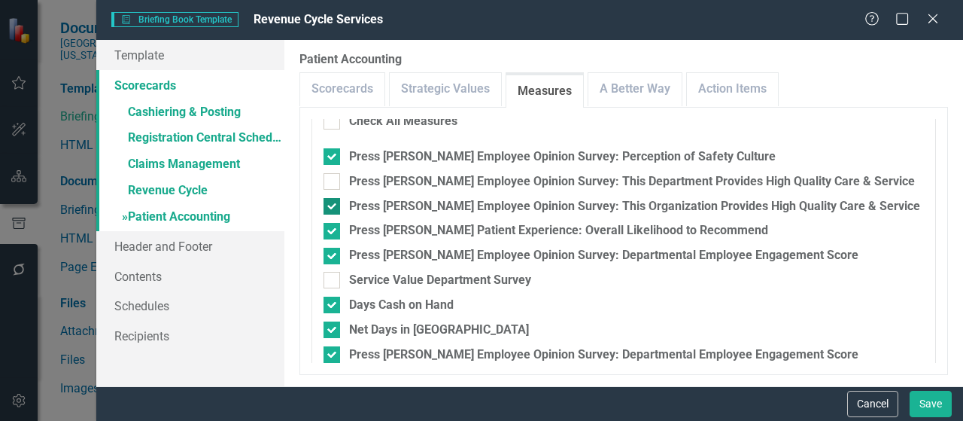
click at [332, 181] on input "Press Ganey Employee Opinion Survey: This Department Provides High Quality Care…" at bounding box center [328, 178] width 10 height 10
checkbox input "true"
click at [332, 204] on input "Press Ganey Employee Opinion Survey: This Organization Provides High Quality Ca…" at bounding box center [328, 203] width 10 height 10
checkbox input "false"
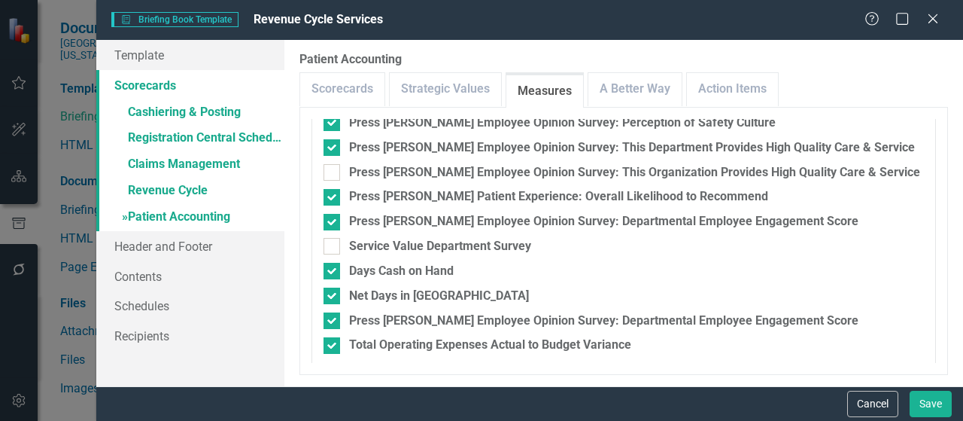
scroll to position [342, 0]
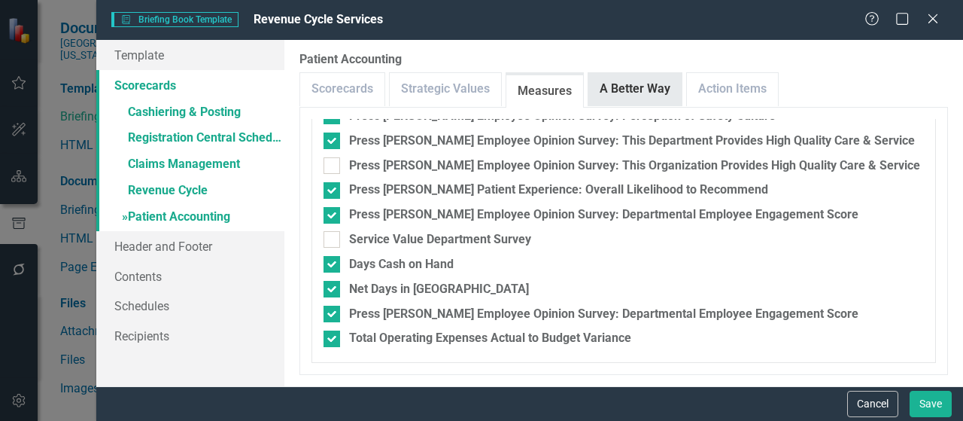
click at [627, 98] on link "A Better Way" at bounding box center [634, 89] width 93 height 32
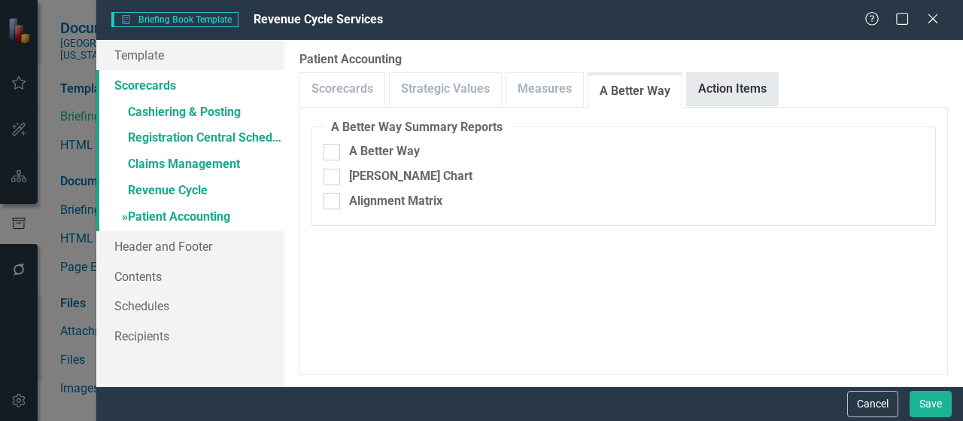
click at [723, 90] on link "Action Items" at bounding box center [732, 89] width 91 height 32
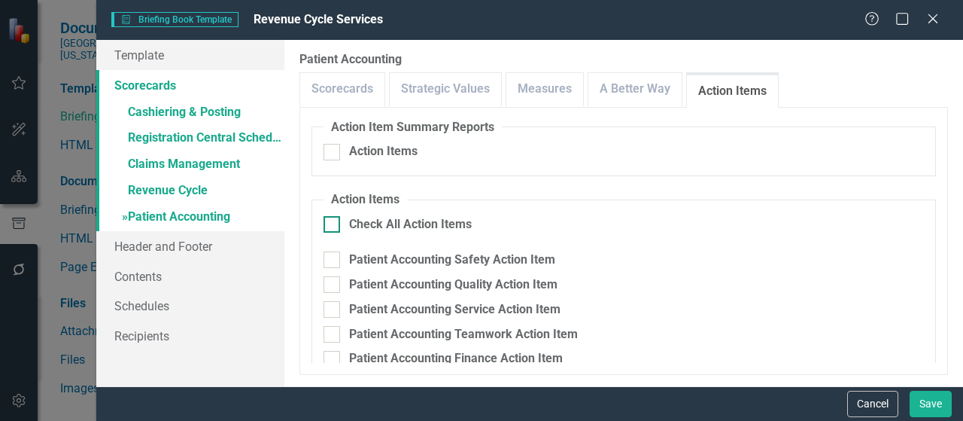
click at [337, 223] on div at bounding box center [331, 224] width 17 height 17
click at [333, 223] on input "Check All Action Items" at bounding box center [328, 221] width 10 height 10
checkbox input "true"
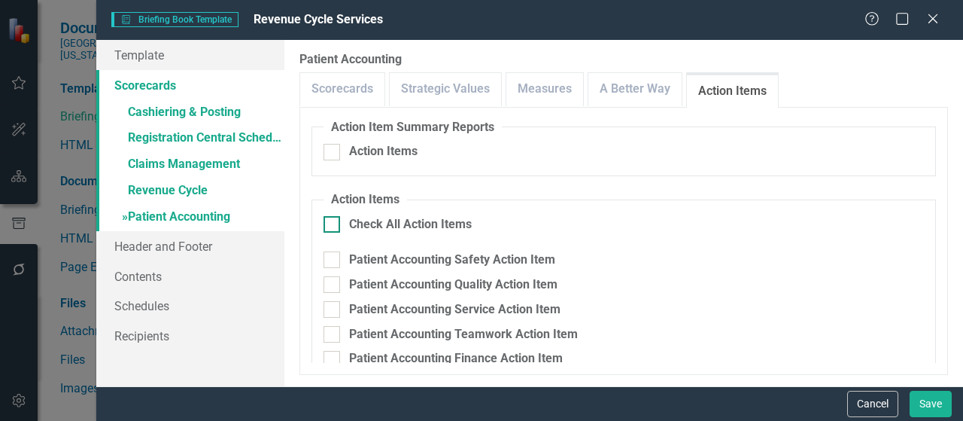
checkbox input "true"
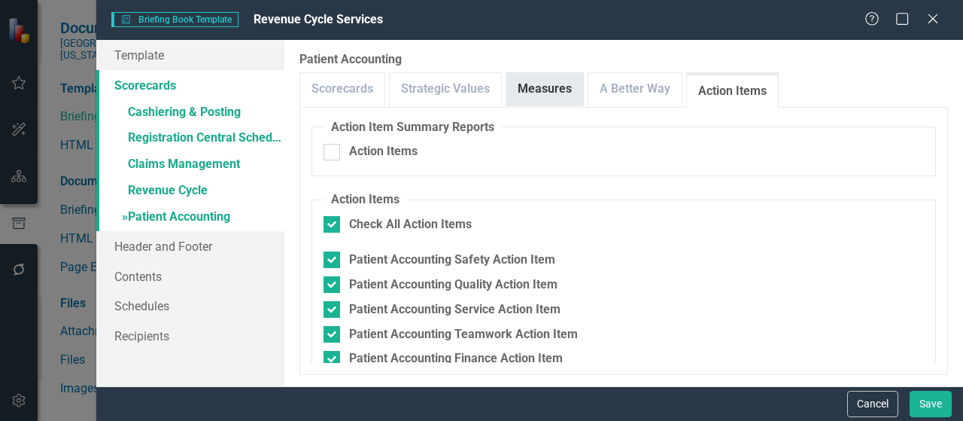
click at [557, 80] on link "Measures" at bounding box center [544, 89] width 77 height 32
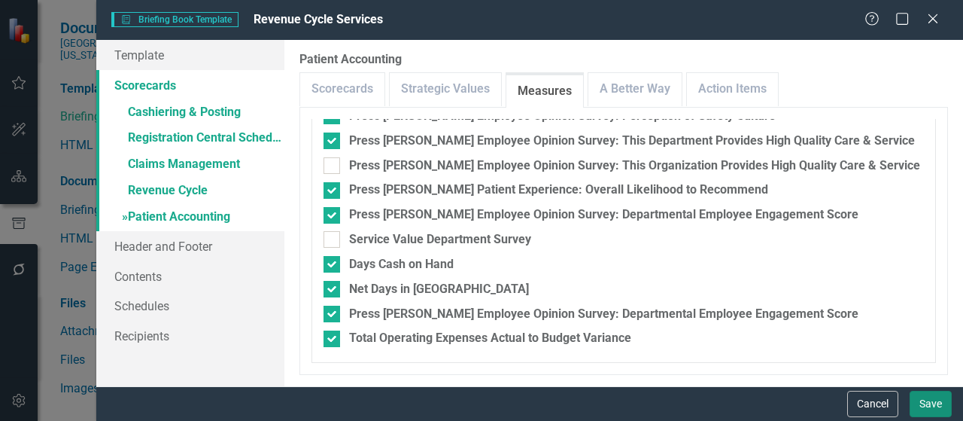
click at [934, 409] on button "Save" at bounding box center [930, 403] width 42 height 26
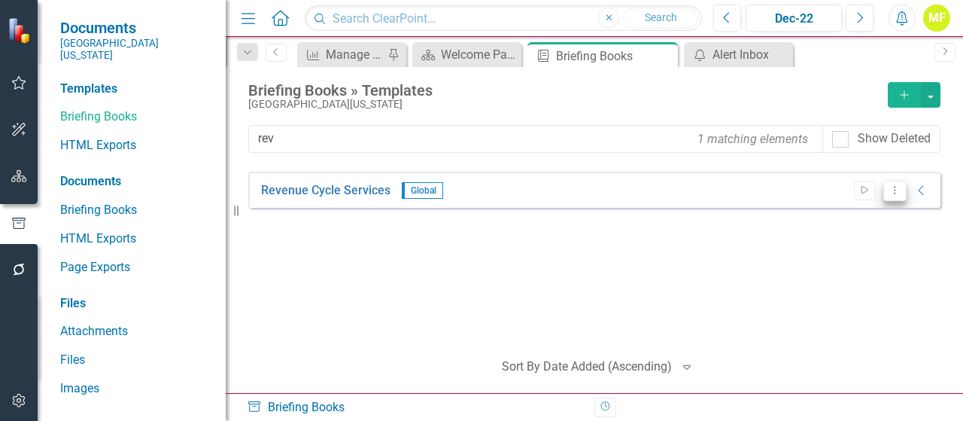
click at [890, 192] on icon "Dropdown Menu" at bounding box center [894, 190] width 13 height 10
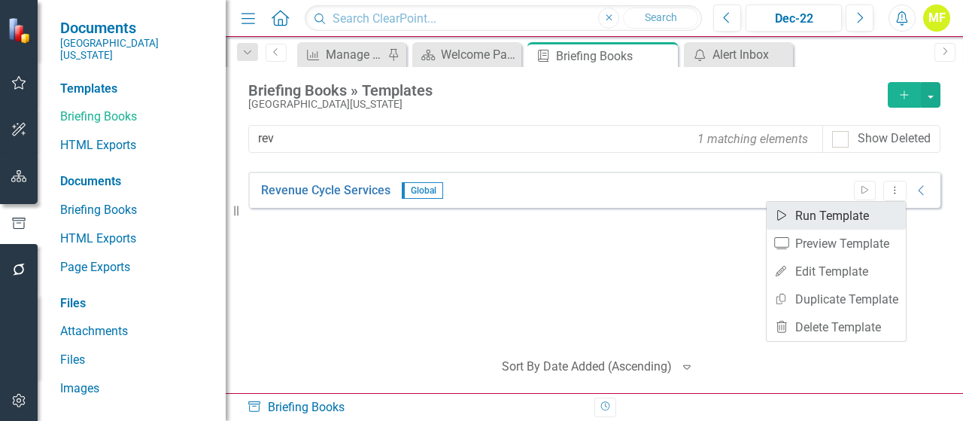
click at [872, 217] on link "Start Run Template" at bounding box center [836, 216] width 139 height 28
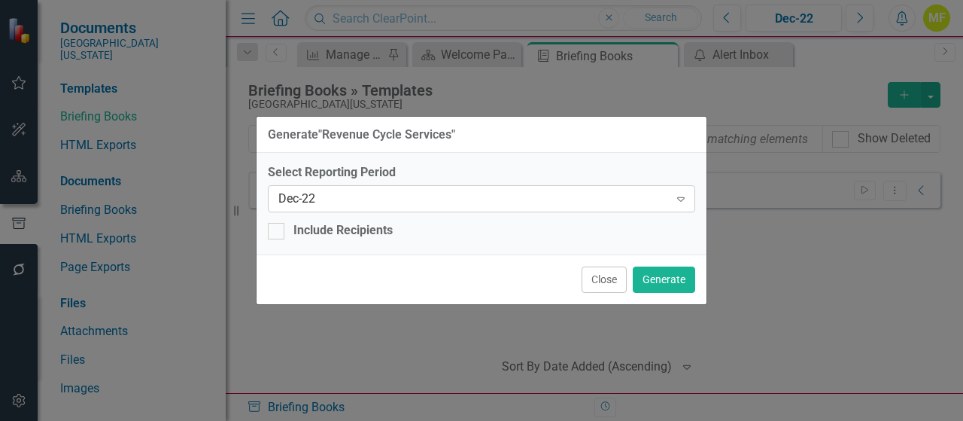
click at [428, 200] on div "Dec-22" at bounding box center [473, 198] width 390 height 17
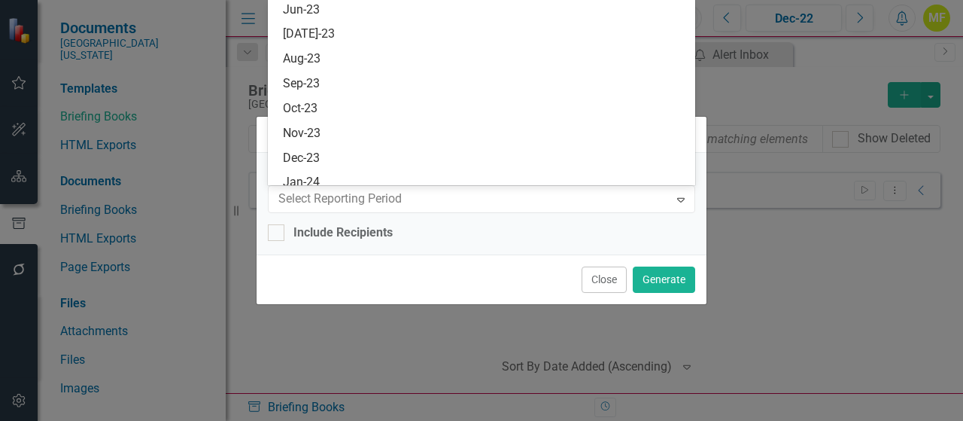
scroll to position [997, 0]
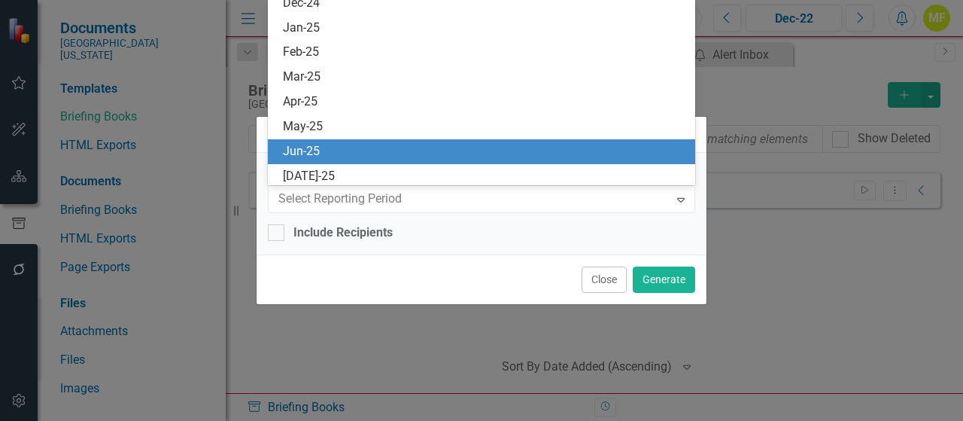
click at [398, 152] on div "Jun-25" at bounding box center [484, 151] width 403 height 17
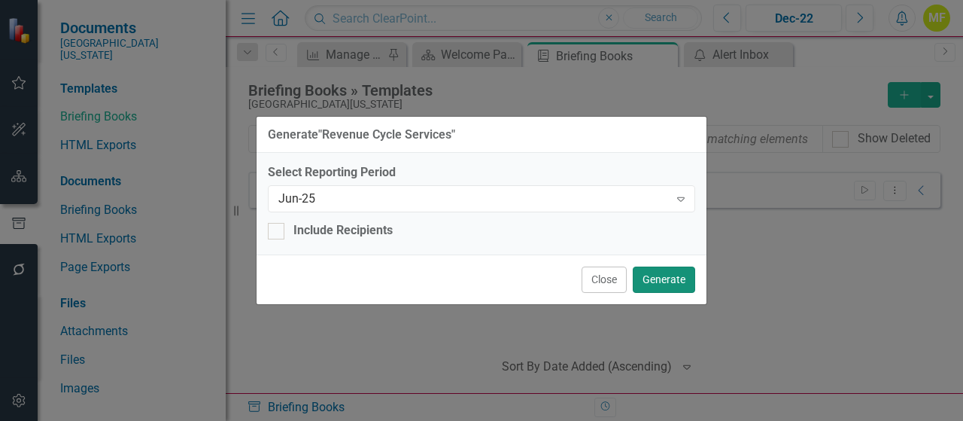
click at [670, 281] on button "Generate" at bounding box center [664, 279] width 62 height 26
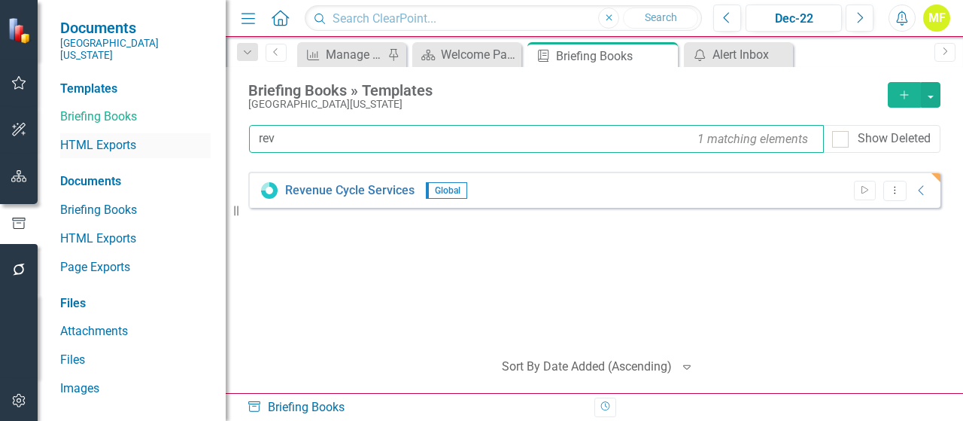
drag, startPoint x: 338, startPoint y: 135, endPoint x: 197, endPoint y: 144, distance: 141.0
click at [197, 144] on div "Documents Southern Ohio Medical Center Templates Briefing Books HTML Exports Do…" at bounding box center [481, 210] width 963 height 421
type input "plant"
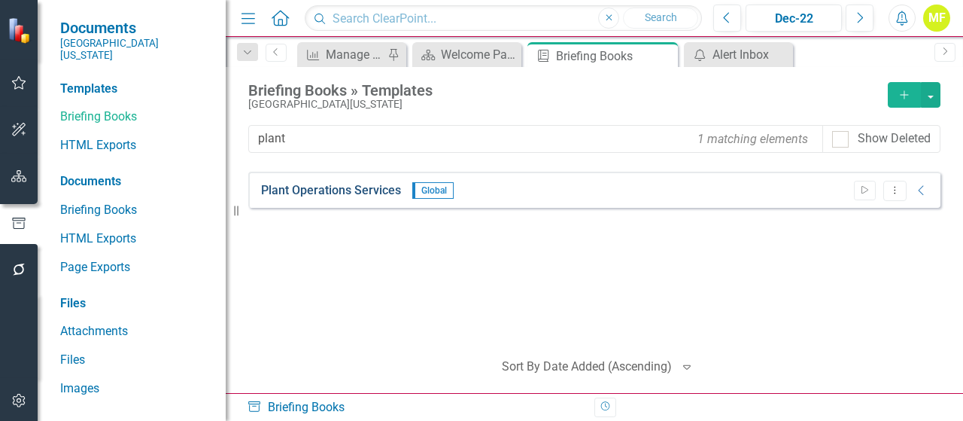
click at [372, 194] on link "Plant Operations Services" at bounding box center [331, 190] width 140 height 17
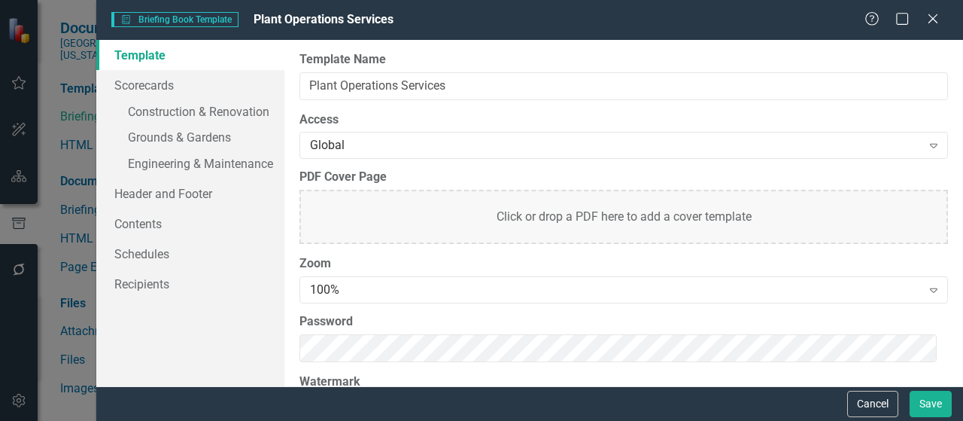
scroll to position [150, 0]
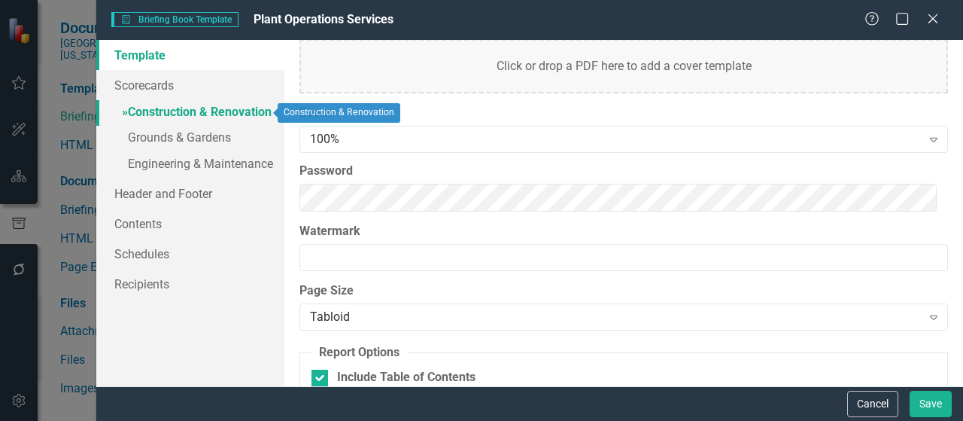
click at [141, 111] on link "» Construction & Renovation" at bounding box center [190, 113] width 188 height 26
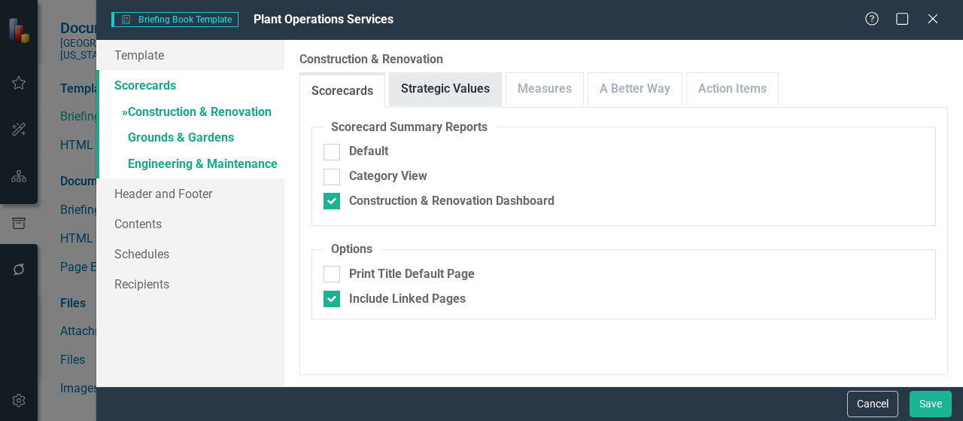
click at [428, 94] on link "Strategic Values" at bounding box center [445, 89] width 111 height 32
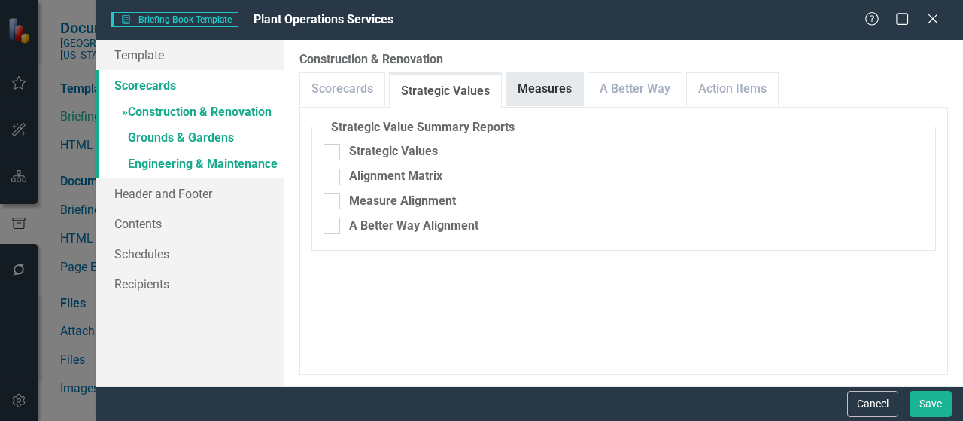
click at [531, 99] on link "Measures" at bounding box center [544, 89] width 77 height 32
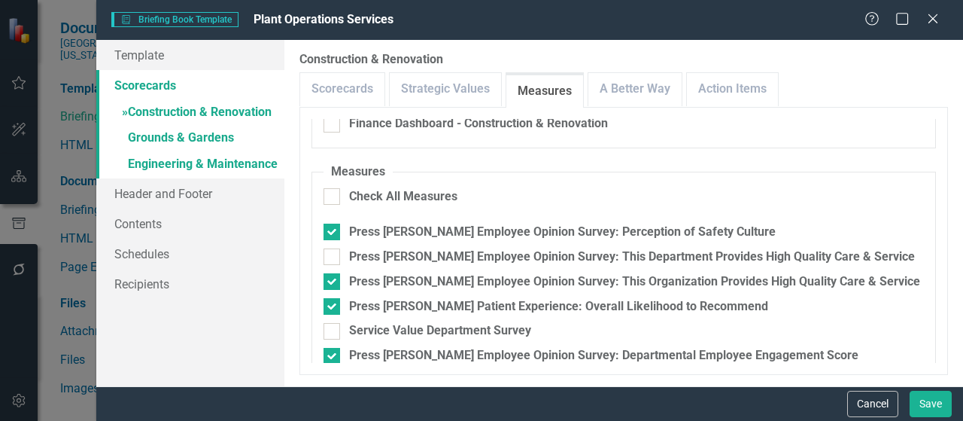
scroll to position [211, 0]
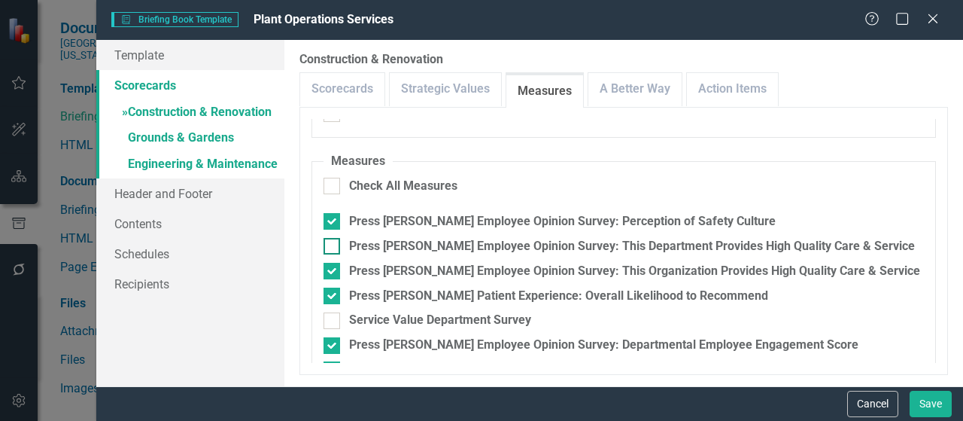
click at [336, 245] on div at bounding box center [331, 246] width 17 height 17
click at [333, 245] on input "Press Ganey Employee Opinion Survey: This Department Provides High Quality Care…" at bounding box center [328, 243] width 10 height 10
checkbox input "true"
click at [335, 272] on div at bounding box center [331, 271] width 17 height 17
click at [333, 272] on input "Press Ganey Employee Opinion Survey: This Organization Provides High Quality Ca…" at bounding box center [328, 268] width 10 height 10
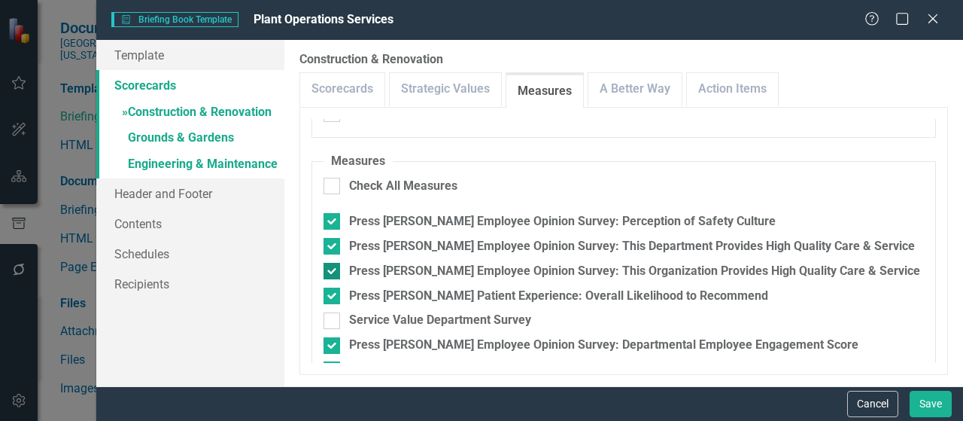
checkbox input "false"
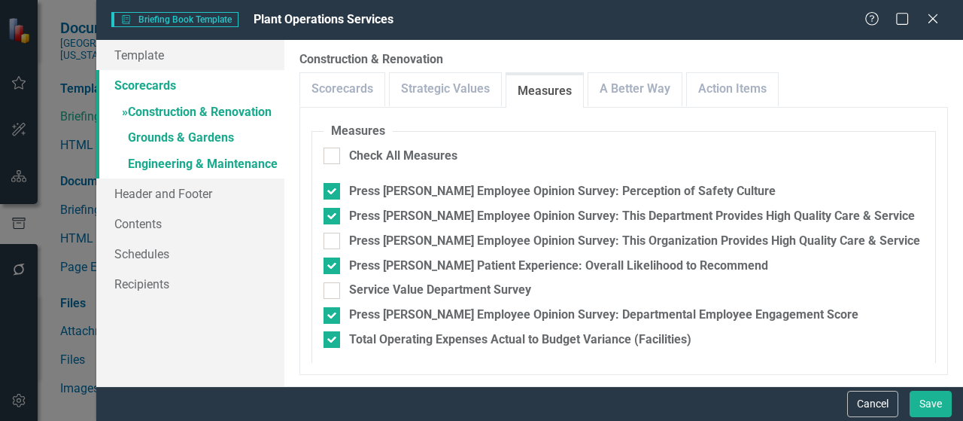
scroll to position [243, 0]
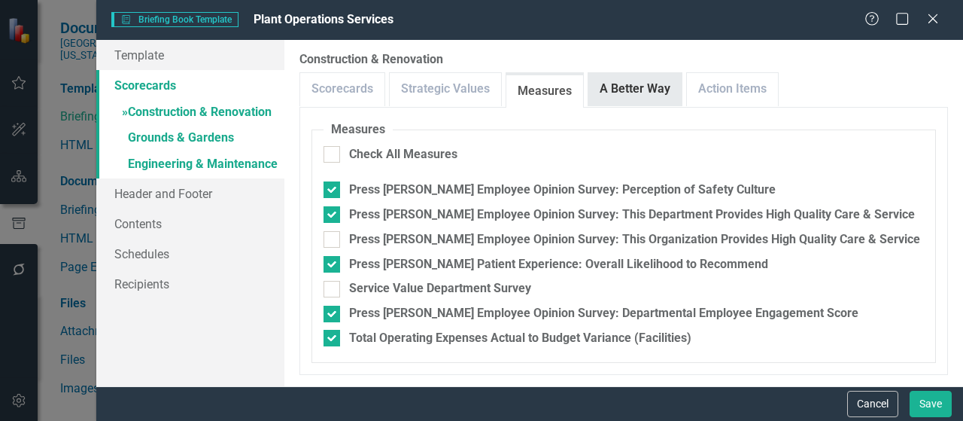
click at [615, 98] on link "A Better Way" at bounding box center [634, 89] width 93 height 32
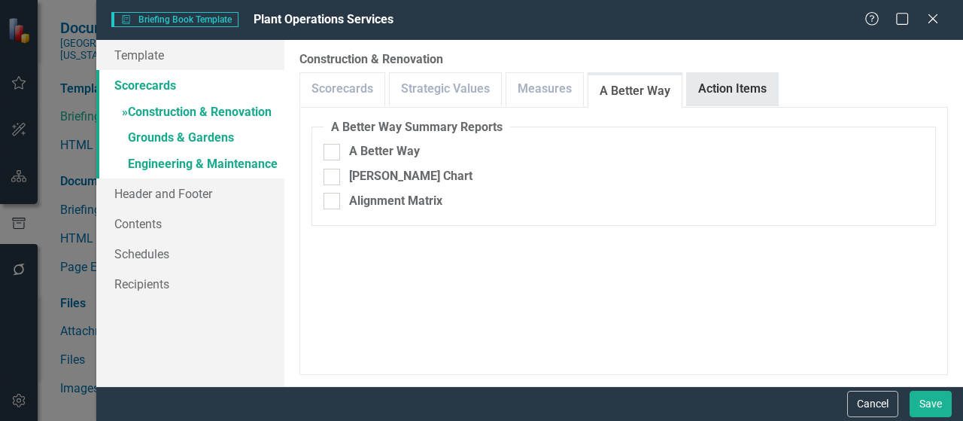
click at [724, 92] on link "Action Items" at bounding box center [732, 89] width 91 height 32
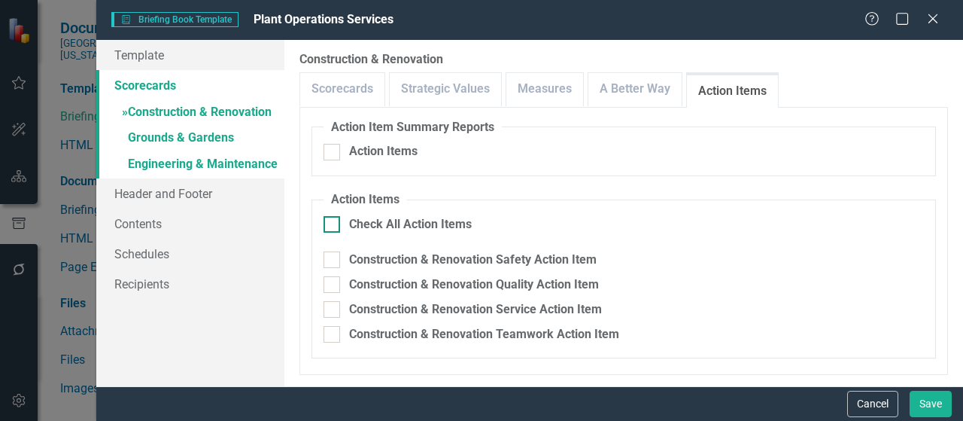
click at [332, 222] on input "Check All Action Items" at bounding box center [328, 221] width 10 height 10
checkbox input "true"
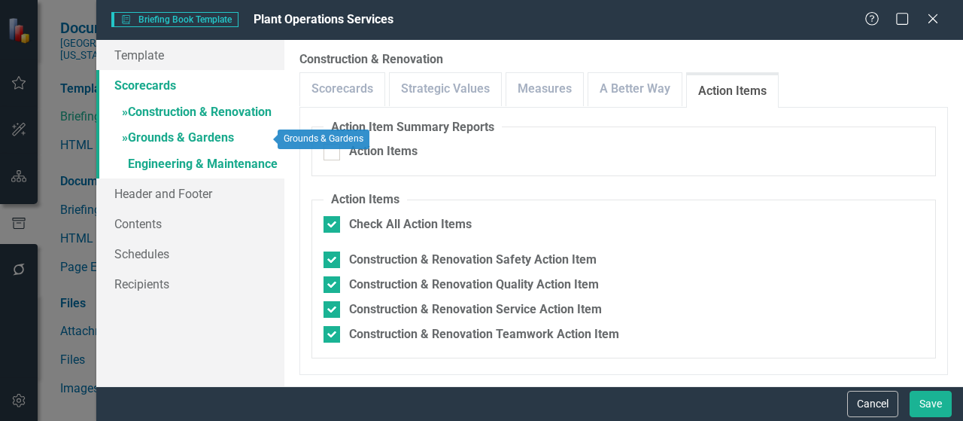
click at [205, 138] on link "» Grounds & Gardens" at bounding box center [190, 139] width 188 height 26
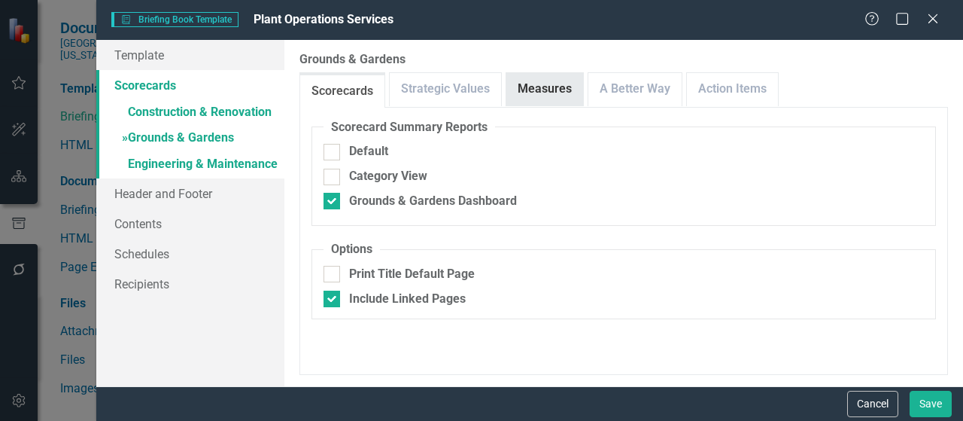
click at [535, 96] on link "Measures" at bounding box center [544, 89] width 77 height 32
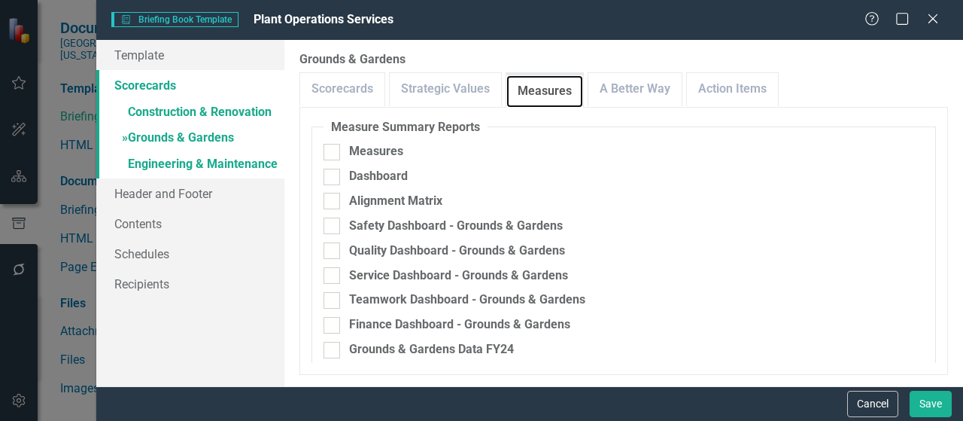
scroll to position [293, 0]
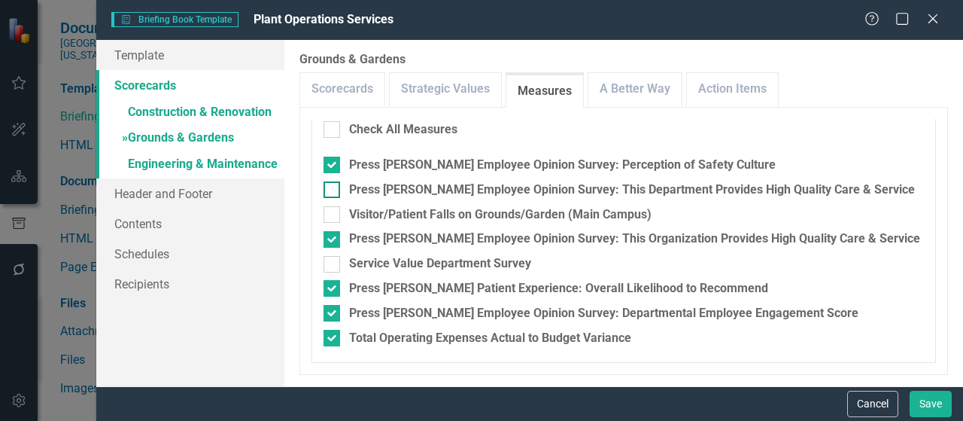
click at [335, 193] on div at bounding box center [331, 189] width 17 height 17
click at [333, 191] on input "Press Ganey Employee Opinion Survey: This Department Provides High Quality Care…" at bounding box center [328, 186] width 10 height 10
click at [335, 241] on div at bounding box center [331, 239] width 17 height 17
click at [333, 241] on input "Press Ganey Employee Opinion Survey: This Organization Provides High Quality Ca…" at bounding box center [328, 236] width 10 height 10
click at [332, 220] on div at bounding box center [331, 214] width 17 height 17
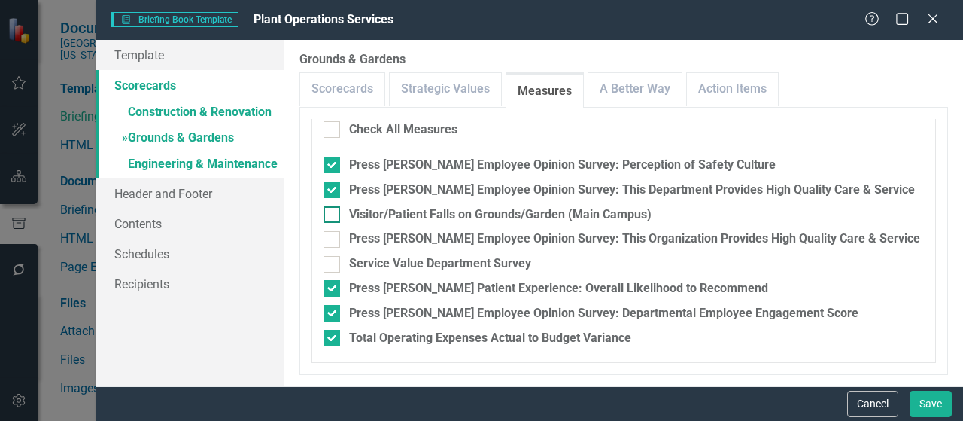
click at [332, 216] on input "Visitor/Patient Falls on Grounds/Garden (Main Campus)" at bounding box center [328, 211] width 10 height 10
click at [655, 91] on link "A Better Way" at bounding box center [634, 89] width 93 height 32
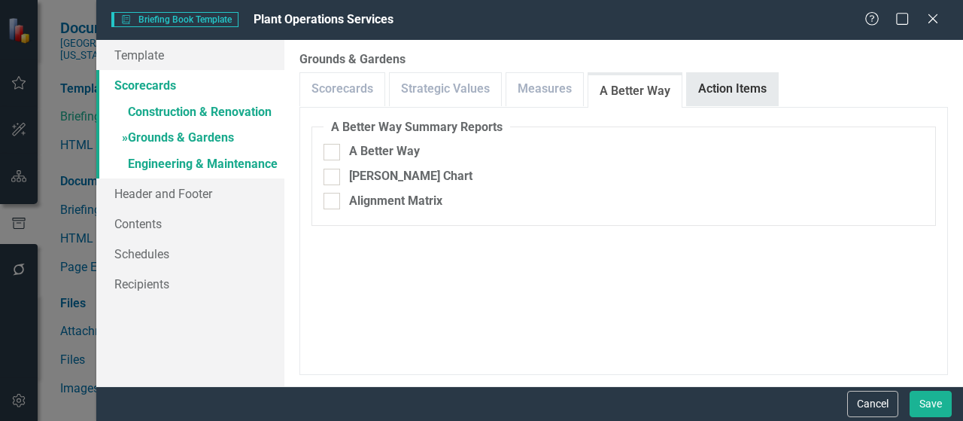
click at [714, 95] on link "Action Items" at bounding box center [732, 89] width 91 height 32
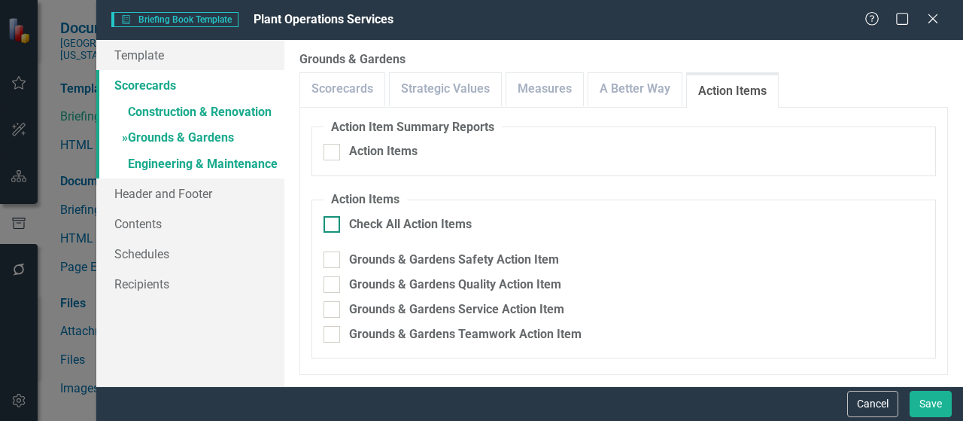
click at [332, 222] on input "Check All Action Items" at bounding box center [328, 221] width 10 height 10
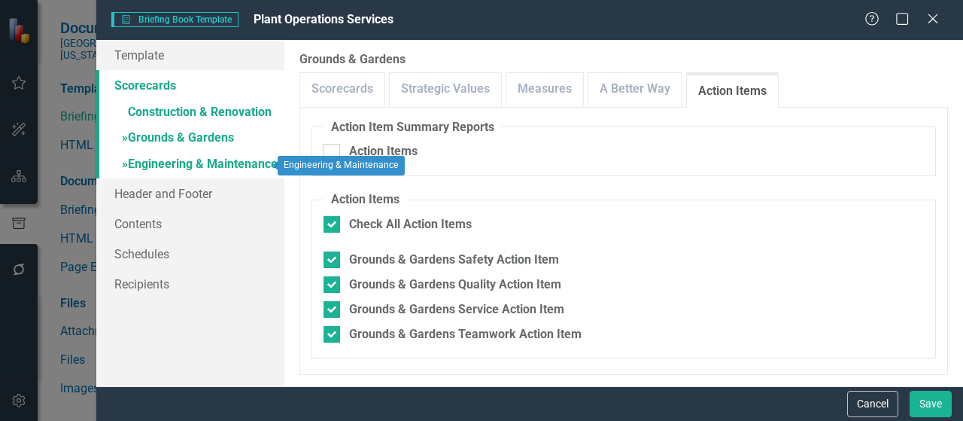
click at [216, 164] on link "» Engineering & Maintenance" at bounding box center [190, 165] width 188 height 26
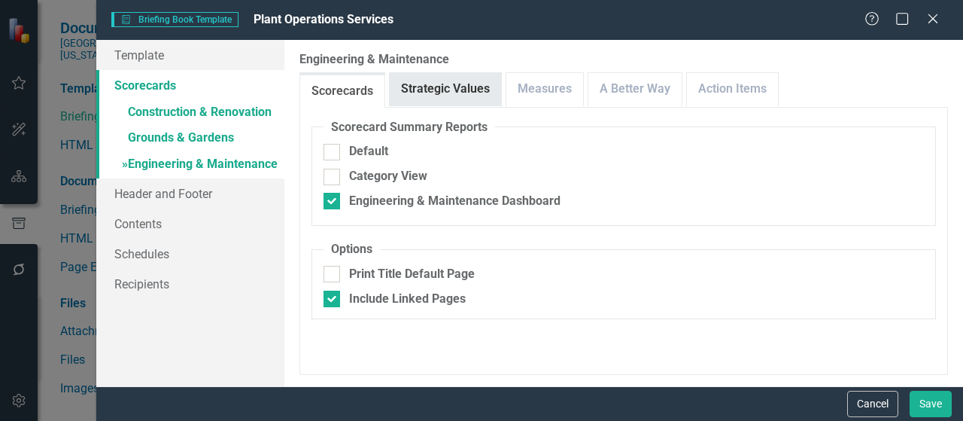
drag, startPoint x: 431, startPoint y: 90, endPoint x: 449, endPoint y: 95, distance: 18.8
click at [431, 88] on link "Strategic Values" at bounding box center [445, 89] width 111 height 32
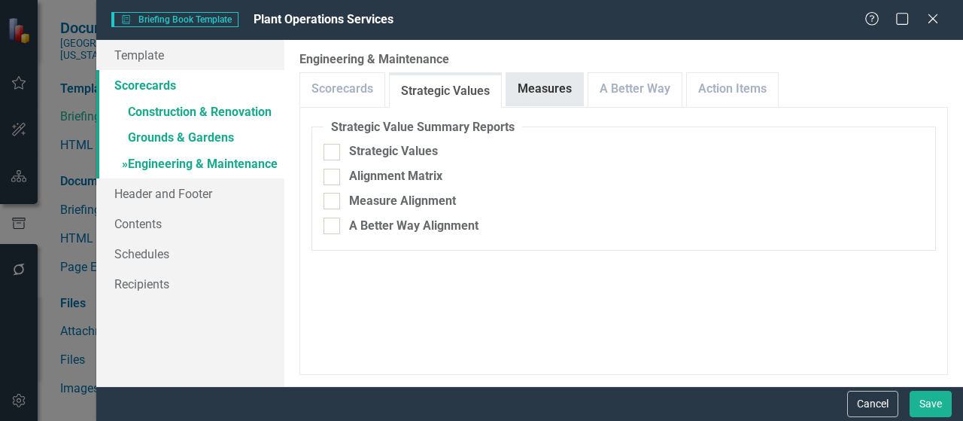
click at [530, 95] on link "Measures" at bounding box center [544, 89] width 77 height 32
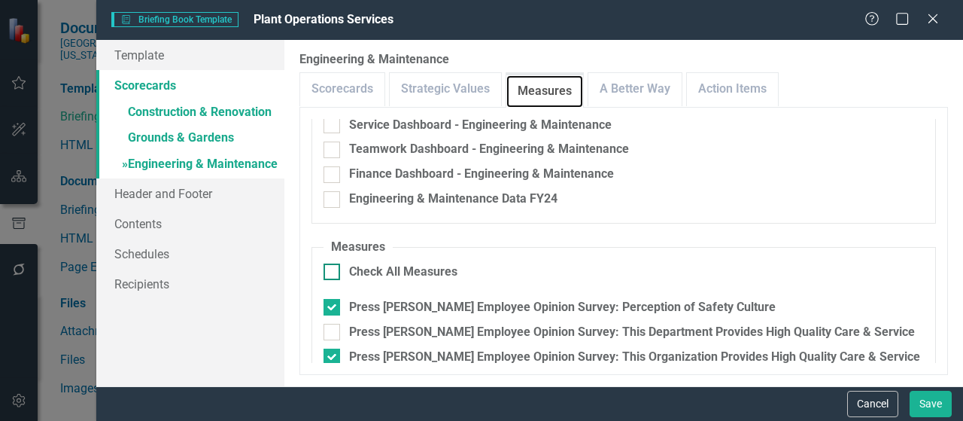
scroll to position [226, 0]
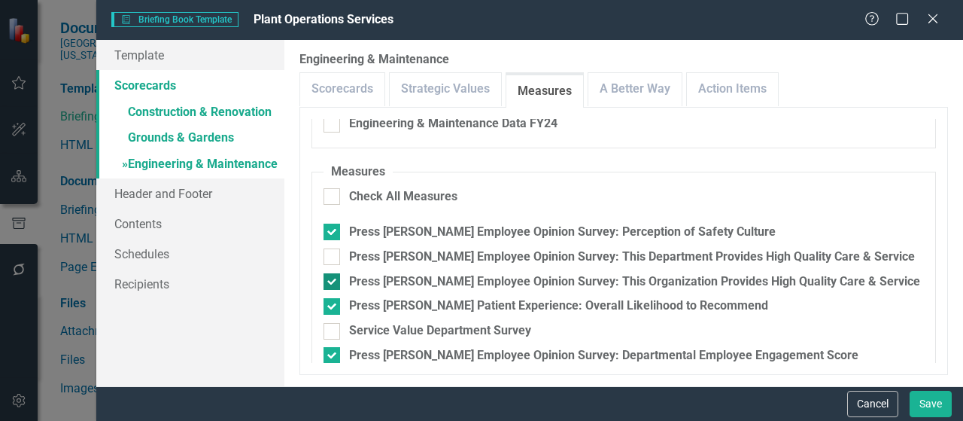
click at [339, 278] on div at bounding box center [331, 281] width 17 height 17
click at [333, 278] on input "Press Ganey Employee Opinion Survey: This Organization Provides High Quality Ca…" at bounding box center [328, 278] width 10 height 10
click at [333, 257] on div at bounding box center [331, 256] width 17 height 17
click at [333, 257] on input "Press Ganey Employee Opinion Survey: This Department Provides High Quality Care…" at bounding box center [328, 253] width 10 height 10
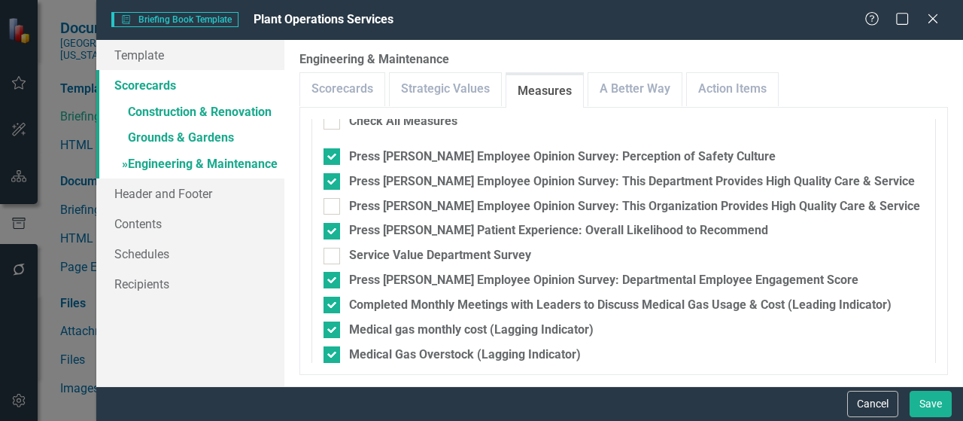
scroll to position [342, 0]
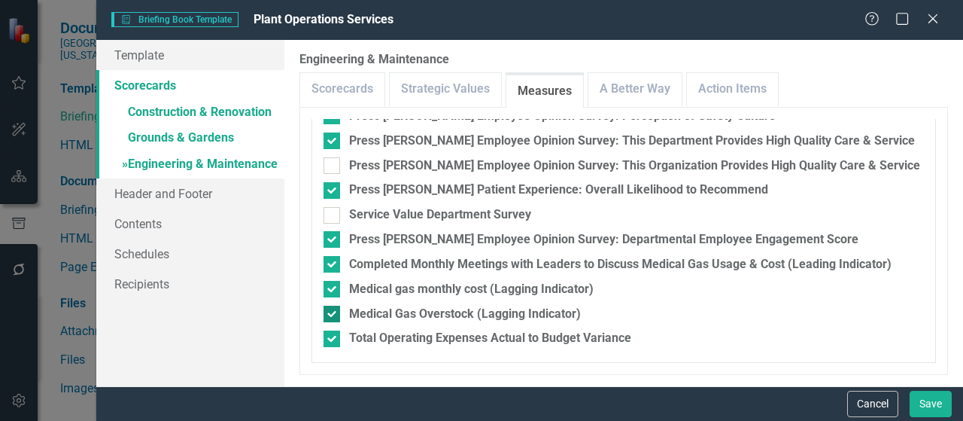
click at [335, 315] on div at bounding box center [331, 313] width 17 height 17
click at [333, 315] on input "Medical Gas Overstock (Lagging Indicator)" at bounding box center [328, 310] width 10 height 10
click at [333, 287] on div at bounding box center [331, 289] width 17 height 17
click at [333, 287] on input "Medical gas monthly cost (Lagging Indicator)" at bounding box center [328, 286] width 10 height 10
click at [335, 266] on div at bounding box center [331, 264] width 17 height 17
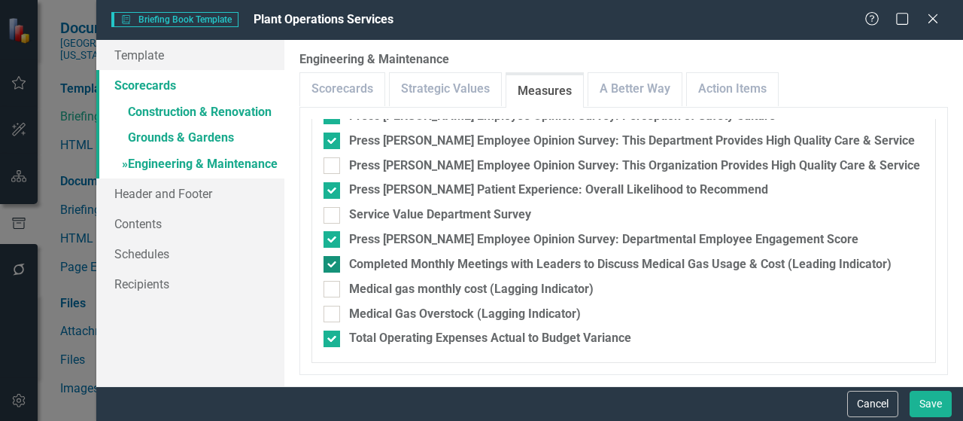
click at [333, 266] on input "Completed Monthly Meetings with Leaders to Discuss Medical Gas Usage & Cost (Le…" at bounding box center [328, 261] width 10 height 10
drag, startPoint x: 645, startPoint y: 89, endPoint x: 608, endPoint y: 126, distance: 53.2
click at [645, 90] on link "A Better Way" at bounding box center [634, 89] width 93 height 32
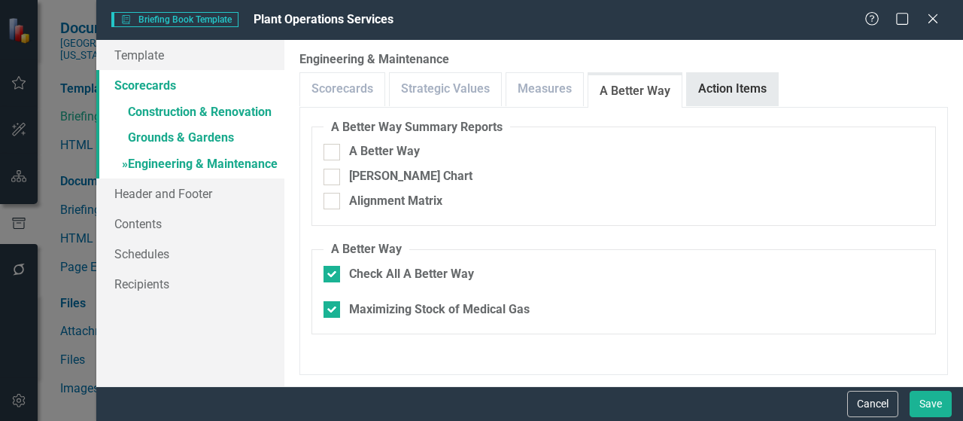
drag, startPoint x: 334, startPoint y: 273, endPoint x: 733, endPoint y: 79, distance: 443.4
click at [335, 273] on div at bounding box center [331, 274] width 17 height 17
click at [333, 273] on input "Check All A Better Way" at bounding box center [328, 271] width 10 height 10
click at [733, 79] on link "Action Items" at bounding box center [732, 89] width 91 height 32
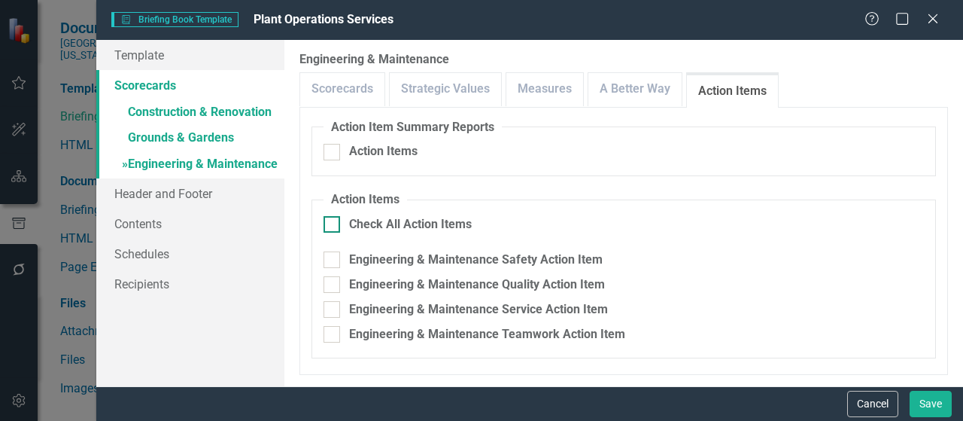
click at [335, 221] on div at bounding box center [331, 224] width 17 height 17
click at [333, 221] on input "Check All Action Items" at bounding box center [328, 221] width 10 height 10
click at [934, 396] on button "Save" at bounding box center [930, 403] width 42 height 26
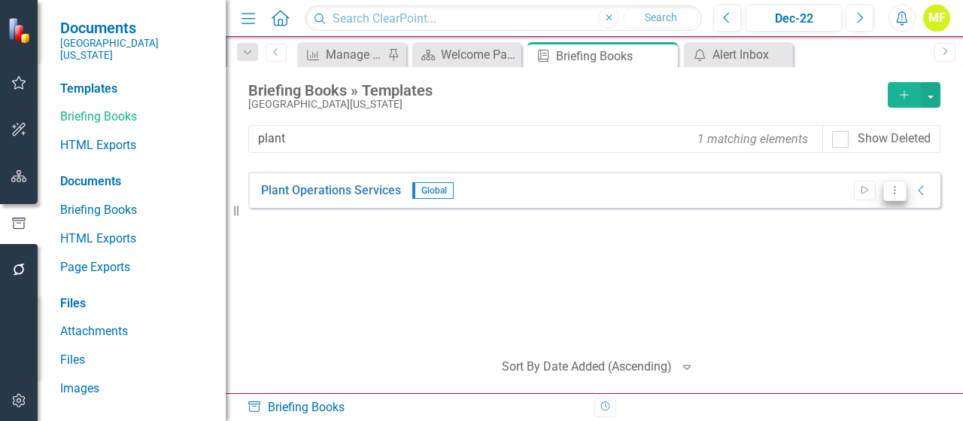
click at [897, 196] on button "Dropdown Menu" at bounding box center [894, 191] width 23 height 20
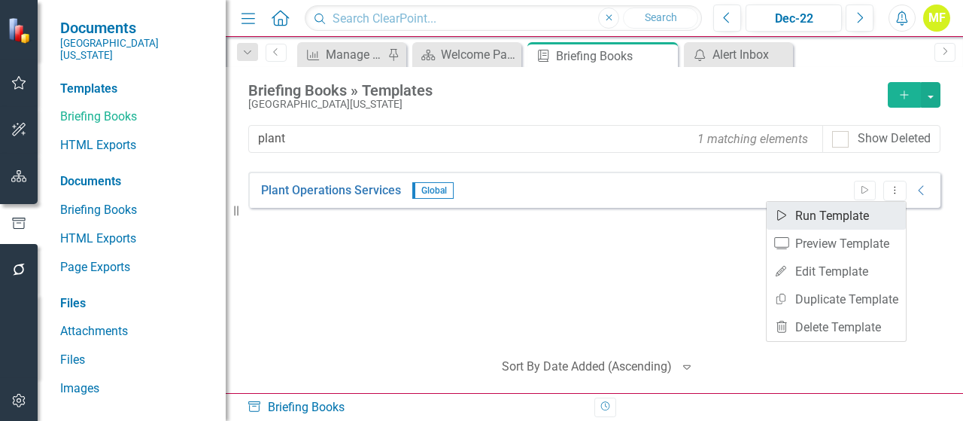
click at [872, 214] on link "Start Run Template" at bounding box center [836, 216] width 139 height 28
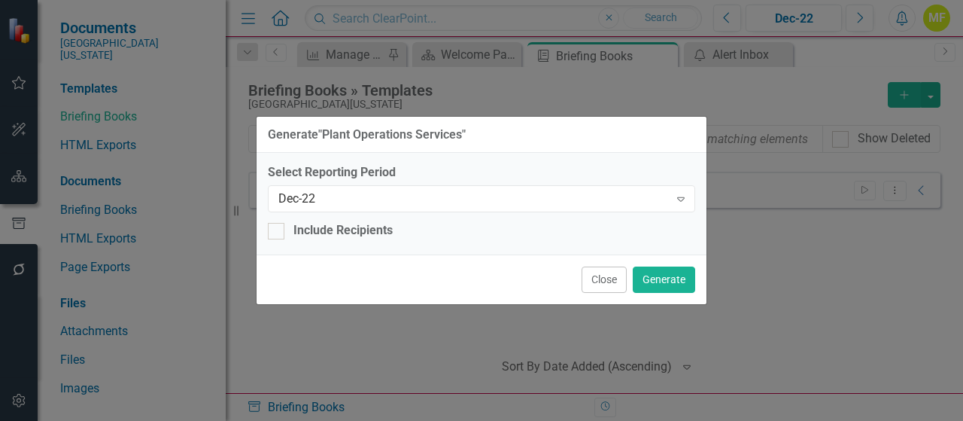
click at [475, 205] on div "Dec-22" at bounding box center [473, 198] width 390 height 17
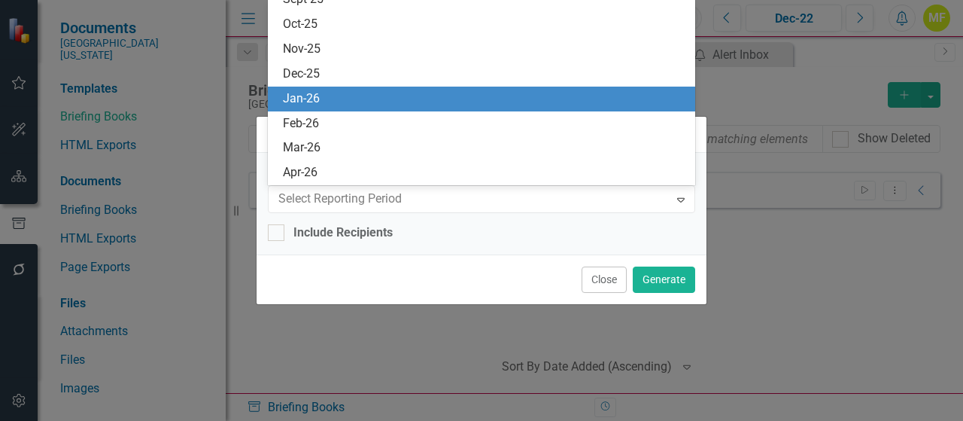
scroll to position [1073, 0]
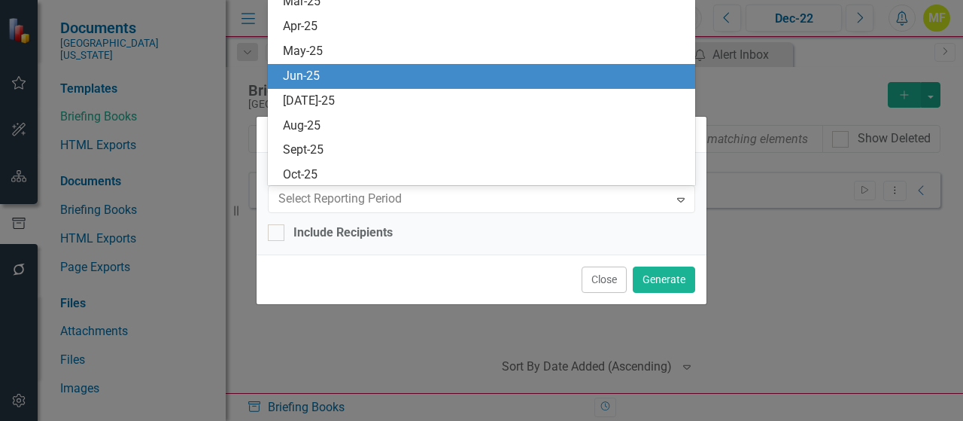
click at [329, 74] on div "Jun-25" at bounding box center [484, 76] width 403 height 17
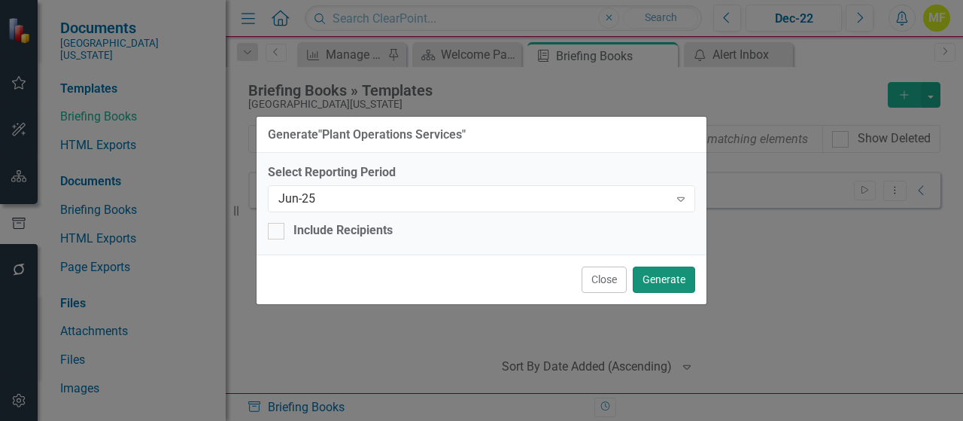
click at [678, 281] on button "Generate" at bounding box center [664, 279] width 62 height 26
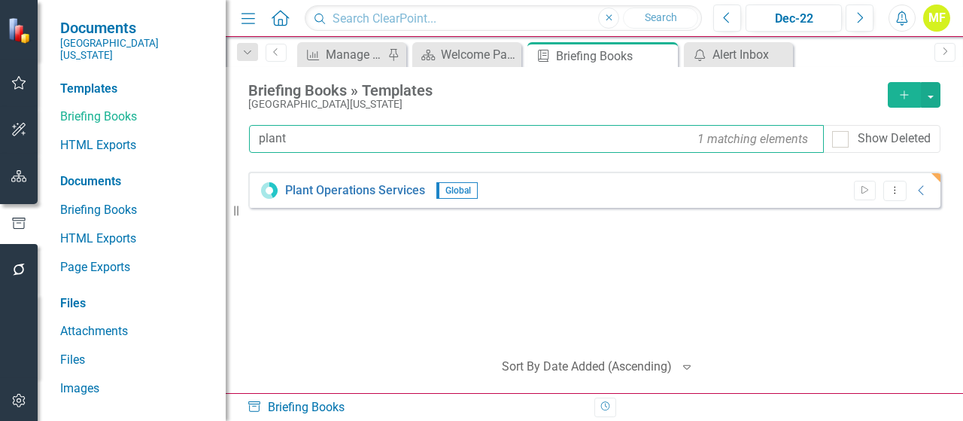
drag, startPoint x: 298, startPoint y: 141, endPoint x: 9, endPoint y: 84, distance: 294.5
click at [8, 84] on div "Documents Southern Ohio Medical Center Templates Briefing Books HTML Exports Do…" at bounding box center [481, 210] width 963 height 421
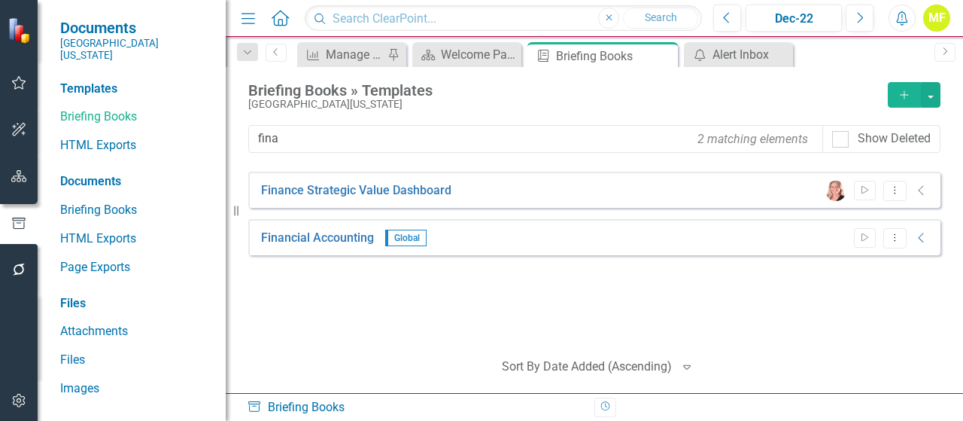
click at [906, 23] on icon "button" at bounding box center [902, 18] width 11 height 15
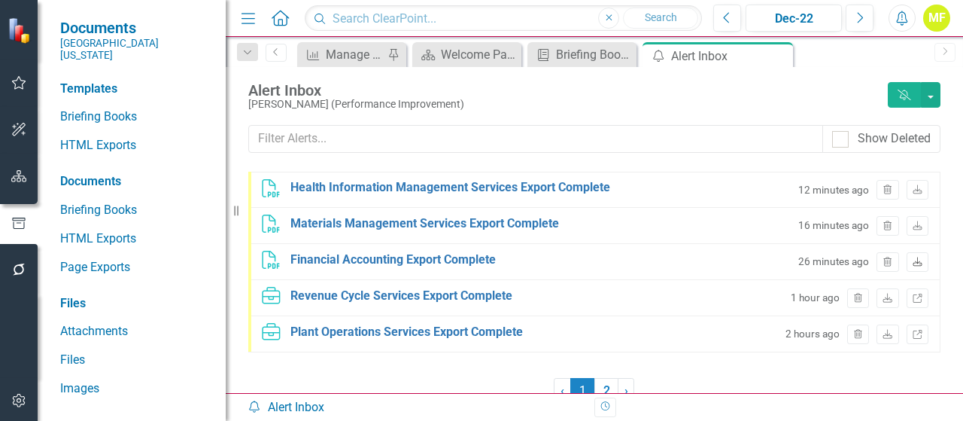
click at [912, 265] on icon "Download" at bounding box center [917, 262] width 11 height 9
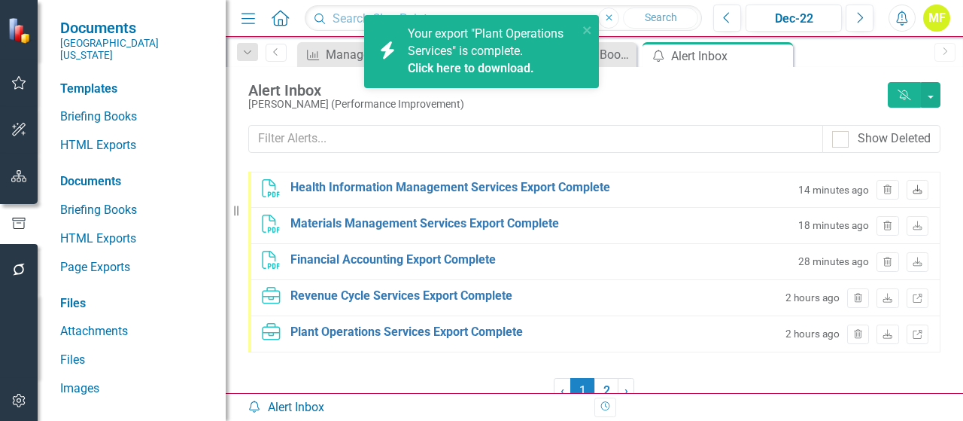
click at [912, 190] on icon "Download" at bounding box center [917, 190] width 11 height 9
click at [912, 226] on icon at bounding box center [916, 224] width 9 height 9
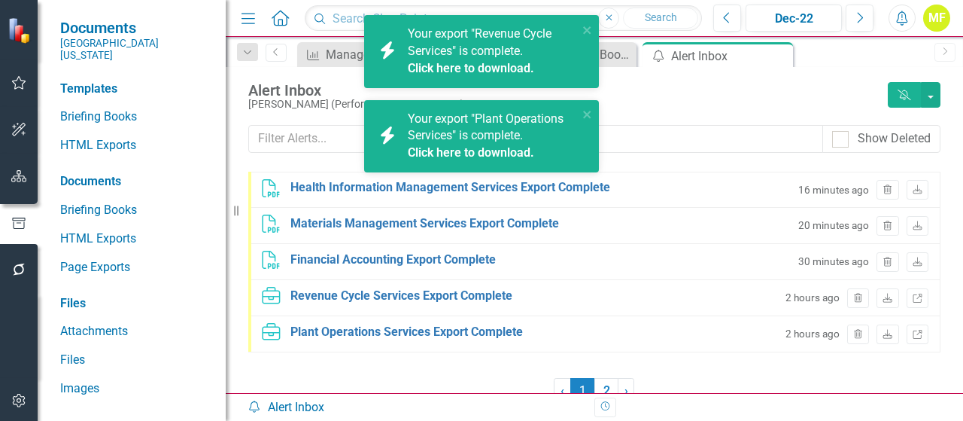
click at [486, 68] on link "Click here to download." at bounding box center [471, 68] width 126 height 14
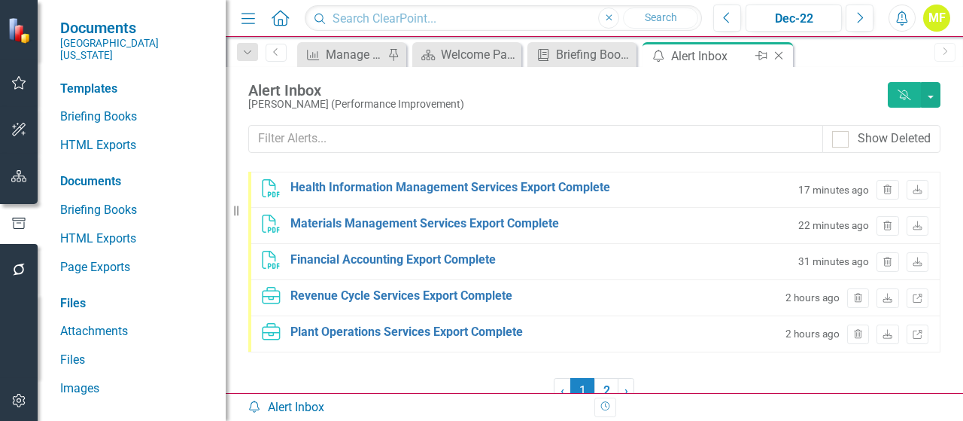
click at [702, 59] on div "Alert Inbox" at bounding box center [711, 56] width 80 height 19
click at [697, 55] on div "Alert Inbox" at bounding box center [711, 56] width 80 height 19
click at [594, 53] on div "Briefing Books" at bounding box center [585, 54] width 58 height 19
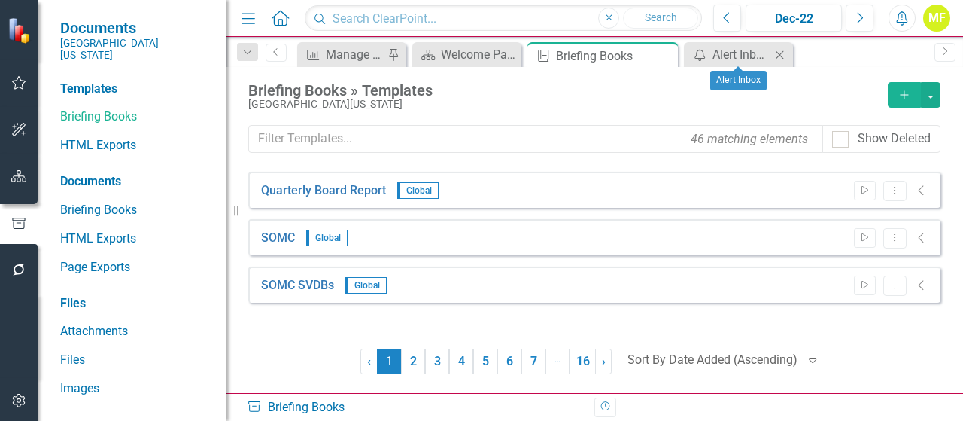
click at [684, 56] on div "icon.alertInbox Alert Inbox Close" at bounding box center [738, 54] width 109 height 25
click at [704, 57] on icon "icon.alertInbox" at bounding box center [699, 55] width 15 height 12
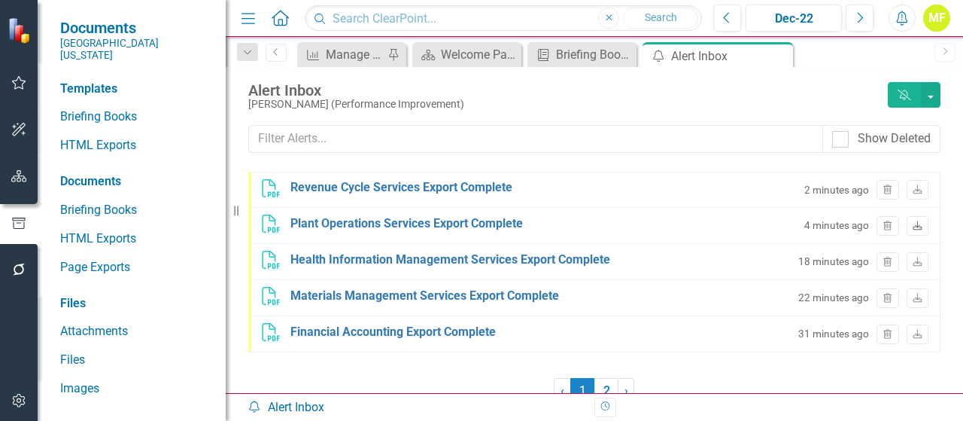
click at [912, 223] on icon "Download" at bounding box center [917, 226] width 11 height 9
